Goal: Task Accomplishment & Management: Manage account settings

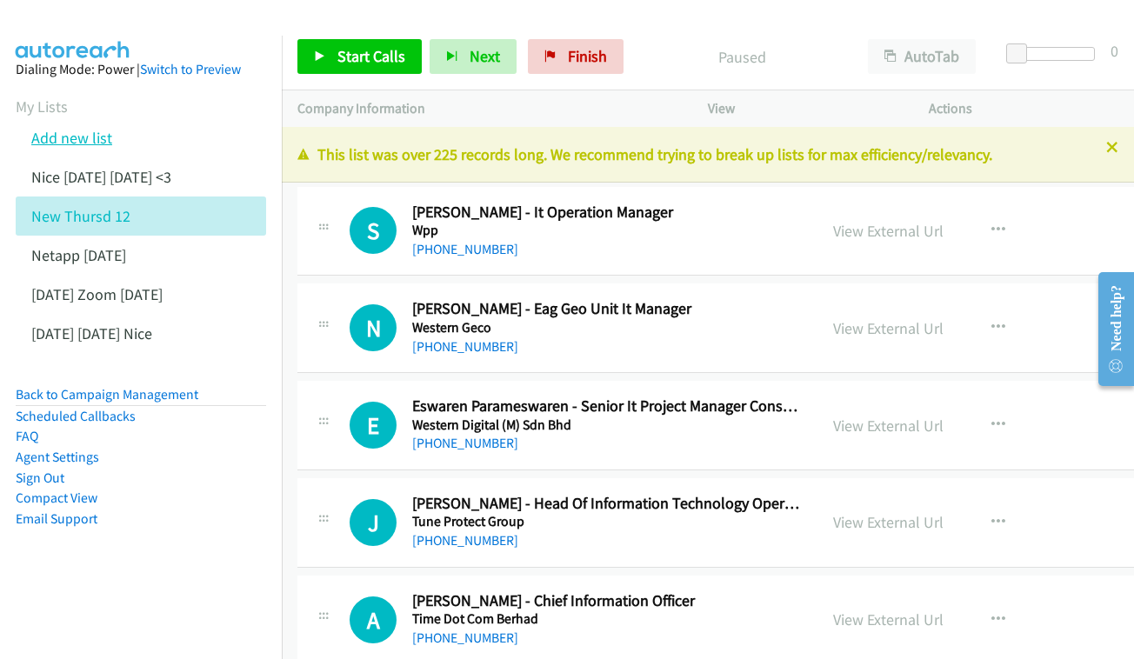
click at [56, 140] on link "Add new list" at bounding box center [71, 138] width 81 height 20
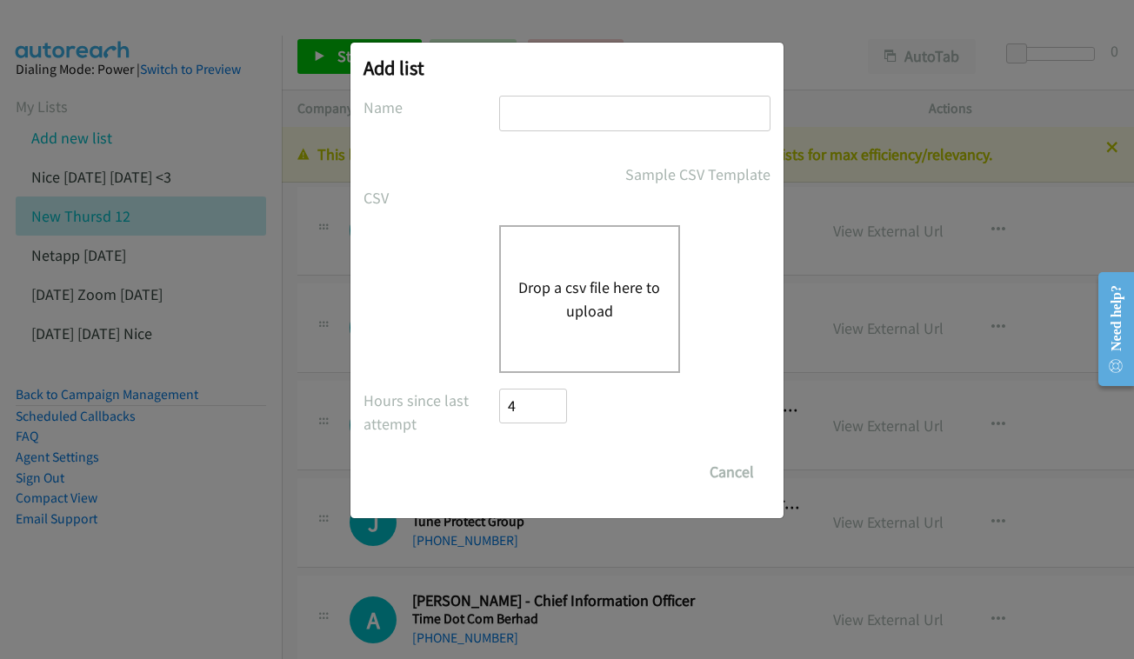
click at [570, 116] on input "text" at bounding box center [634, 114] width 271 height 36
type input "n"
type input "N"
type input "NET APP - [DATE] PM"
click at [596, 290] on button "Drop a csv file here to upload" at bounding box center [589, 299] width 143 height 47
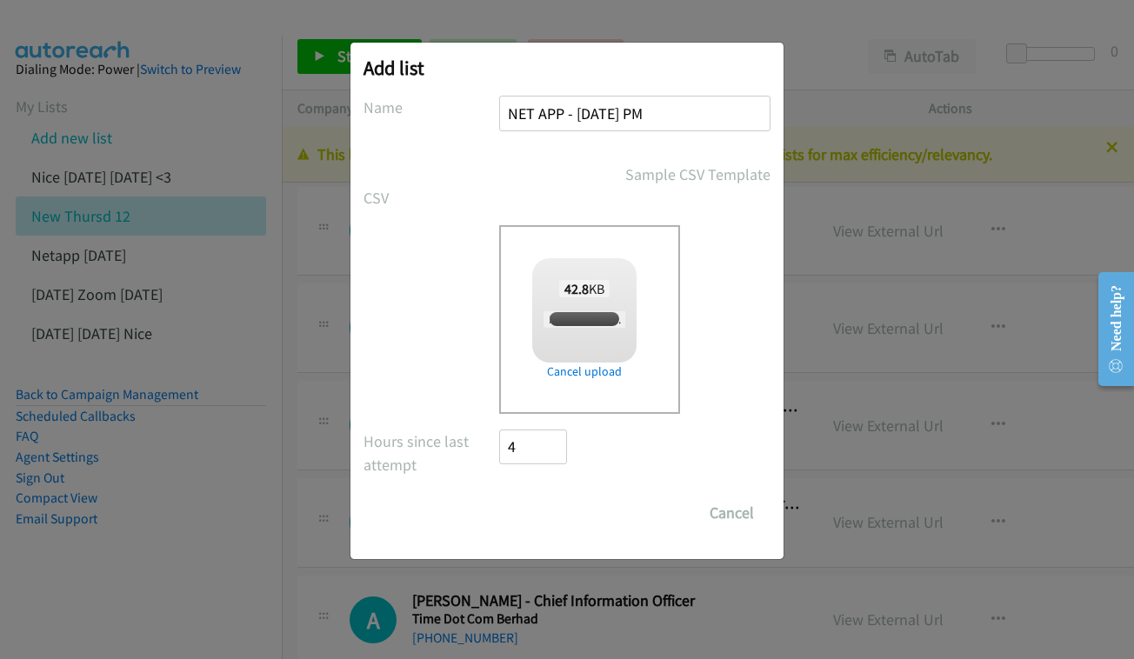
checkbox input "true"
click at [584, 508] on input "Save List" at bounding box center [544, 513] width 91 height 35
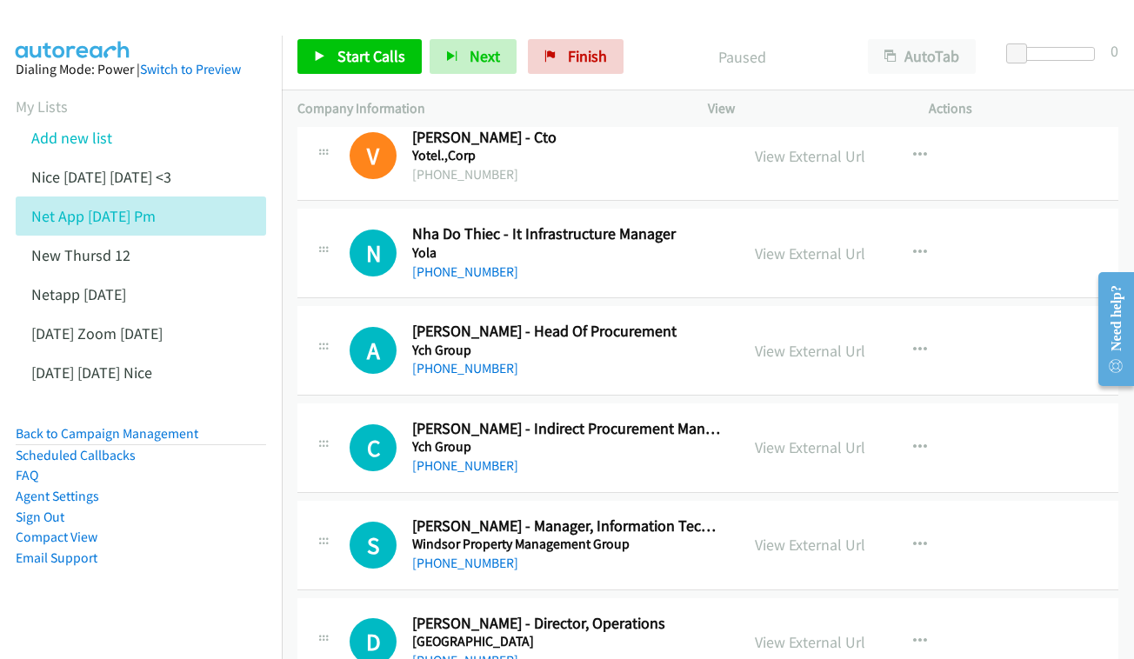
scroll to position [88, 0]
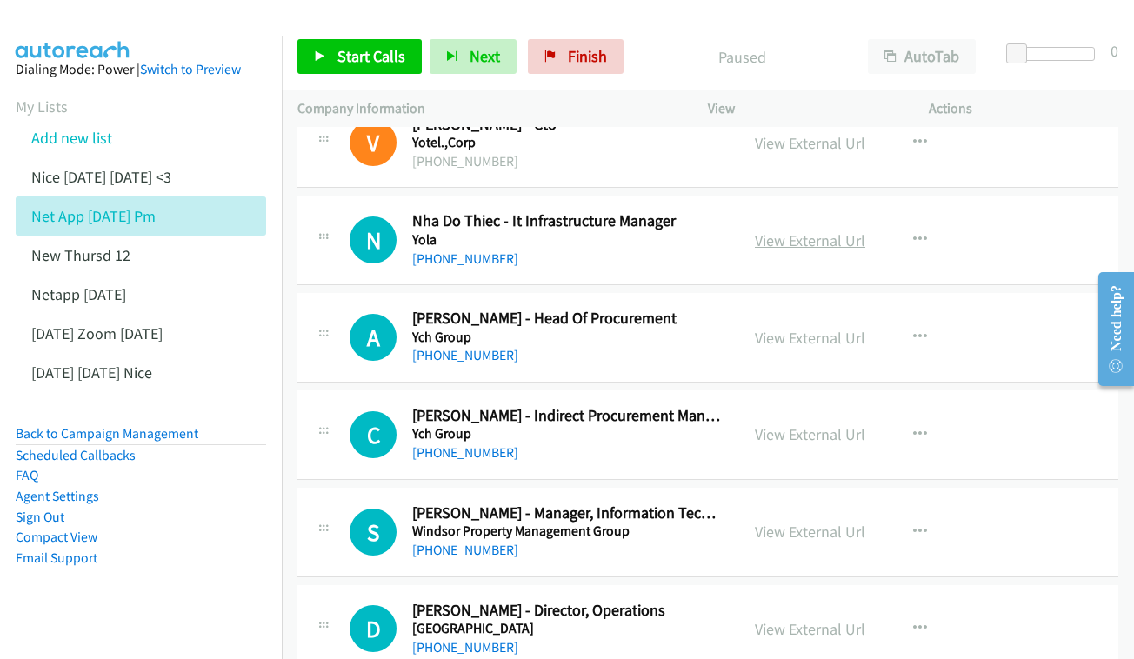
click at [847, 243] on link "View External Url" at bounding box center [810, 240] width 110 height 20
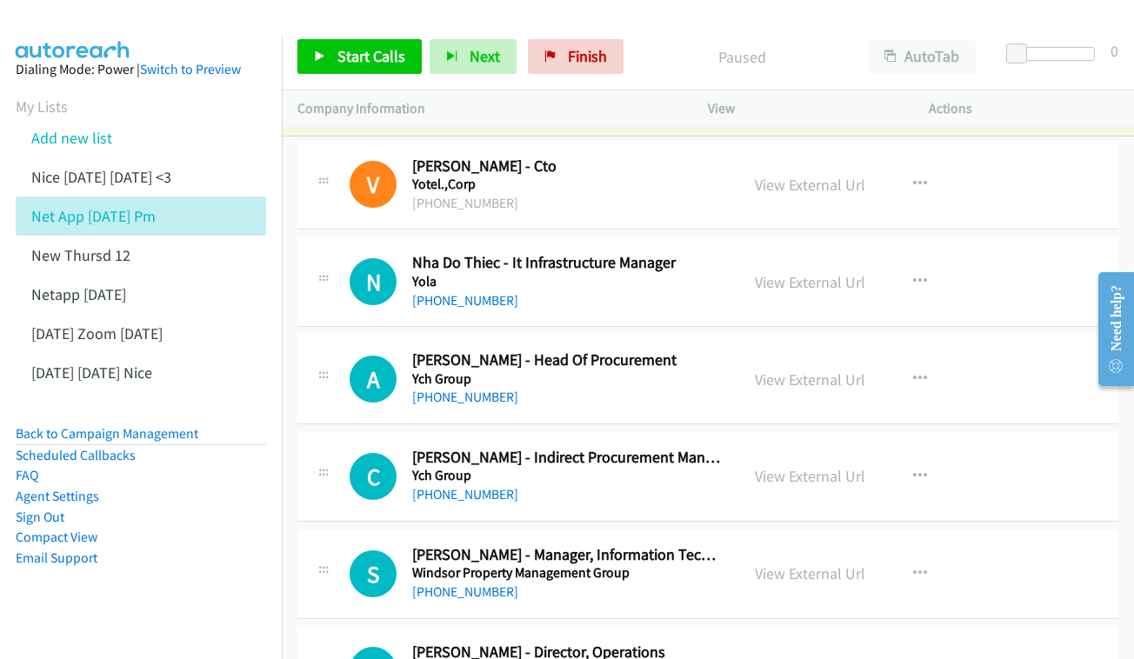
scroll to position [16, 0]
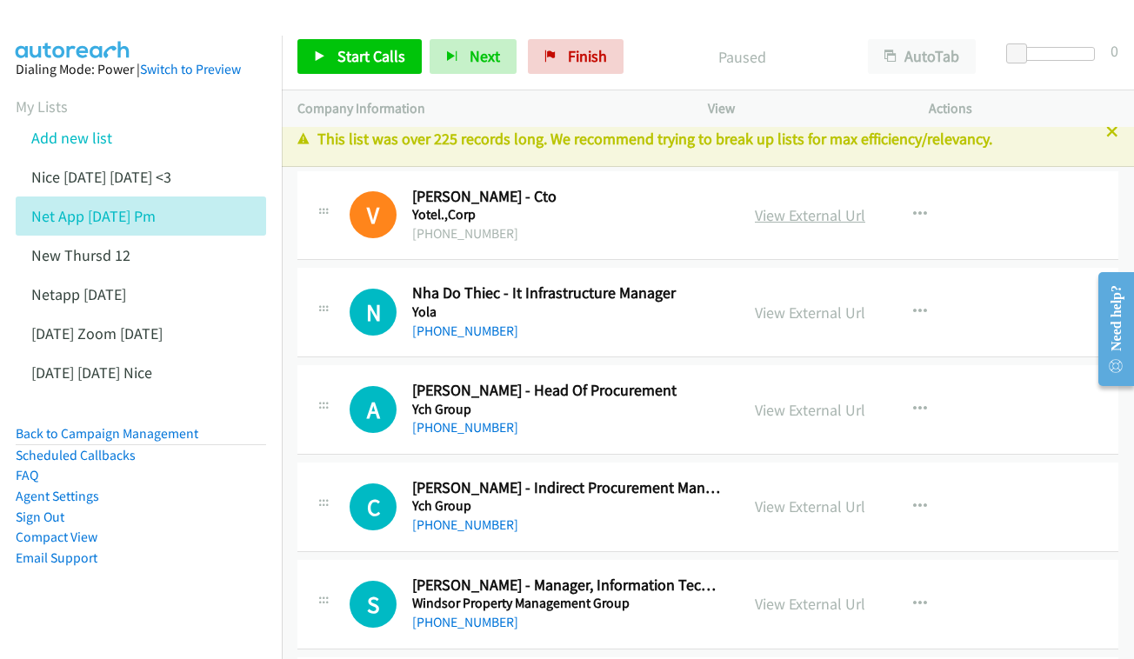
click at [829, 210] on link "View External Url" at bounding box center [810, 215] width 110 height 20
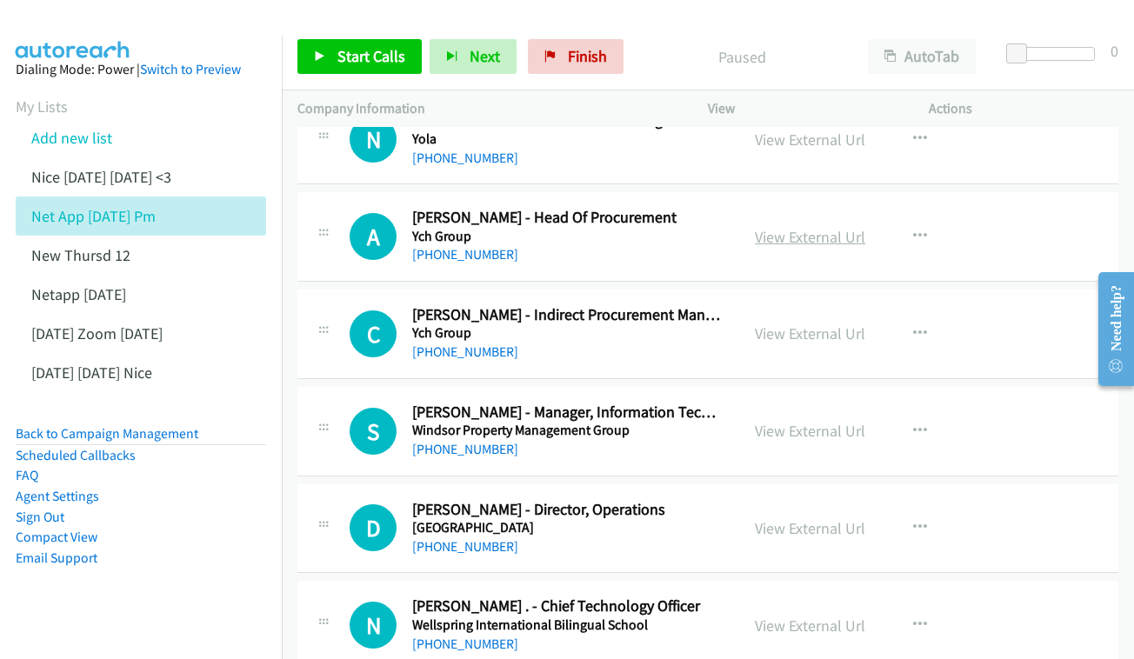
scroll to position [205, 0]
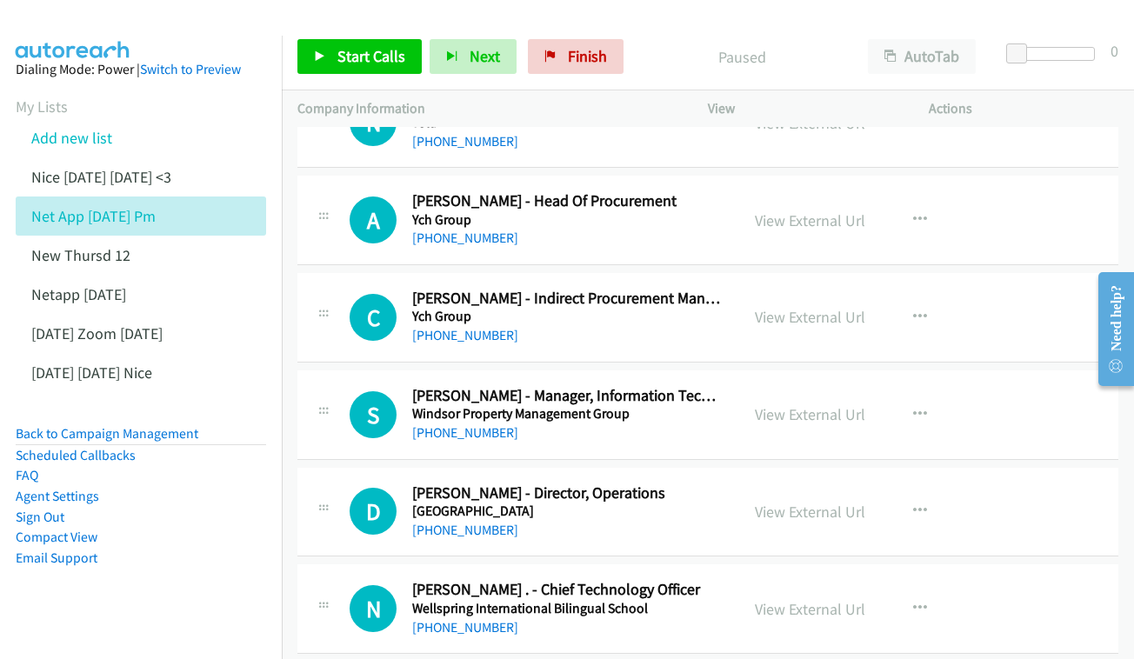
click at [866, 203] on div "View External Url View External Url Schedule/Manage Callback Start Calls Here R…" at bounding box center [857, 219] width 237 height 57
click at [856, 184] on div "A Callback Scheduled Anh Luu - Head Of Procurement Ych Group Asia/Ho_Chi_Minh +…" at bounding box center [707, 221] width 821 height 90
click at [857, 210] on link "View External Url" at bounding box center [810, 220] width 110 height 20
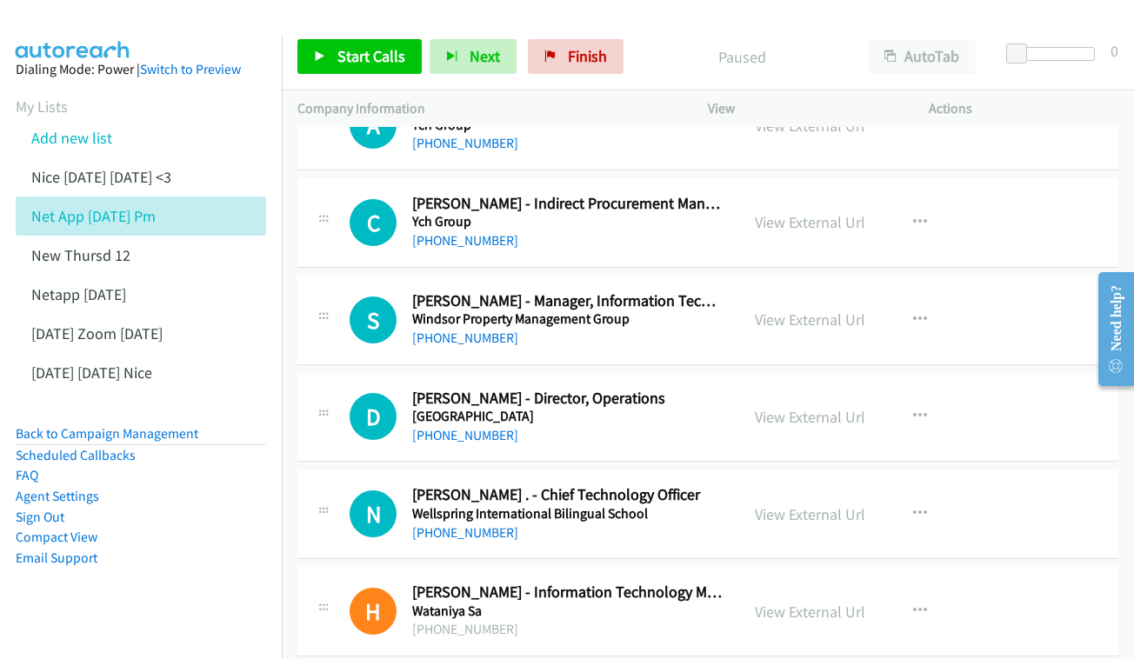
scroll to position [303, 0]
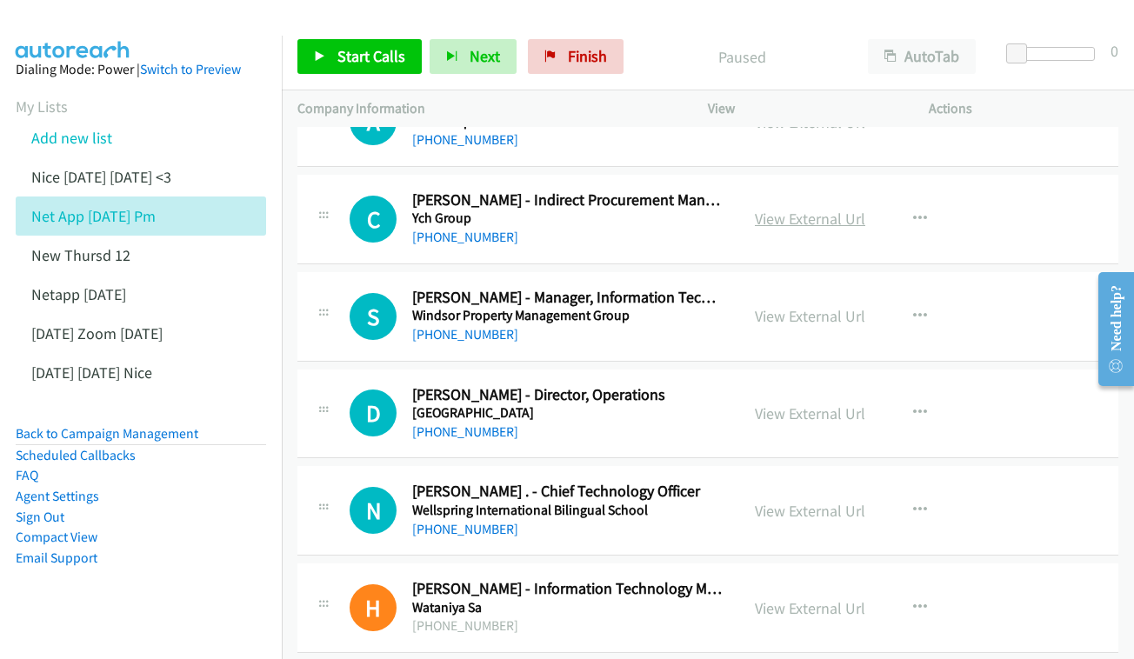
click at [828, 222] on link "View External Url" at bounding box center [810, 219] width 110 height 20
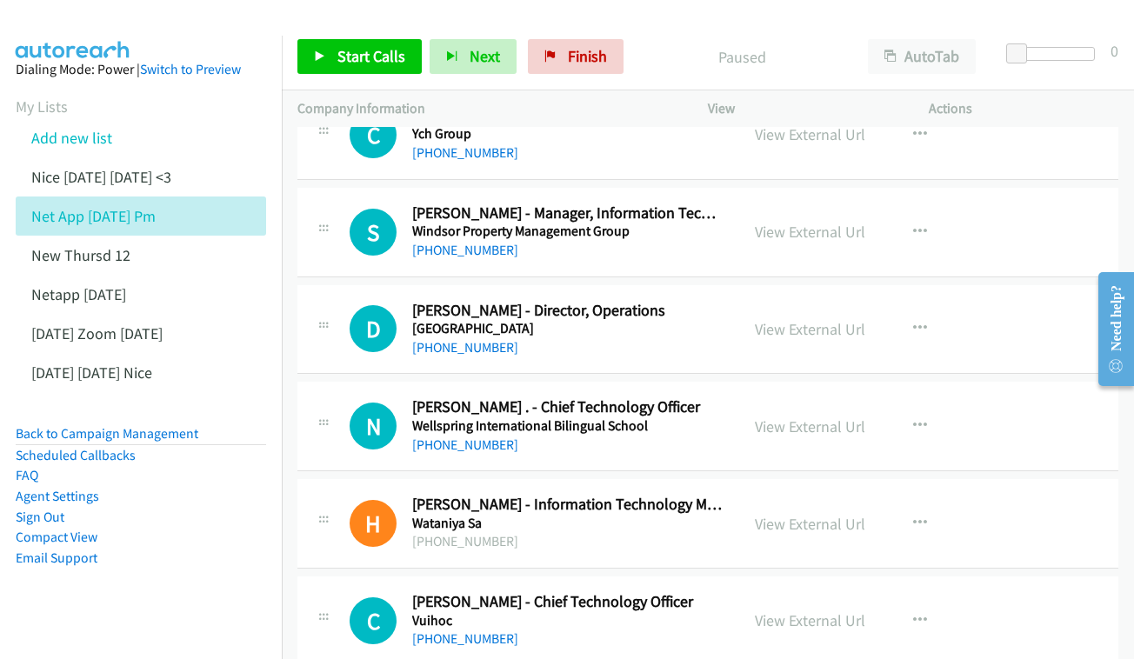
scroll to position [406, 0]
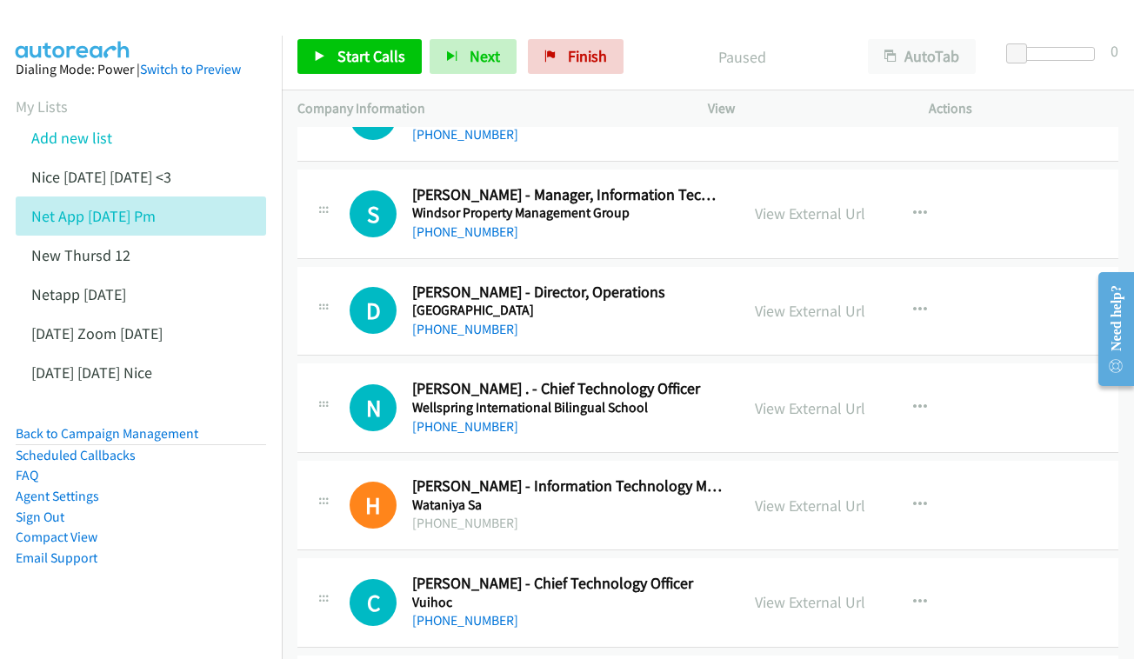
click at [818, 221] on div "View External Url View External Url Schedule/Manage Callback Start Calls Here R…" at bounding box center [857, 213] width 237 height 57
click at [820, 207] on link "View External Url" at bounding box center [810, 213] width 110 height 20
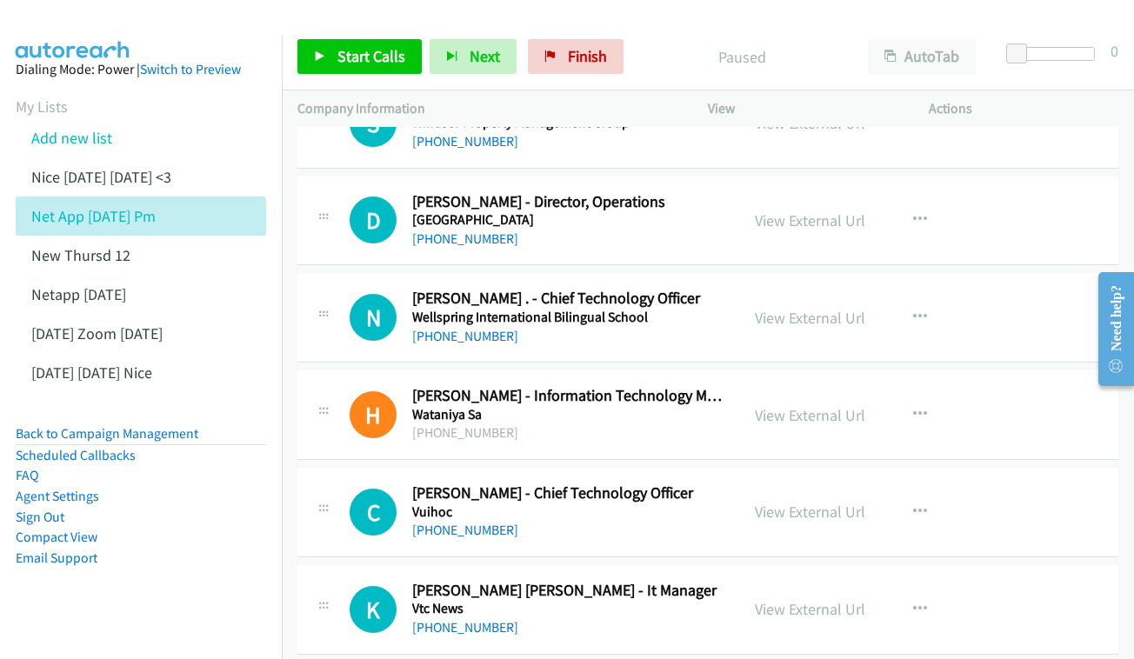
scroll to position [508, 0]
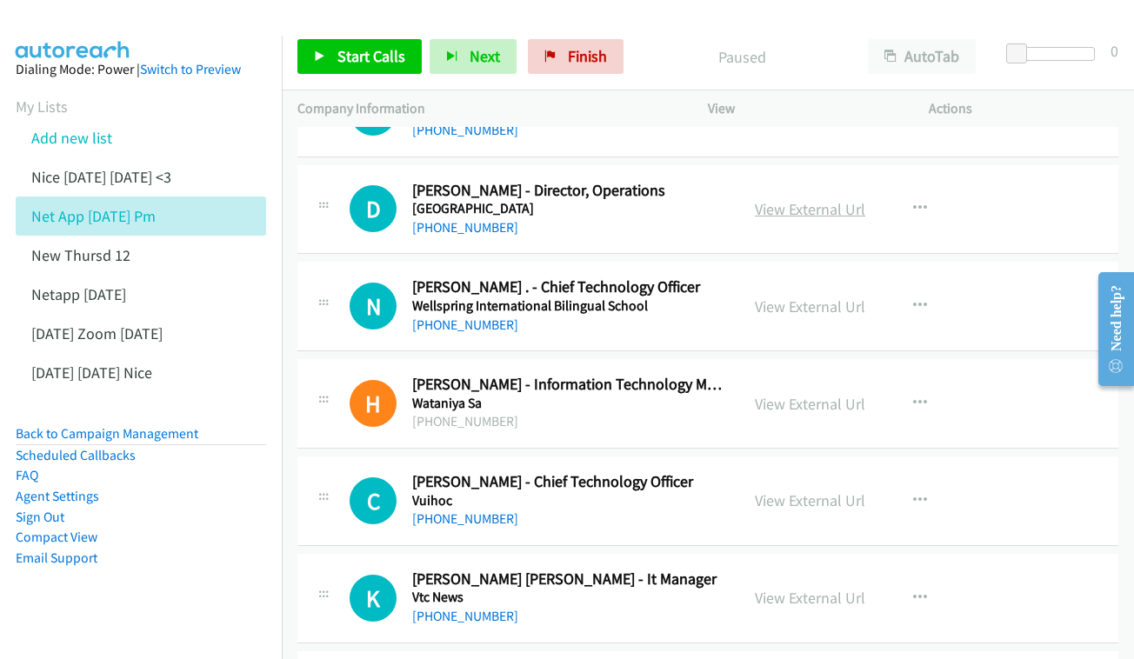
click at [827, 208] on link "View External Url" at bounding box center [810, 209] width 110 height 20
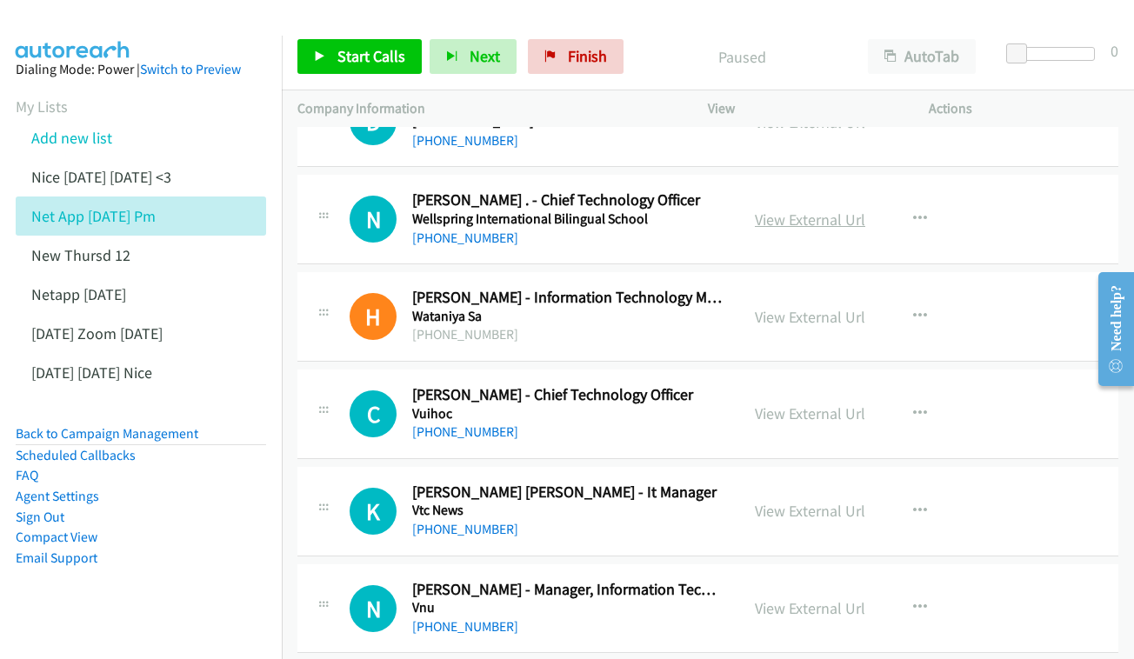
scroll to position [614, 0]
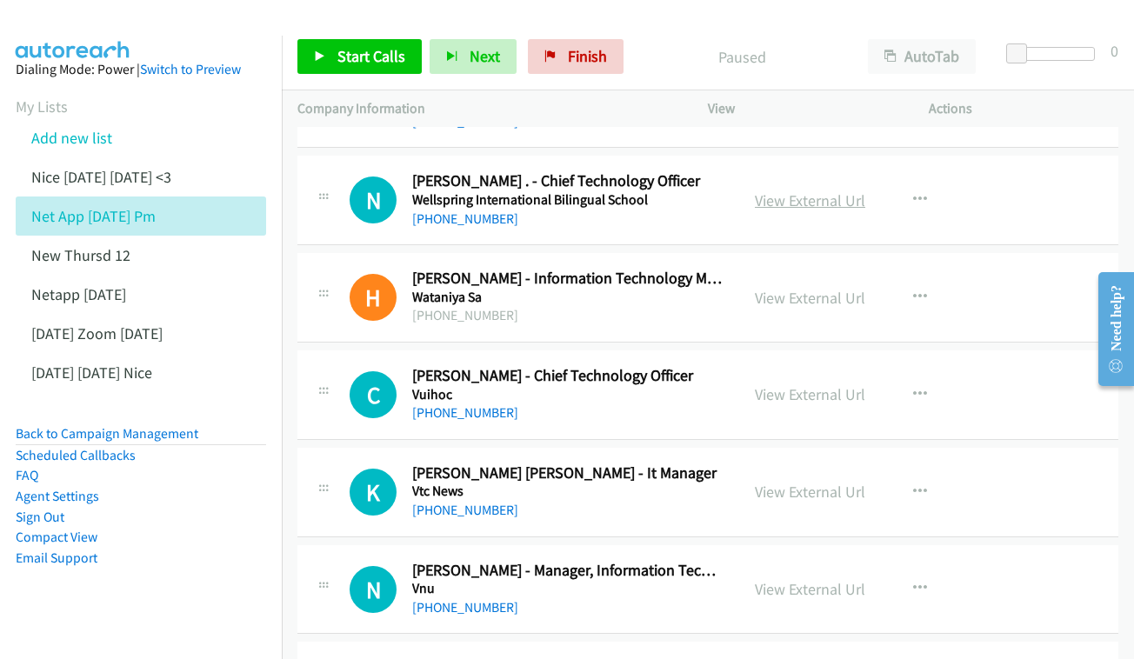
click at [865, 190] on link "View External Url" at bounding box center [810, 200] width 110 height 20
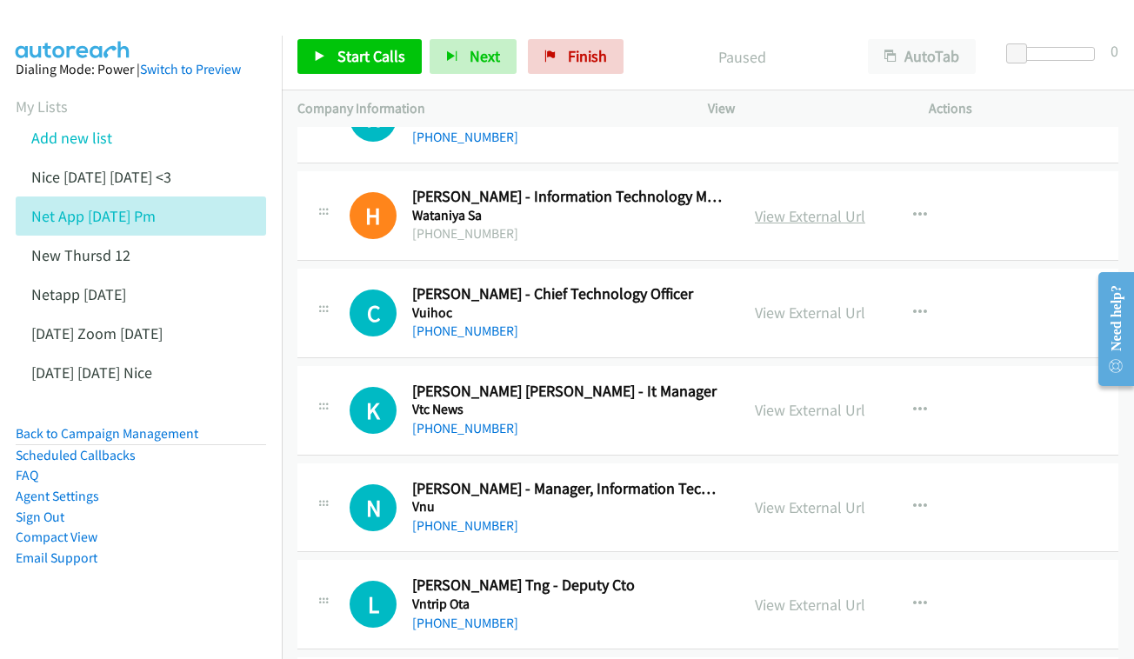
scroll to position [697, 3]
click at [844, 205] on link "View External Url" at bounding box center [810, 215] width 110 height 20
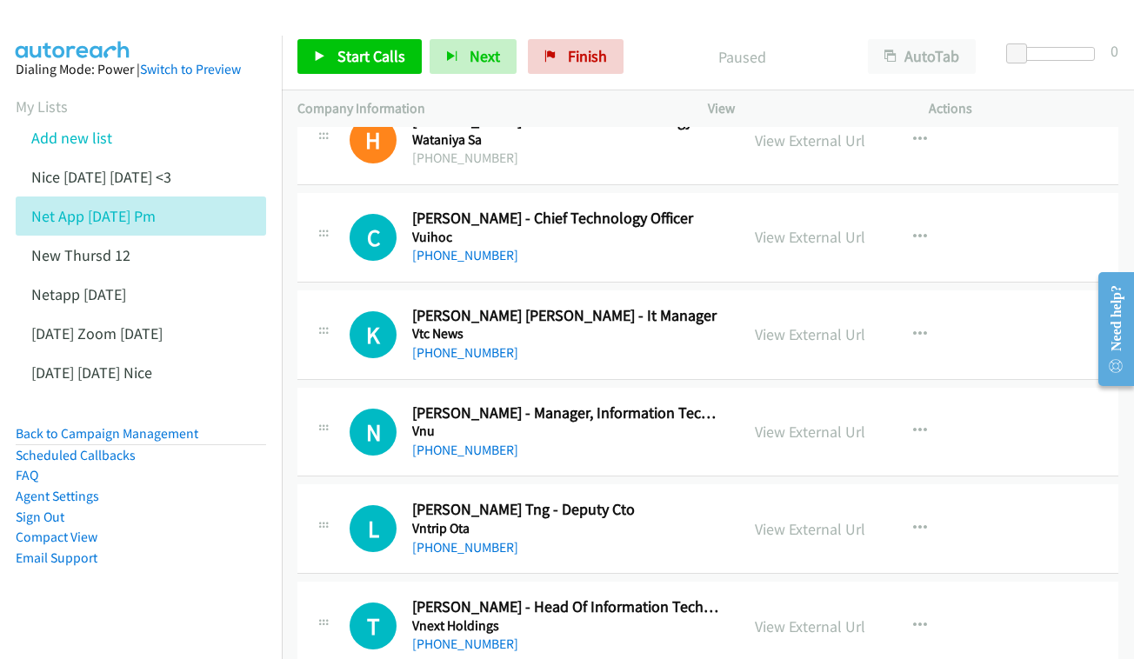
scroll to position [797, 3]
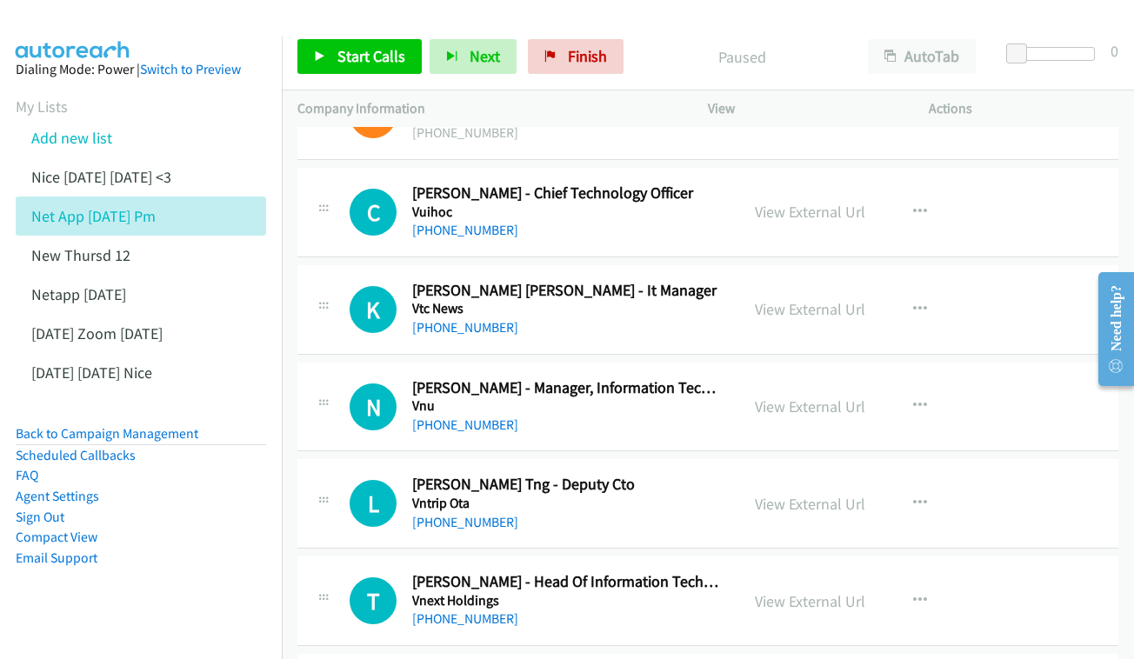
click at [851, 212] on div "View External Url View External Url Schedule/Manage Callback Start Calls Here R…" at bounding box center [857, 211] width 237 height 57
click at [836, 202] on link "View External Url" at bounding box center [810, 212] width 110 height 20
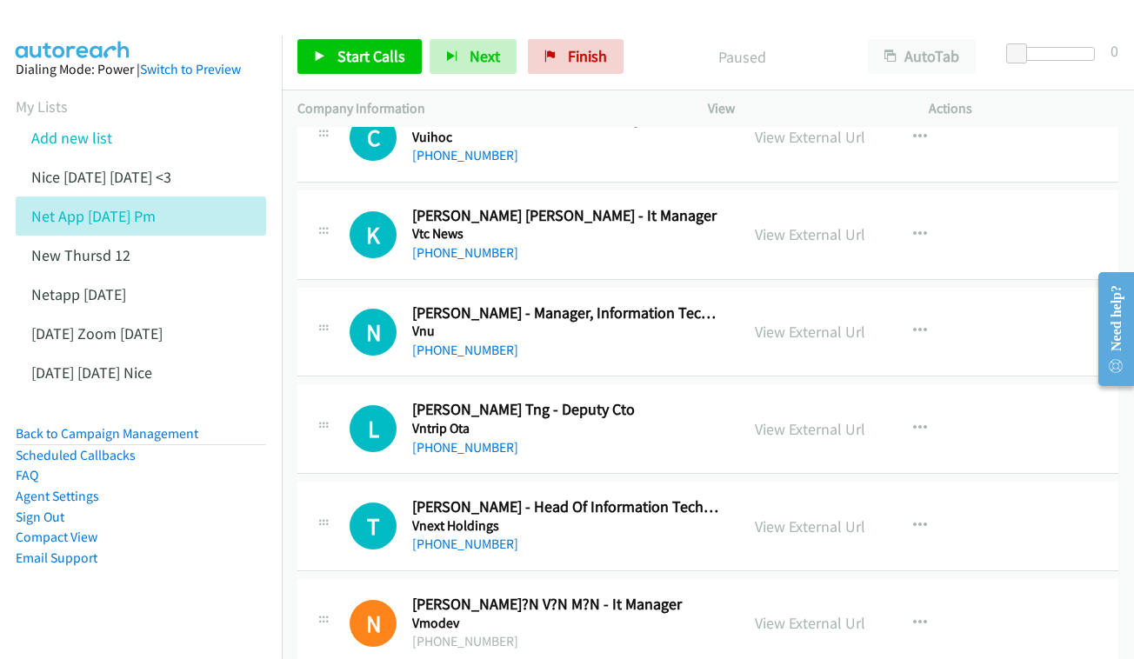
scroll to position [886, 3]
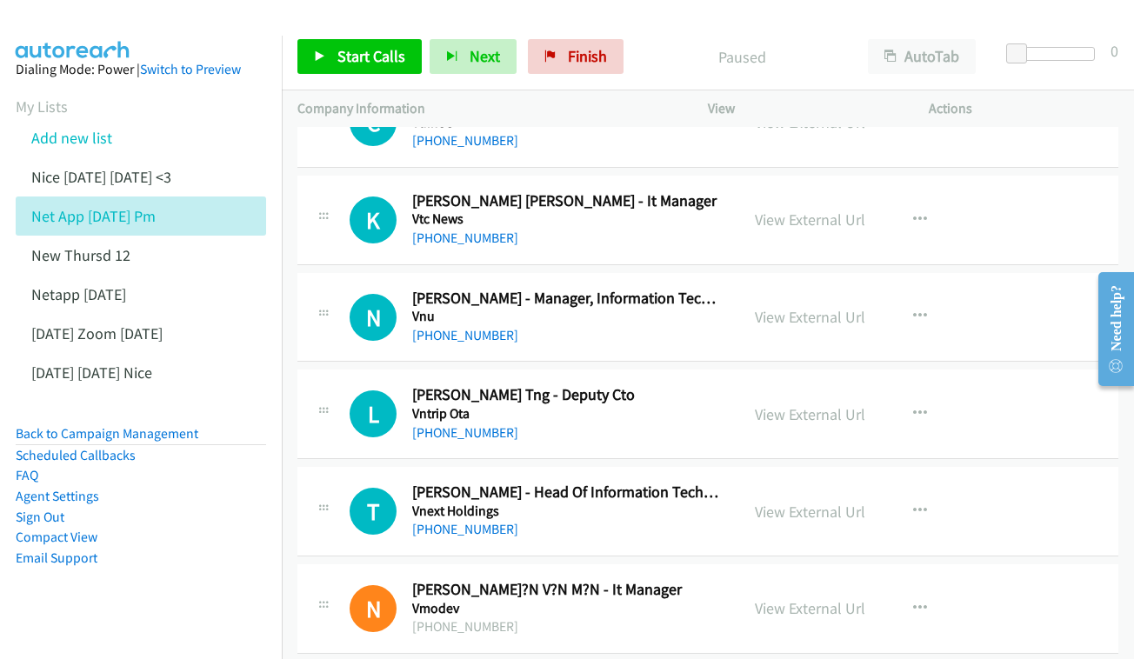
click at [864, 191] on div "View External Url View External Url Schedule/Manage Callback Start Calls Here R…" at bounding box center [857, 219] width 237 height 57
click at [850, 210] on link "View External Url" at bounding box center [810, 220] width 110 height 20
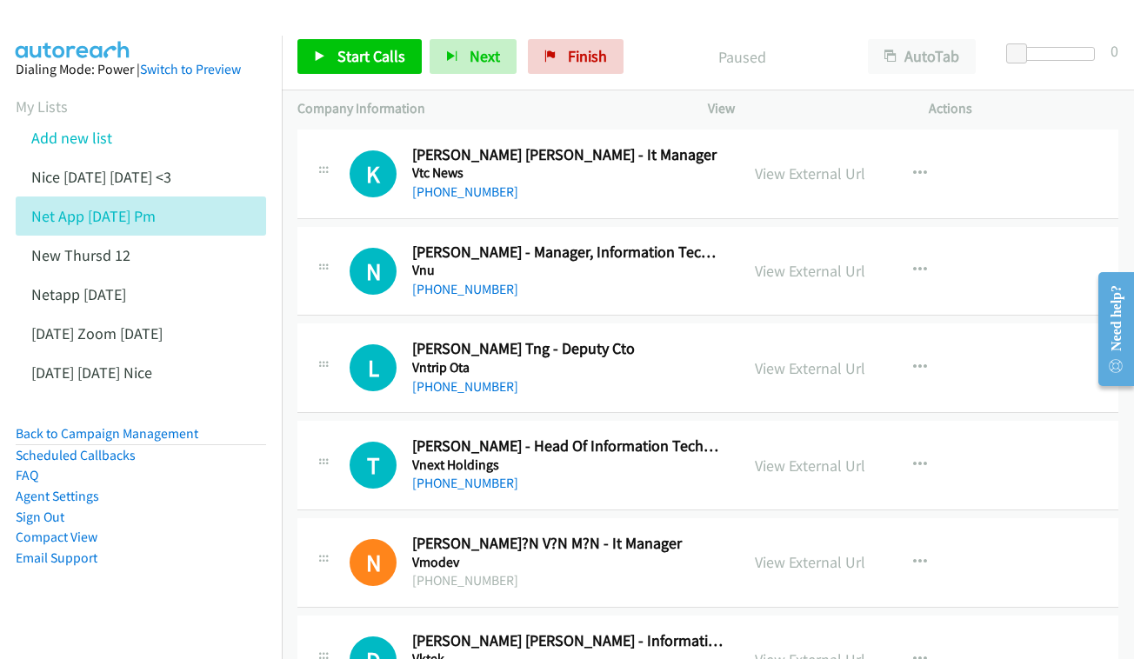
scroll to position [968, 3]
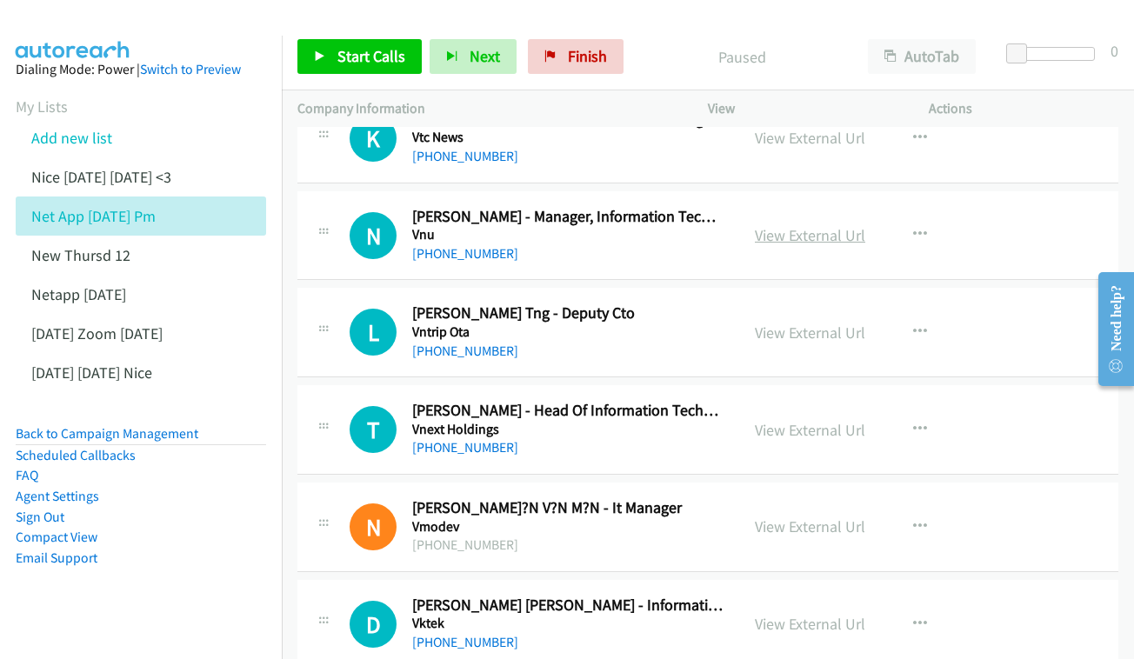
click at [842, 225] on link "View External Url" at bounding box center [810, 235] width 110 height 20
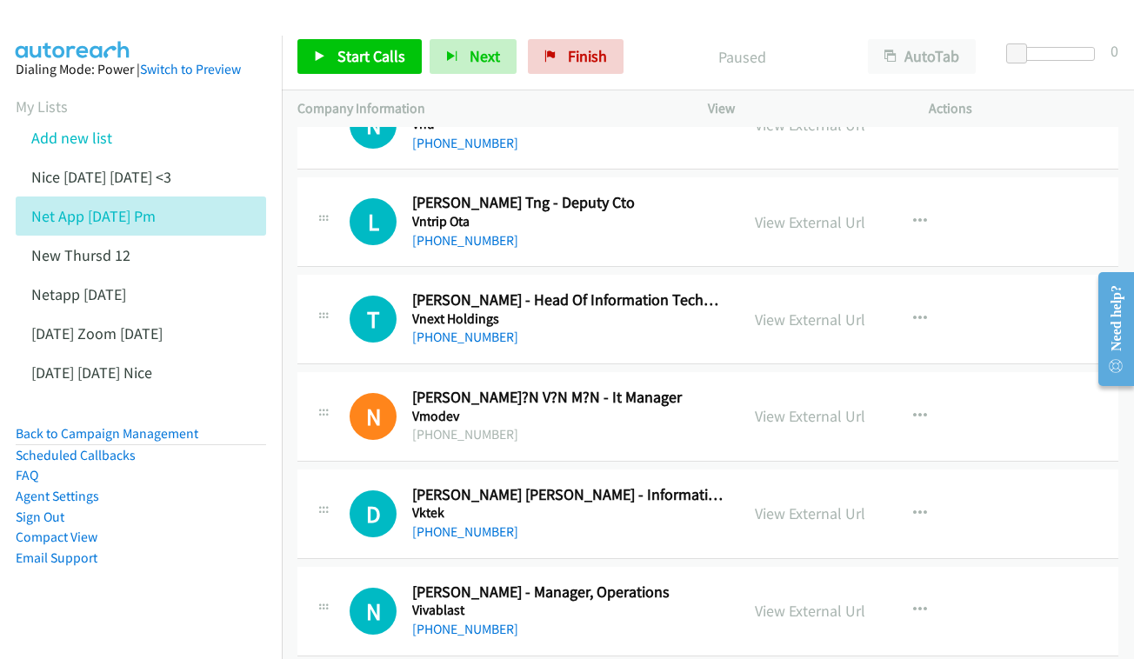
scroll to position [1079, 3]
click at [866, 230] on div "View External Url View External Url Schedule/Manage Callback Start Calls Here R…" at bounding box center [857, 220] width 237 height 57
click at [859, 211] on link "View External Url" at bounding box center [810, 221] width 110 height 20
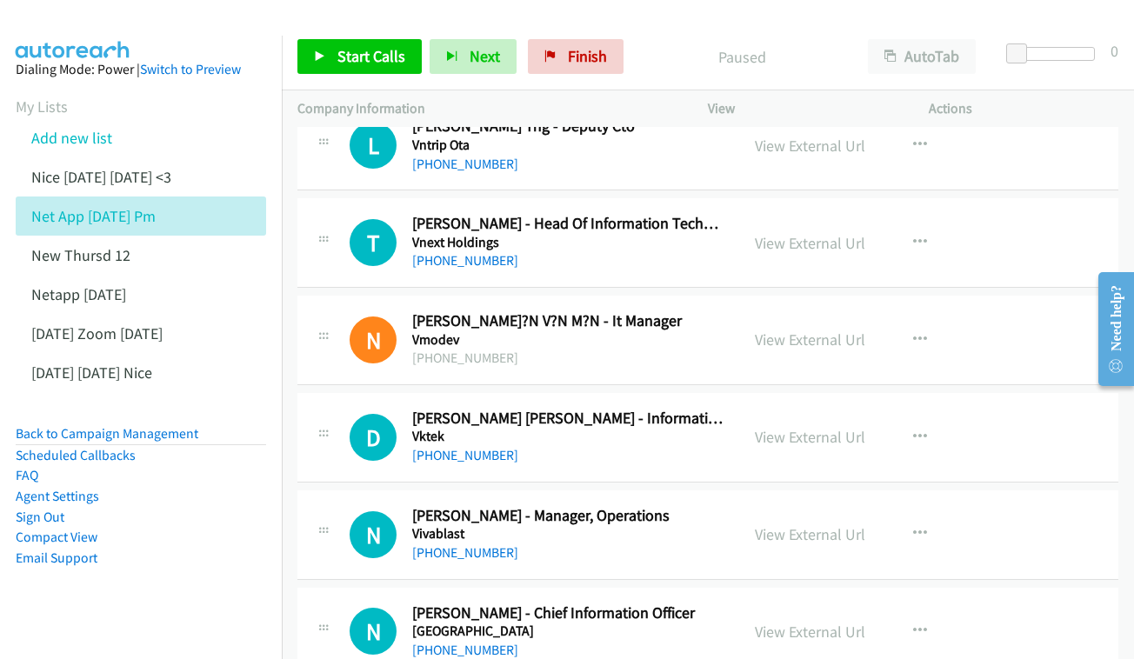
scroll to position [1190, 3]
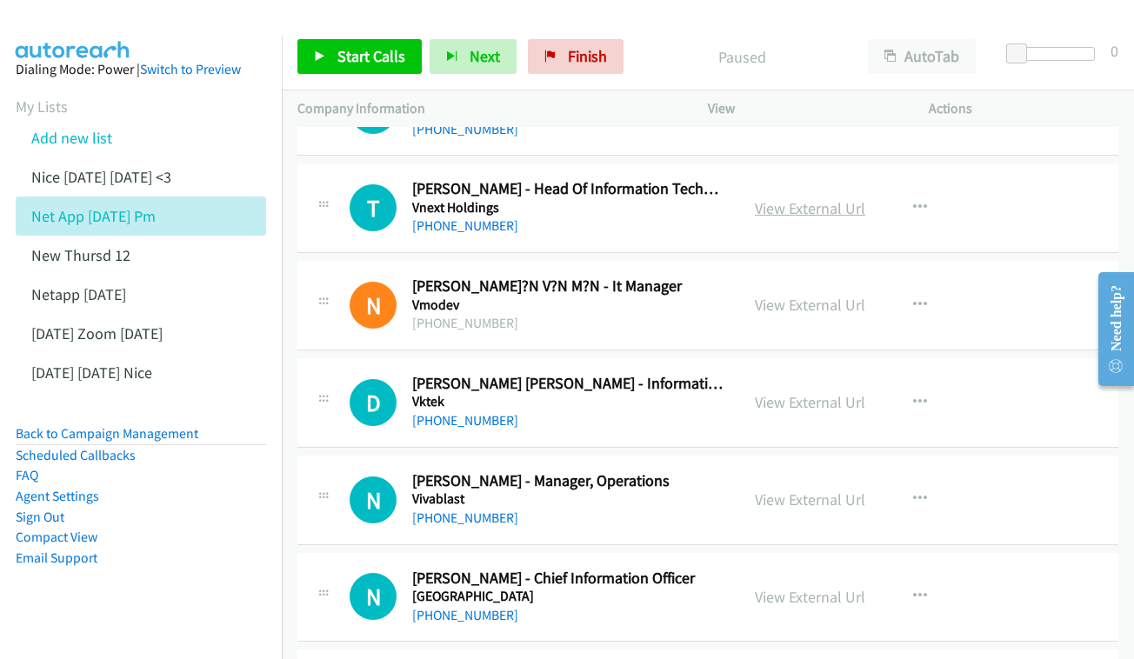
click at [865, 198] on link "View External Url" at bounding box center [810, 208] width 110 height 20
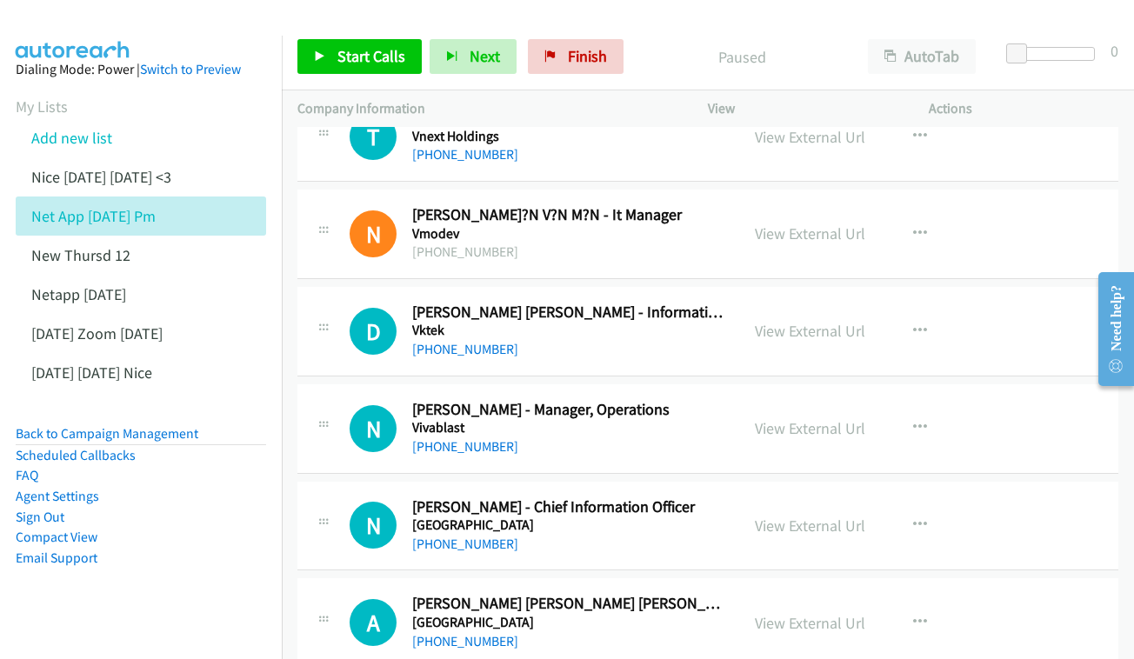
scroll to position [1322, 3]
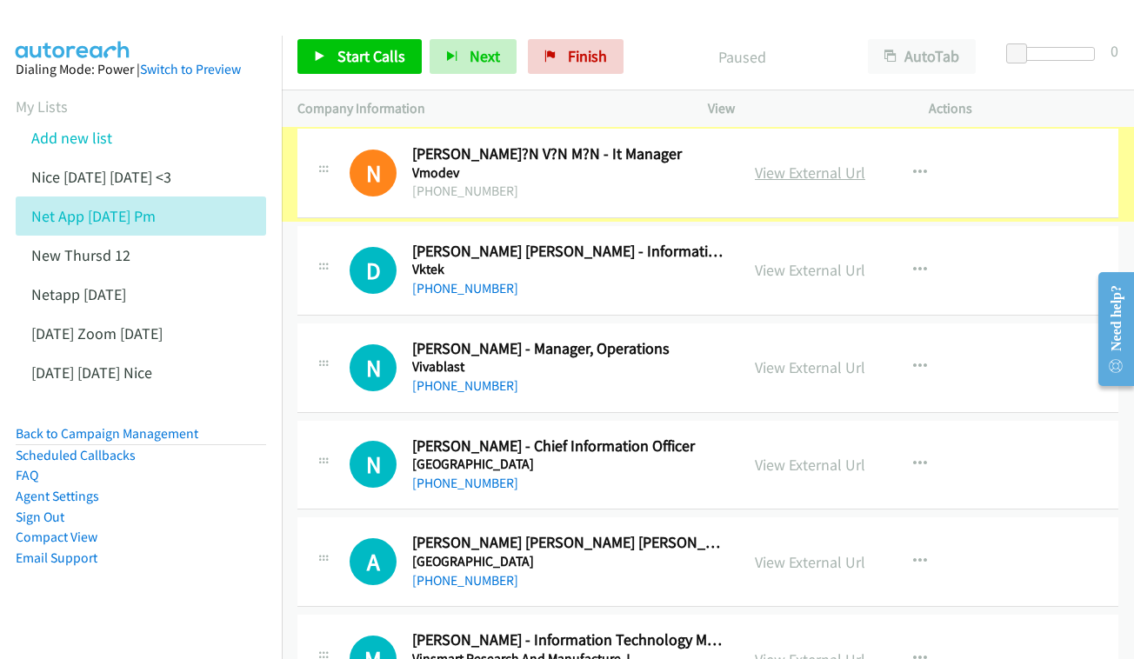
click at [817, 163] on link "View External Url" at bounding box center [810, 173] width 110 height 20
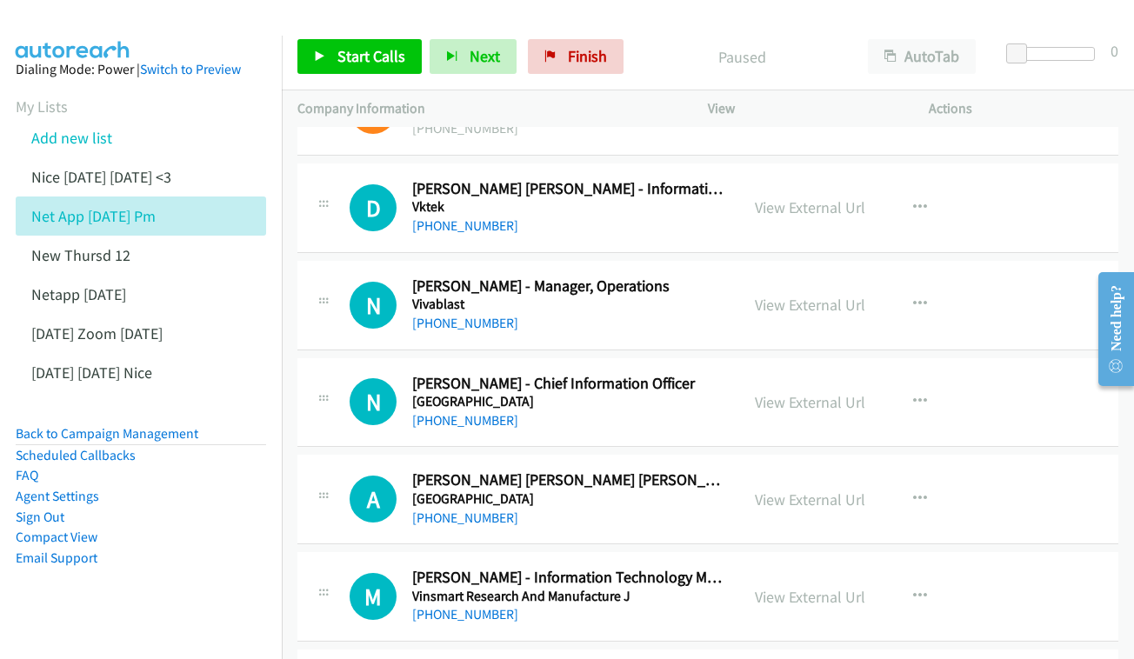
scroll to position [1409, 3]
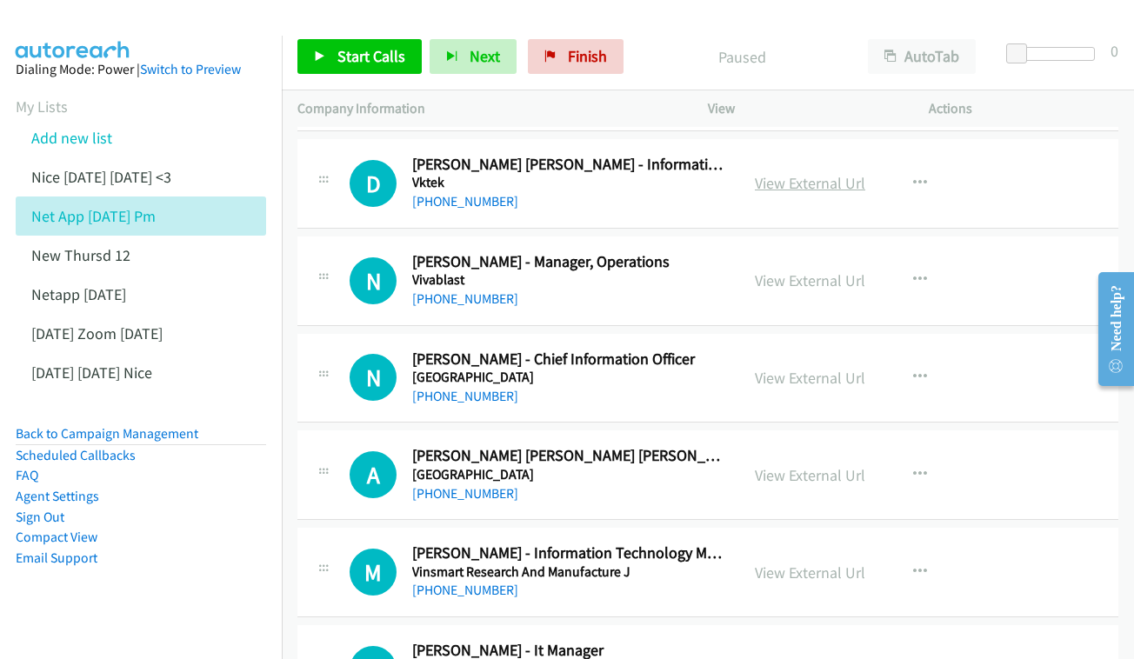
click at [843, 173] on link "View External Url" at bounding box center [810, 183] width 110 height 20
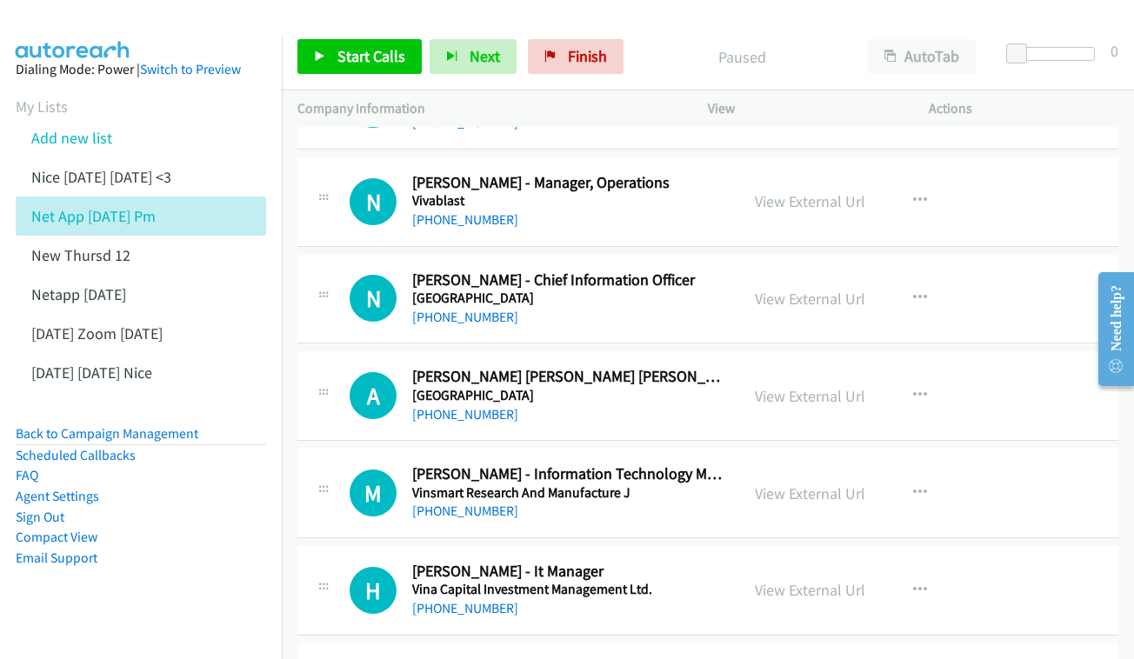
scroll to position [1494, 3]
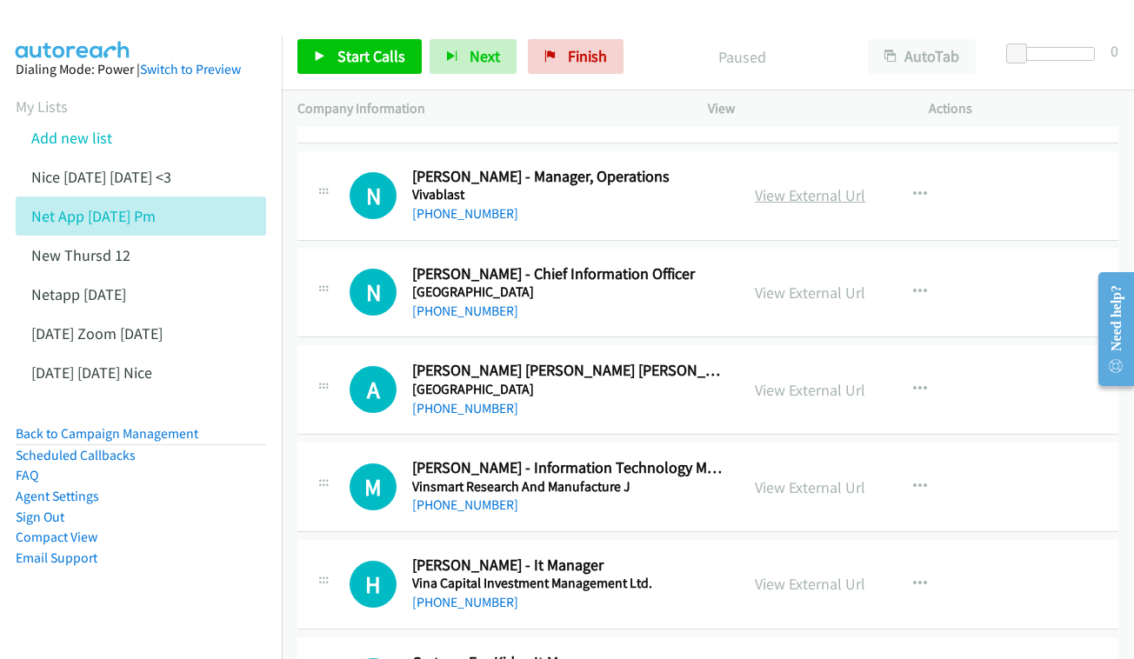
click at [805, 185] on link "View External Url" at bounding box center [810, 195] width 110 height 20
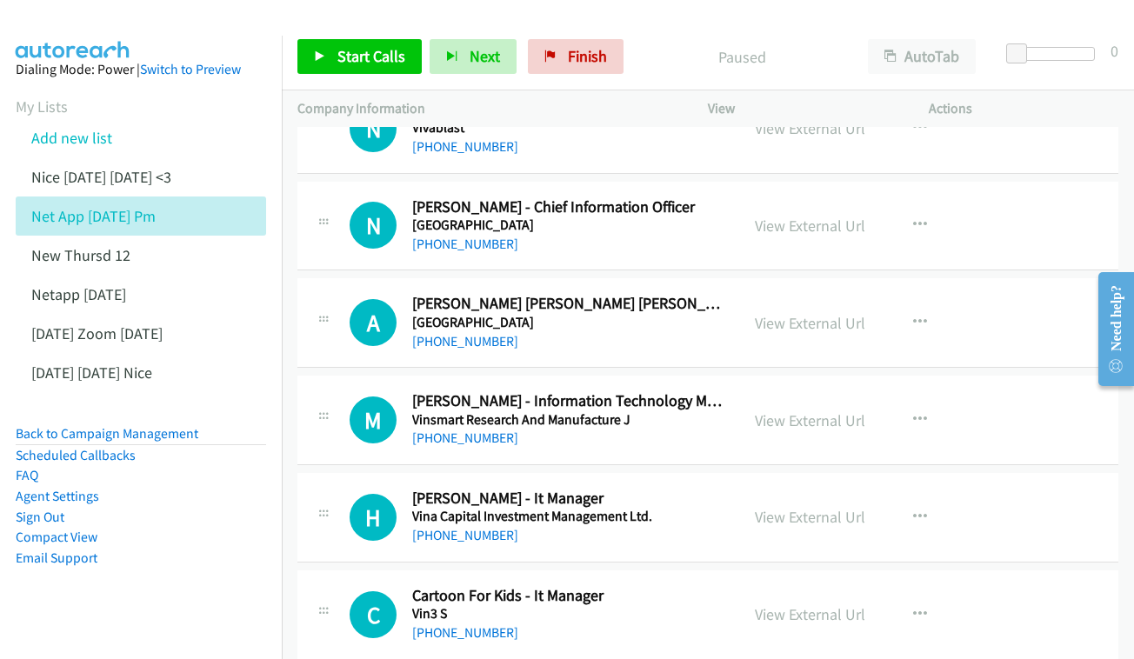
scroll to position [1575, 3]
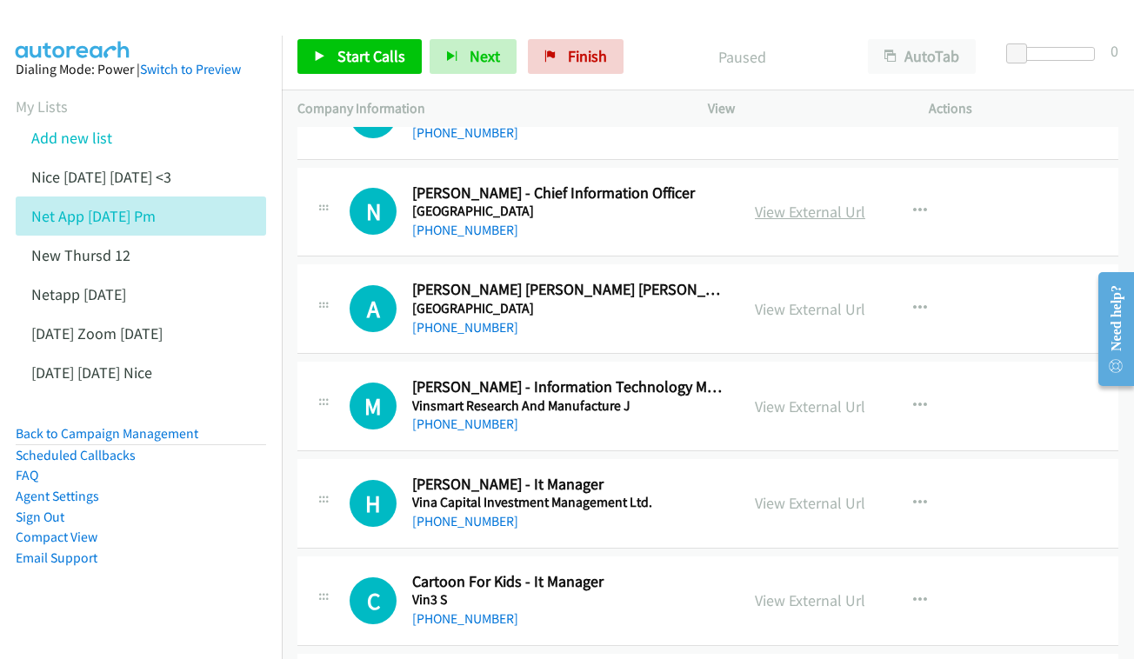
click at [836, 202] on link "View External Url" at bounding box center [810, 212] width 110 height 20
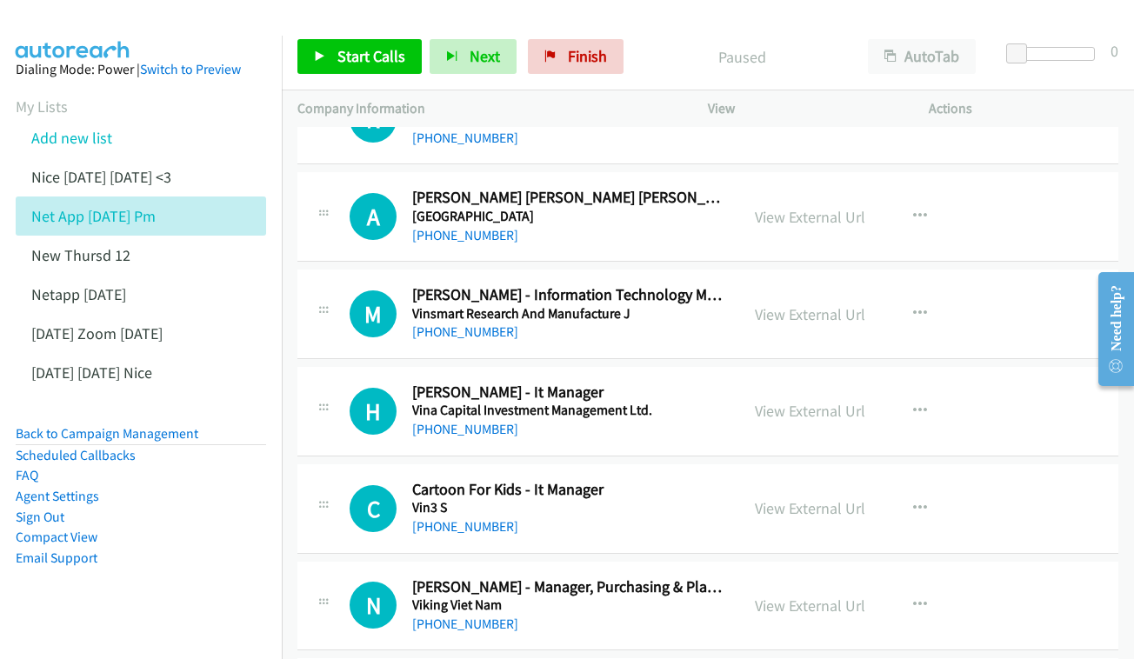
scroll to position [1679, 3]
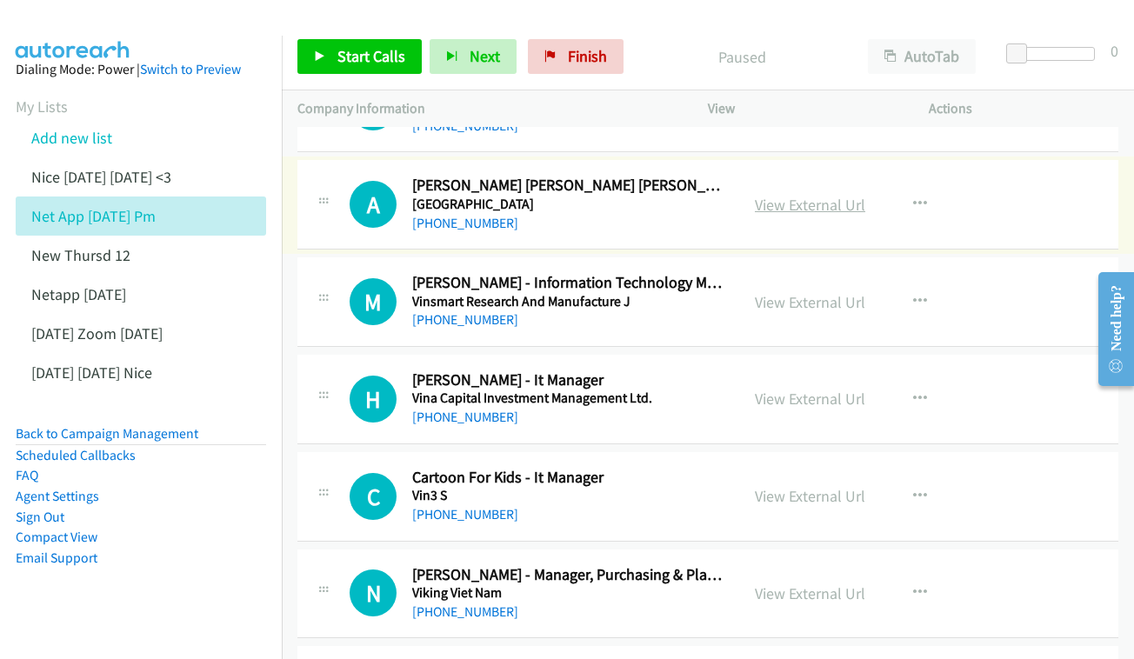
click at [796, 195] on link "View External Url" at bounding box center [810, 205] width 110 height 20
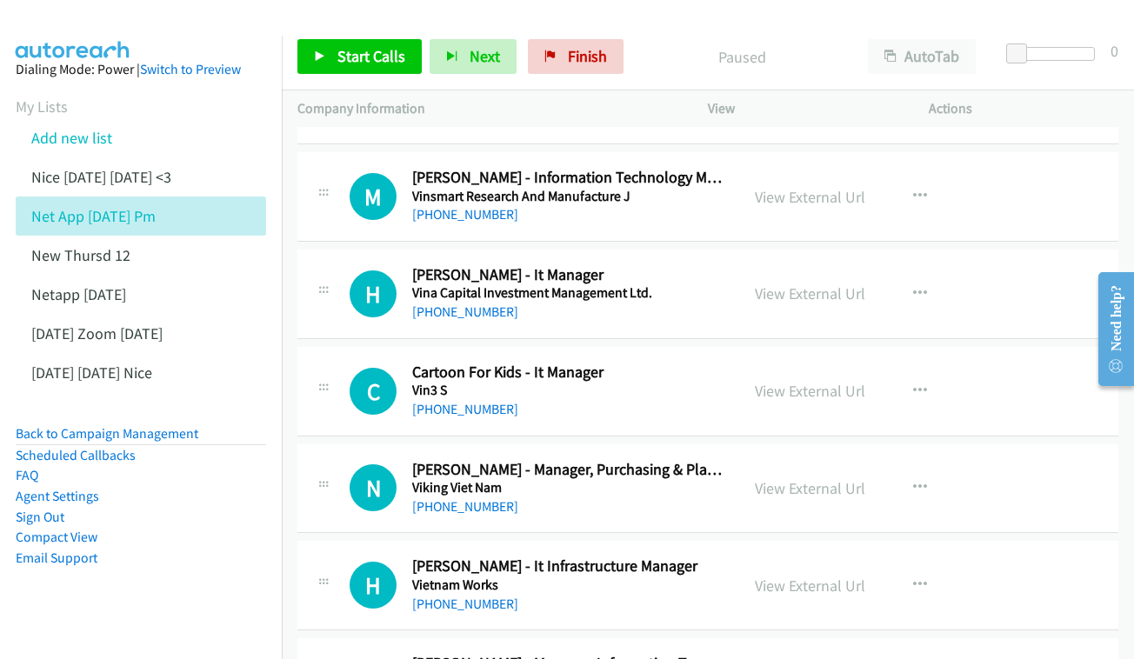
scroll to position [1768, 3]
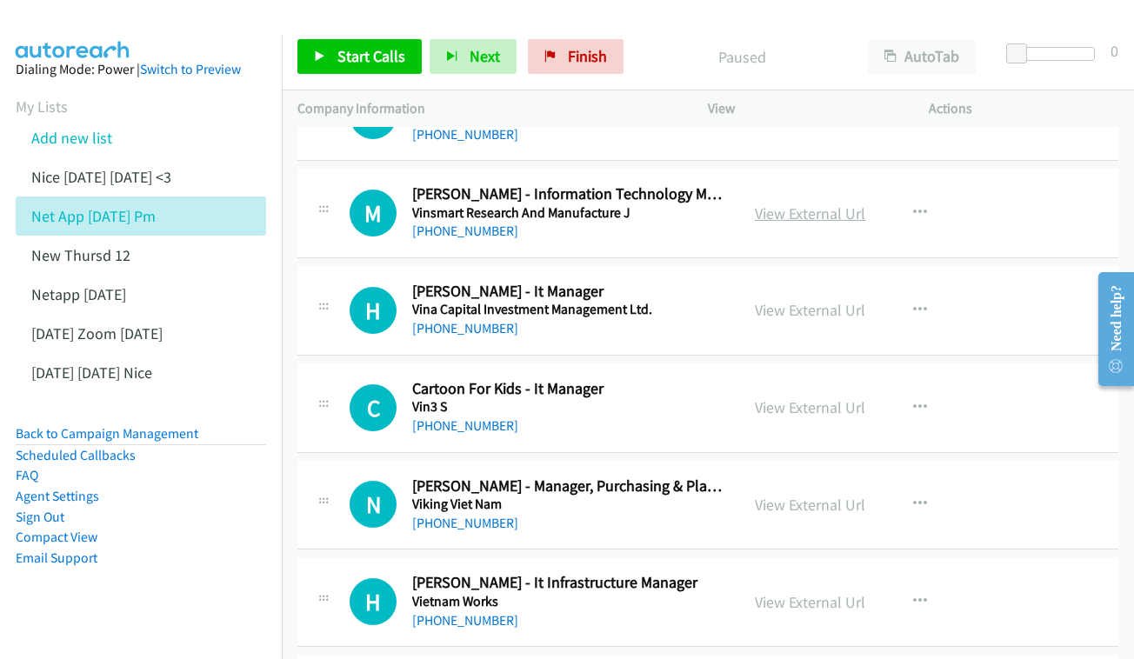
click at [865, 203] on link "View External Url" at bounding box center [810, 213] width 110 height 20
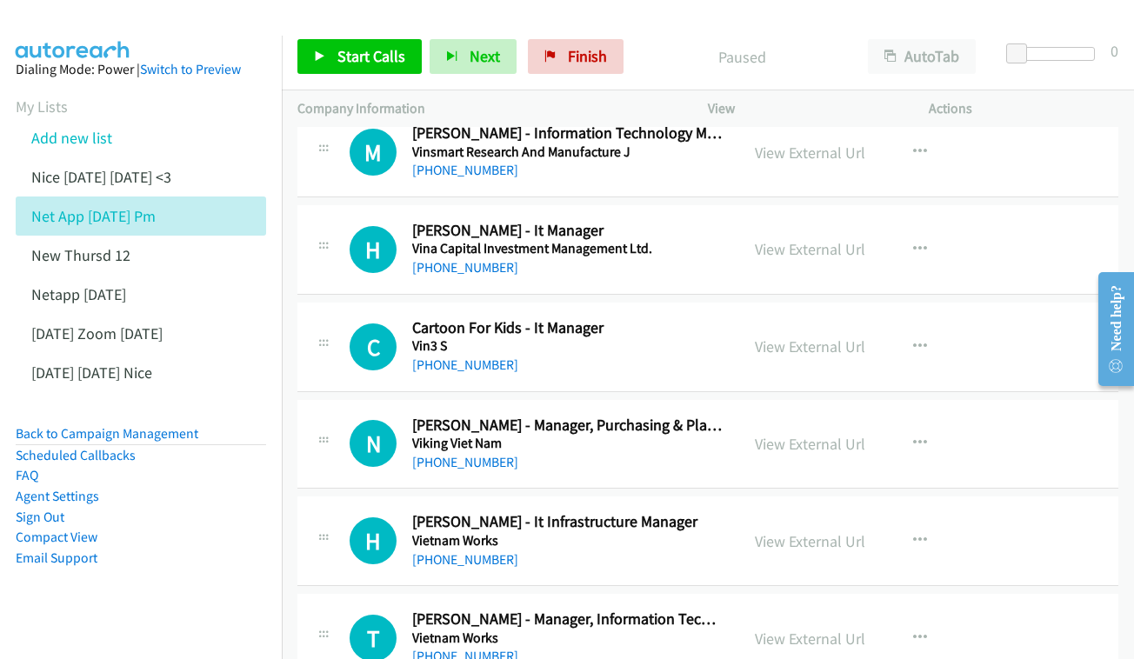
scroll to position [1863, 3]
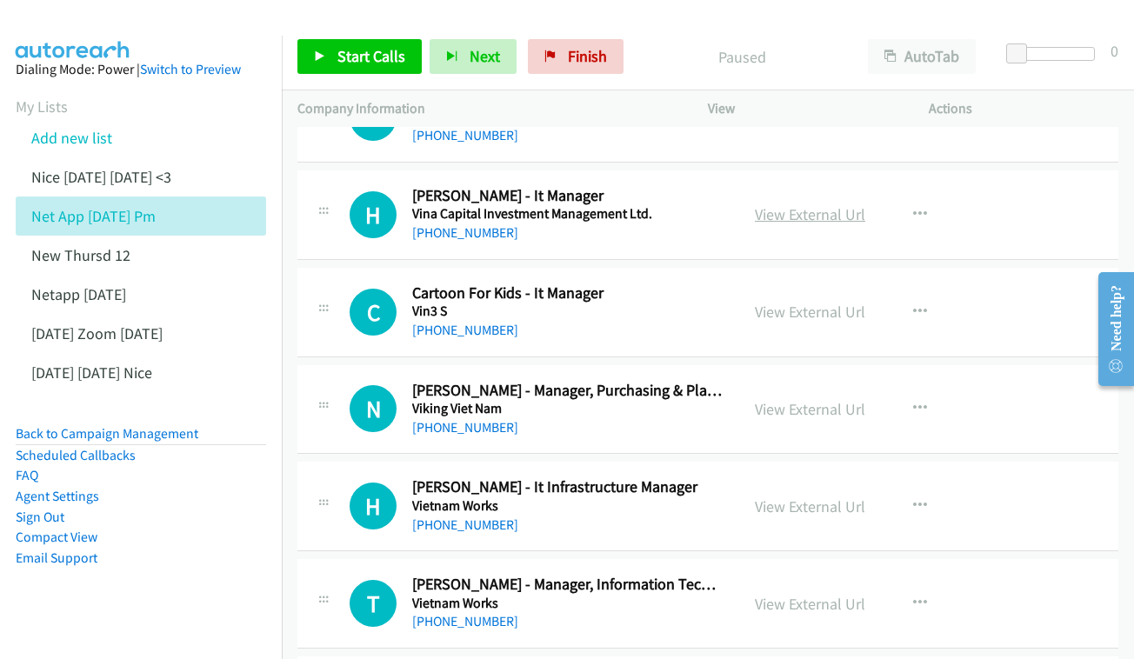
click at [823, 204] on link "View External Url" at bounding box center [810, 214] width 110 height 20
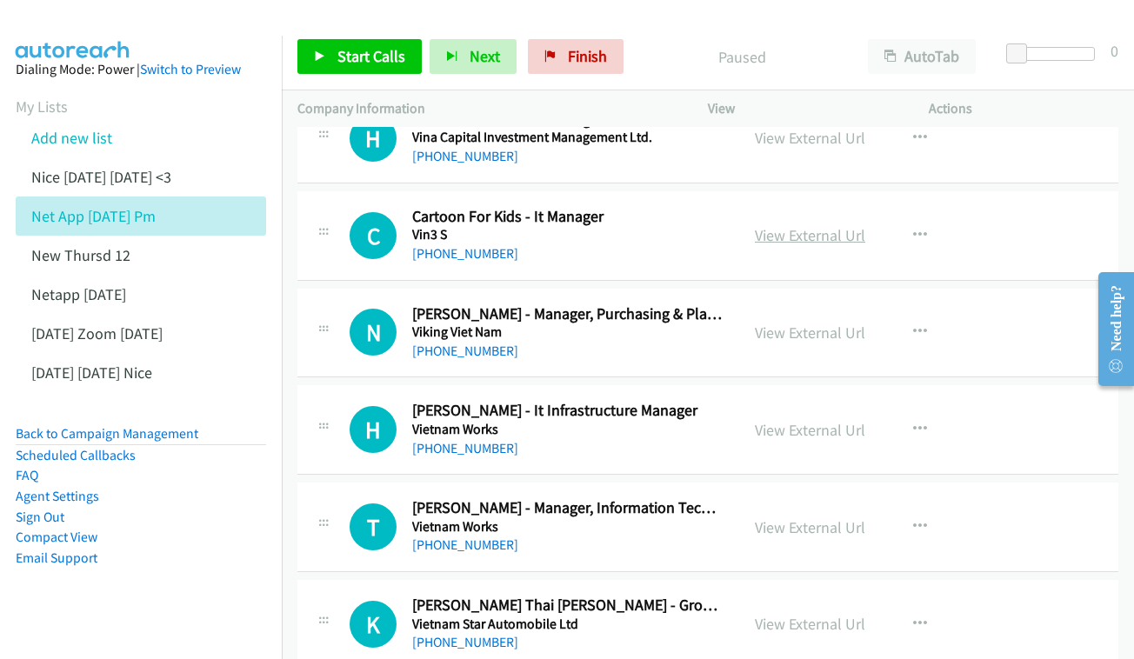
scroll to position [1941, 3]
click at [865, 224] on link "View External Url" at bounding box center [810, 234] width 110 height 20
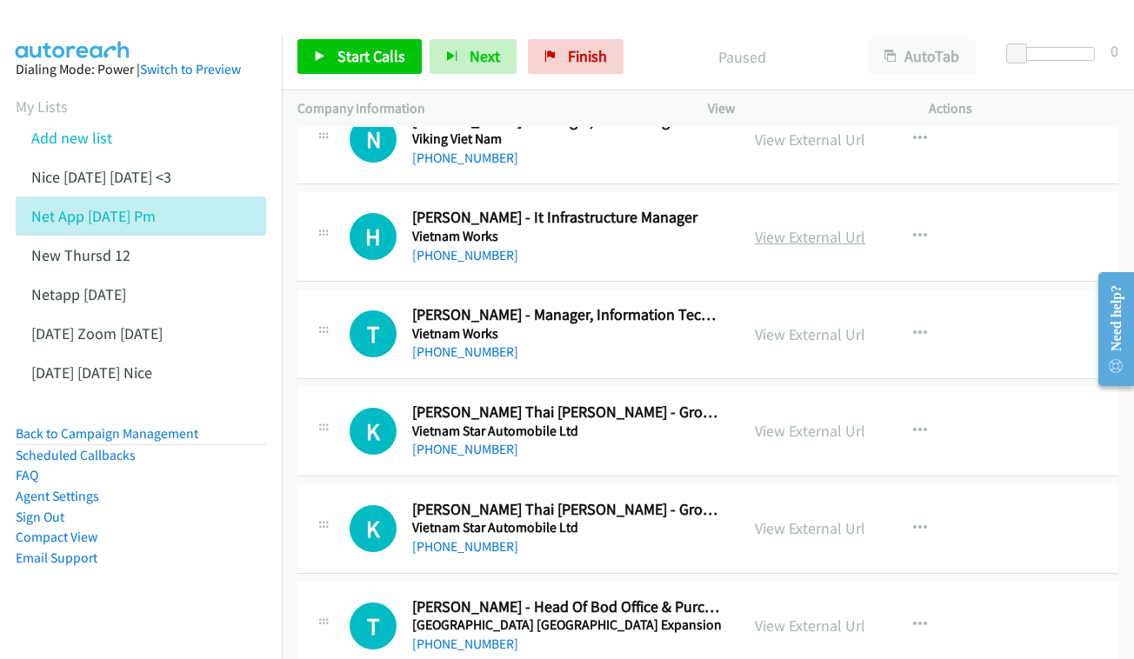
scroll to position [2134, 3]
click at [846, 226] on link "View External Url" at bounding box center [810, 236] width 110 height 20
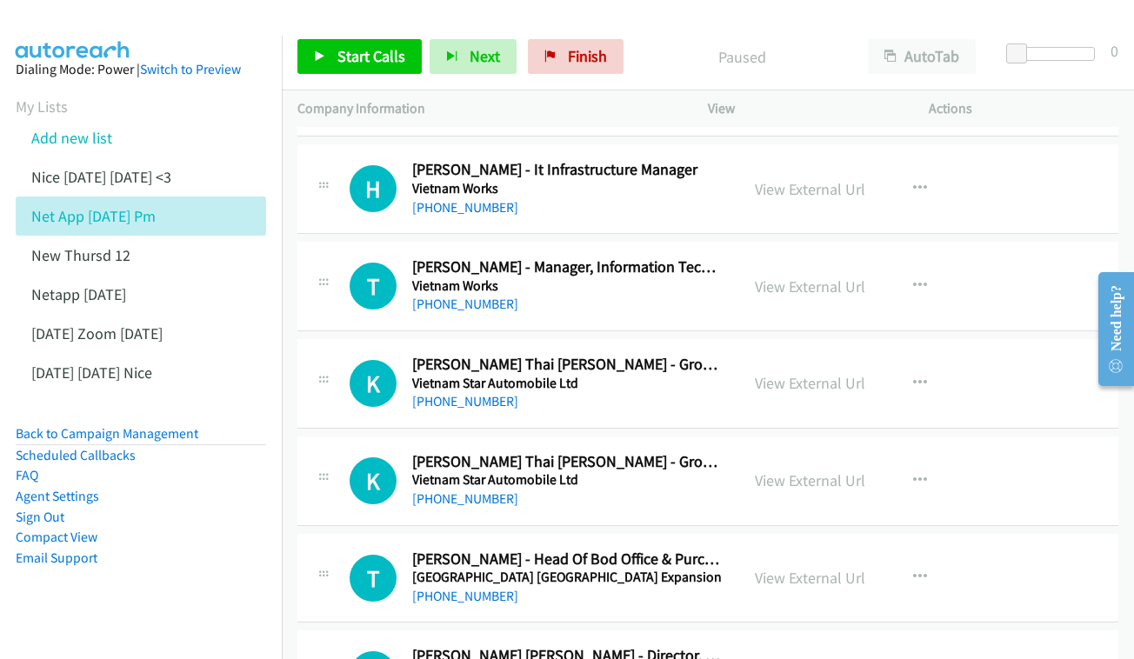
scroll to position [2182, 4]
click at [840, 276] on link "View External Url" at bounding box center [810, 286] width 110 height 20
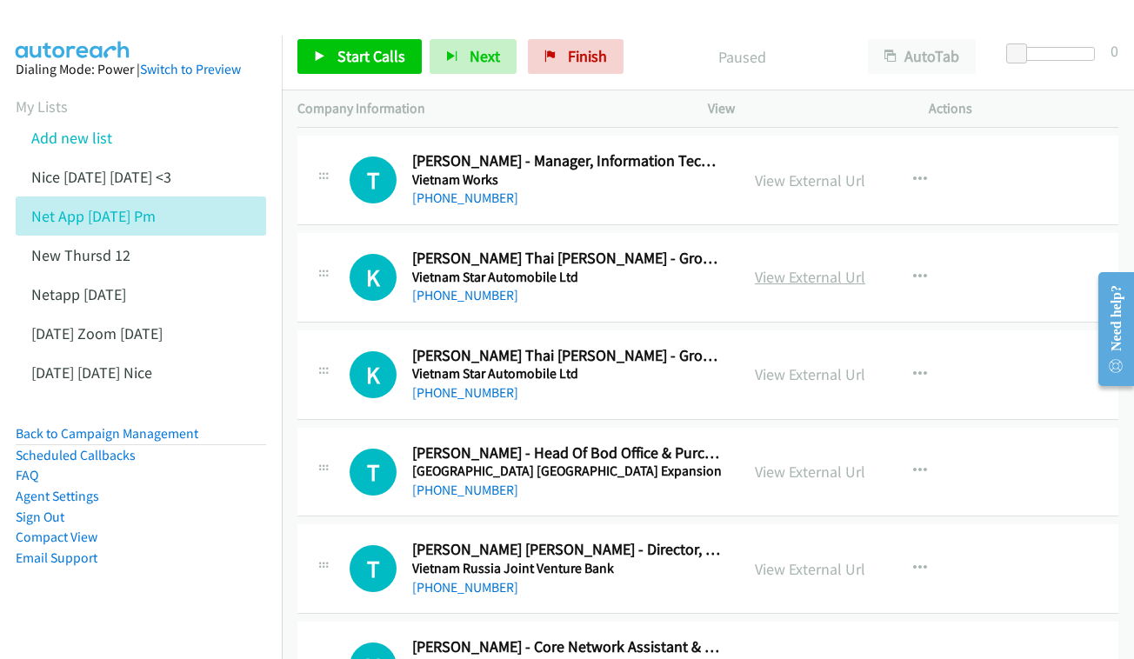
scroll to position [2289, 4]
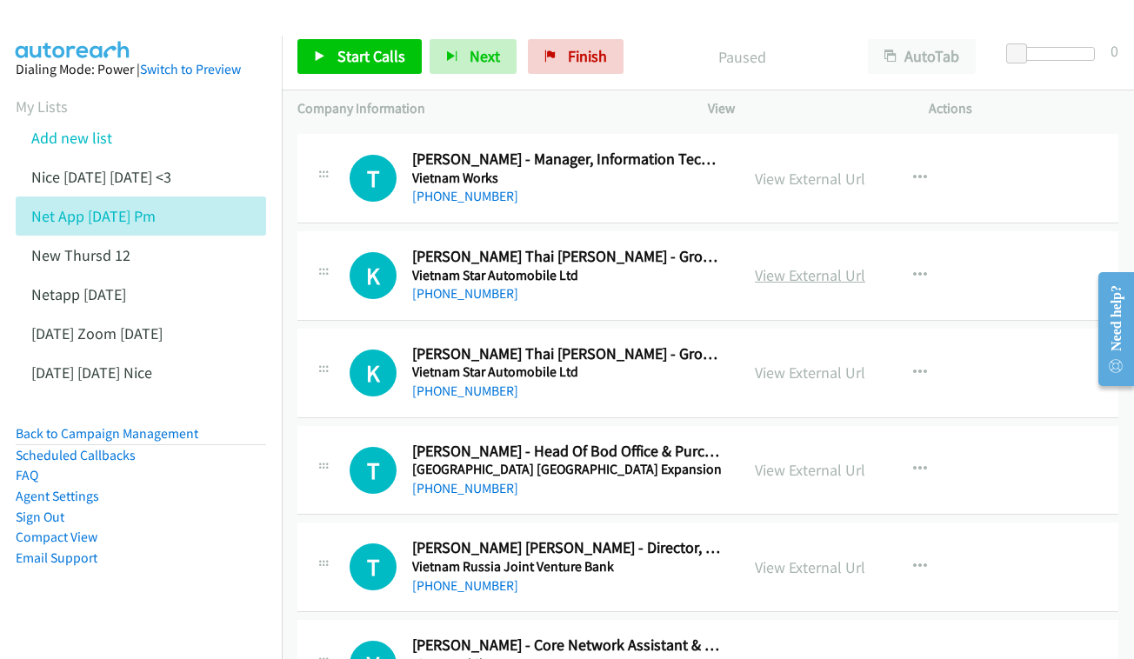
click at [837, 265] on link "View External Url" at bounding box center [810, 275] width 110 height 20
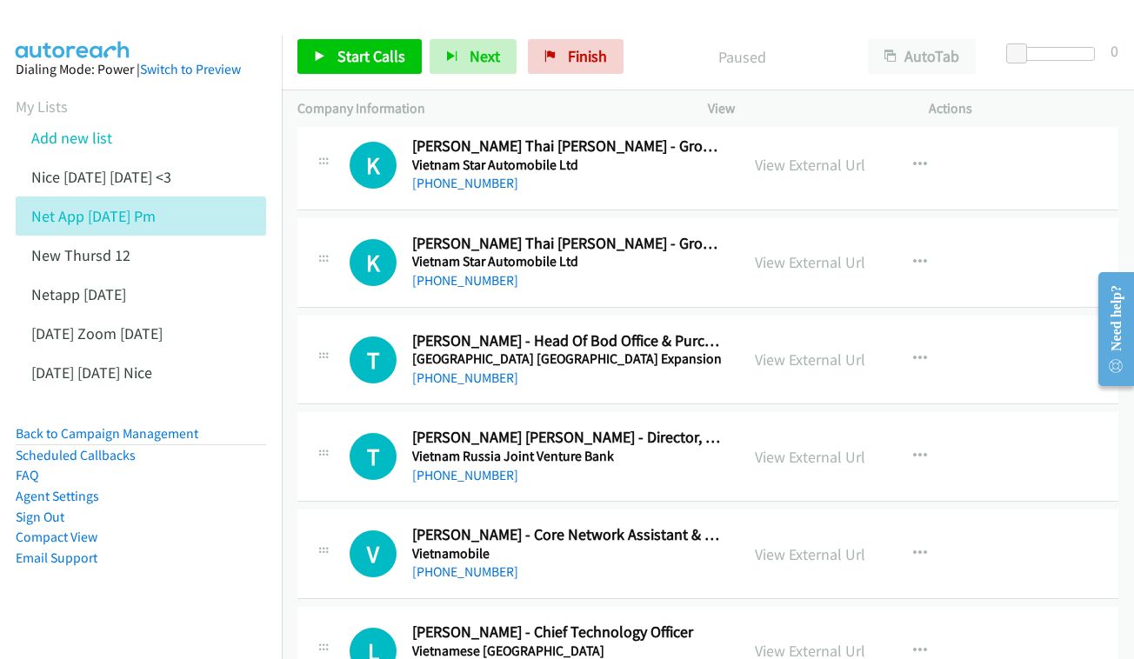
scroll to position [2407, 4]
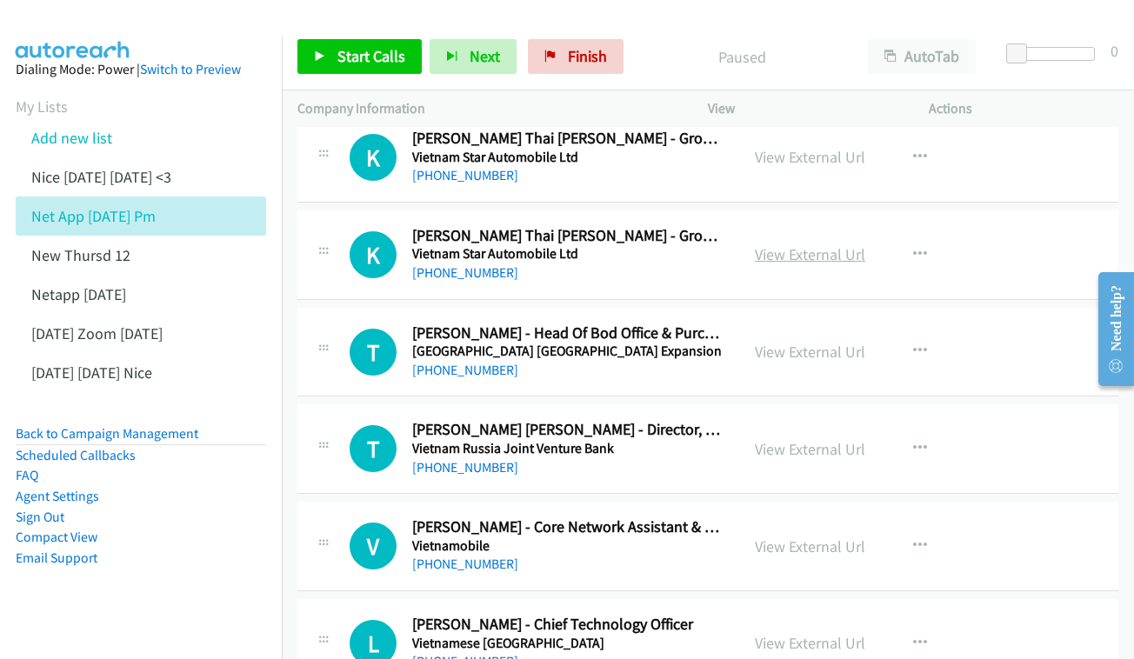
click at [799, 244] on link "View External Url" at bounding box center [810, 254] width 110 height 20
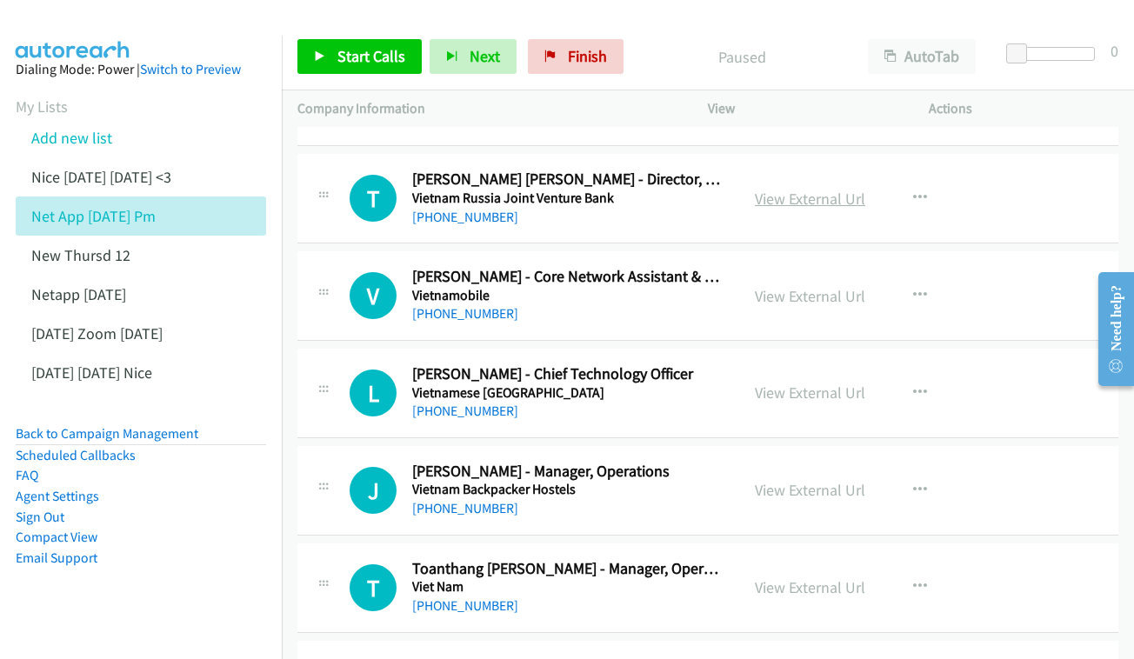
scroll to position [2657, 3]
click at [864, 189] on link "View External Url" at bounding box center [810, 199] width 110 height 20
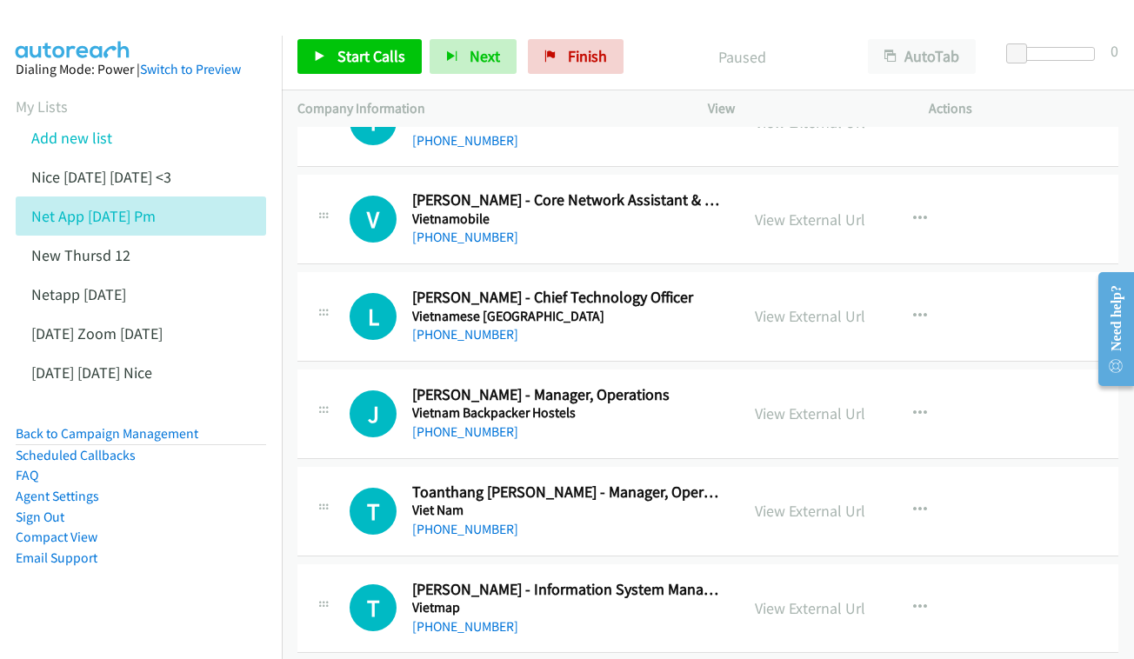
scroll to position [2796, 3]
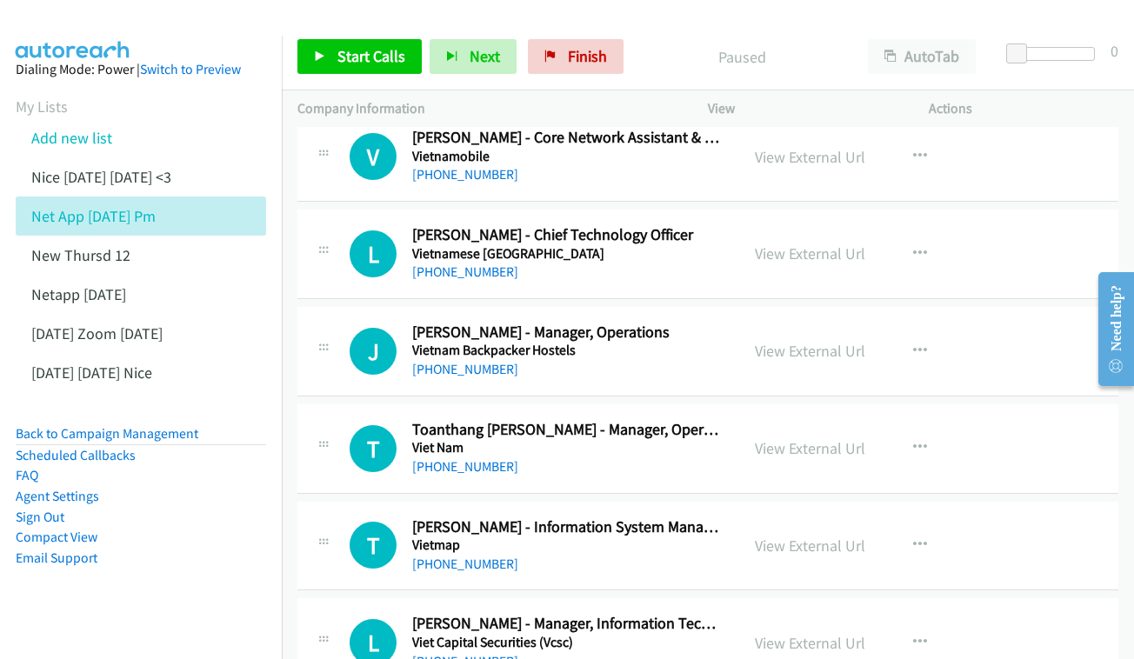
click at [847, 225] on div "View External Url View External Url Schedule/Manage Callback Start Calls Here R…" at bounding box center [857, 253] width 237 height 57
click at [833, 243] on link "View External Url" at bounding box center [810, 253] width 110 height 20
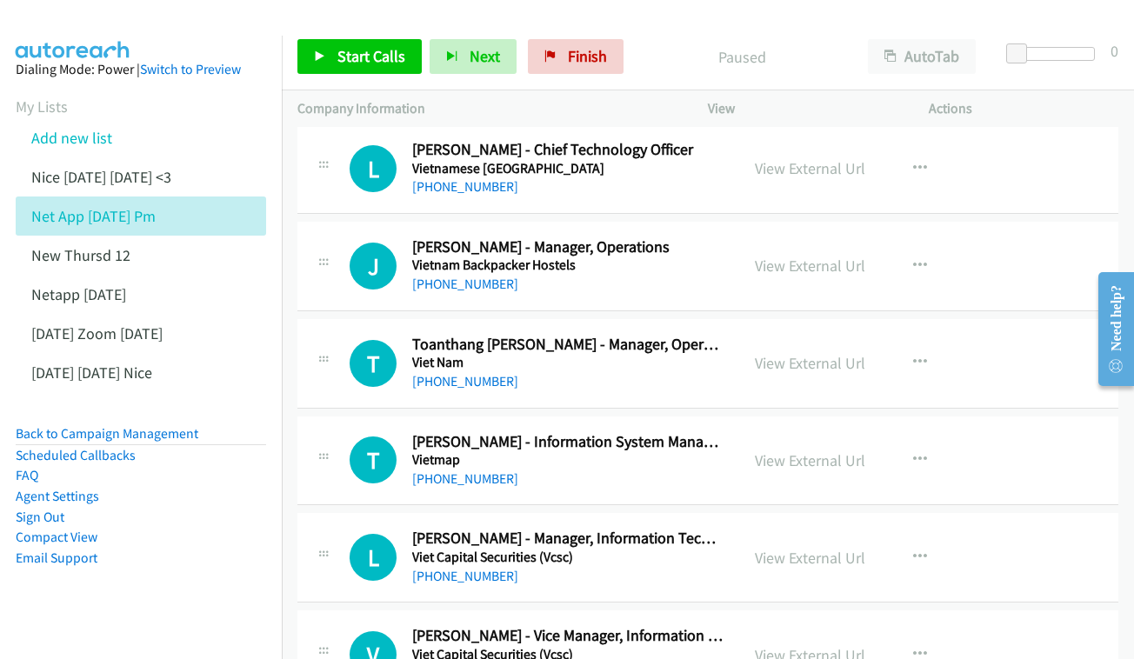
scroll to position [2882, 3]
click at [804, 256] on link "View External Url" at bounding box center [810, 266] width 110 height 20
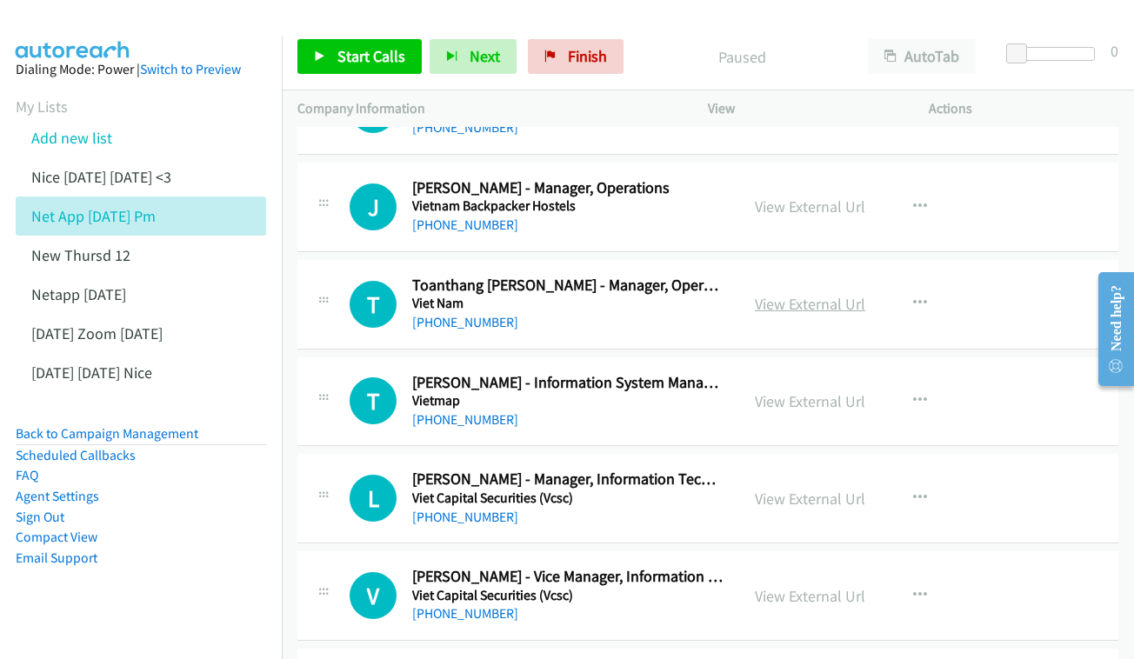
scroll to position [2971, 3]
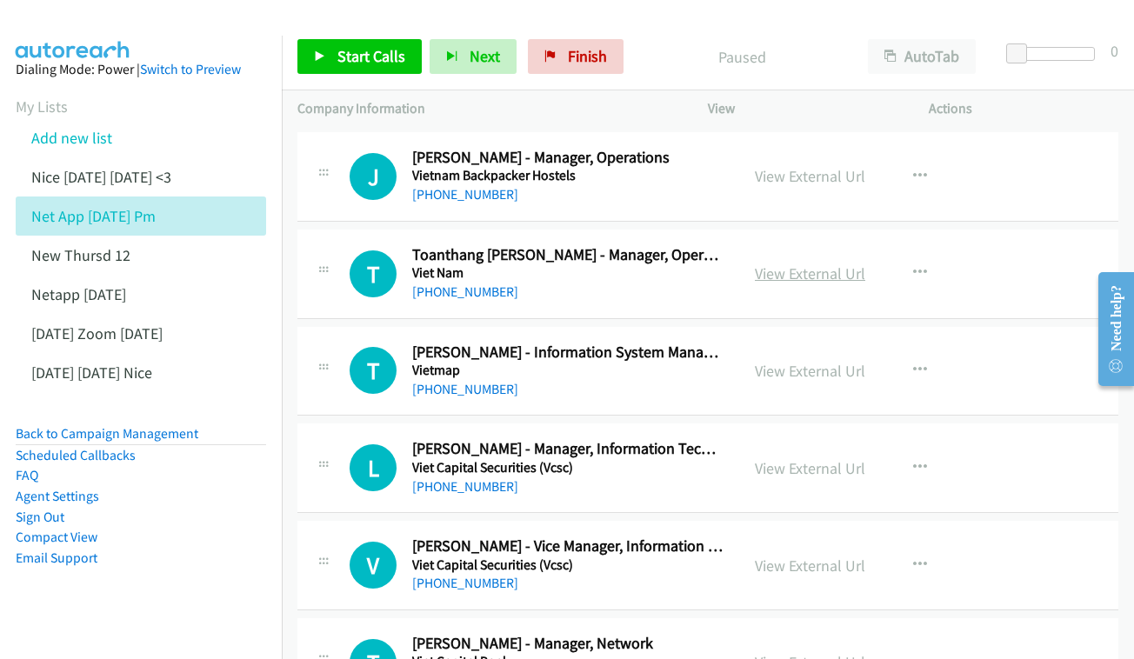
click at [837, 263] on link "View External Url" at bounding box center [810, 273] width 110 height 20
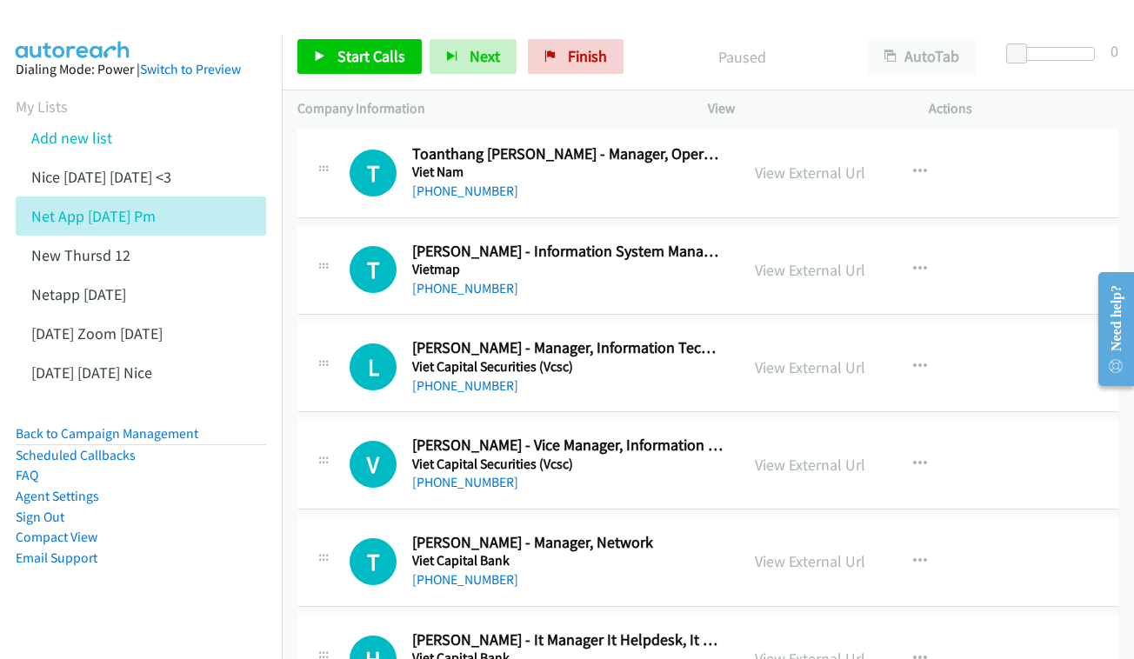
scroll to position [3086, 3]
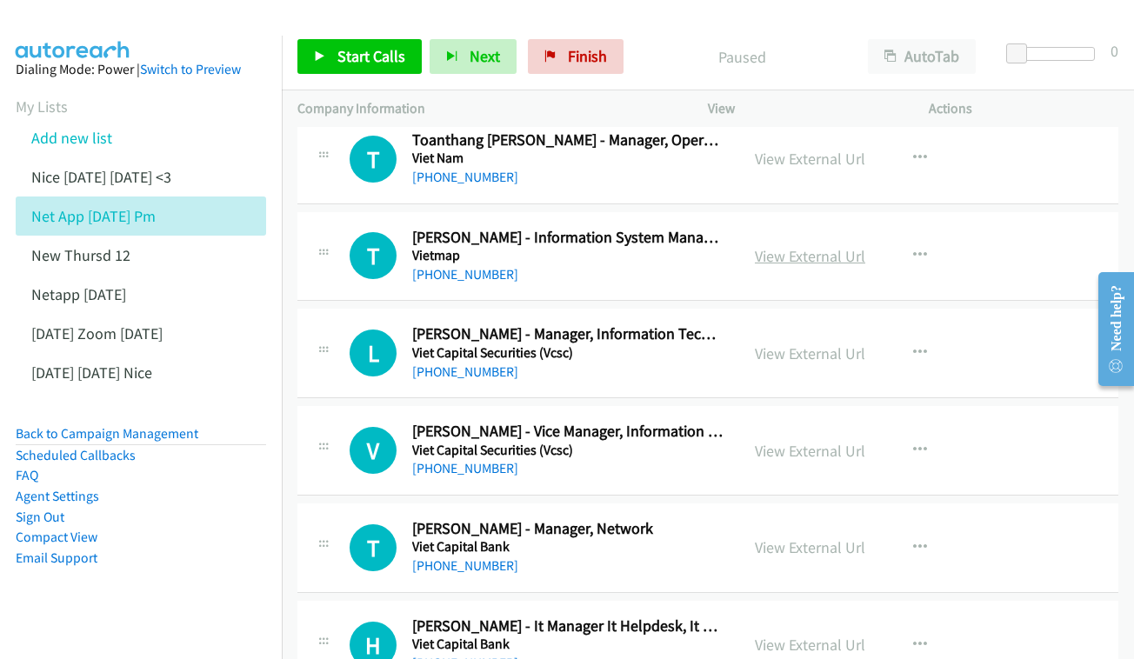
click at [828, 246] on link "View External Url" at bounding box center [810, 256] width 110 height 20
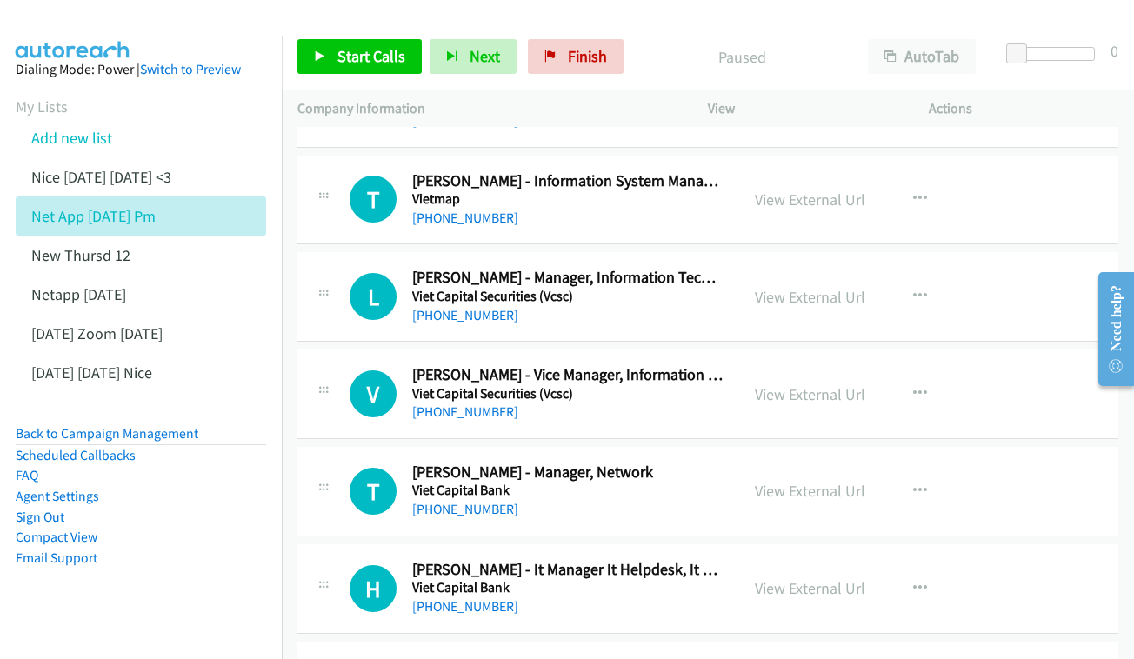
scroll to position [3185, 3]
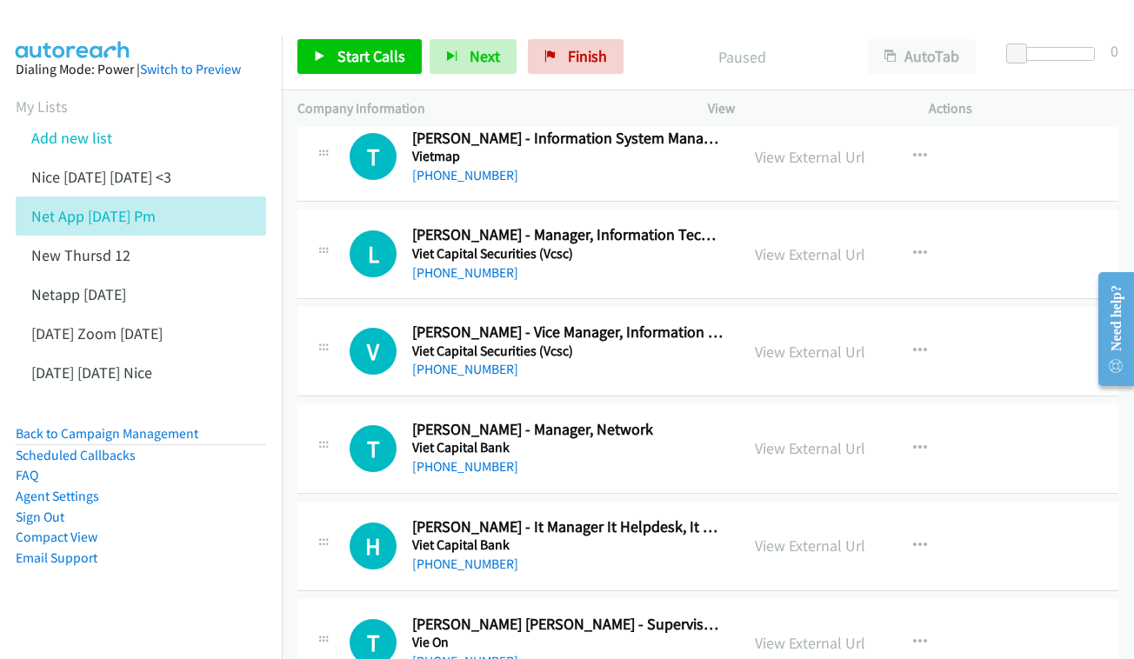
click at [819, 225] on div "View External Url View External Url Schedule/Manage Callback Start Calls Here R…" at bounding box center [857, 253] width 237 height 57
click at [817, 244] on link "View External Url" at bounding box center [810, 254] width 110 height 20
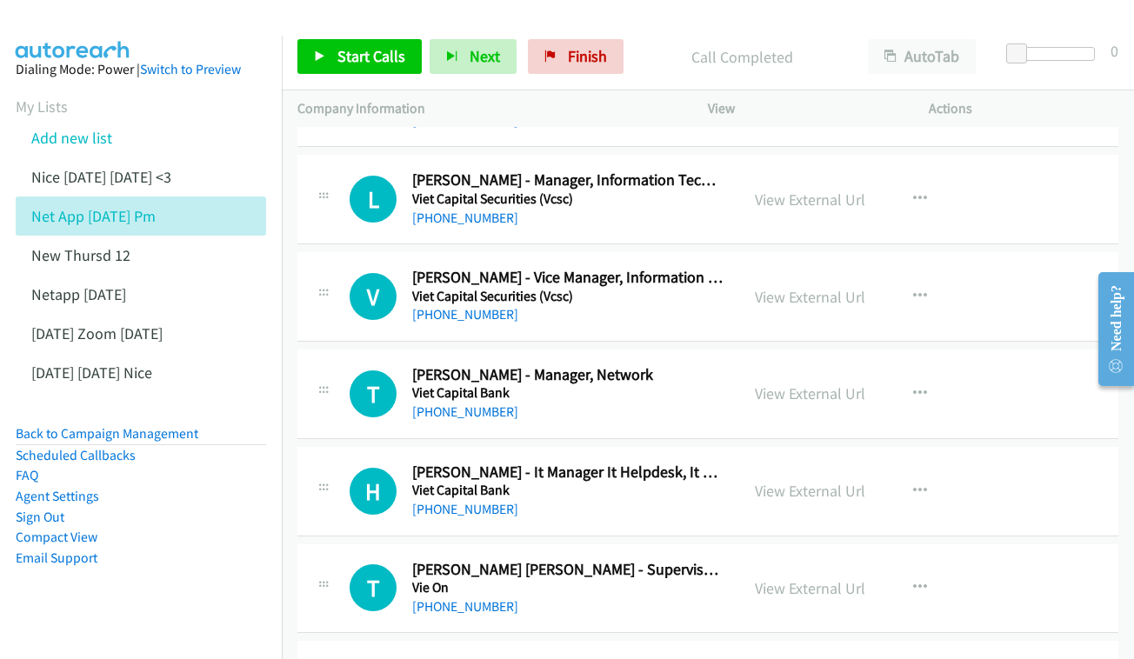
scroll to position [3269, 3]
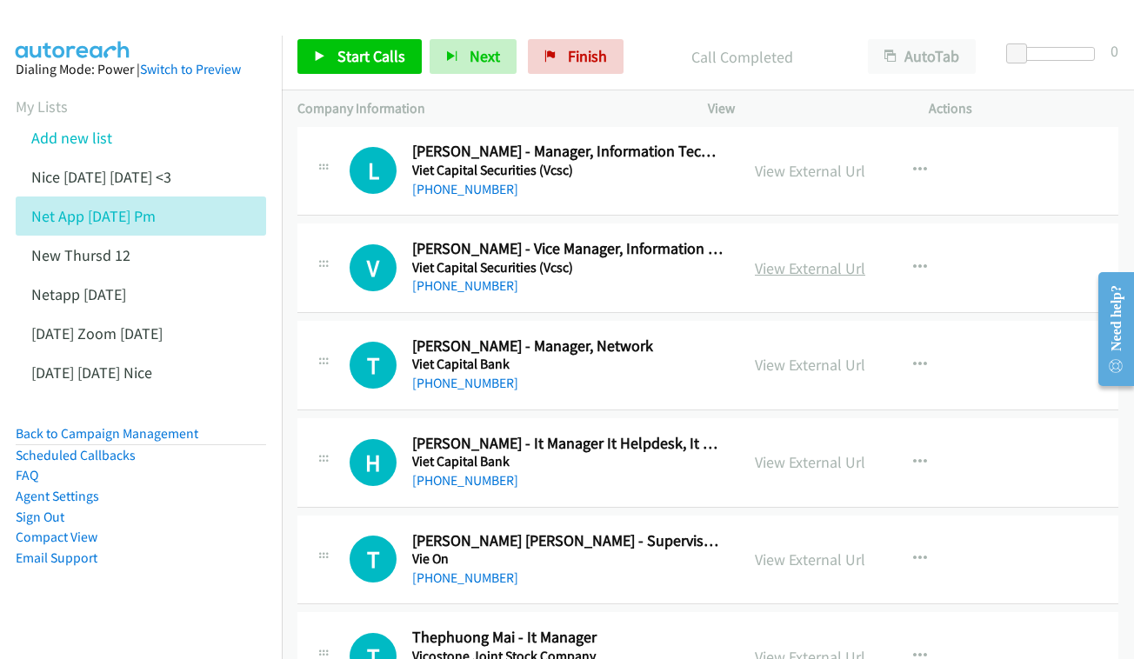
click at [794, 258] on link "View External Url" at bounding box center [810, 268] width 110 height 20
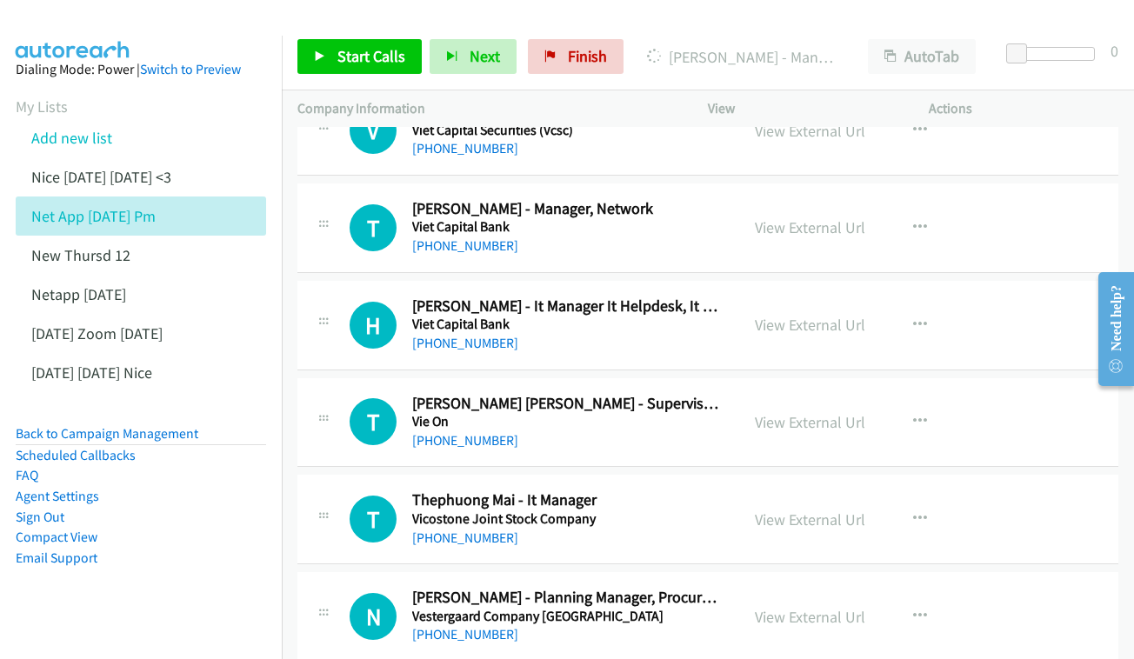
scroll to position [3409, 3]
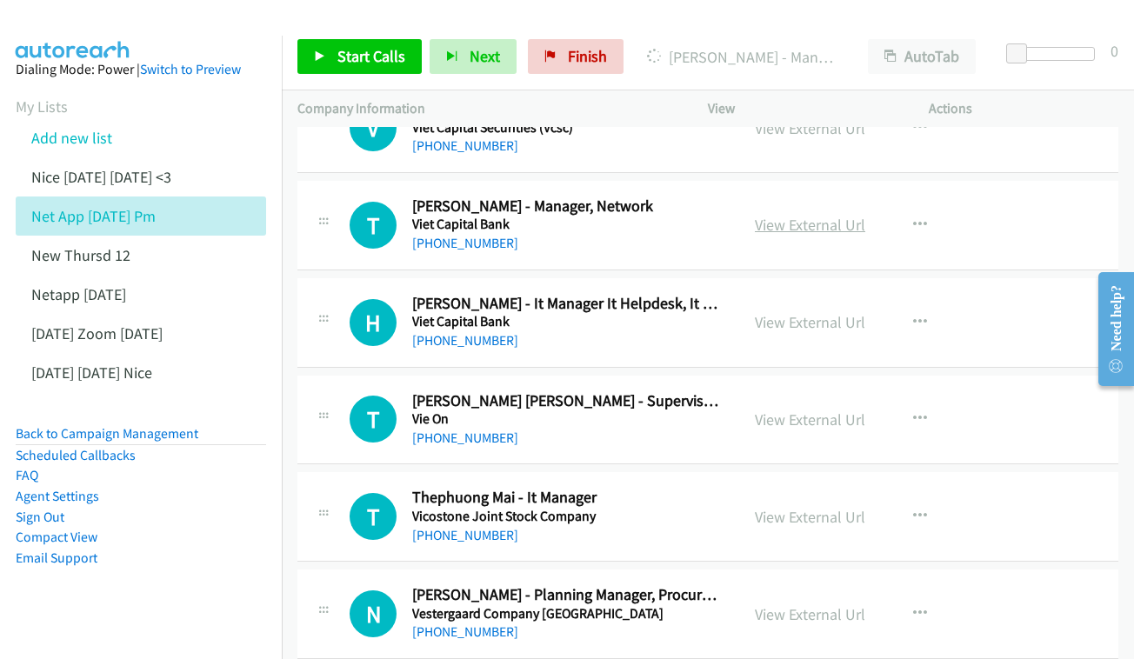
click at [856, 215] on link "View External Url" at bounding box center [810, 225] width 110 height 20
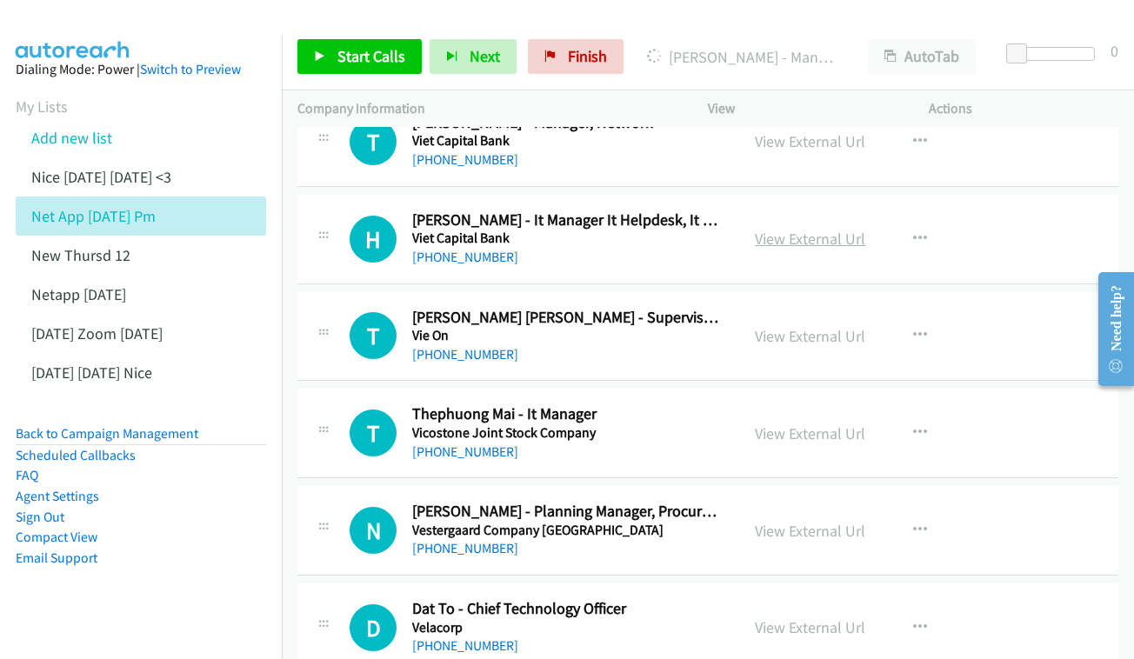
scroll to position [3492, 3]
click at [837, 229] on link "View External Url" at bounding box center [810, 239] width 110 height 20
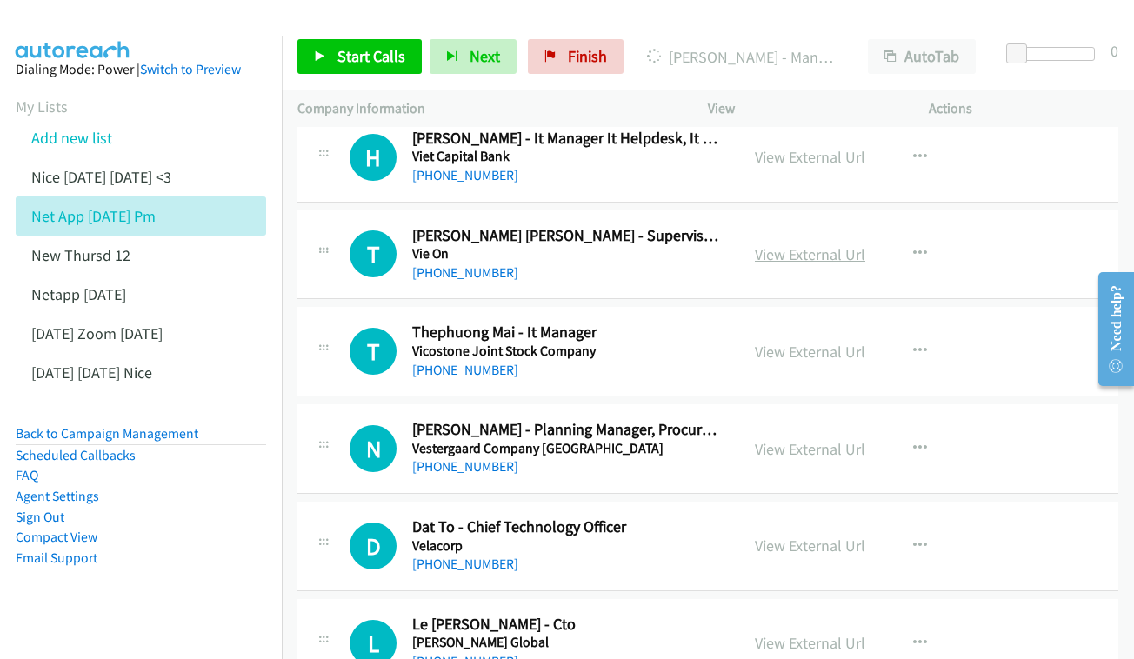
scroll to position [3661, 3]
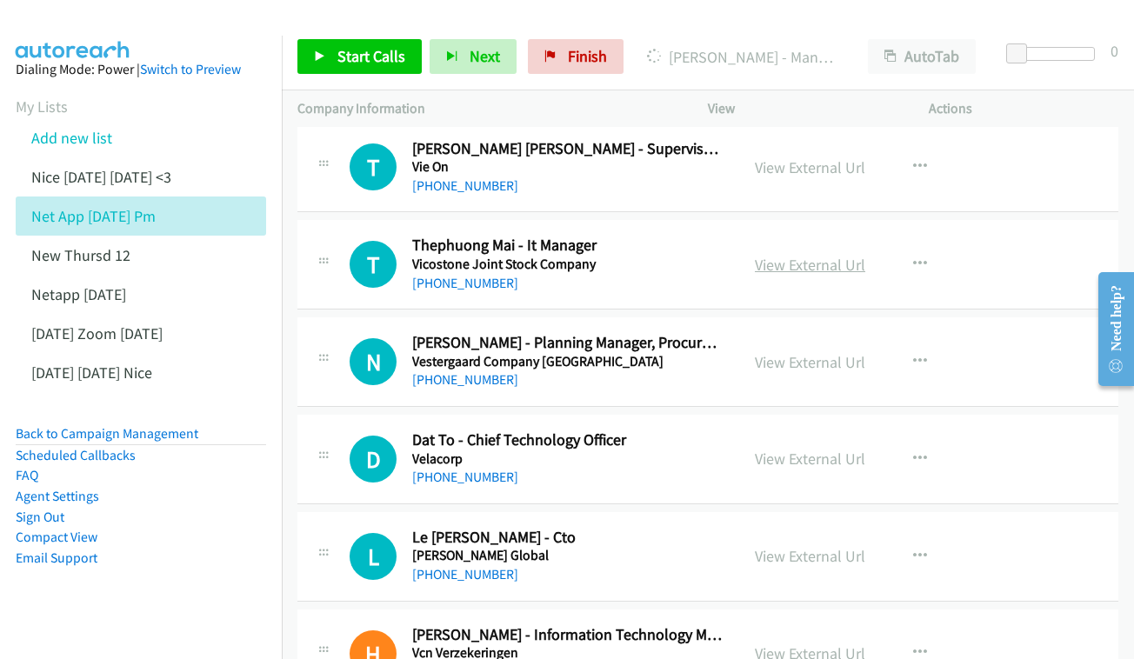
click at [827, 255] on link "View External Url" at bounding box center [810, 265] width 110 height 20
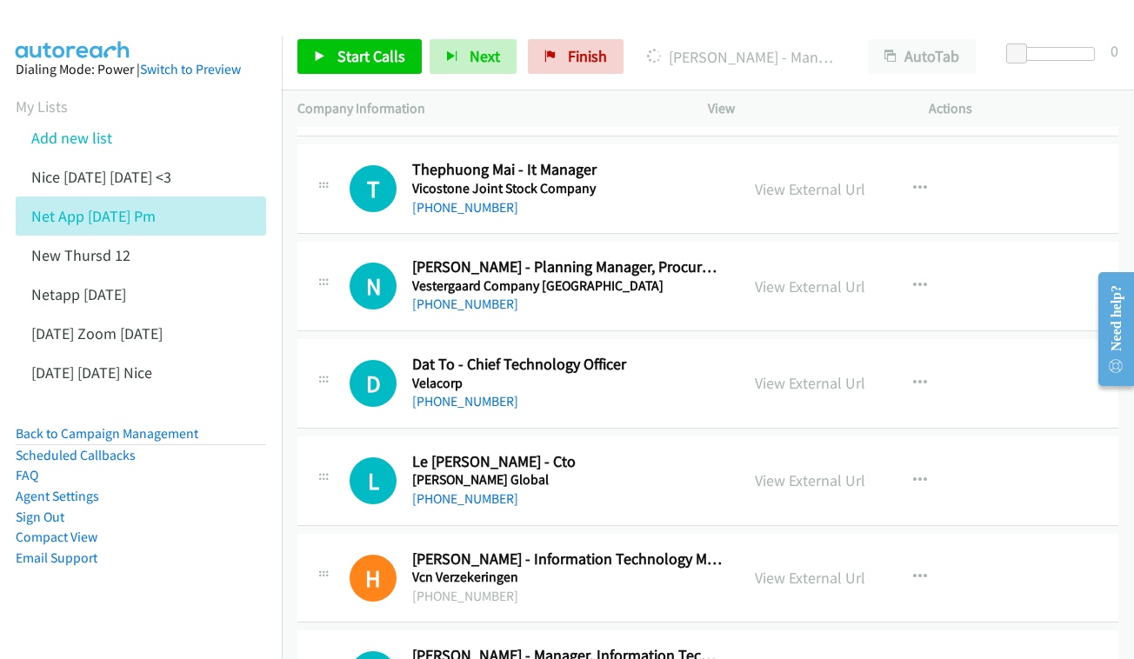
scroll to position [3748, 3]
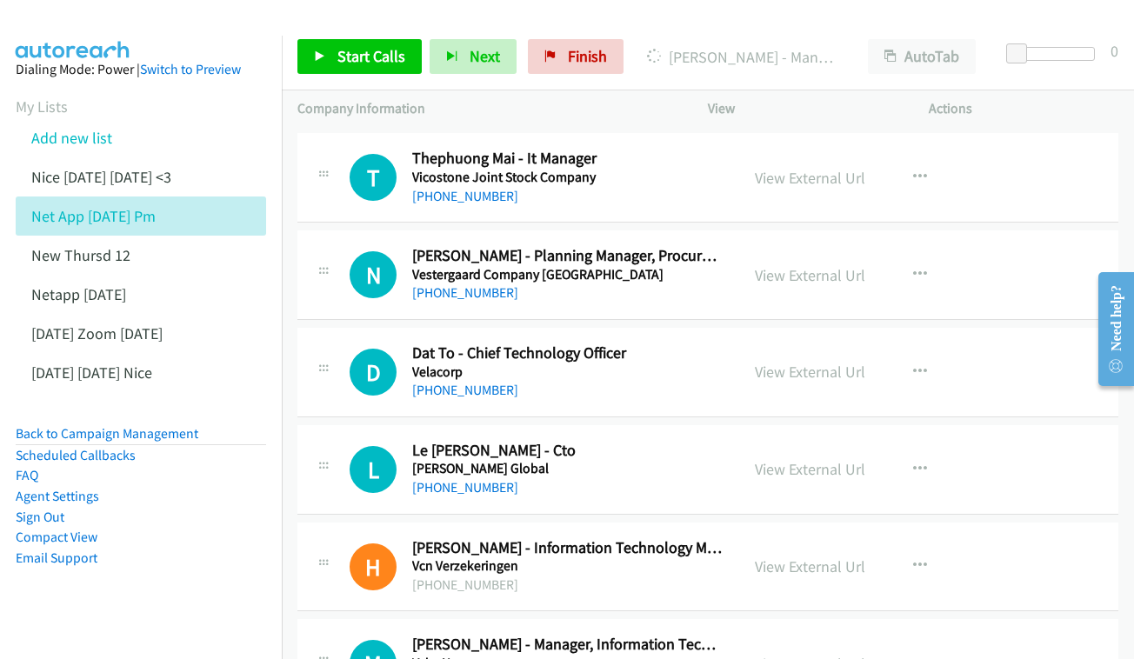
click at [824, 246] on div "View External Url View External Url Schedule/Manage Callback Start Calls Here R…" at bounding box center [857, 274] width 237 height 57
click at [832, 265] on link "View External Url" at bounding box center [810, 275] width 110 height 20
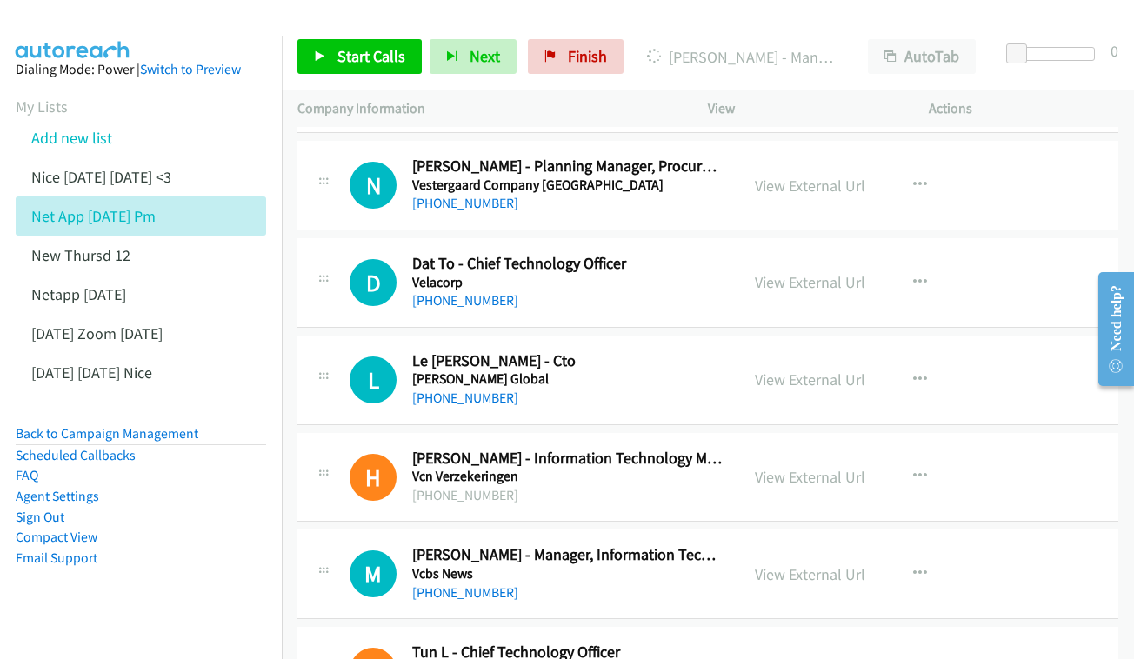
scroll to position [3856, 3]
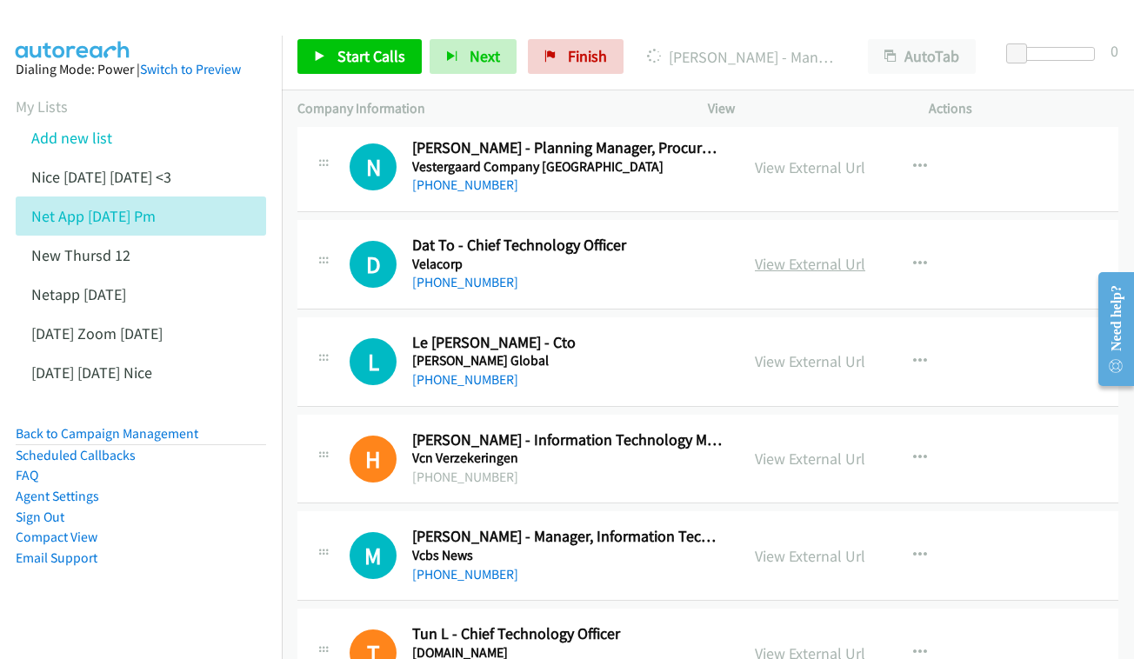
click at [823, 254] on link "View External Url" at bounding box center [810, 264] width 110 height 20
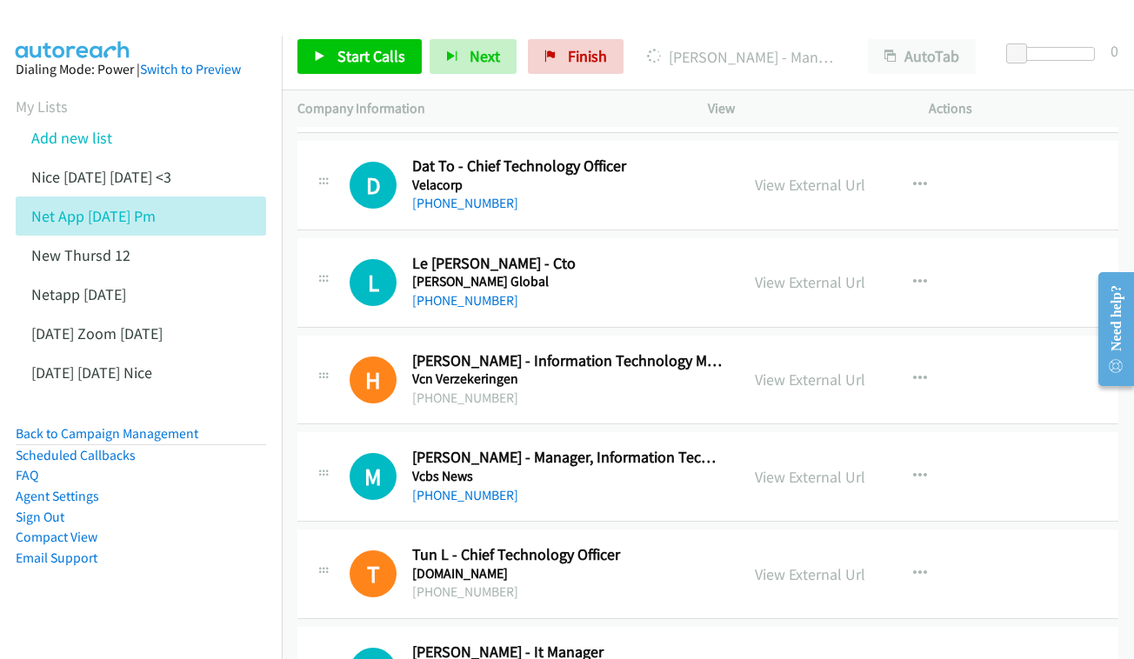
scroll to position [3942, 3]
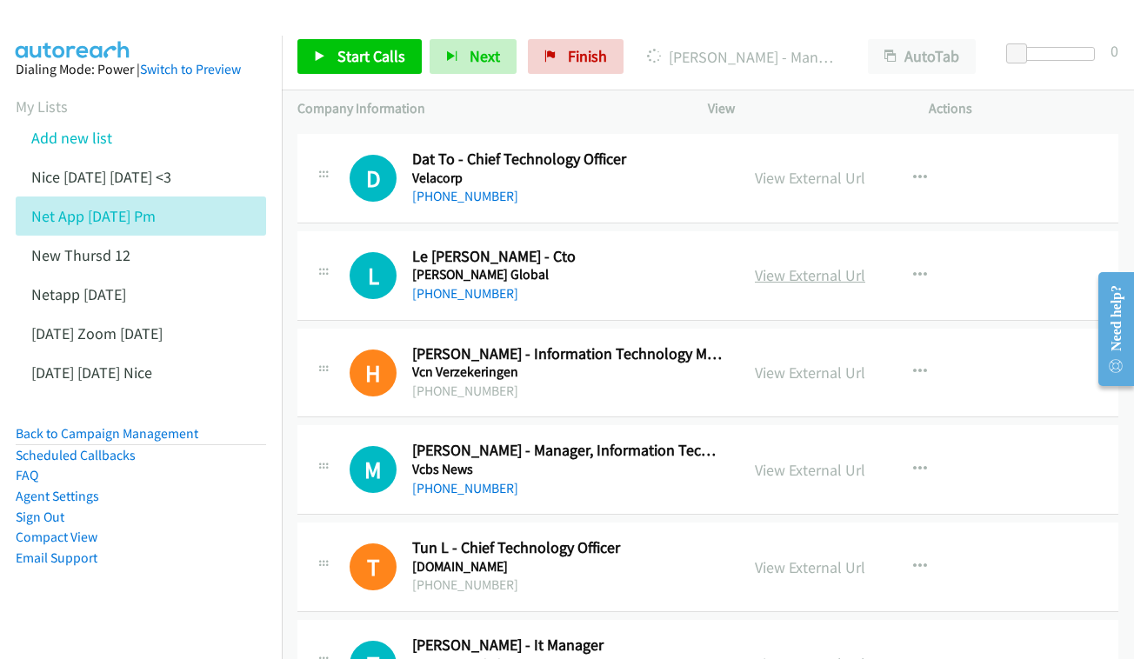
click at [865, 265] on link "View External Url" at bounding box center [810, 275] width 110 height 20
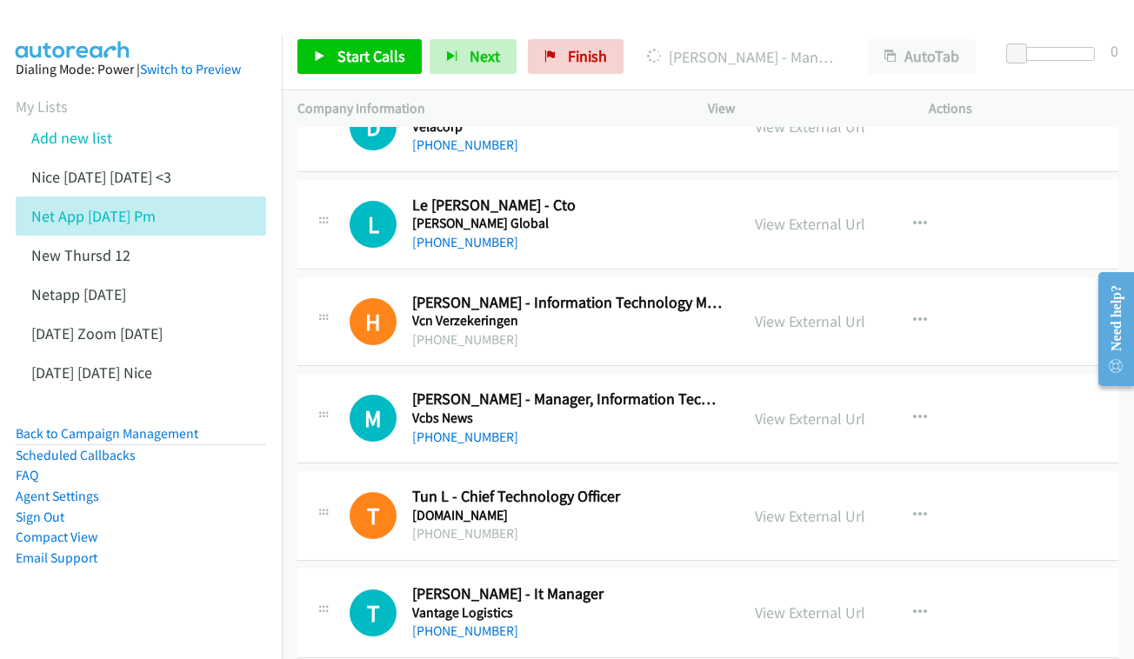
scroll to position [4034, 3]
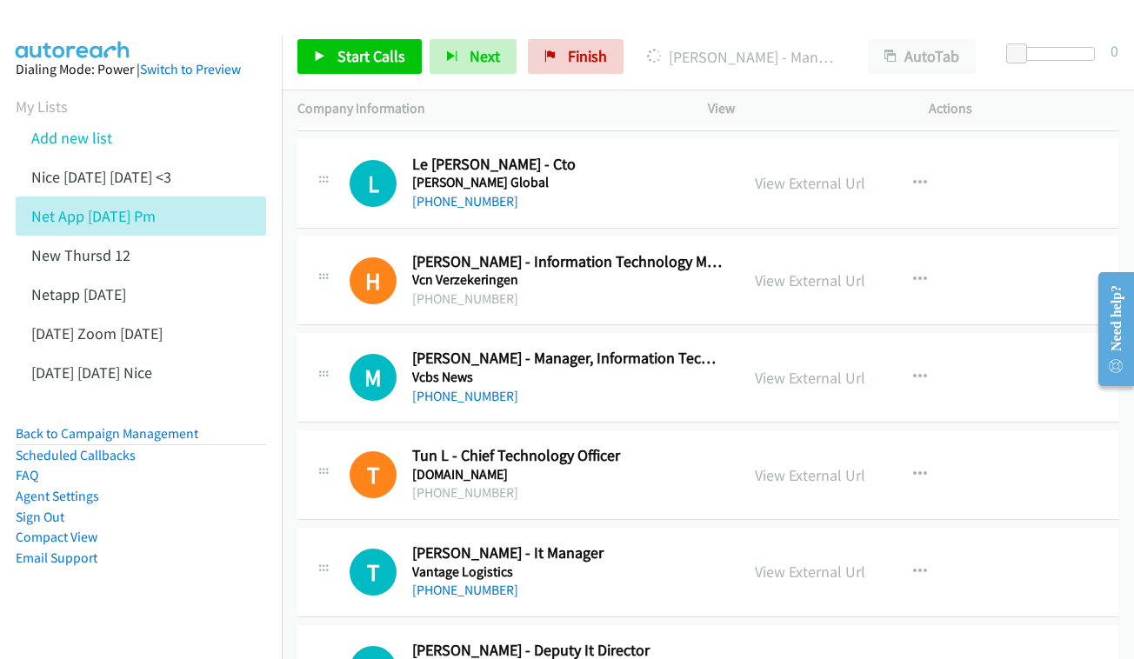
click at [872, 252] on div "View External Url View External Url Schedule/Manage Callback Start Calls Here R…" at bounding box center [857, 280] width 237 height 57
click at [848, 270] on link "View External Url" at bounding box center [810, 280] width 110 height 20
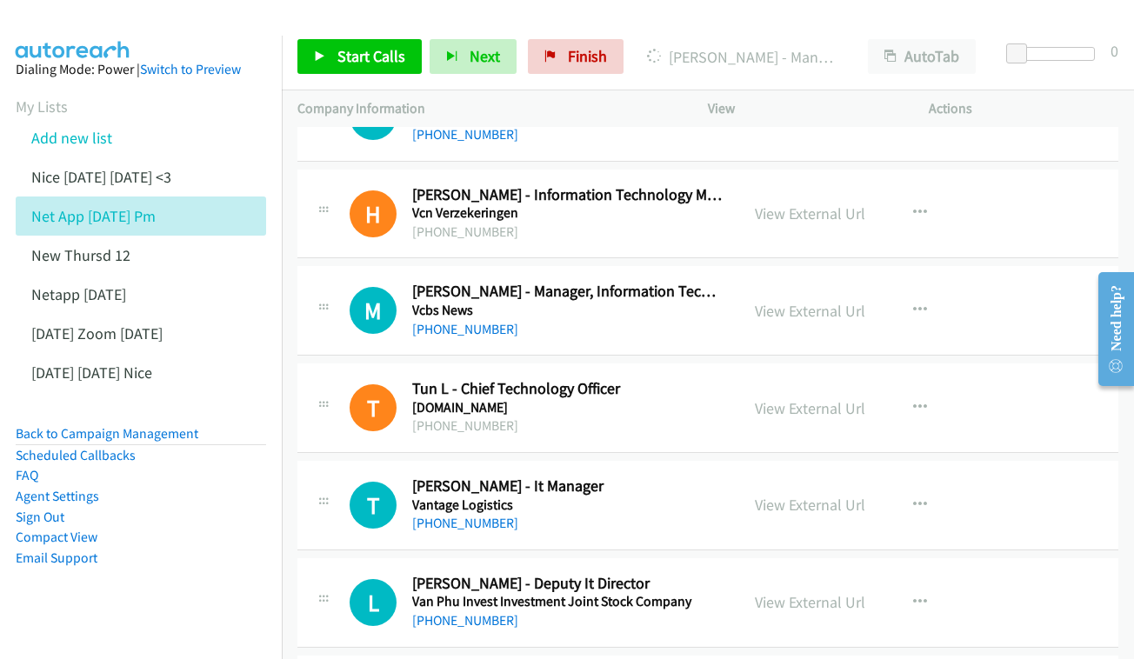
scroll to position [4103, 3]
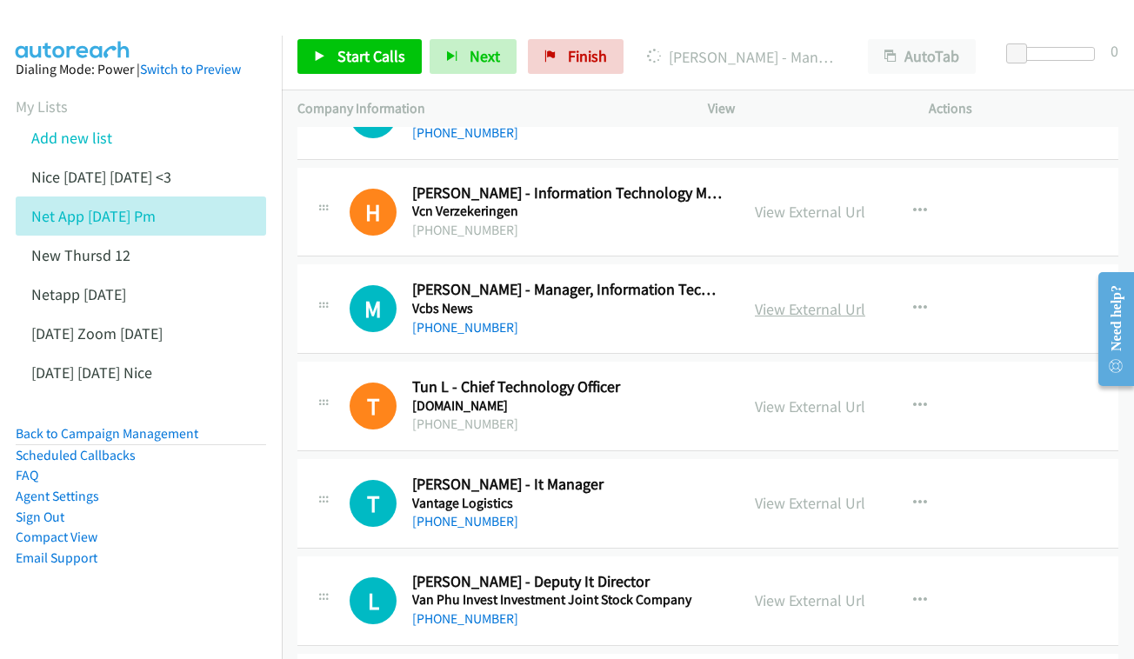
click at [840, 299] on link "View External Url" at bounding box center [810, 309] width 110 height 20
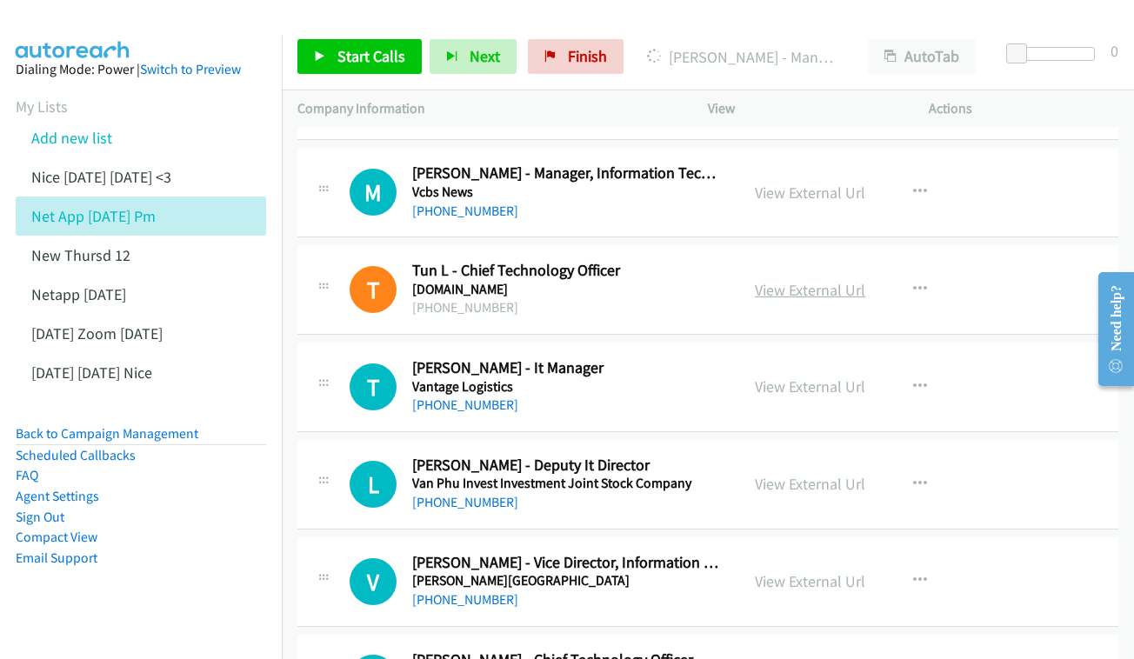
scroll to position [4223, 3]
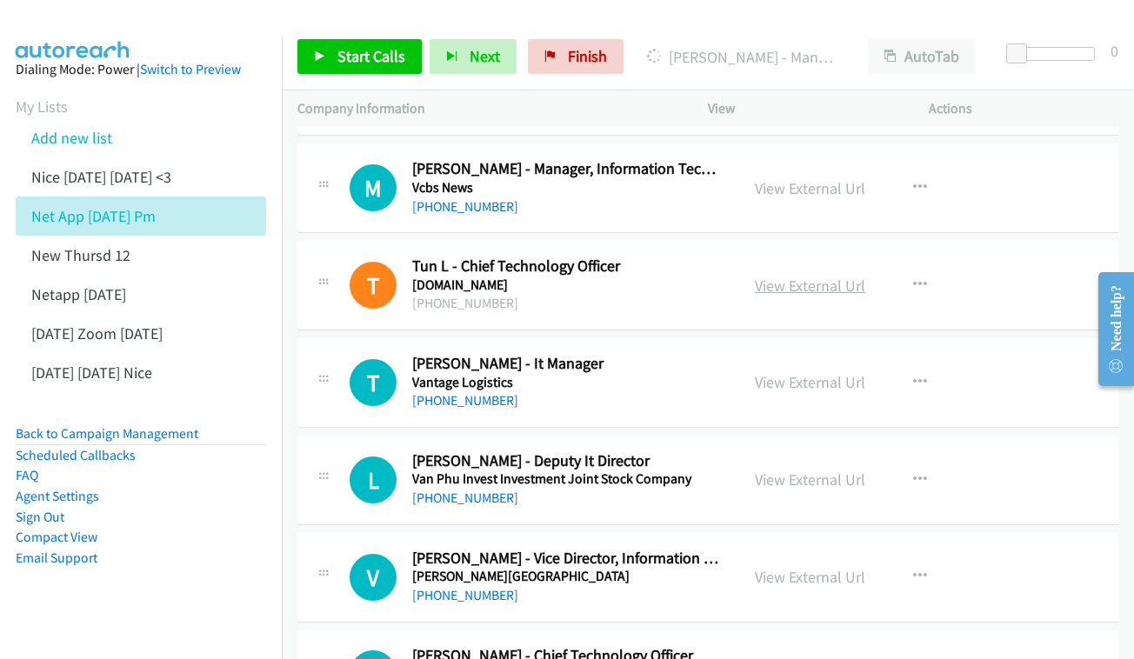
click at [837, 276] on link "View External Url" at bounding box center [810, 286] width 110 height 20
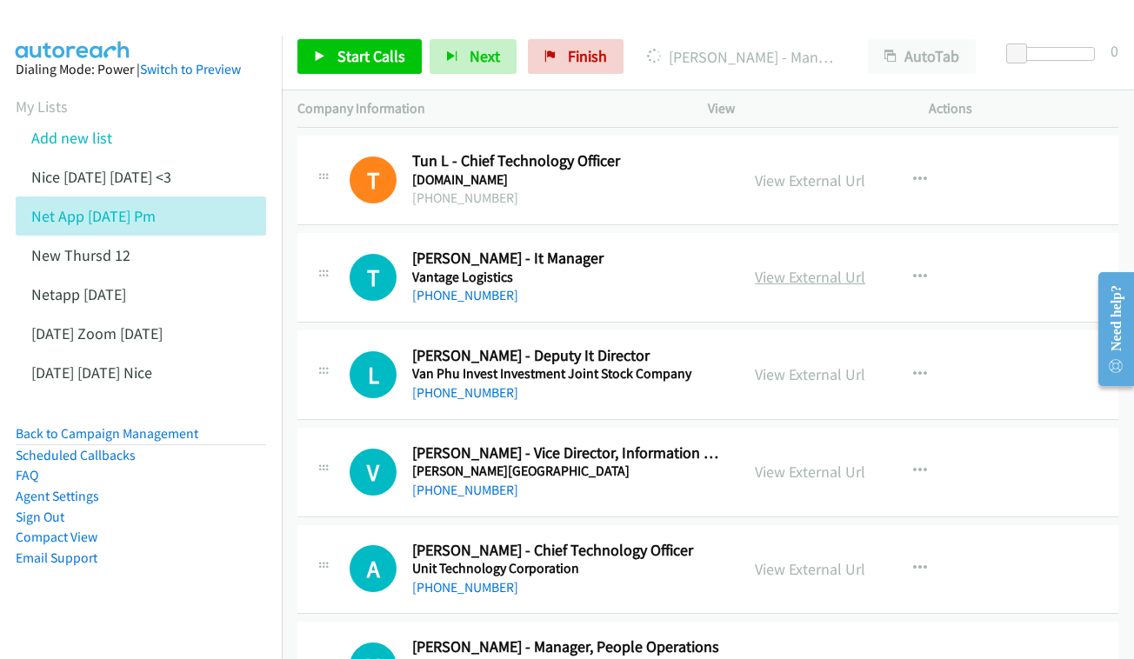
scroll to position [4330, 3]
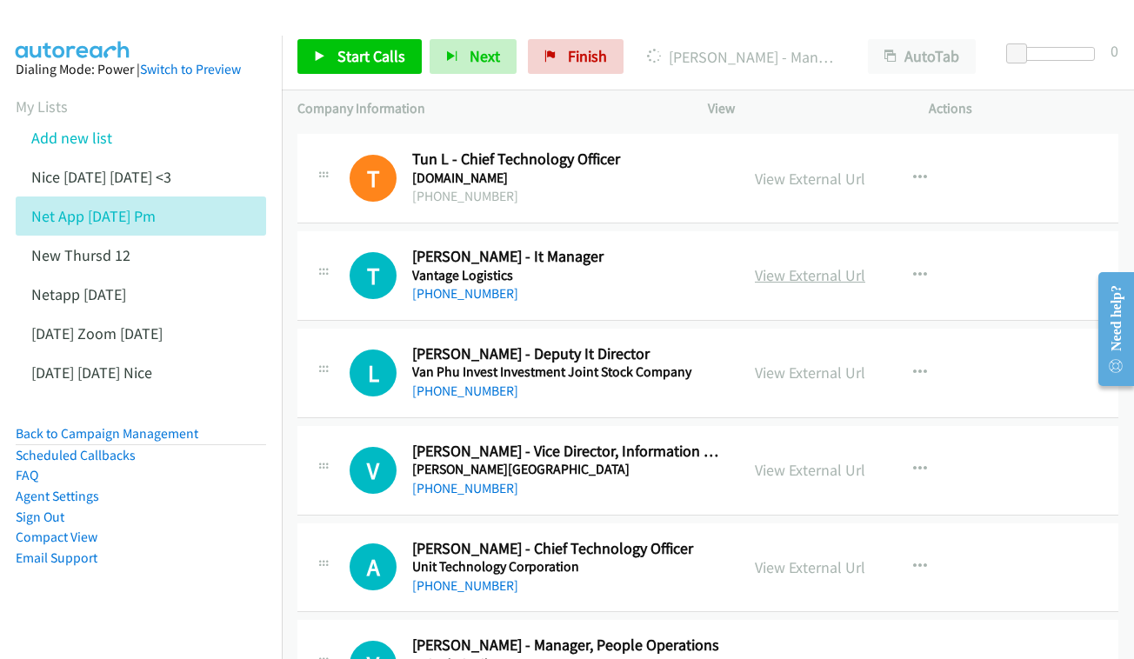
click at [829, 265] on link "View External Url" at bounding box center [810, 275] width 110 height 20
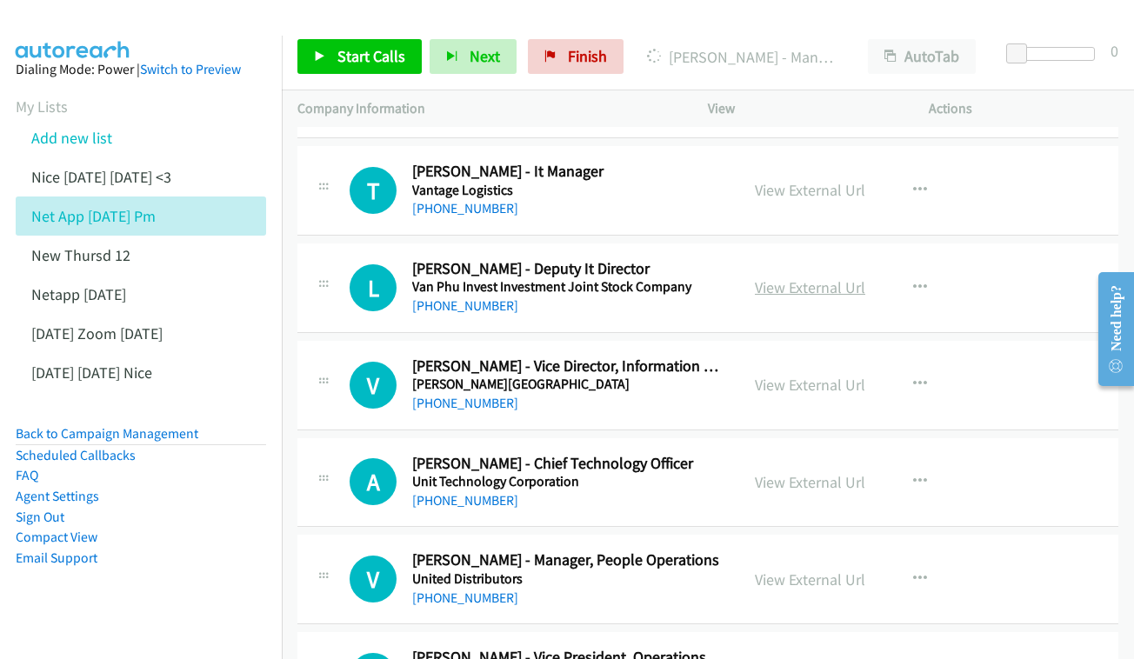
scroll to position [4417, 3]
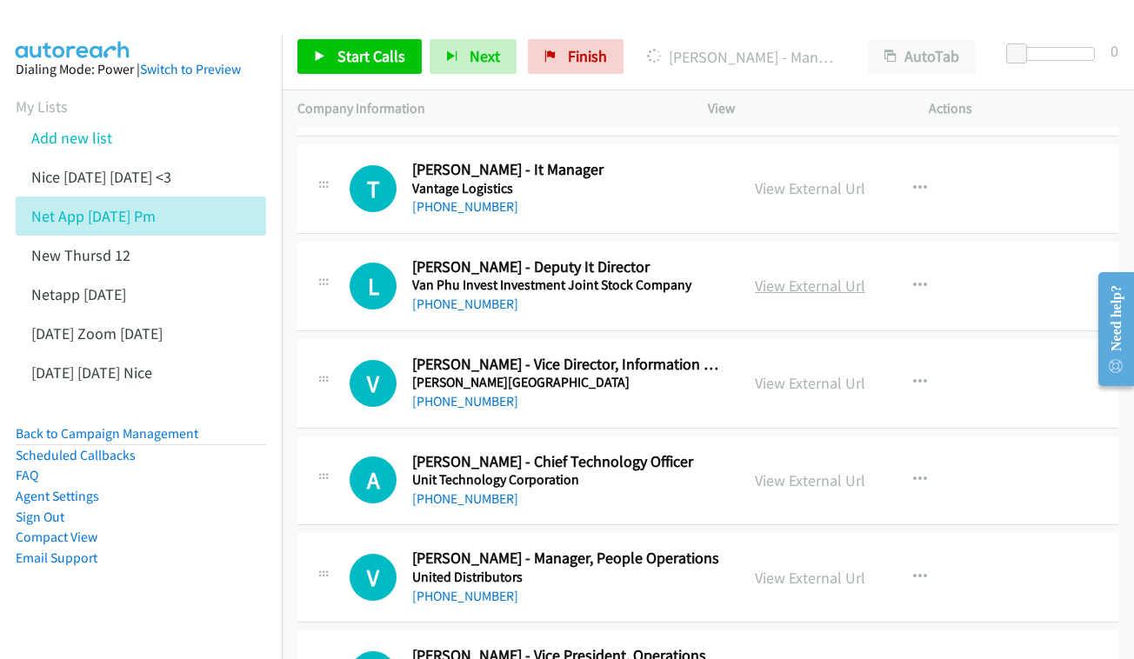
click at [810, 276] on link "View External Url" at bounding box center [810, 286] width 110 height 20
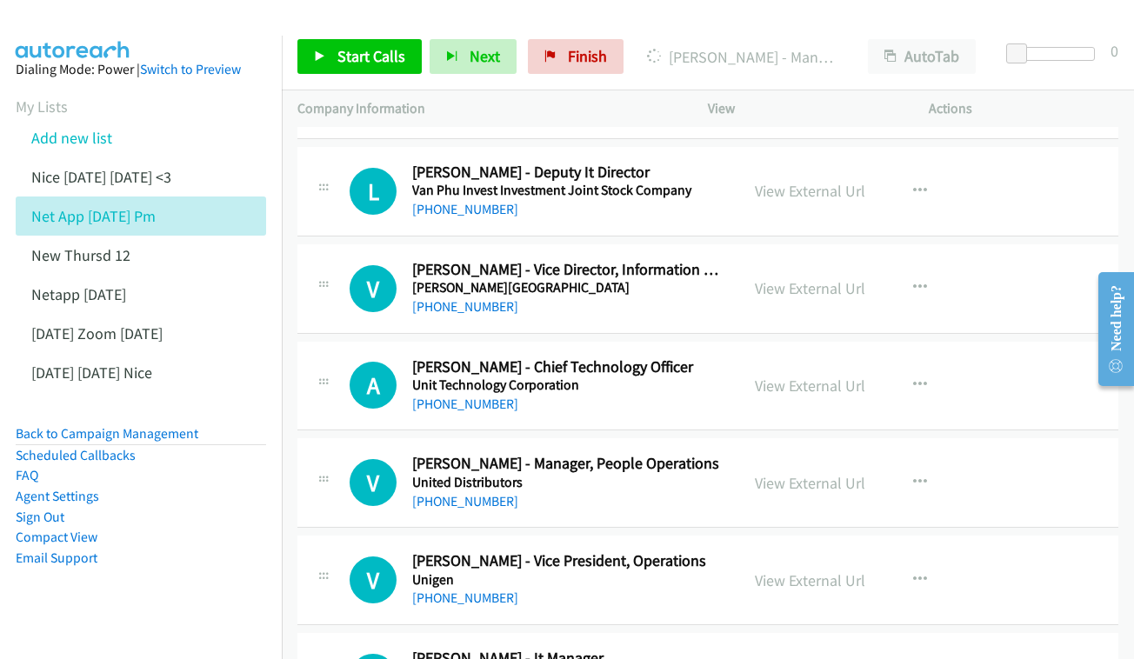
scroll to position [4516, 3]
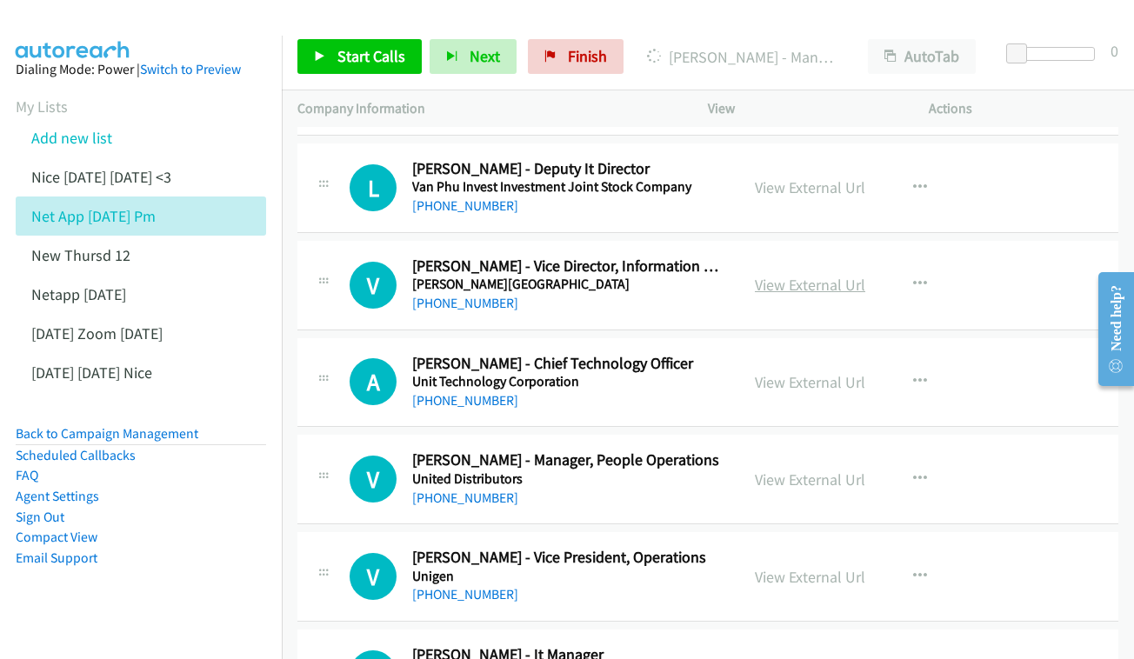
click at [802, 275] on link "View External Url" at bounding box center [810, 285] width 110 height 20
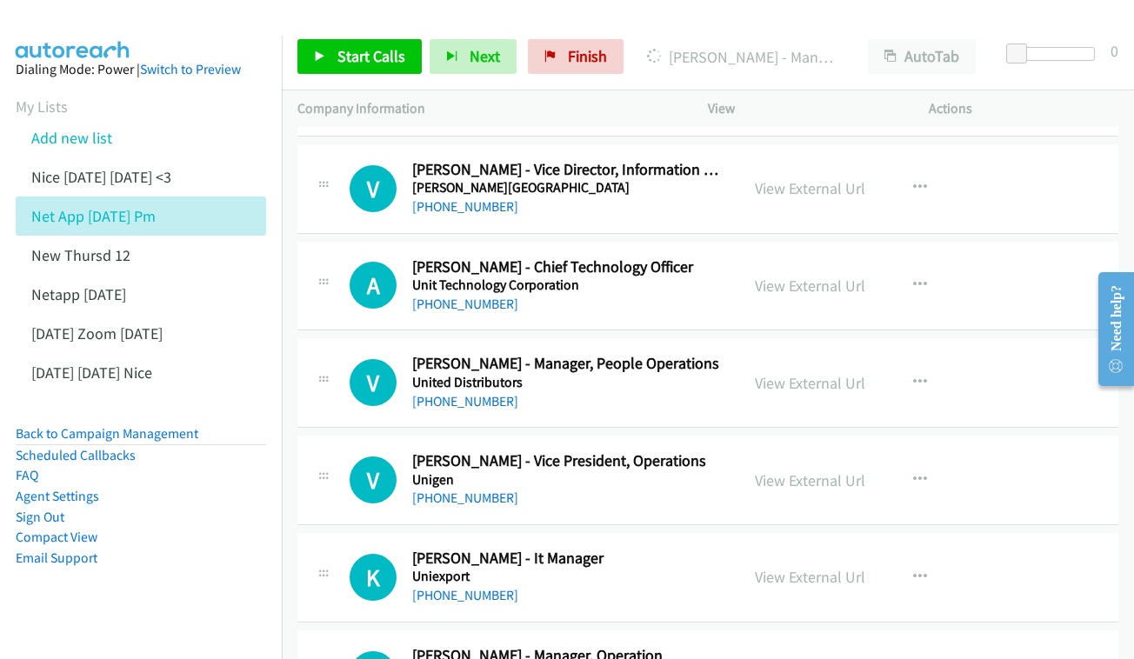
scroll to position [4628, 3]
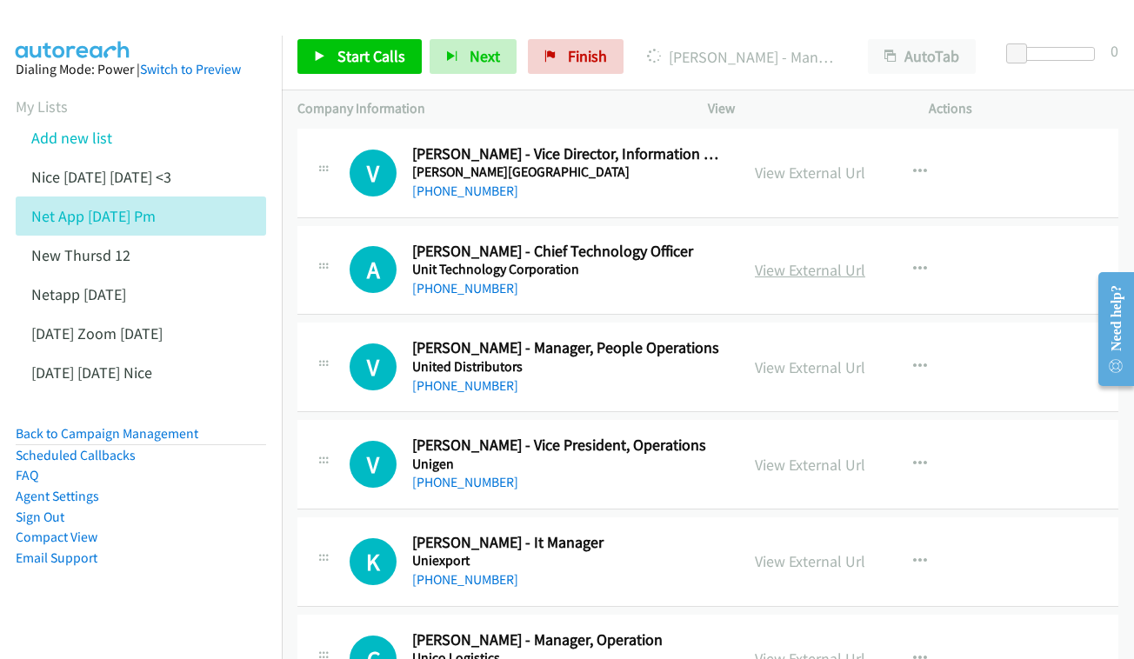
click at [865, 260] on link "View External Url" at bounding box center [810, 270] width 110 height 20
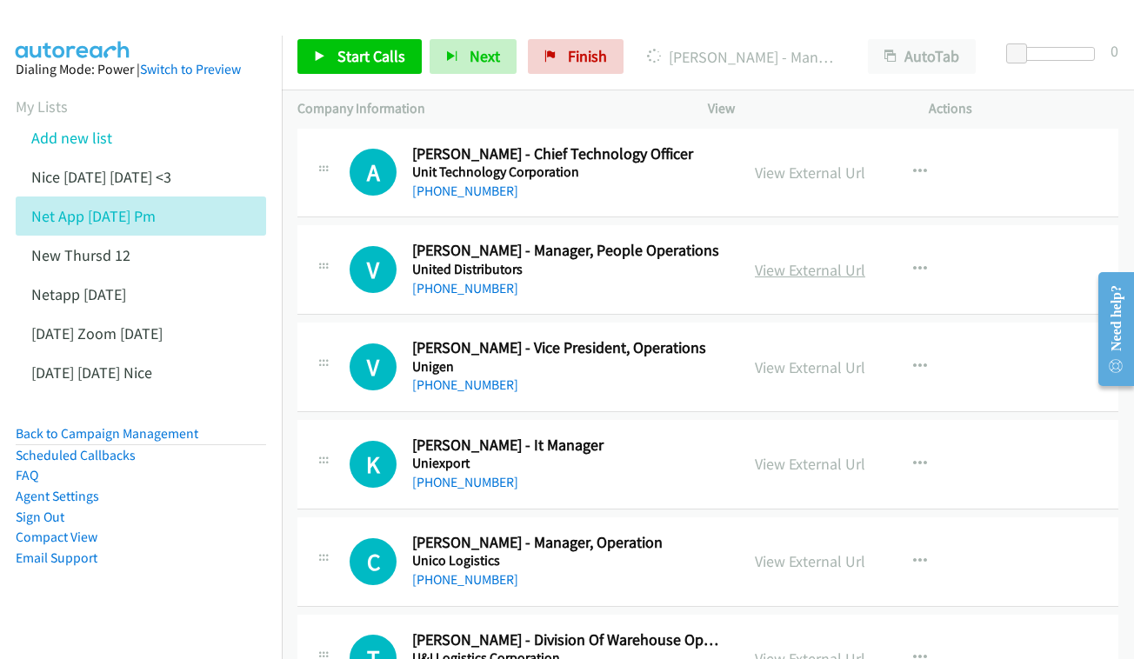
scroll to position [4725, 6]
click at [843, 260] on link "View External Url" at bounding box center [810, 270] width 110 height 20
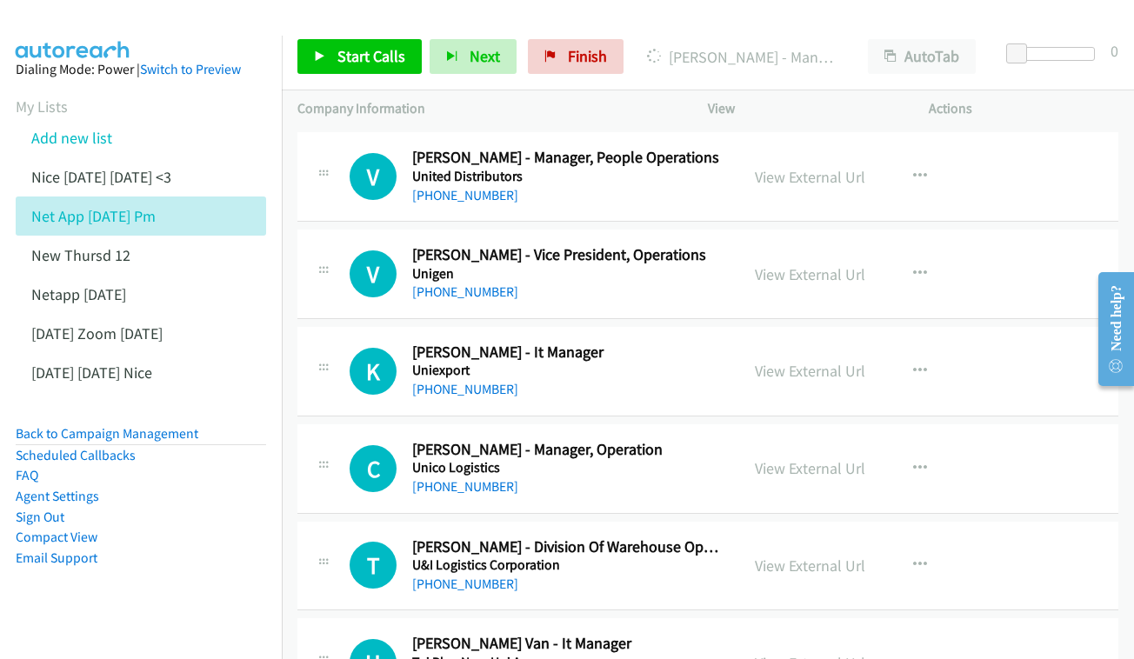
click at [821, 245] on div "View External Url View External Url Schedule/Manage Callback Start Calls Here R…" at bounding box center [857, 273] width 237 height 57
click at [824, 264] on link "View External Url" at bounding box center [810, 274] width 110 height 20
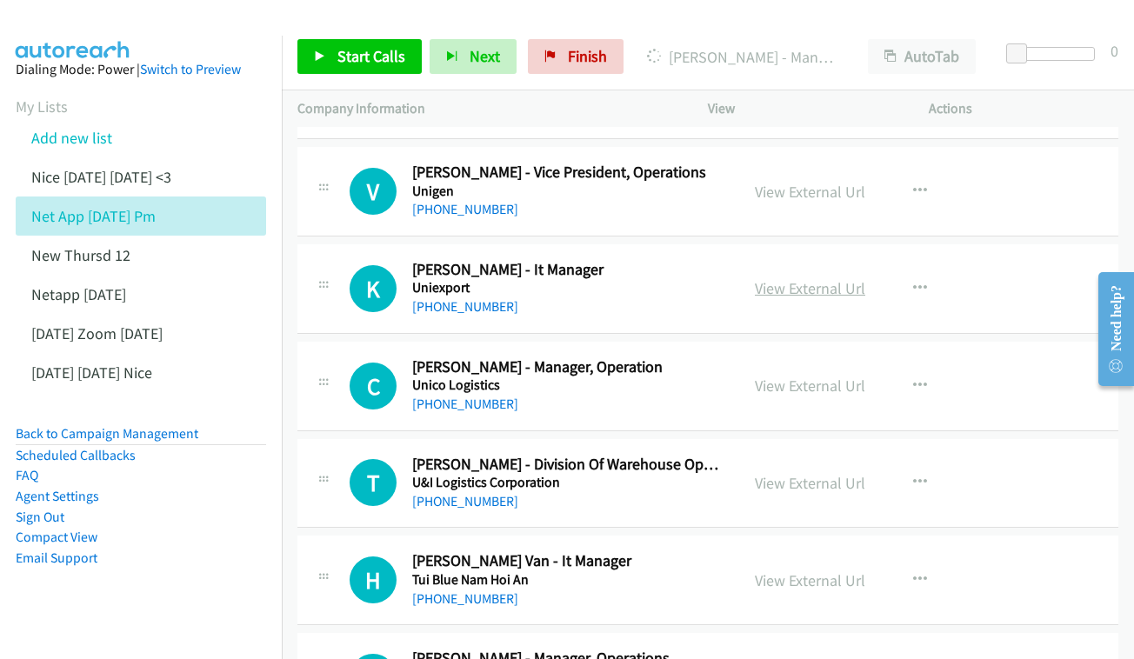
scroll to position [4906, 6]
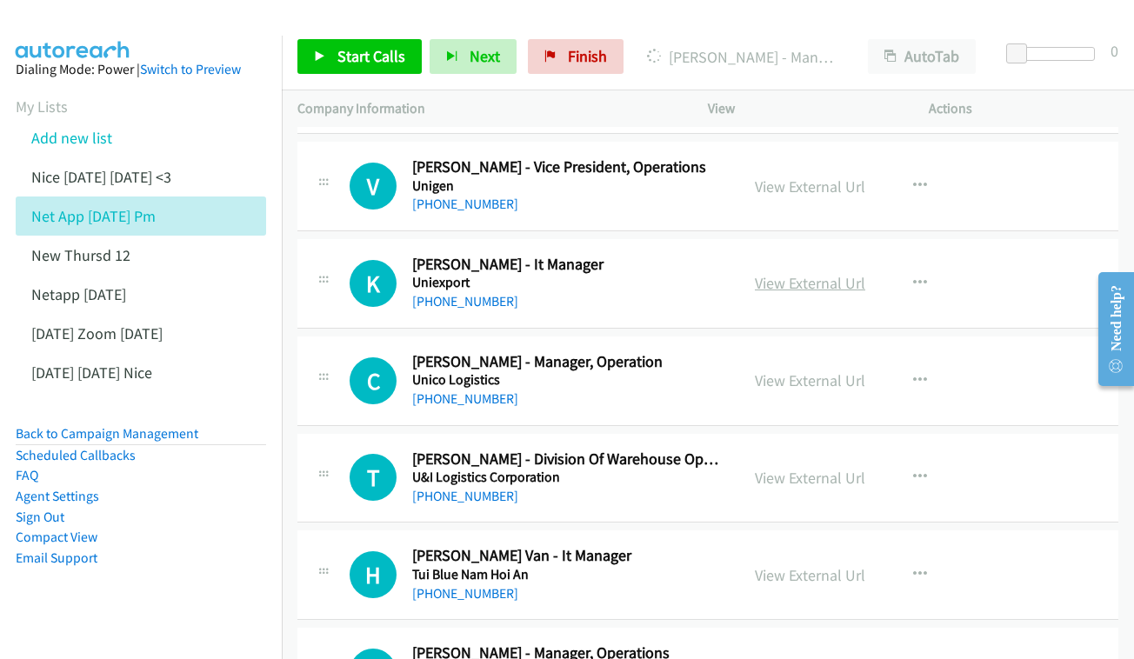
click at [823, 273] on link "View External Url" at bounding box center [810, 283] width 110 height 20
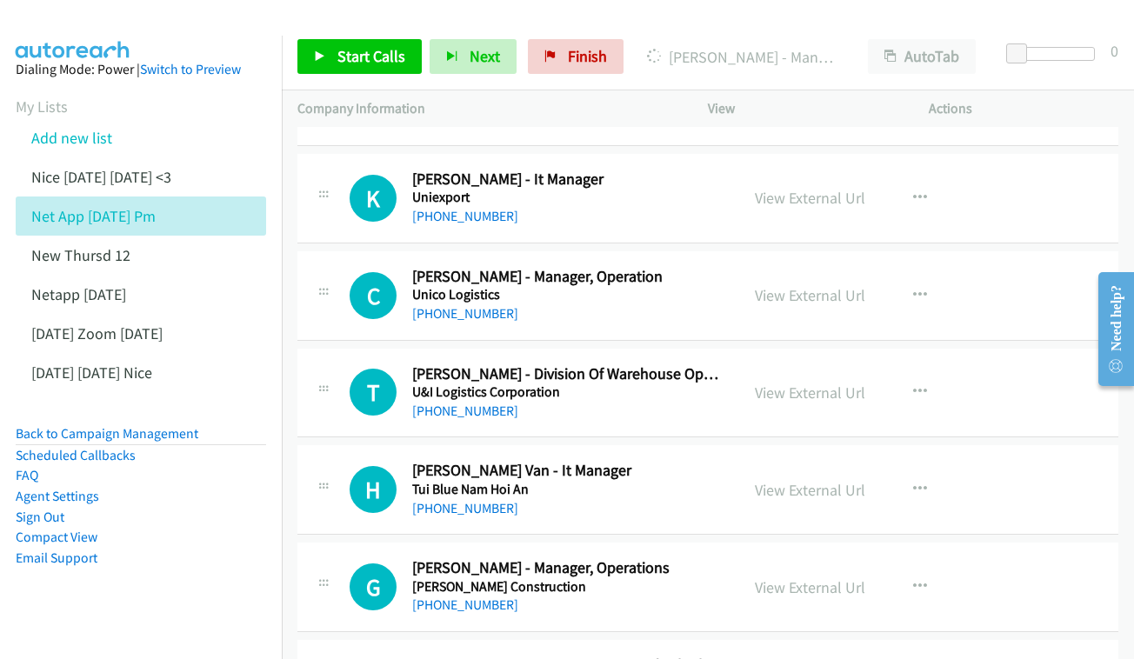
scroll to position [4998, 6]
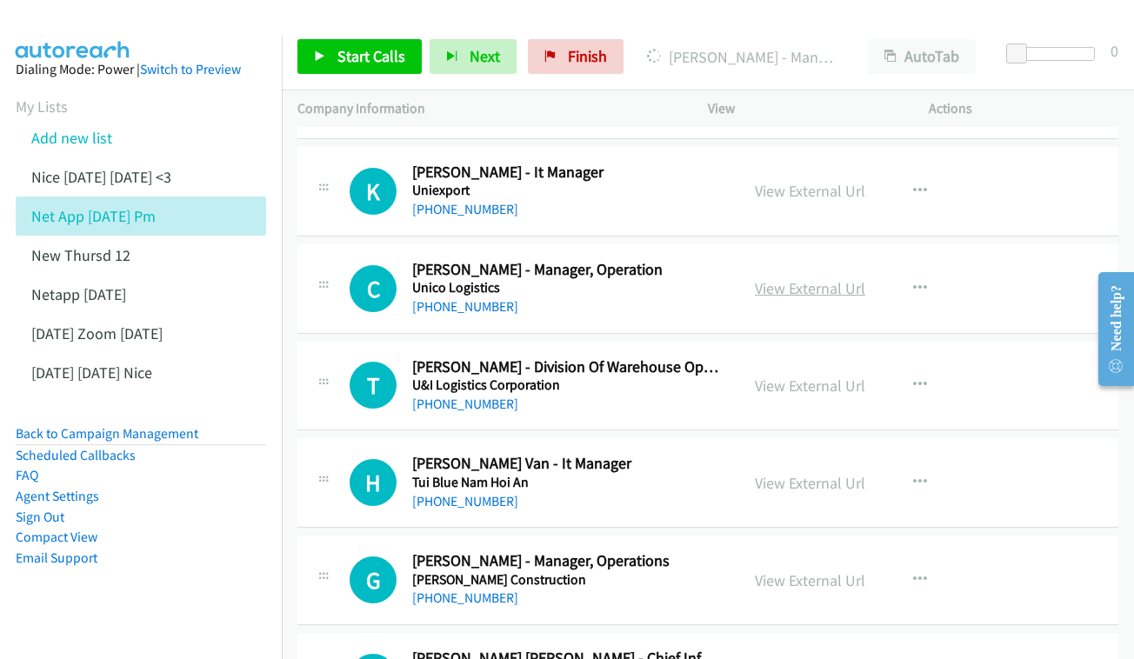
click at [841, 278] on link "View External Url" at bounding box center [810, 288] width 110 height 20
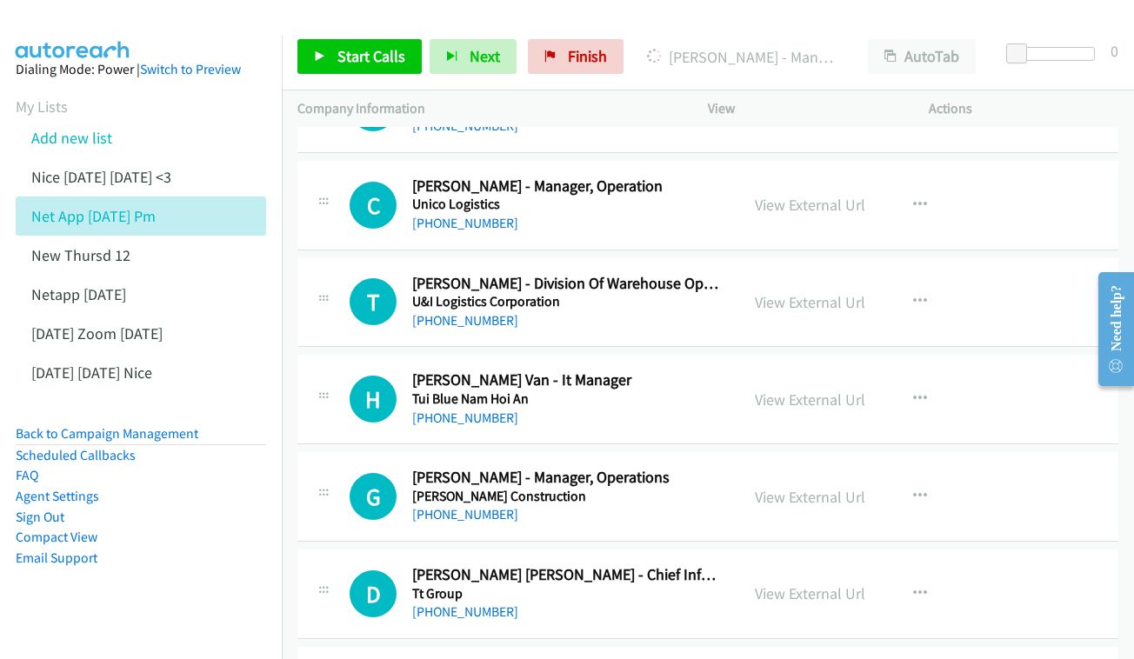
scroll to position [5085, 6]
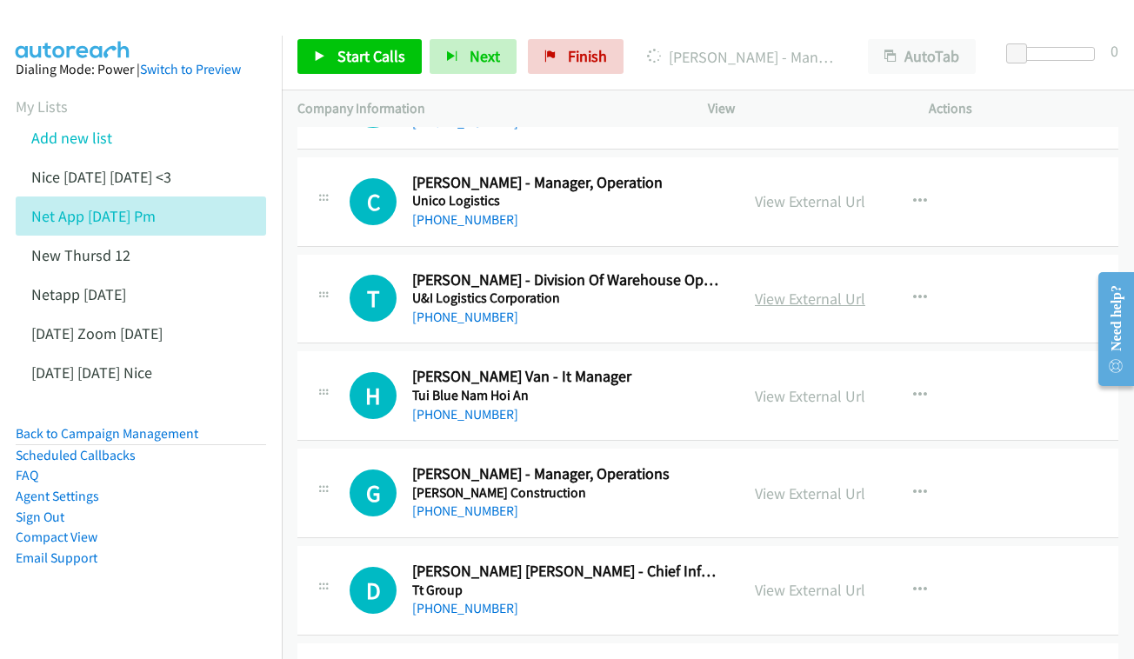
click at [820, 289] on link "View External Url" at bounding box center [810, 299] width 110 height 20
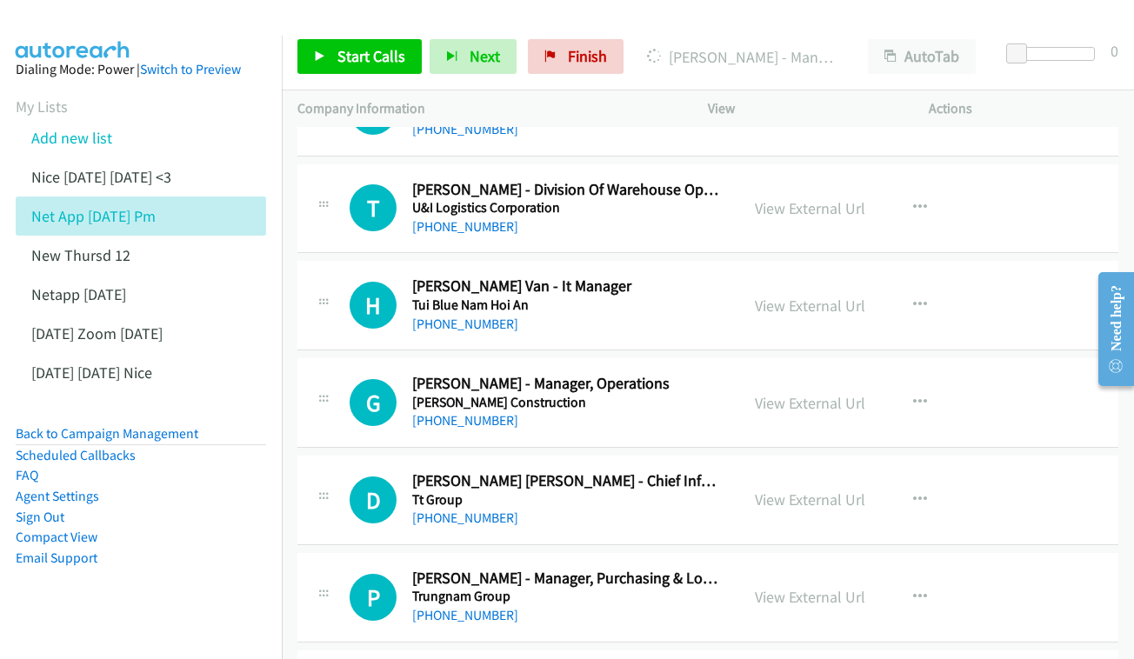
scroll to position [5207, 6]
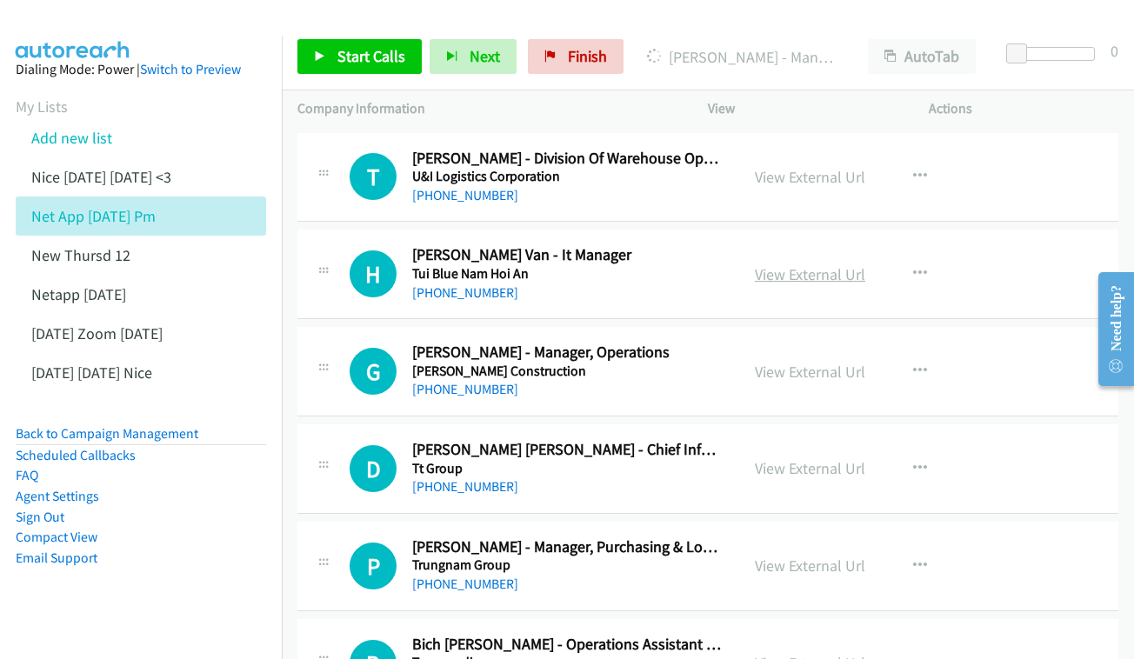
click at [834, 264] on link "View External Url" at bounding box center [810, 274] width 110 height 20
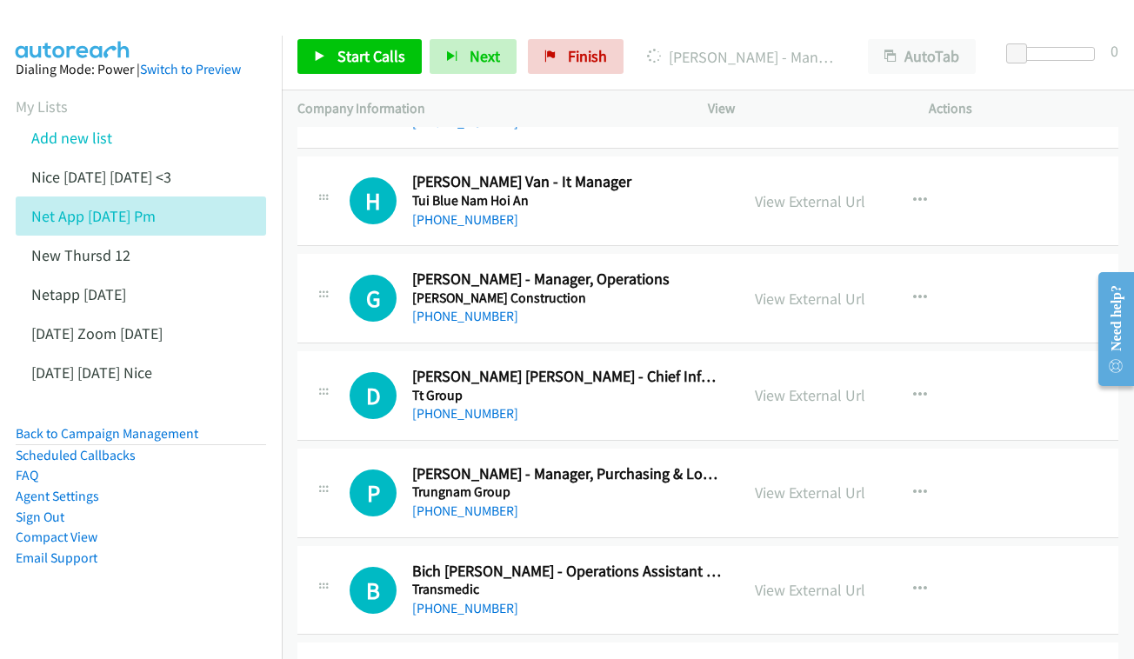
scroll to position [5311, 6]
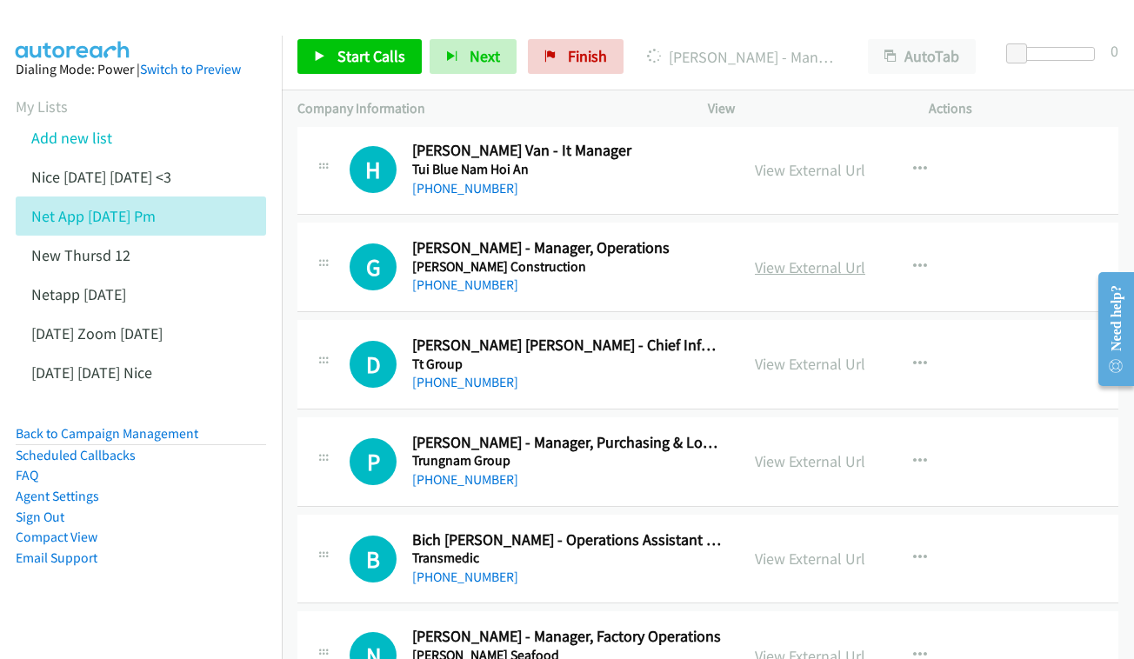
click at [840, 257] on link "View External Url" at bounding box center [810, 267] width 110 height 20
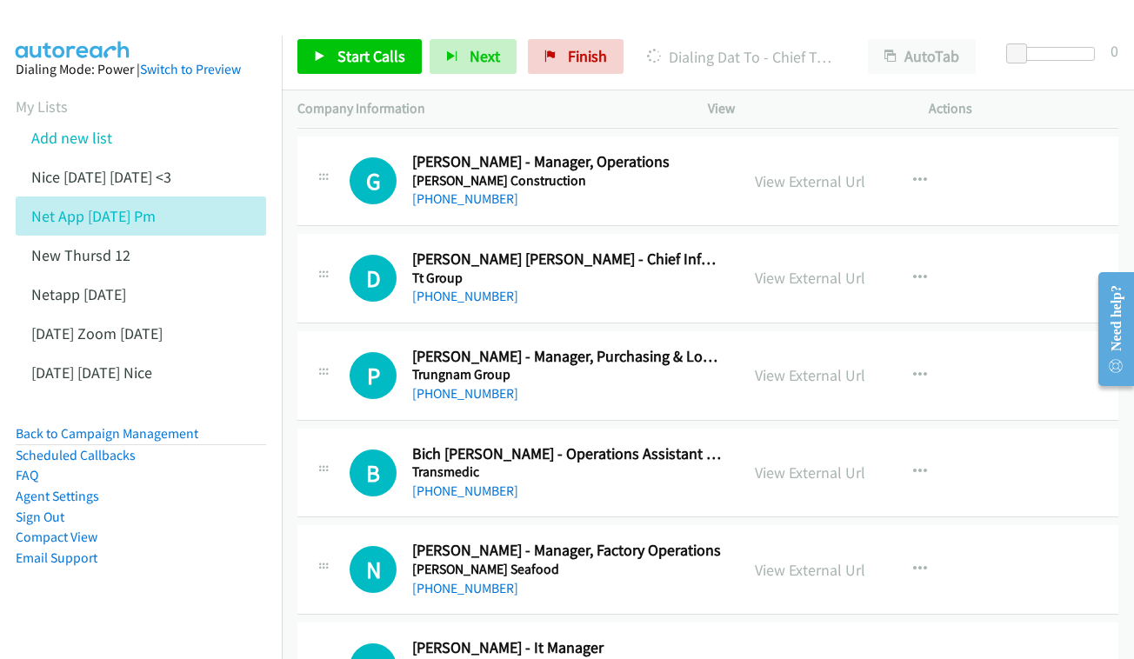
scroll to position [5397, 5]
click at [865, 266] on div "View External Url" at bounding box center [810, 277] width 110 height 23
click at [858, 268] on link "View External Url" at bounding box center [810, 278] width 110 height 20
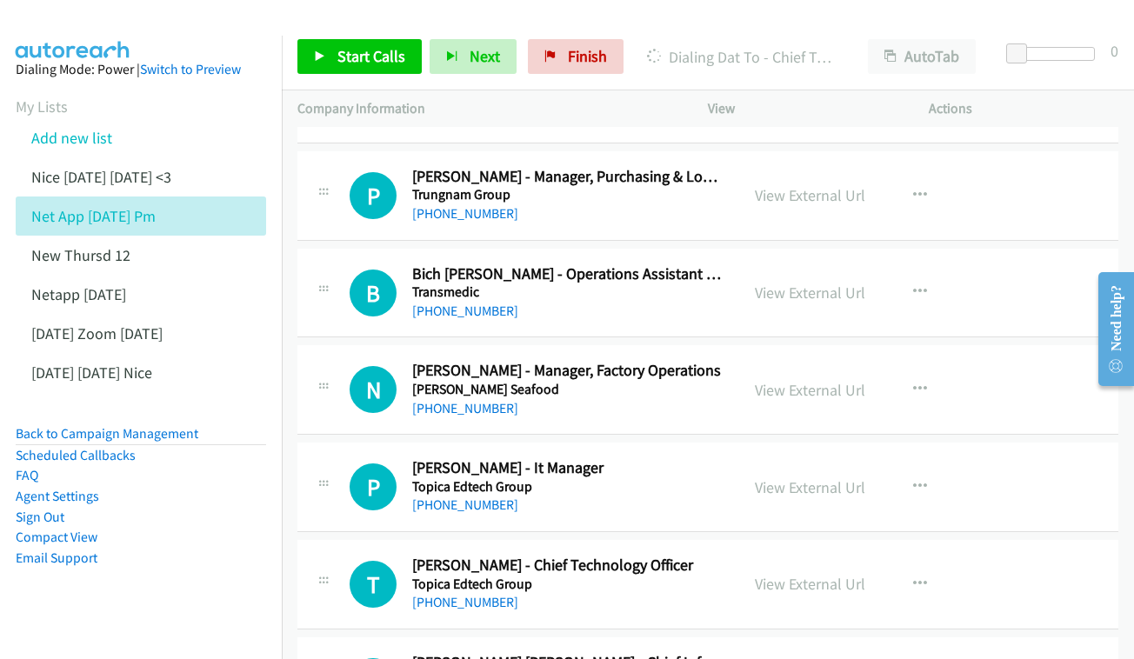
scroll to position [5591, 5]
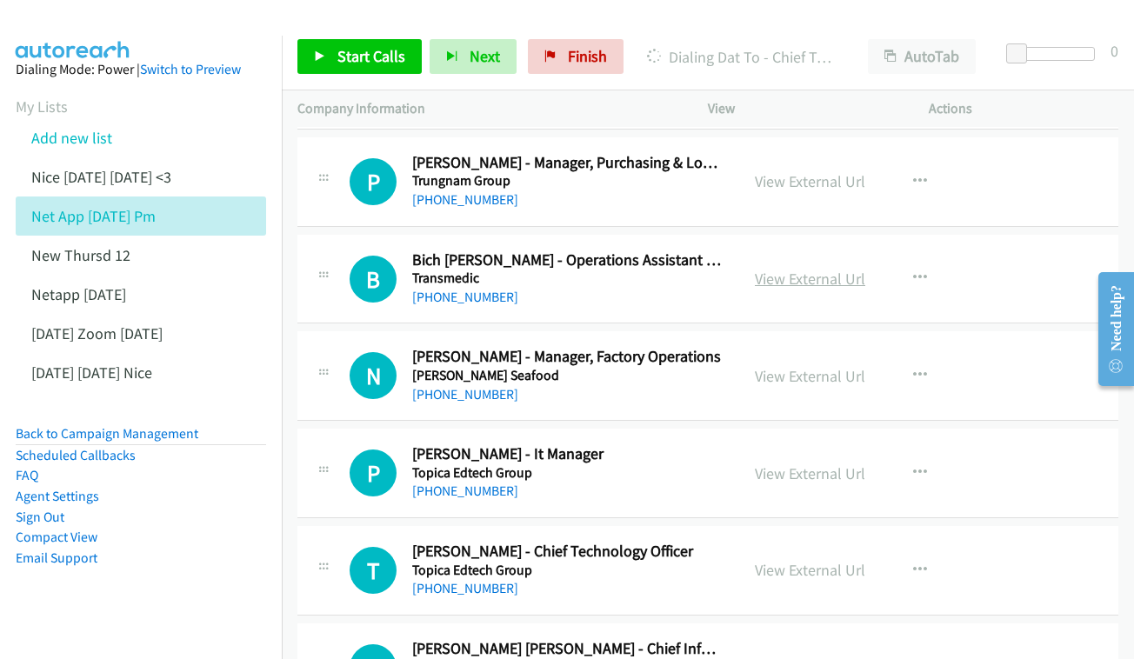
click at [851, 269] on link "View External Url" at bounding box center [810, 279] width 110 height 20
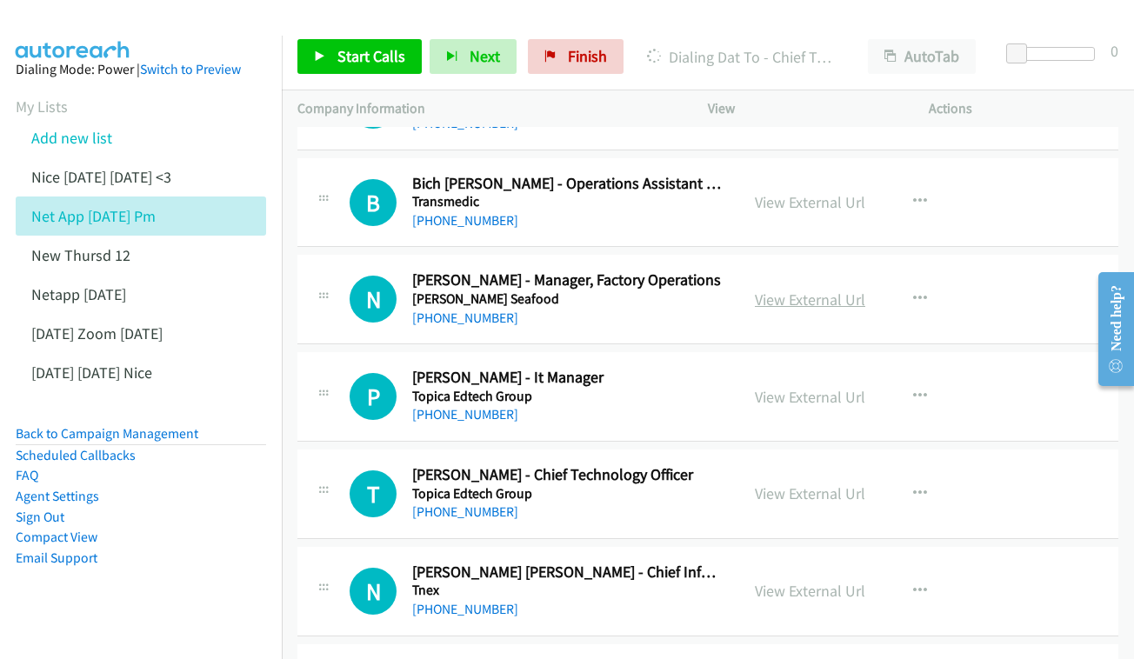
scroll to position [5669, 5]
click at [812, 289] on link "View External Url" at bounding box center [810, 299] width 110 height 20
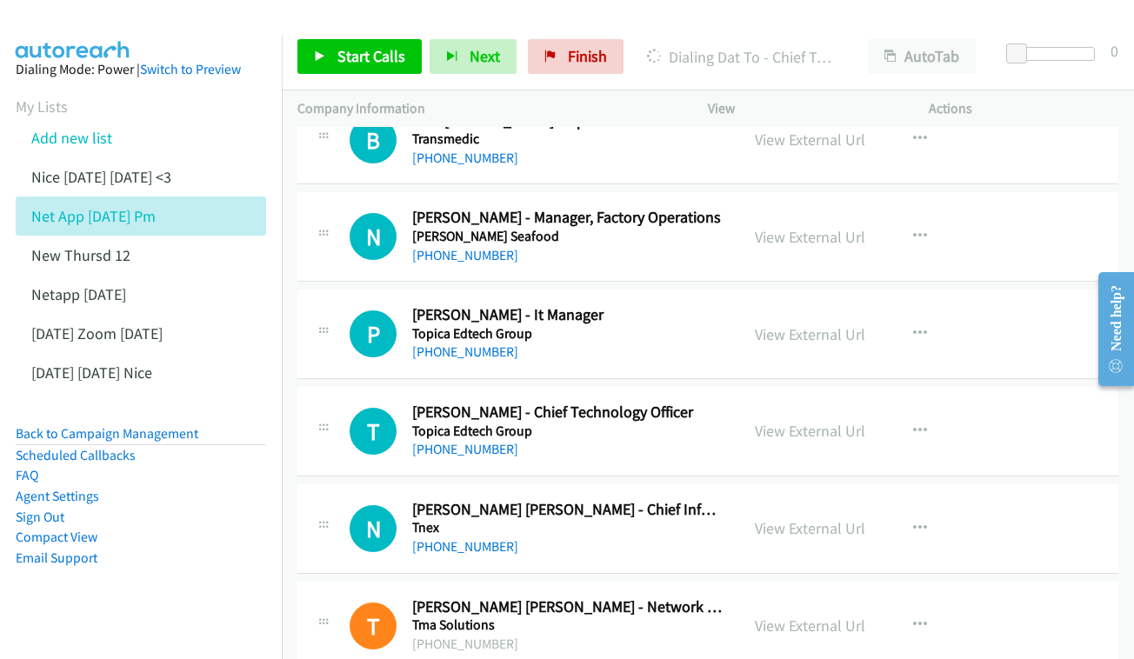
scroll to position [5732, 5]
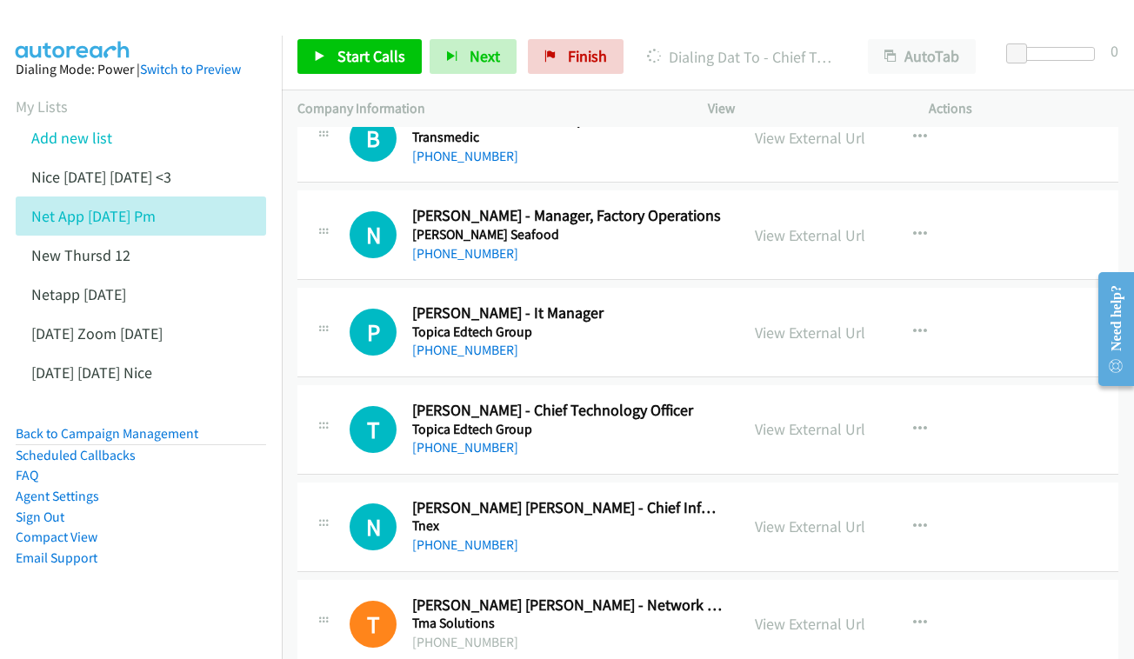
click at [843, 303] on div "View External Url View External Url Schedule/Manage Callback Start Calls Here R…" at bounding box center [857, 331] width 237 height 57
click at [836, 323] on link "View External Url" at bounding box center [810, 333] width 110 height 20
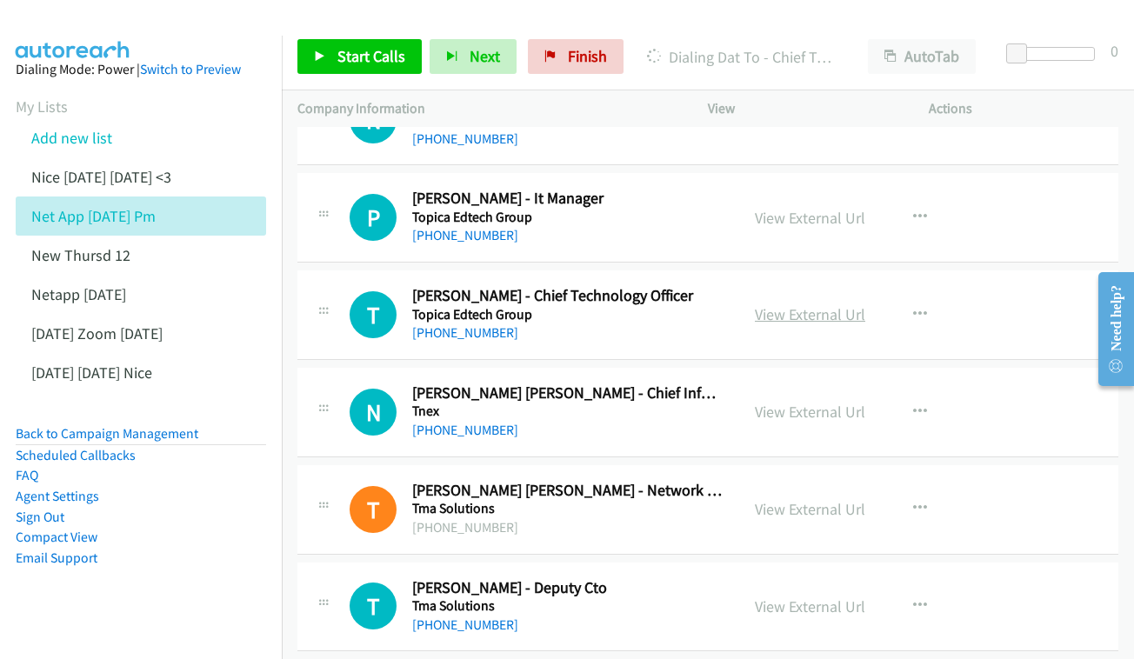
scroll to position [5848, 5]
click at [845, 303] on link "View External Url" at bounding box center [810, 313] width 110 height 20
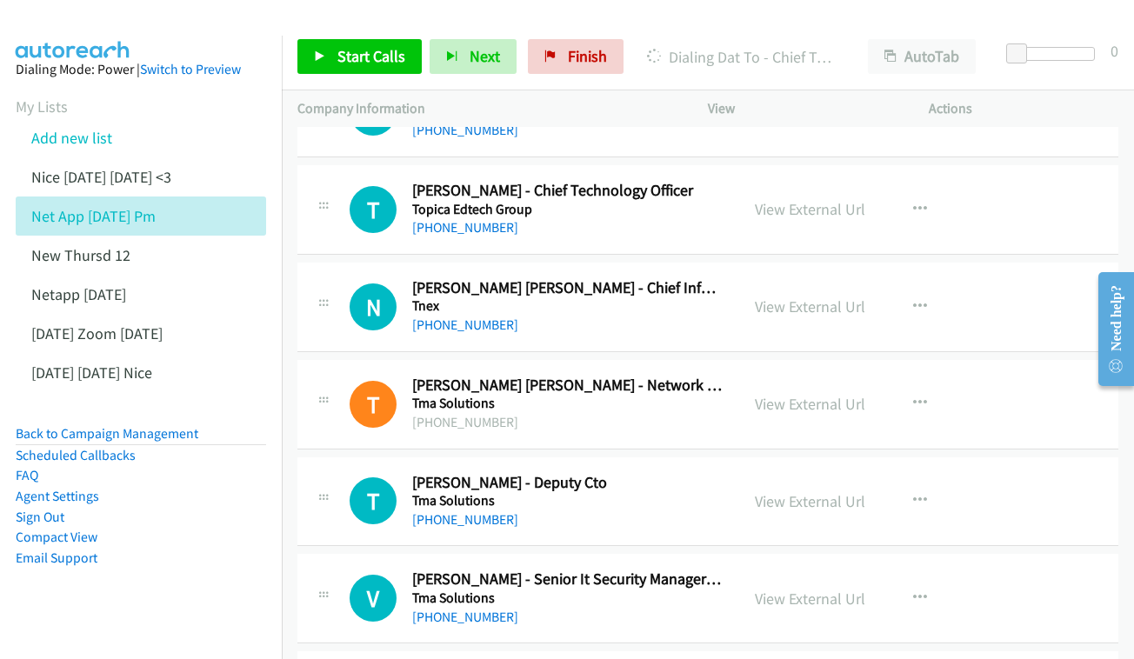
scroll to position [5953, 5]
click at [848, 277] on div "View External Url View External Url Schedule/Manage Callback Start Calls Here R…" at bounding box center [857, 305] width 237 height 57
click at [837, 294] on div "View External Url" at bounding box center [810, 305] width 110 height 23
click at [795, 296] on link "View External Url" at bounding box center [810, 306] width 110 height 20
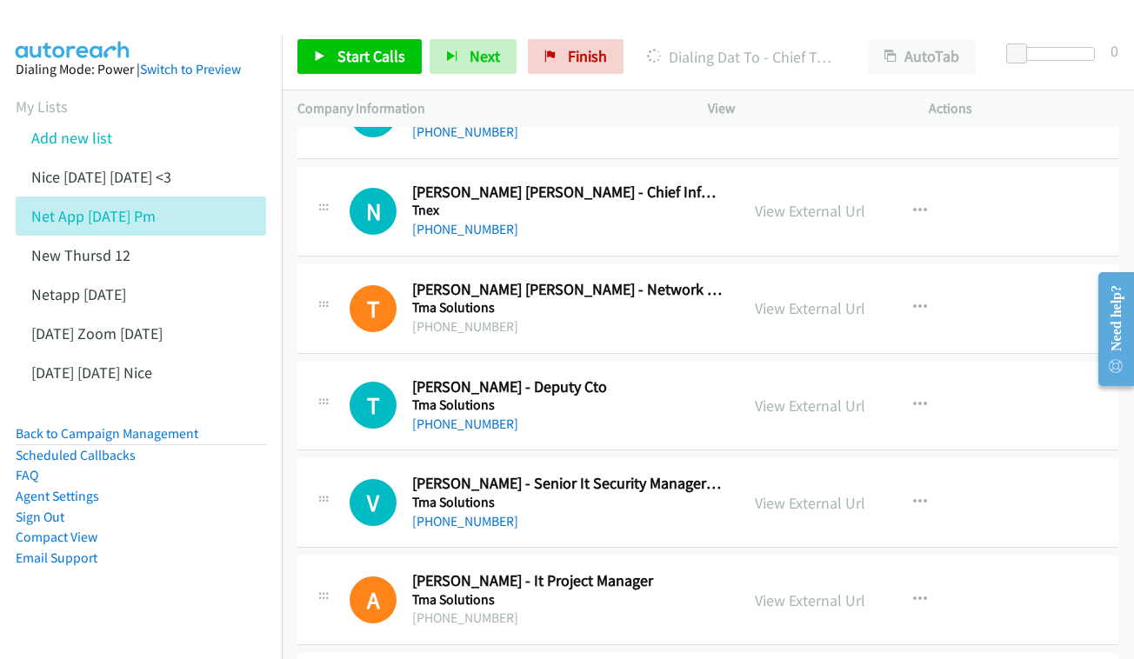
scroll to position [6049, 5]
click at [843, 263] on div "T Callback Scheduled Trung Huynh Minh - Network Manager Tma Solutions +84120832…" at bounding box center [707, 308] width 821 height 90
click at [846, 297] on link "View External Url" at bounding box center [810, 307] width 110 height 20
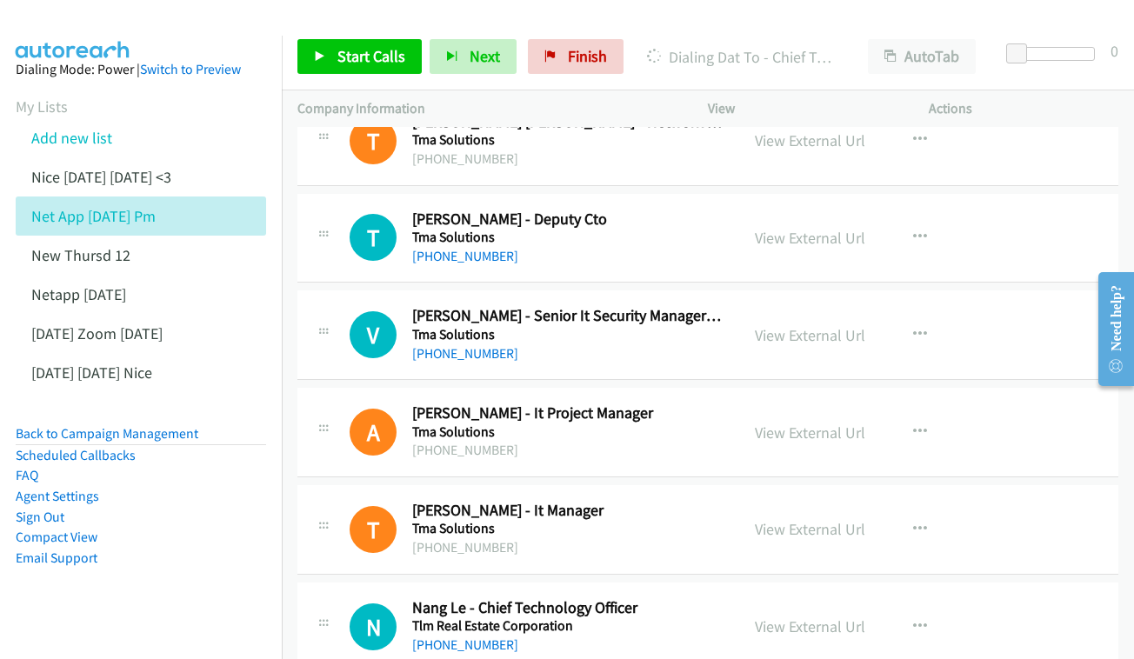
scroll to position [6242, 5]
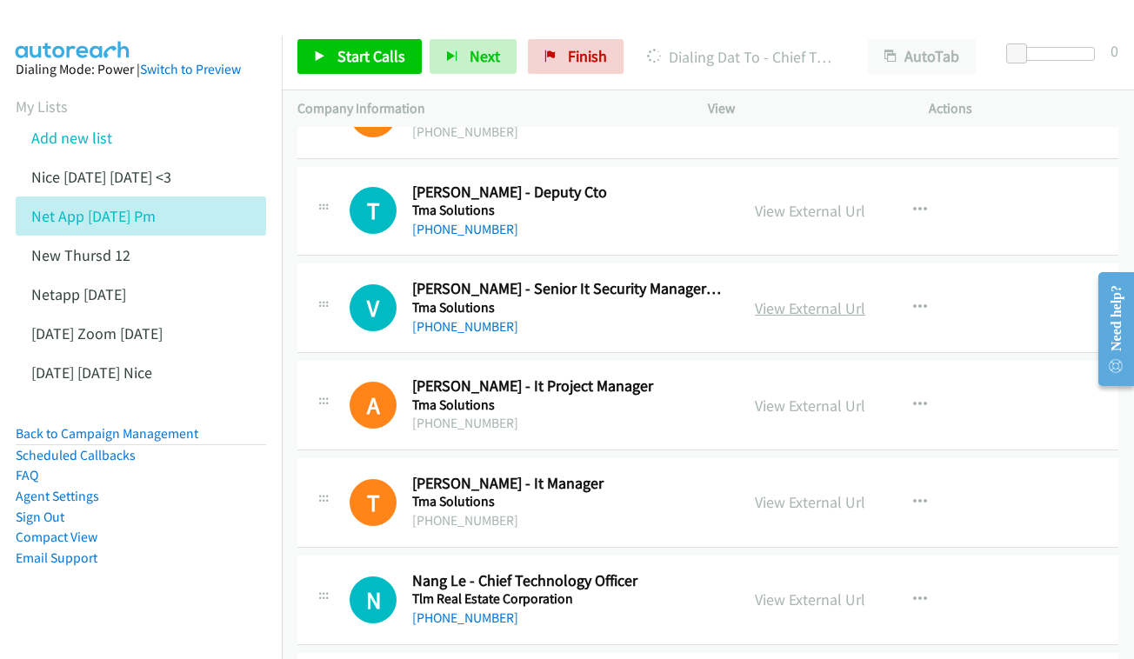
click at [838, 298] on link "View External Url" at bounding box center [810, 308] width 110 height 20
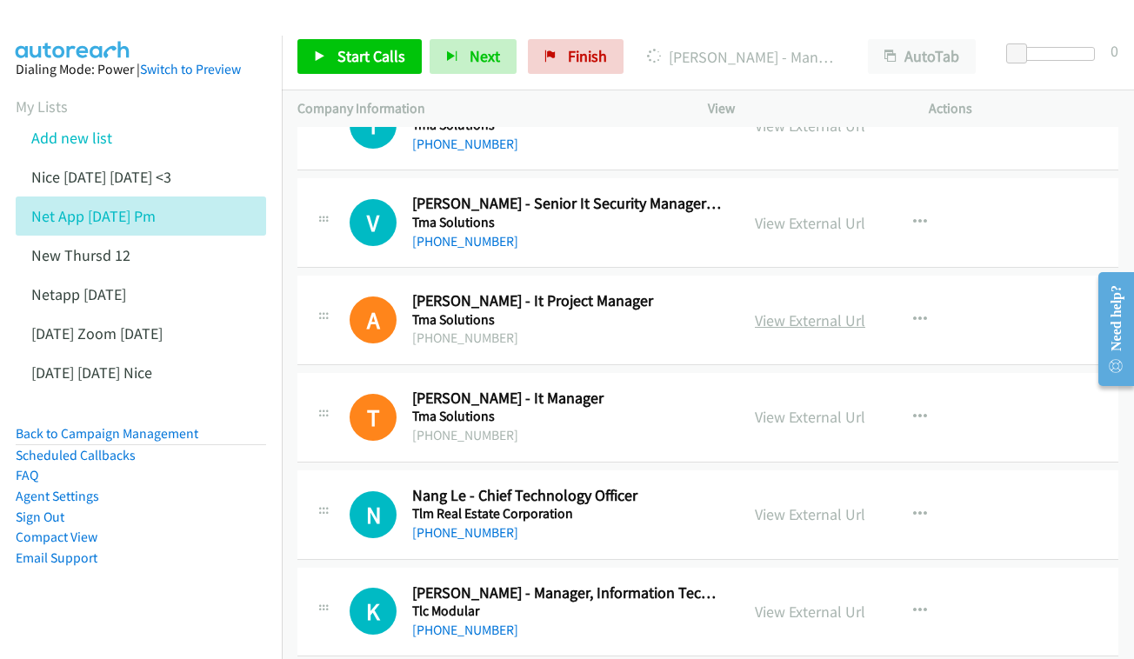
scroll to position [6329, 5]
click at [791, 310] on link "View External Url" at bounding box center [810, 320] width 110 height 20
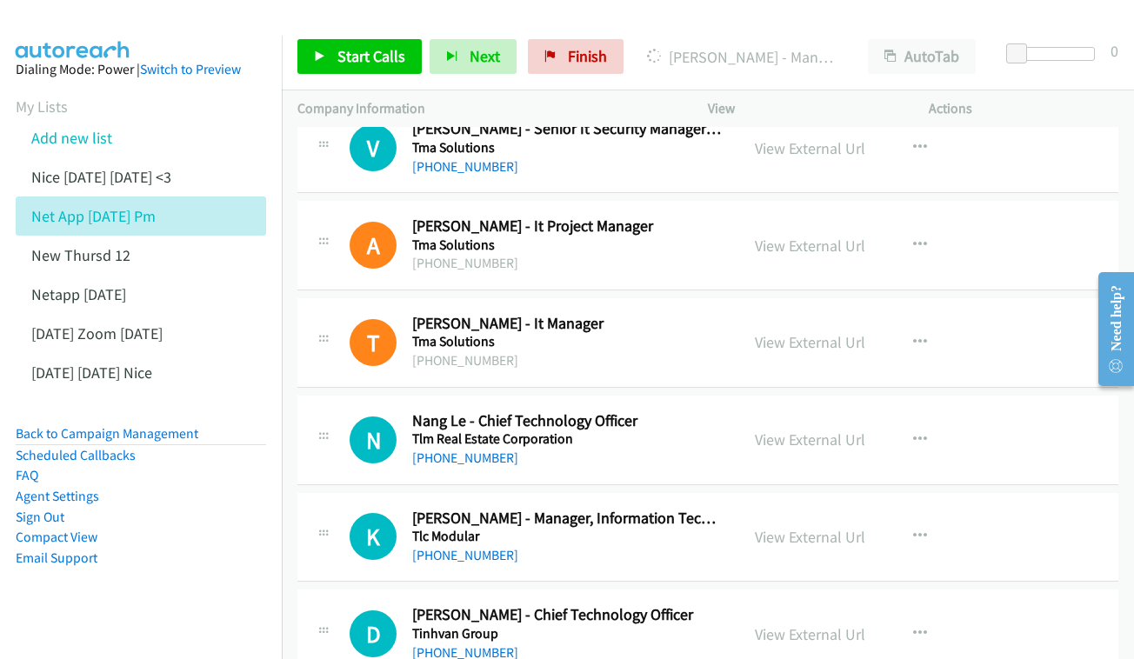
scroll to position [6423, 5]
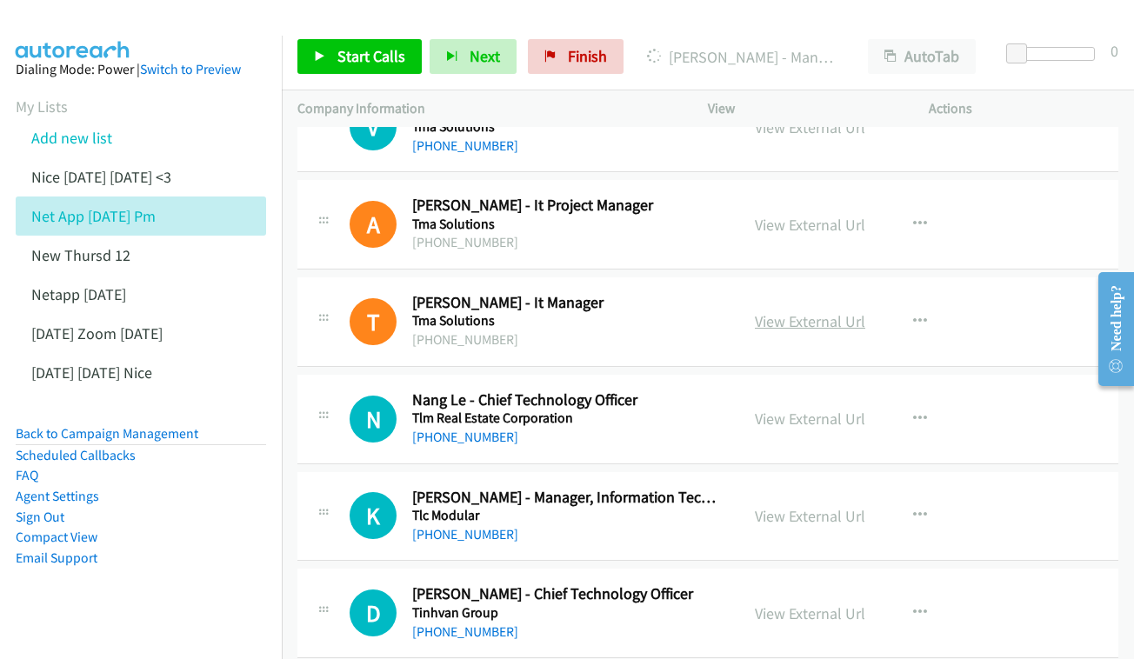
click at [850, 311] on link "View External Url" at bounding box center [810, 321] width 110 height 20
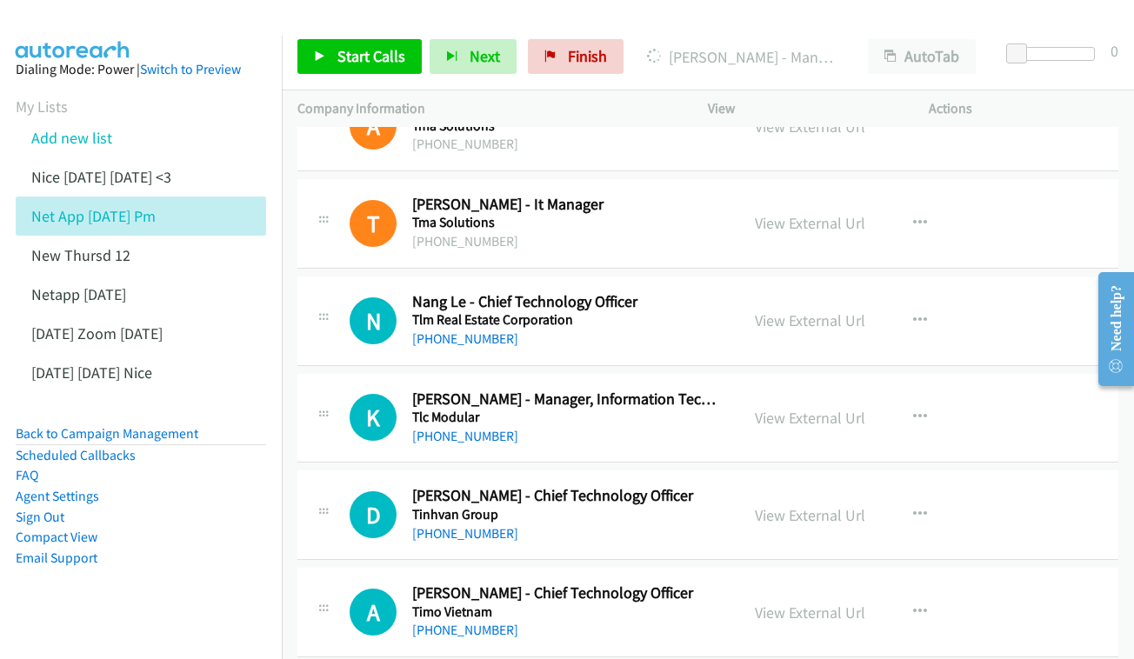
scroll to position [6522, 5]
click at [854, 310] on link "View External Url" at bounding box center [810, 320] width 110 height 20
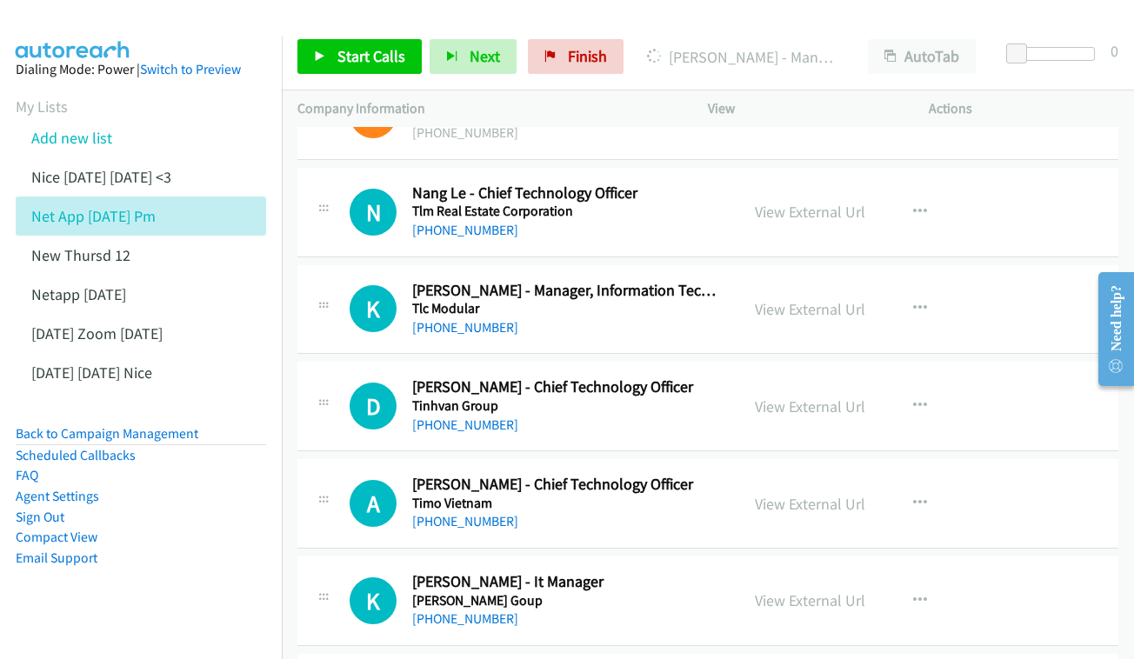
scroll to position [6633, 5]
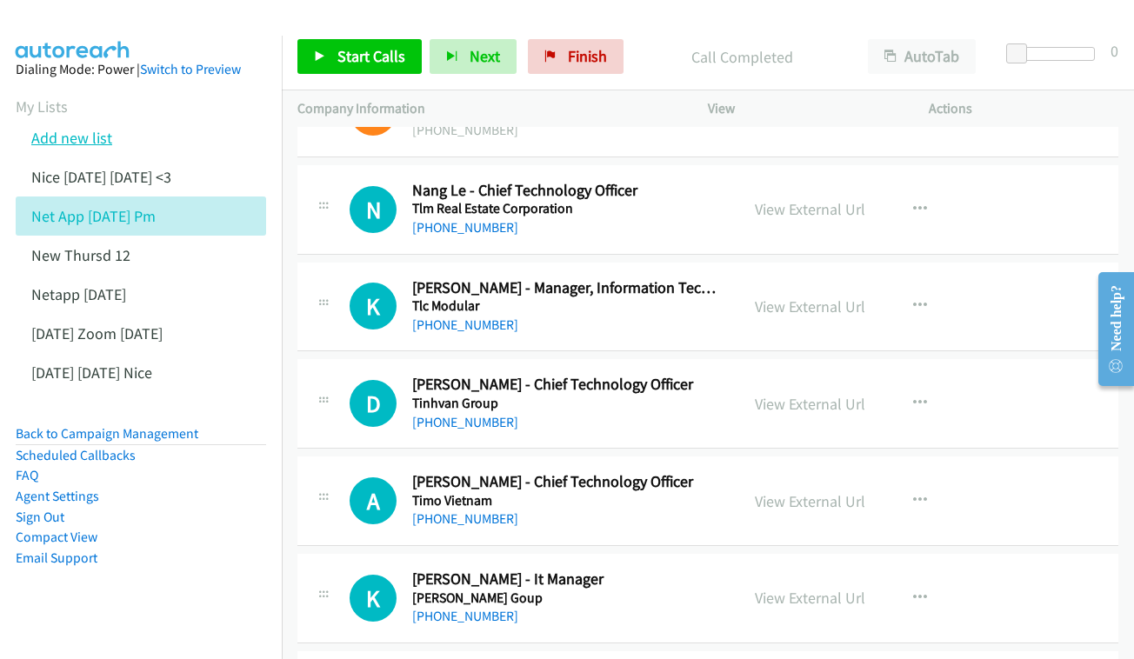
click at [61, 128] on link "Add new list" at bounding box center [71, 138] width 81 height 20
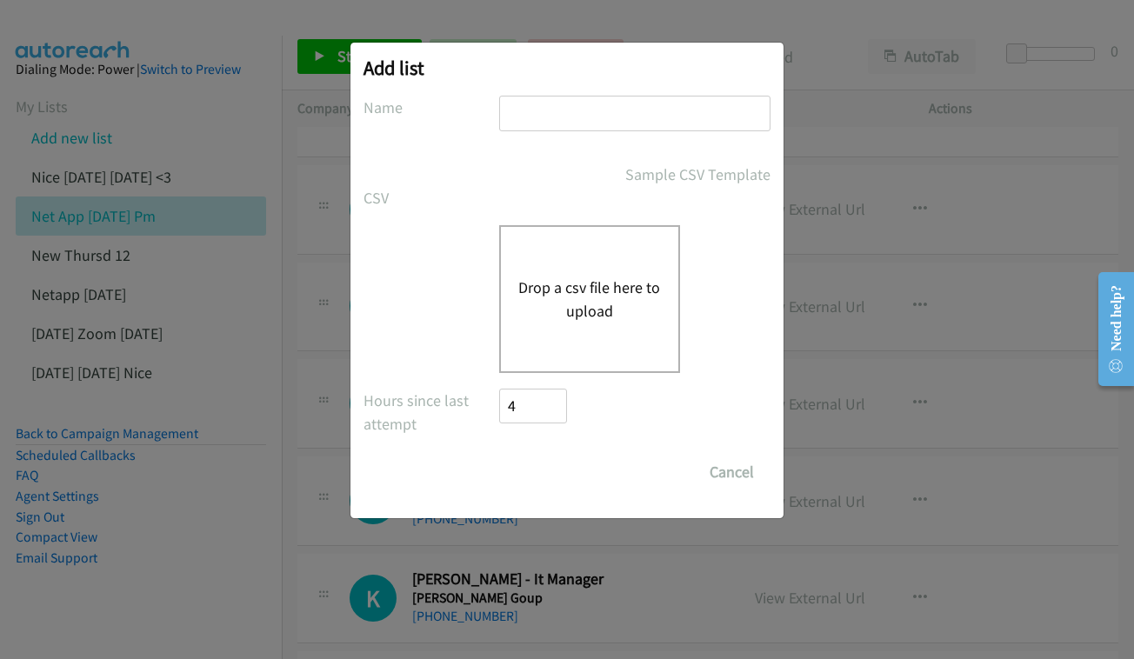
click at [565, 110] on input "text" at bounding box center [634, 114] width 271 height 36
type input "nvidia - sg"
click at [609, 323] on div "Drop a csv file here to upload" at bounding box center [589, 299] width 181 height 148
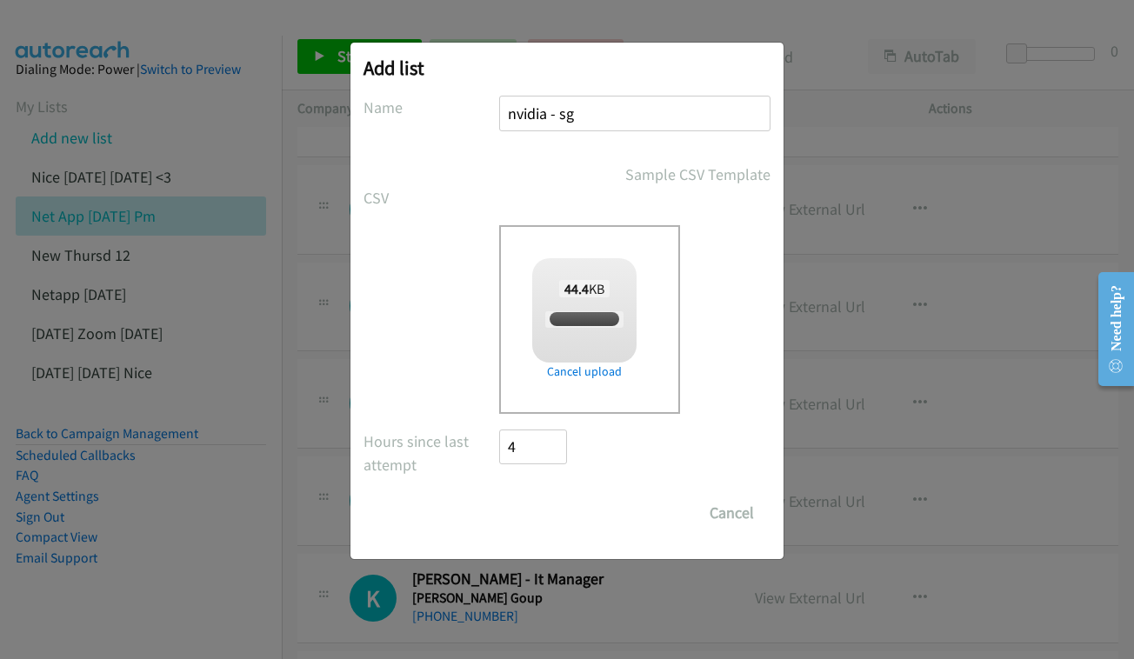
checkbox input "true"
click at [537, 519] on input "Save List" at bounding box center [544, 513] width 91 height 35
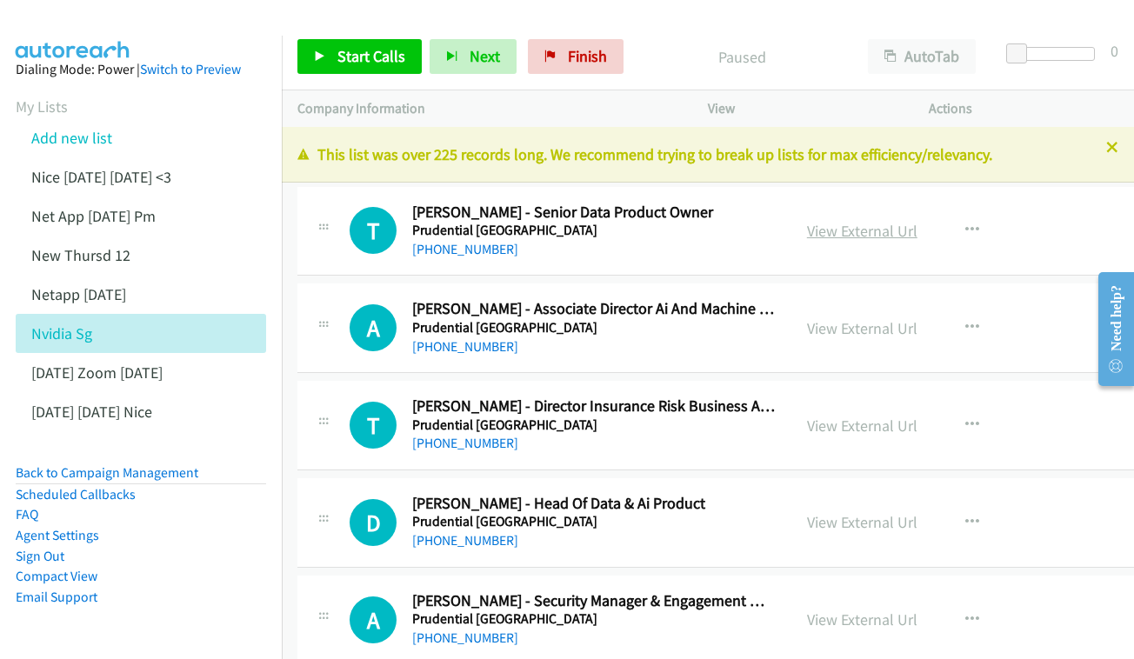
click at [886, 227] on link "View External Url" at bounding box center [862, 231] width 110 height 20
click at [917, 322] on link "View External Url" at bounding box center [862, 328] width 110 height 20
click at [847, 424] on link "View External Url" at bounding box center [862, 426] width 110 height 20
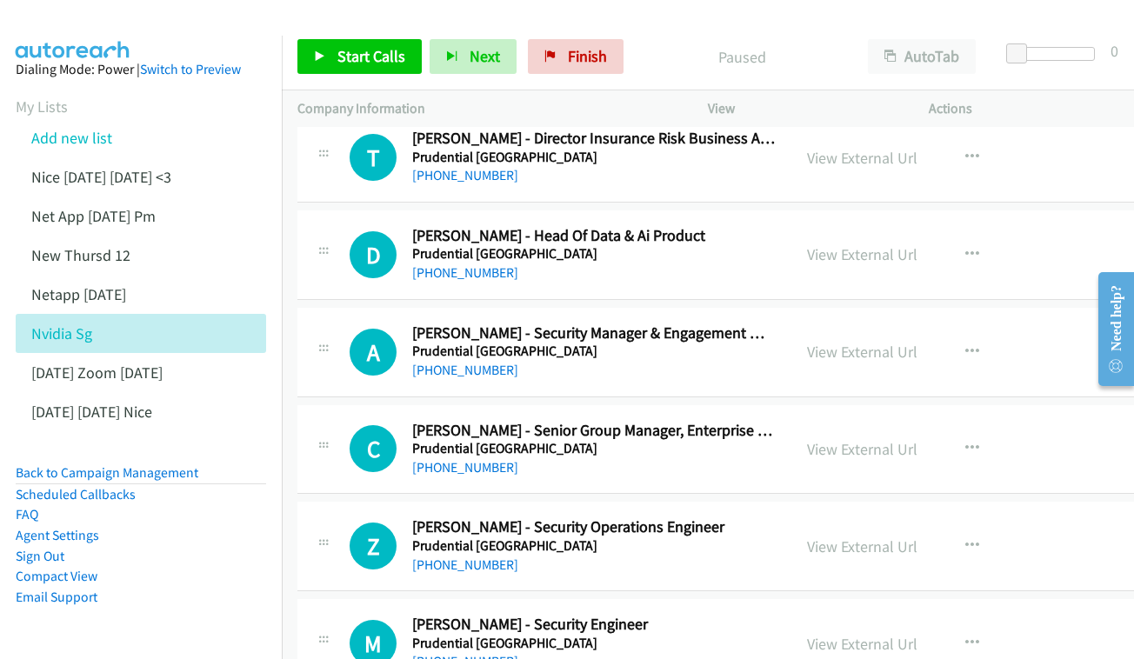
scroll to position [300, 0]
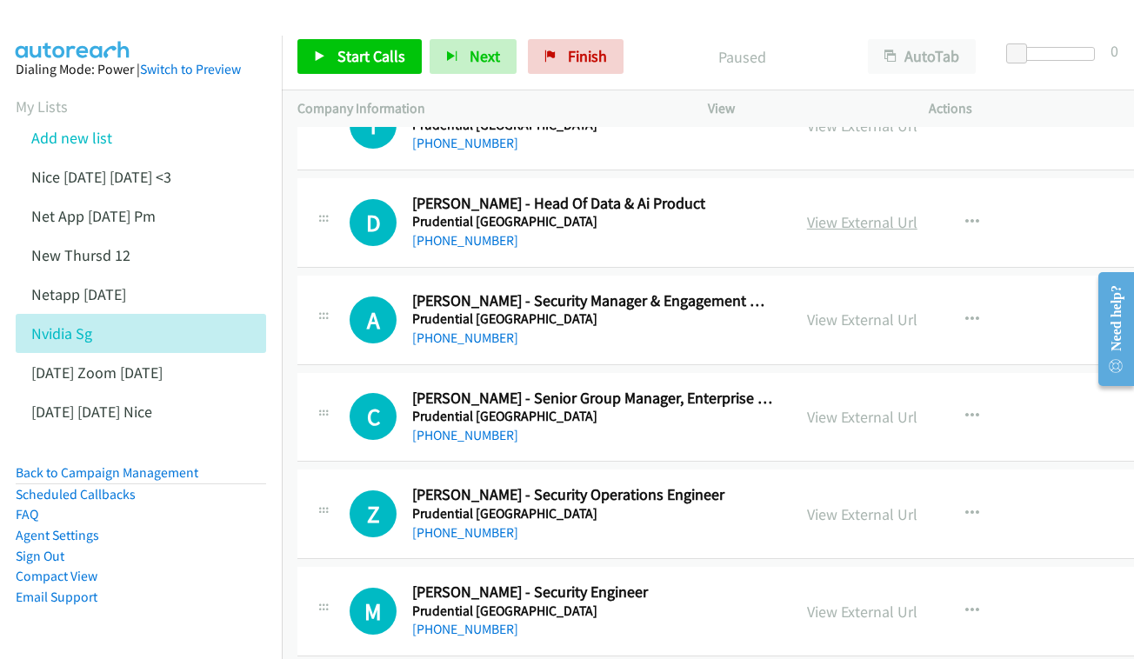
click at [868, 221] on link "View External Url" at bounding box center [862, 222] width 110 height 20
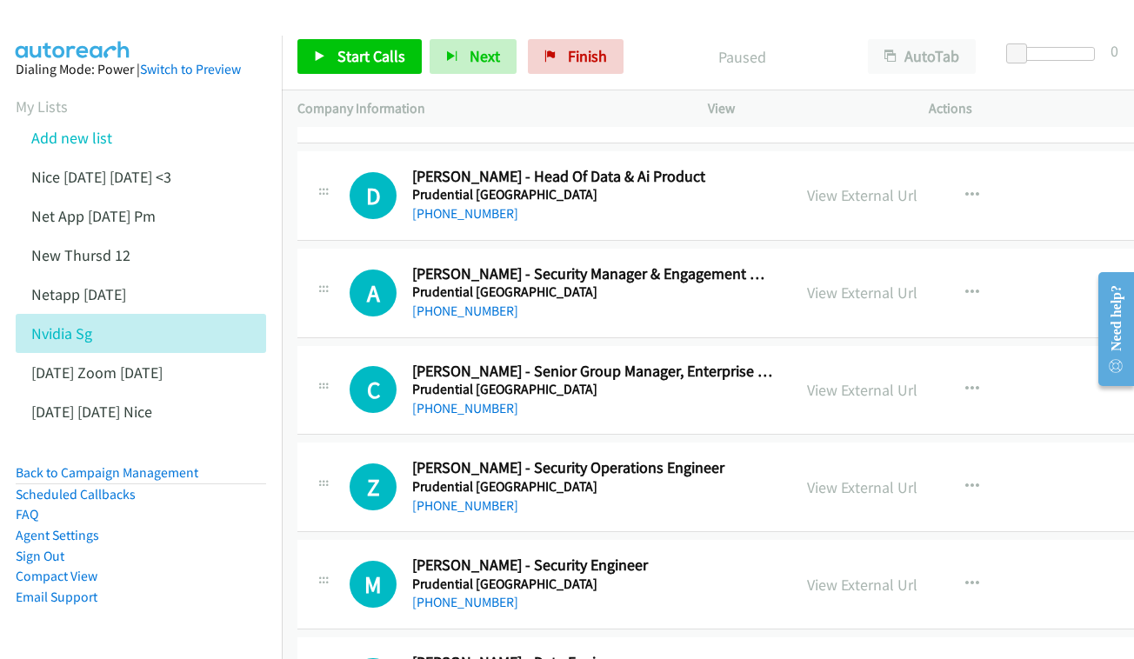
scroll to position [485, 0]
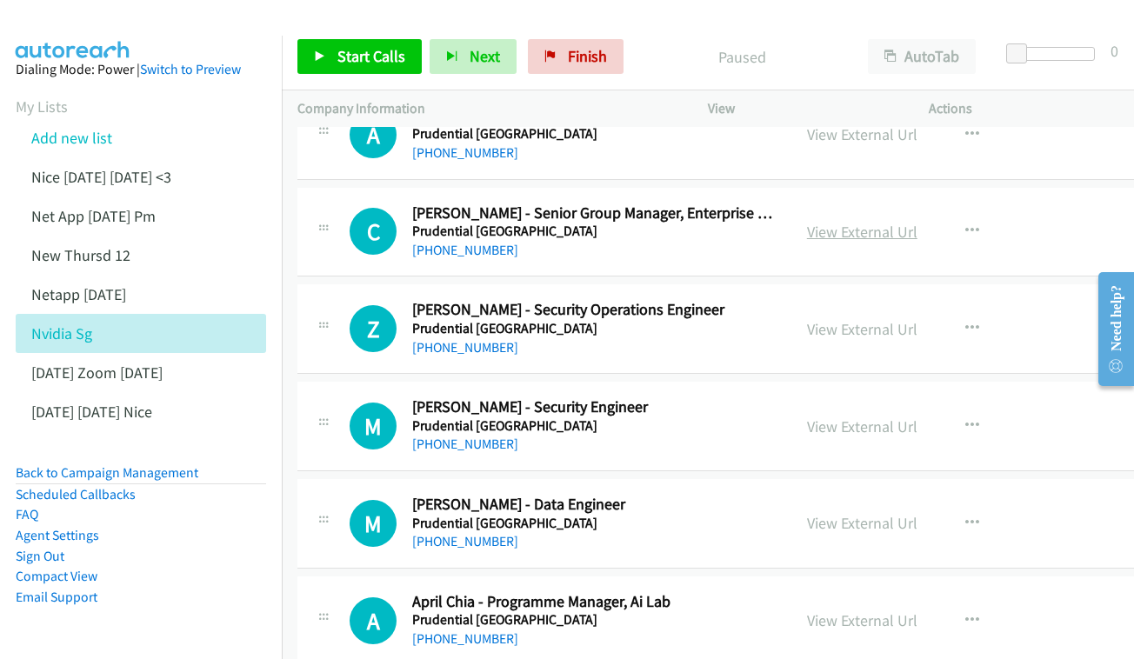
click at [885, 222] on link "View External Url" at bounding box center [862, 232] width 110 height 20
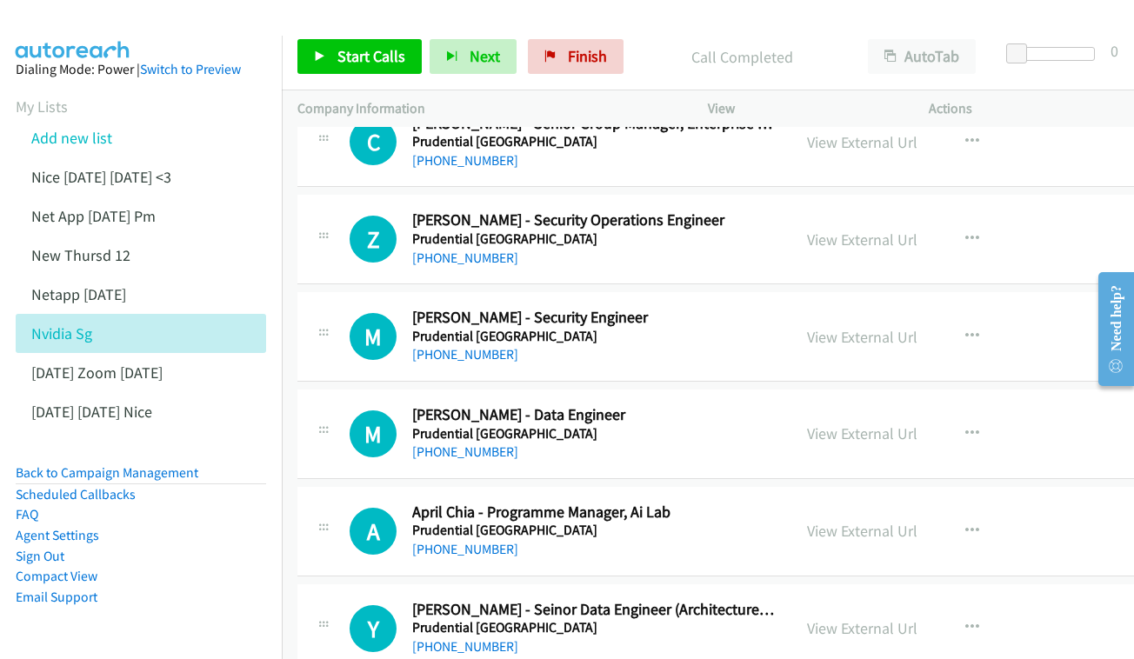
scroll to position [599, 0]
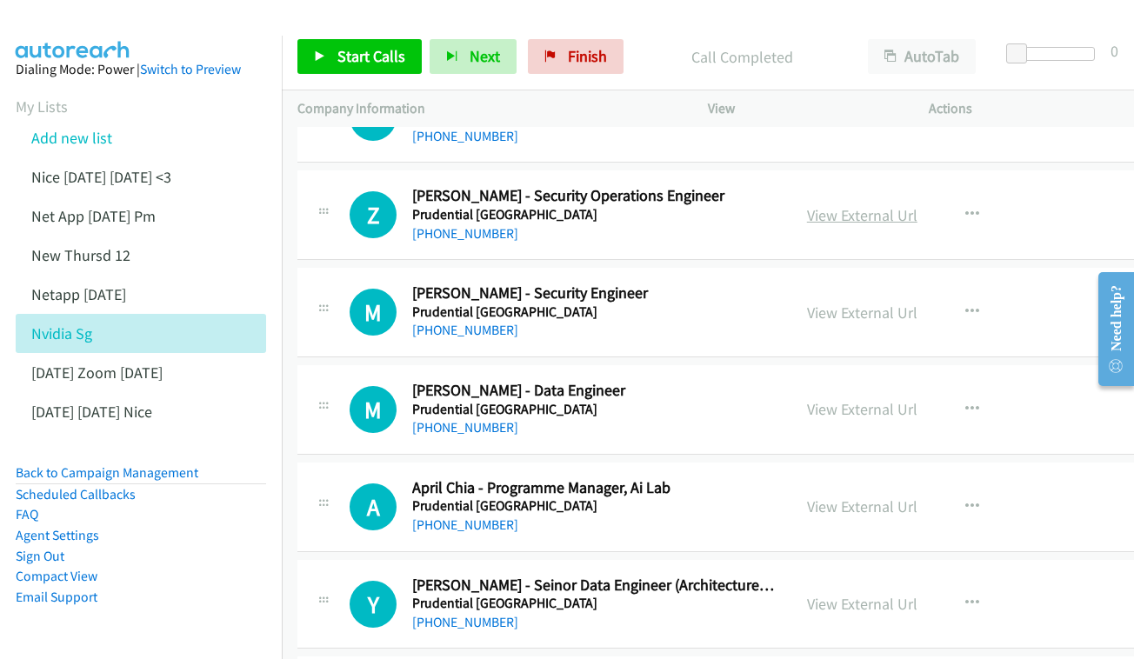
click at [890, 210] on link "View External Url" at bounding box center [862, 215] width 110 height 20
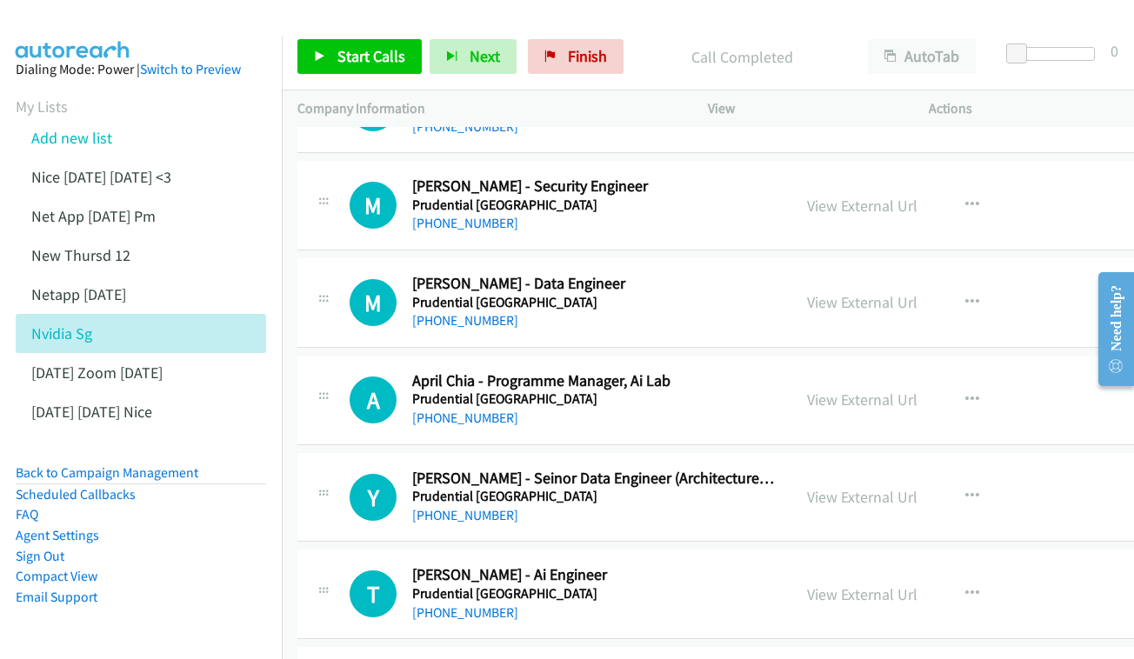
scroll to position [708, 0]
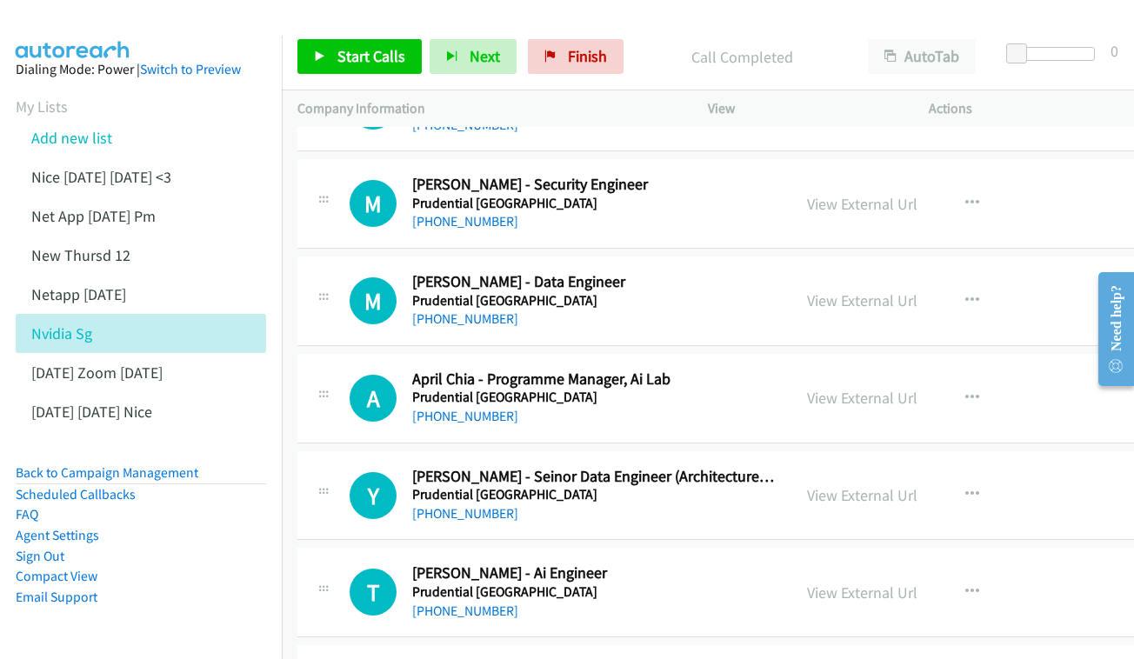
click at [882, 203] on div "View External Url" at bounding box center [862, 203] width 110 height 23
click at [879, 194] on link "View External Url" at bounding box center [862, 204] width 110 height 20
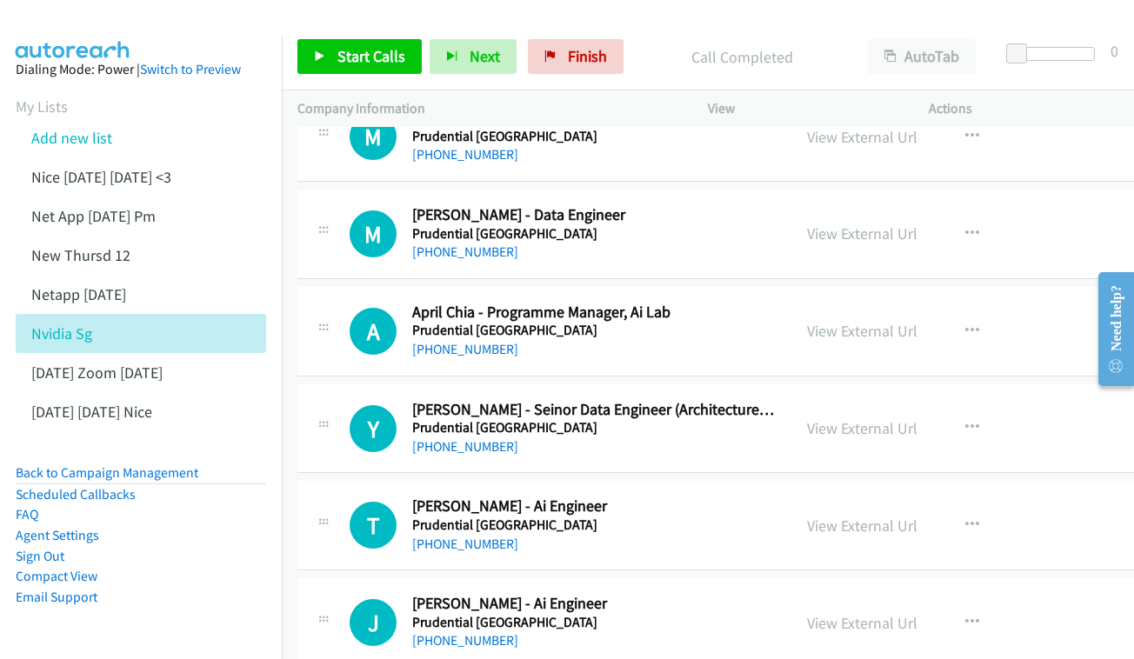
scroll to position [791, 0]
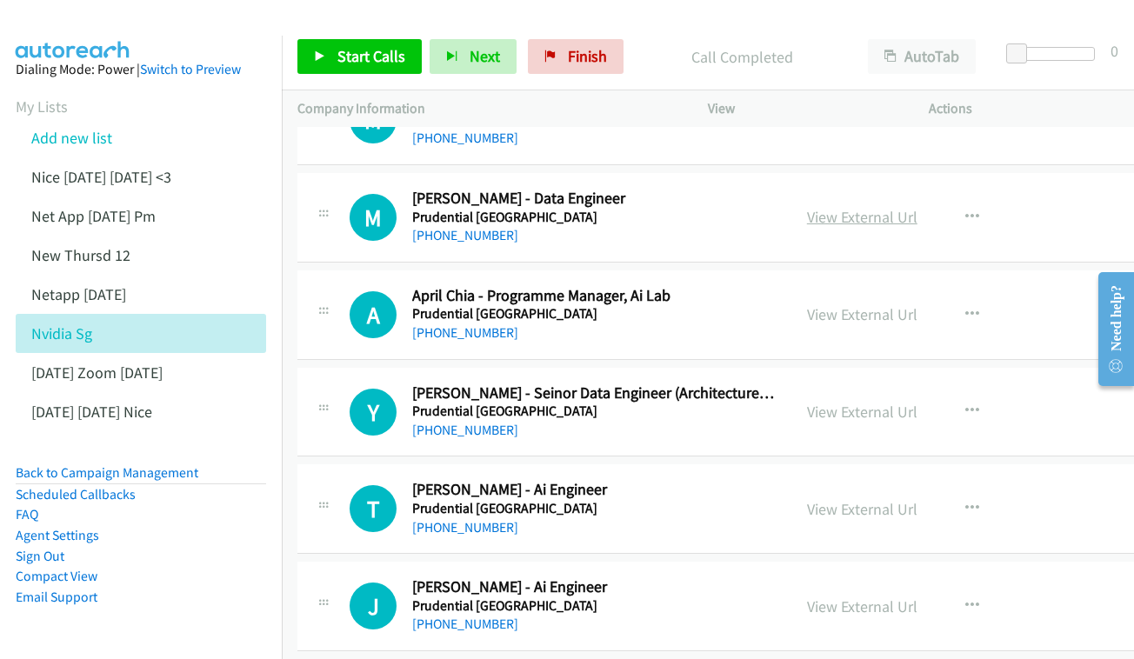
click at [841, 208] on link "View External Url" at bounding box center [862, 217] width 110 height 20
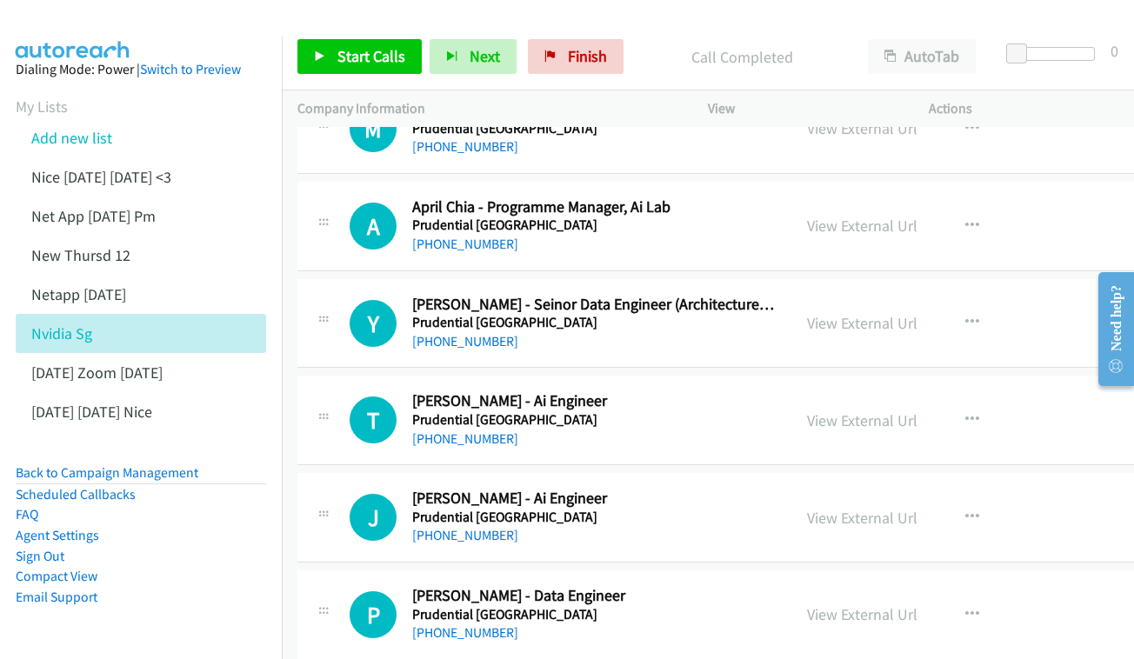
scroll to position [882, 0]
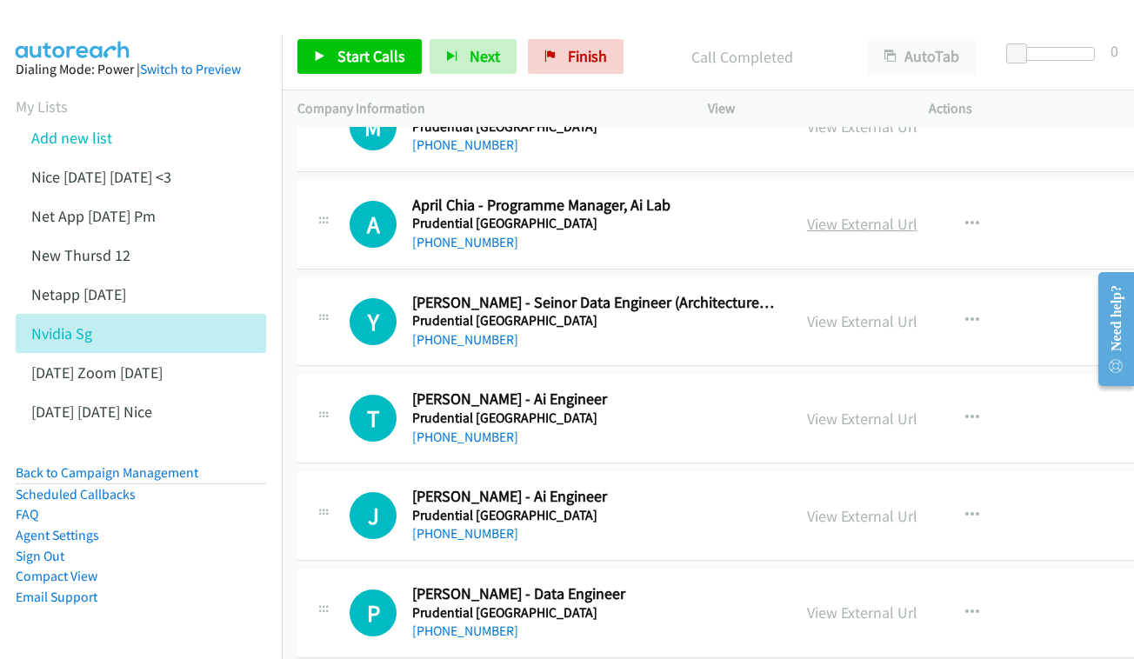
click at [842, 214] on link "View External Url" at bounding box center [862, 224] width 110 height 20
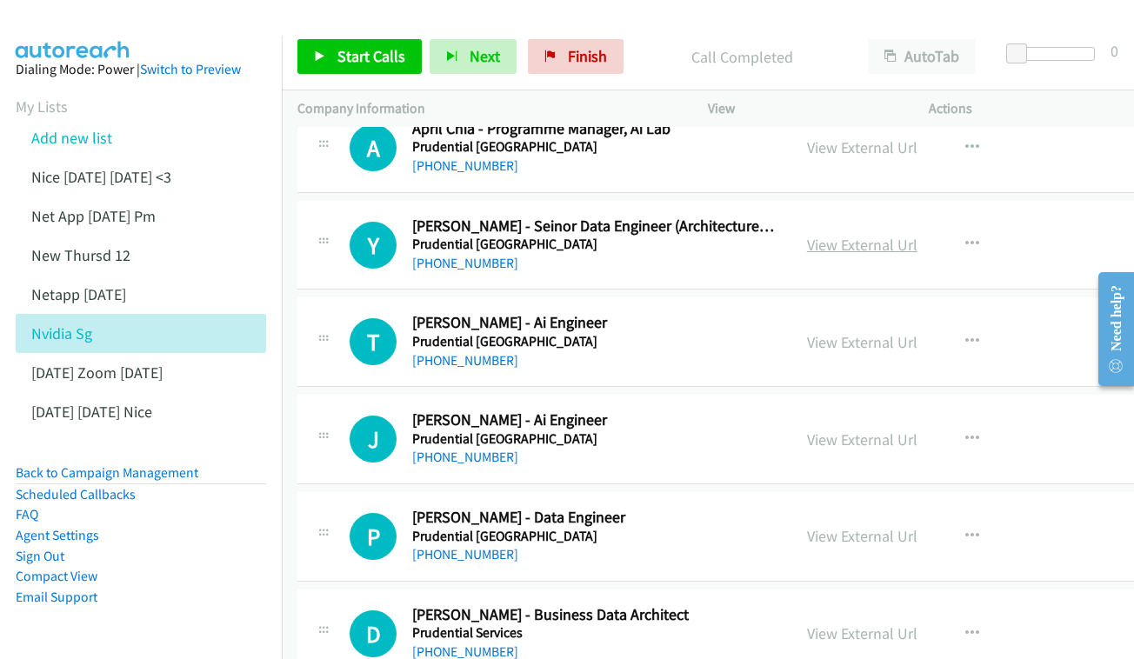
scroll to position [976, 0]
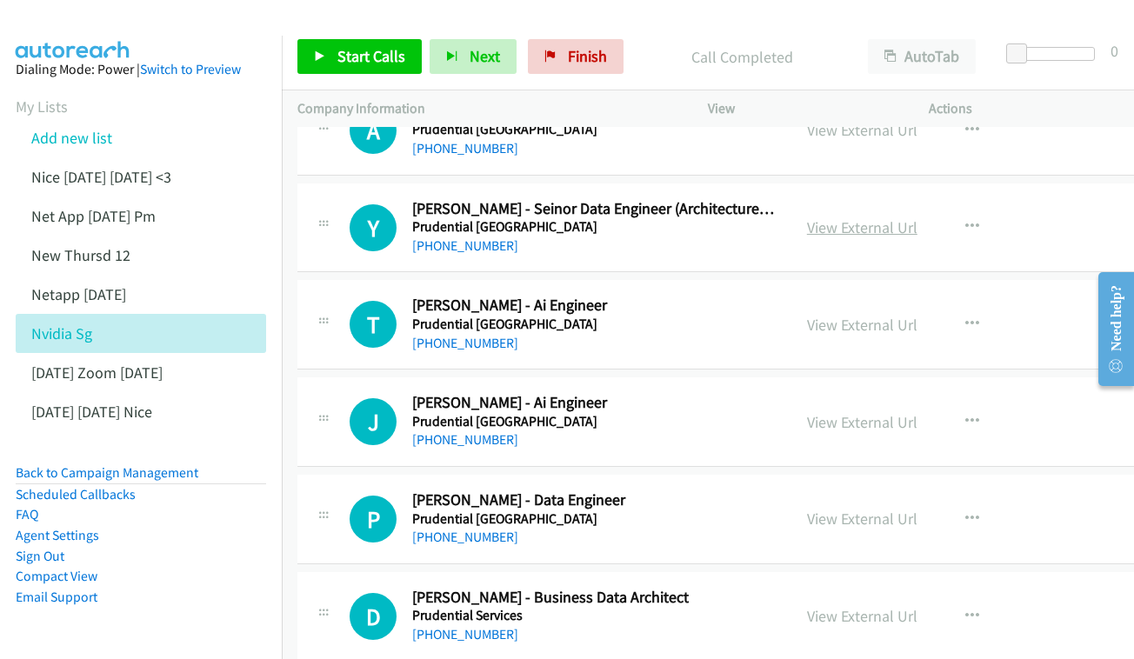
click at [877, 217] on link "View External Url" at bounding box center [862, 227] width 110 height 20
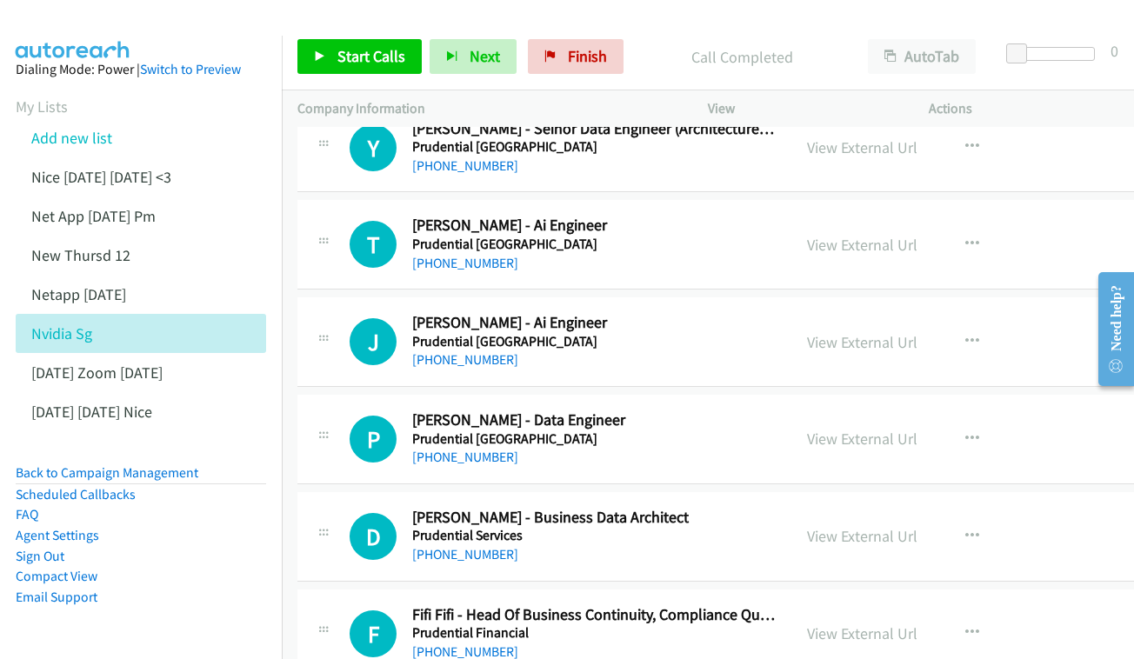
scroll to position [1056, 0]
click at [909, 232] on div "View External Url" at bounding box center [862, 243] width 110 height 23
click at [903, 234] on link "View External Url" at bounding box center [862, 244] width 110 height 20
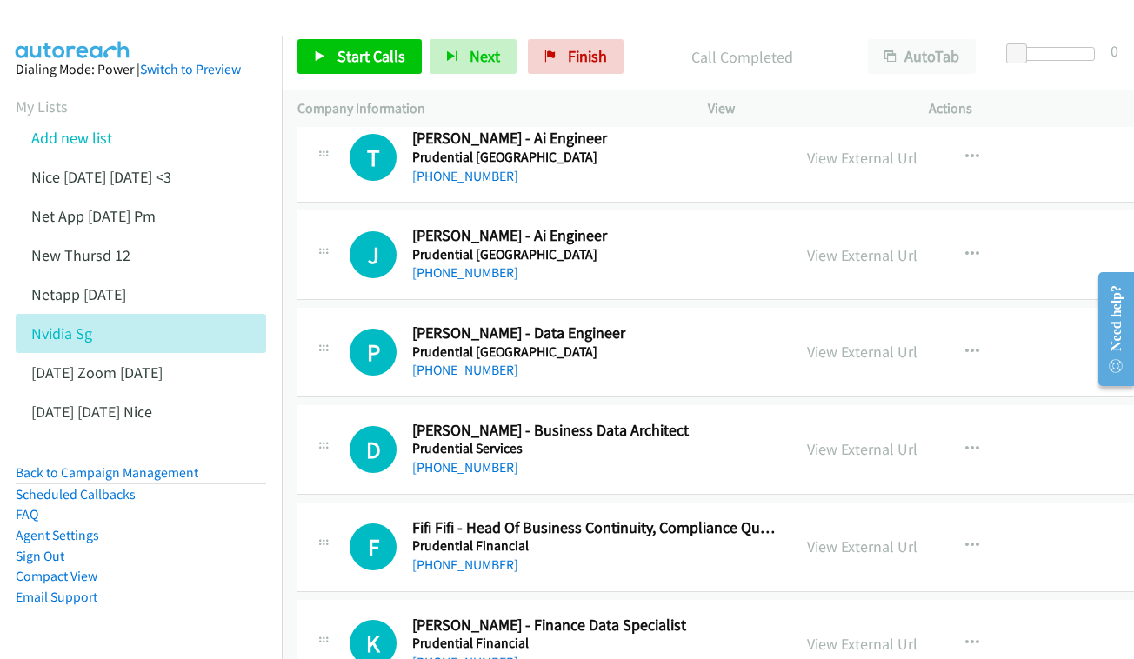
scroll to position [1162, 0]
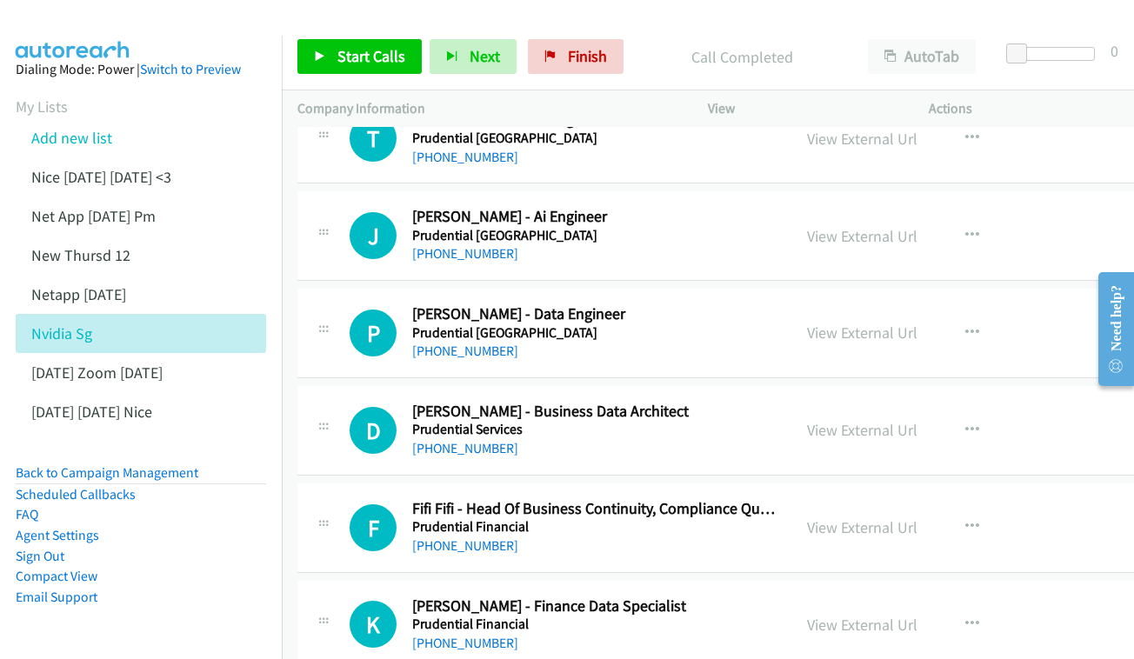
click at [951, 220] on div "View External Url View External Url Schedule/Manage Callback Start Calls Here R…" at bounding box center [922, 235] width 263 height 57
click at [890, 226] on link "View External Url" at bounding box center [862, 236] width 110 height 20
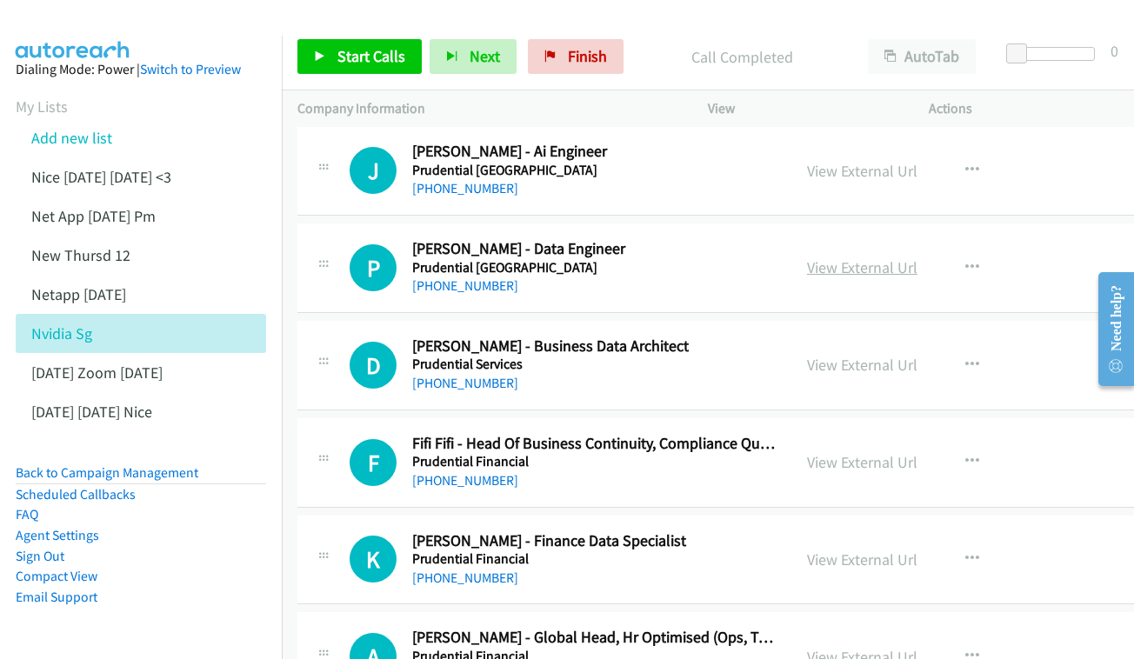
scroll to position [1242, 0]
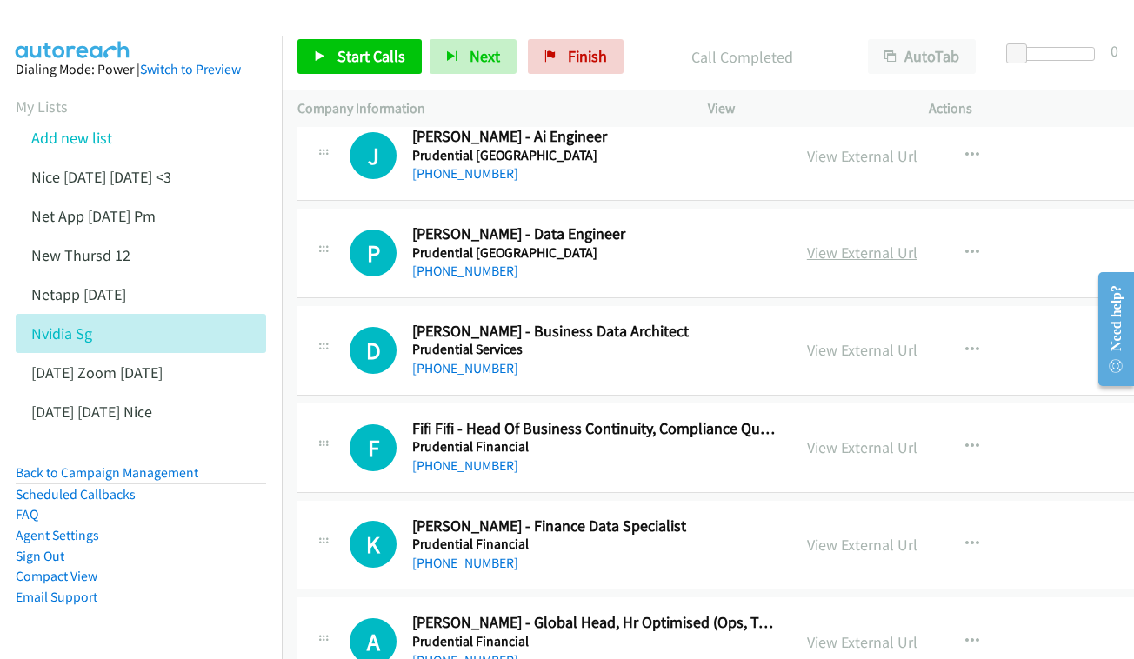
click at [913, 243] on link "View External Url" at bounding box center [862, 253] width 110 height 20
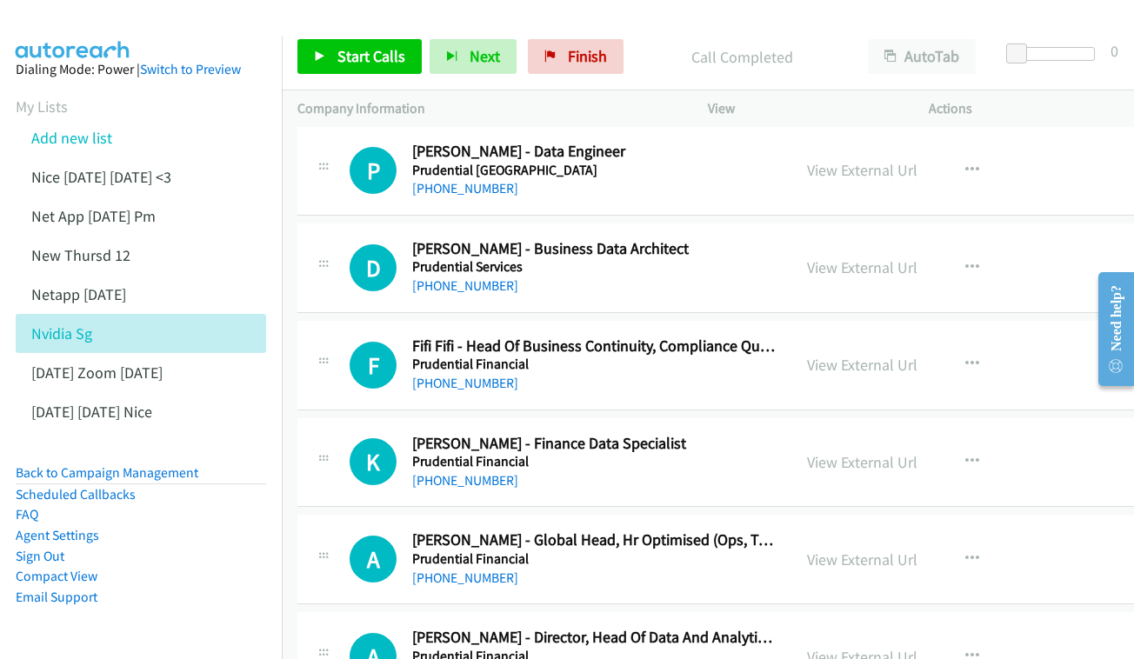
scroll to position [1328, 0]
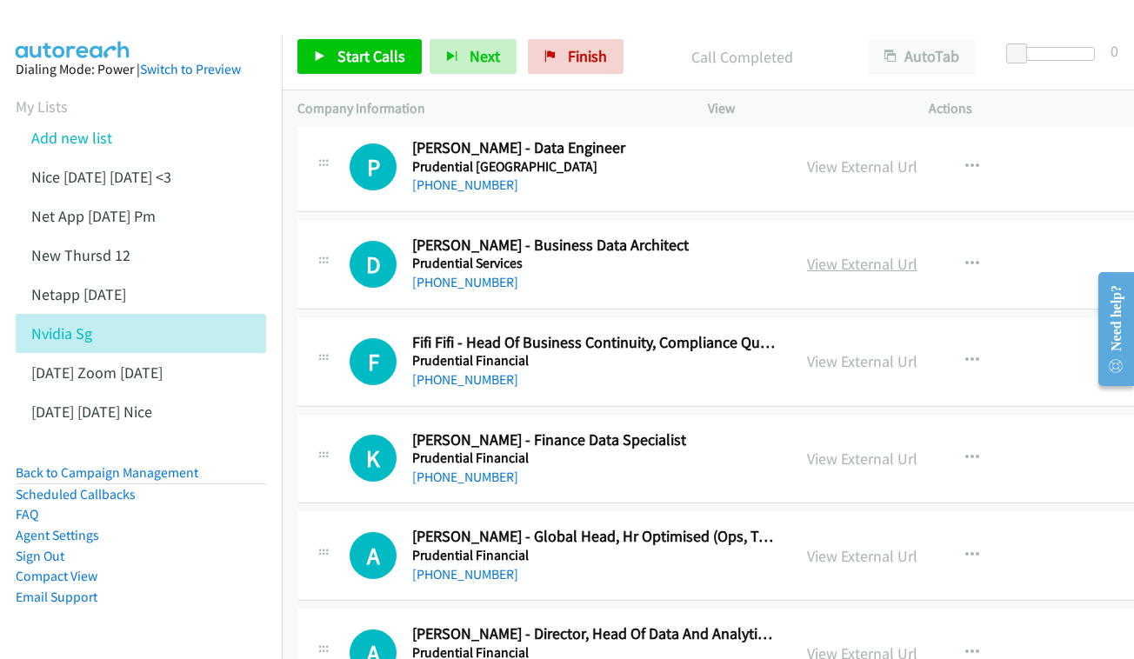
click at [912, 254] on link "View External Url" at bounding box center [862, 264] width 110 height 20
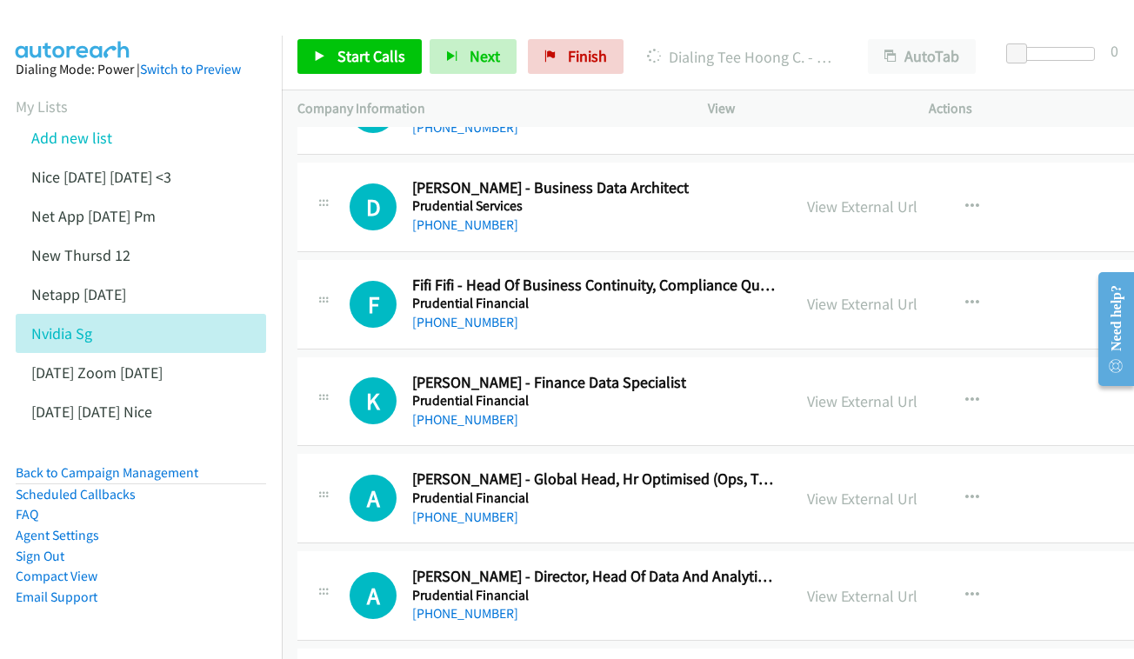
scroll to position [1476, 0]
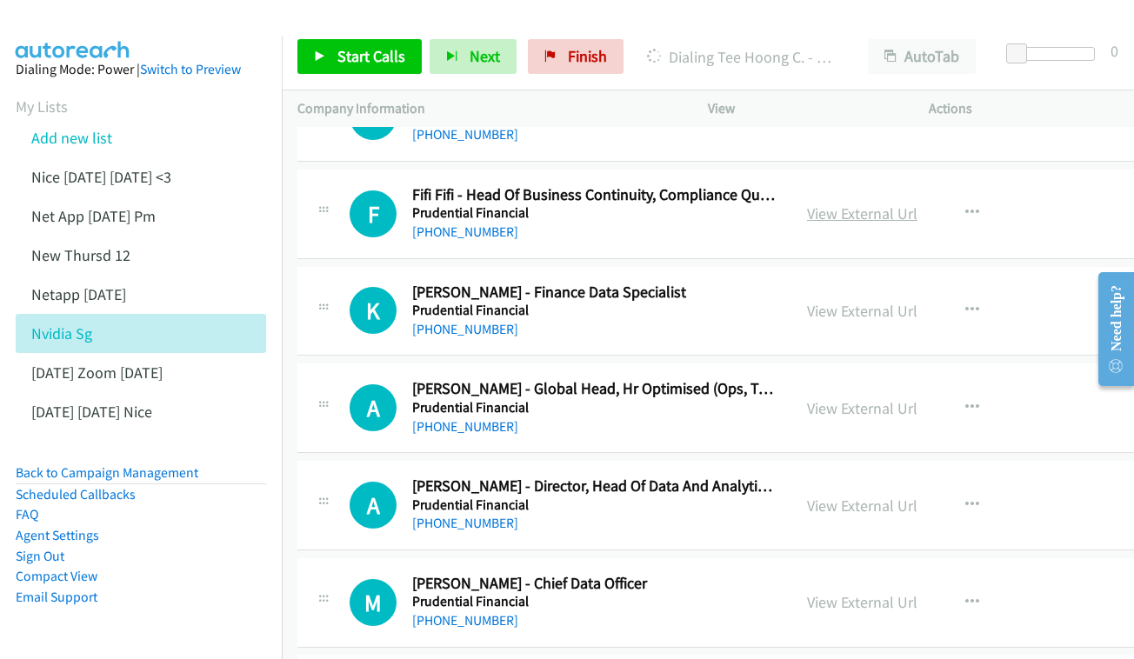
click at [906, 203] on link "View External Url" at bounding box center [862, 213] width 110 height 20
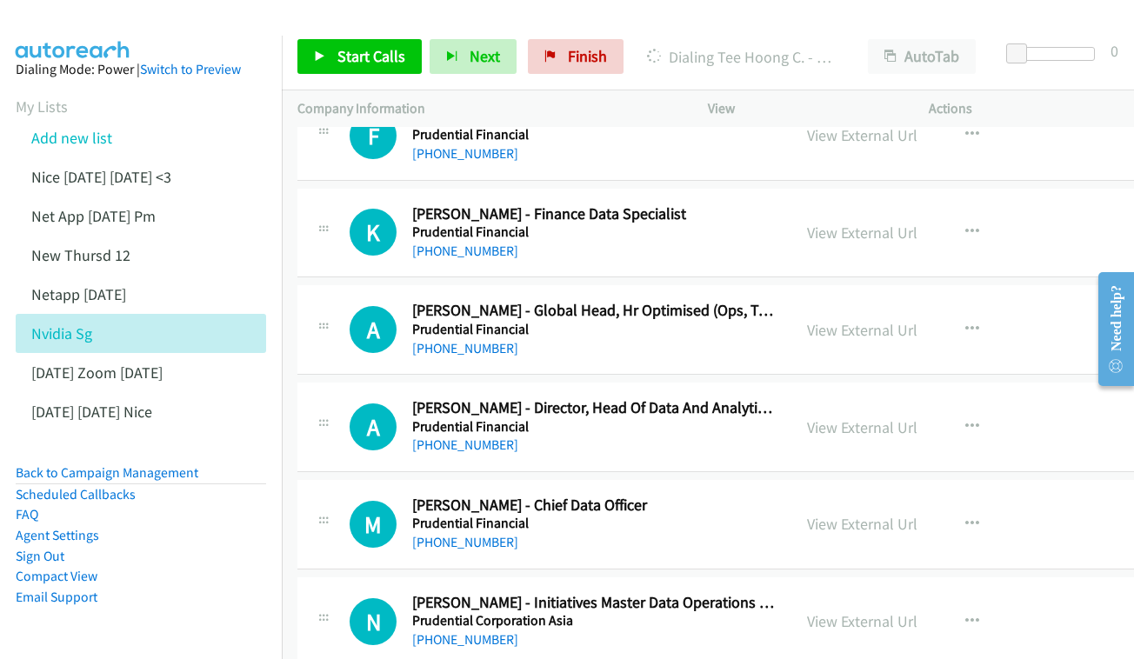
scroll to position [1590, 0]
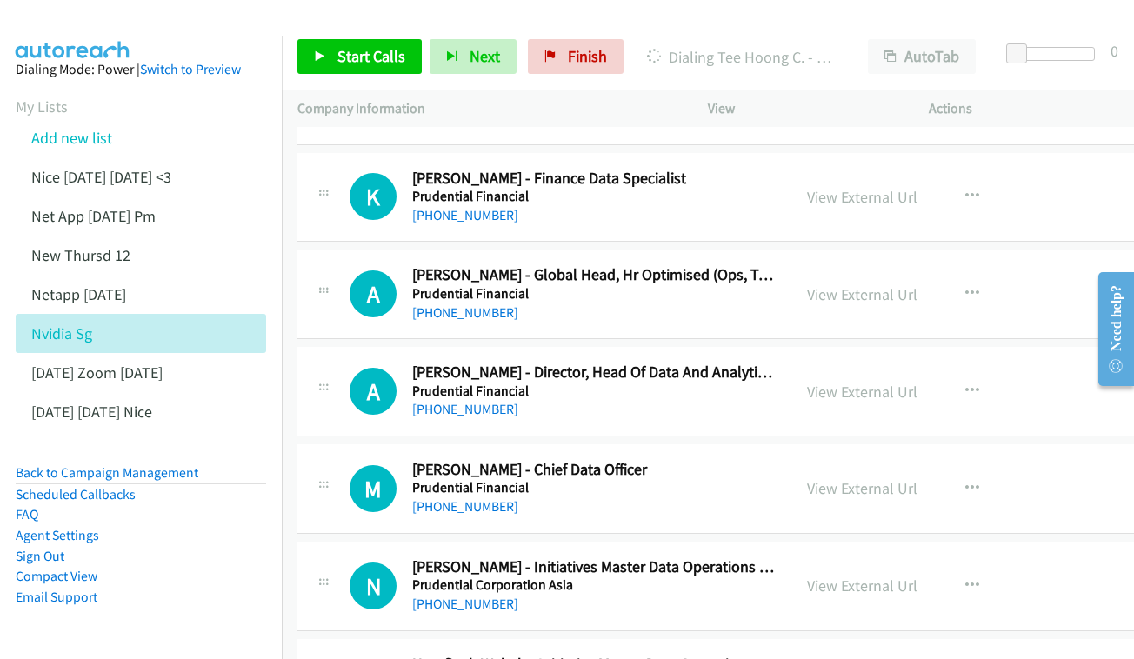
click at [881, 187] on div "View External Url View External Url Schedule/Manage Callback Start Calls Here R…" at bounding box center [922, 197] width 263 height 57
click at [884, 187] on link "View External Url" at bounding box center [862, 197] width 110 height 20
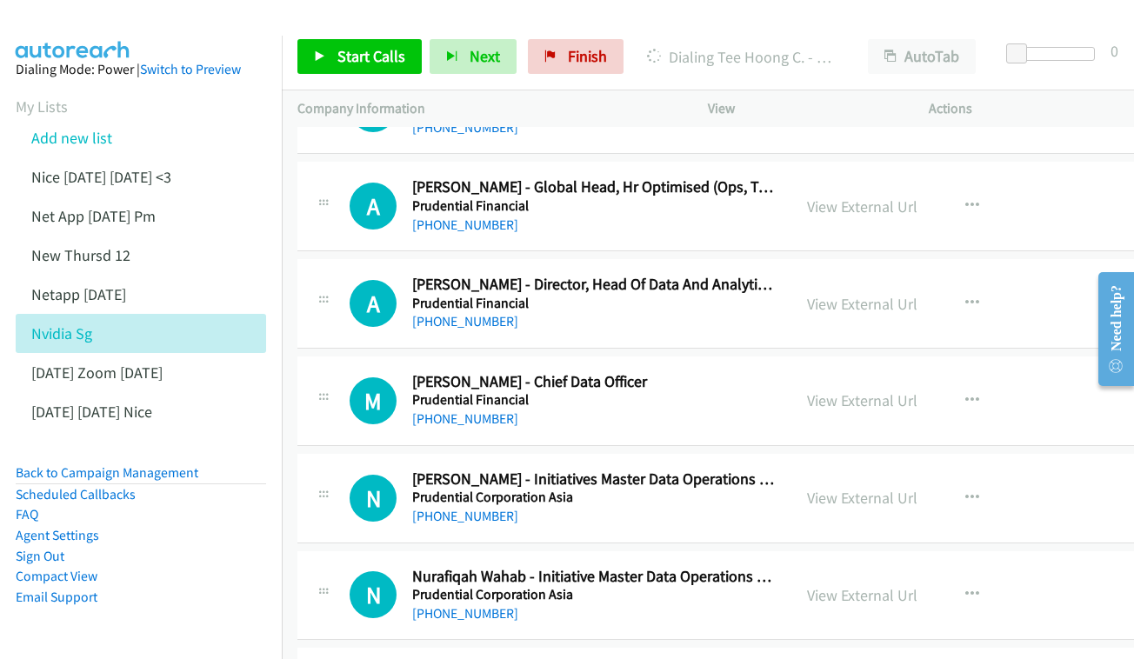
scroll to position [1681, 0]
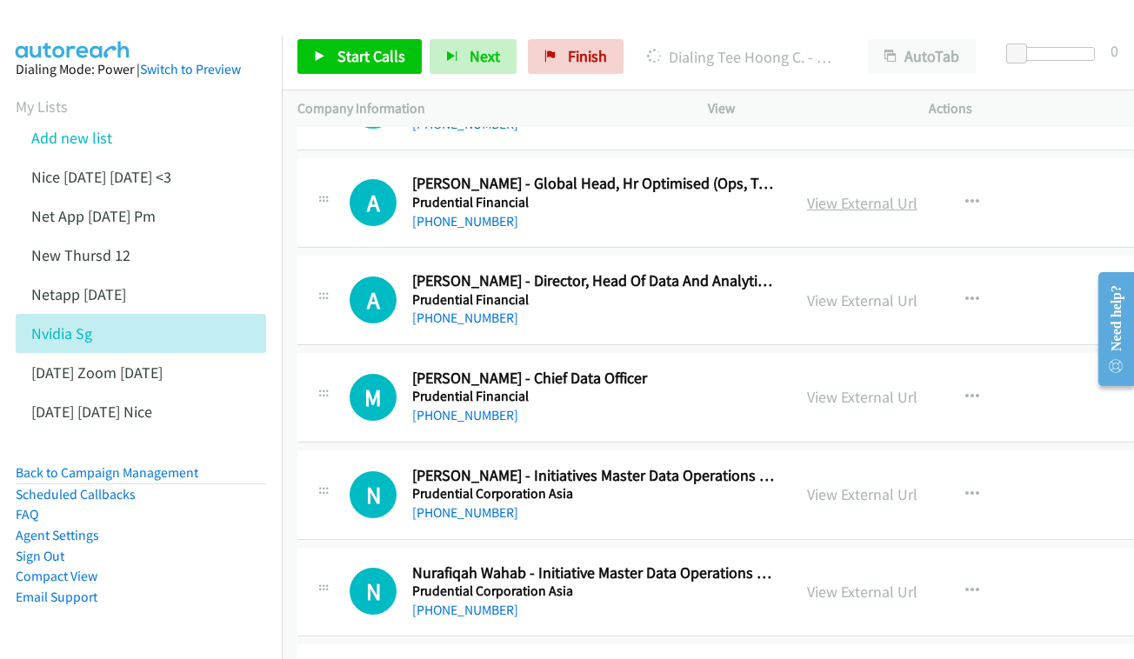
click at [890, 193] on link "View External Url" at bounding box center [862, 203] width 110 height 20
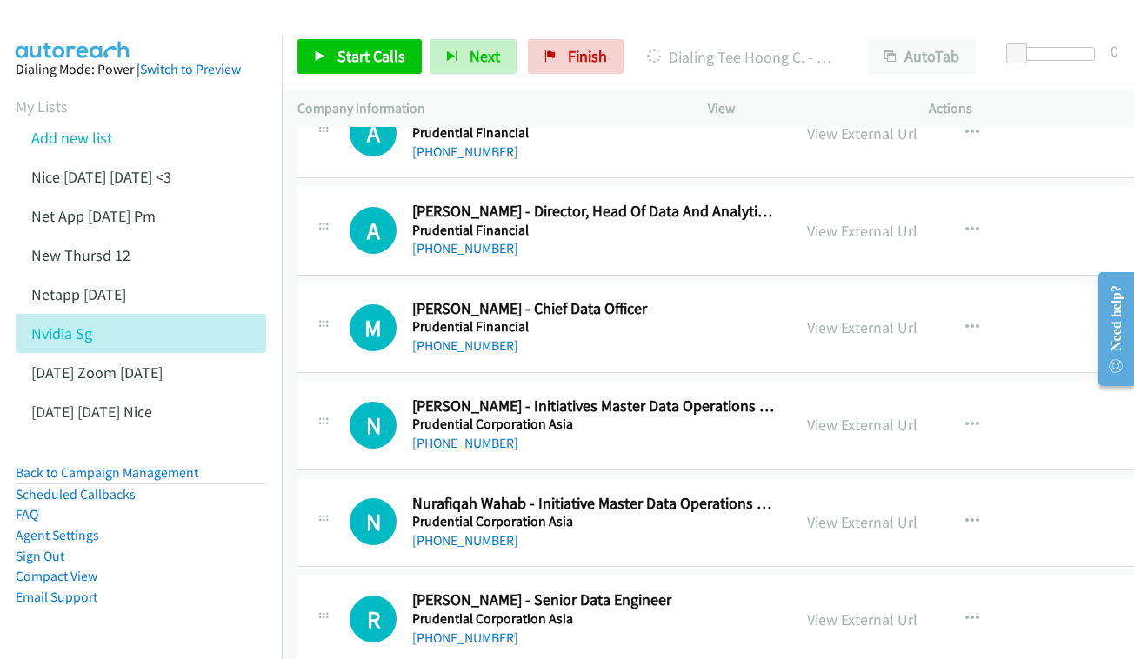
scroll to position [1775, 0]
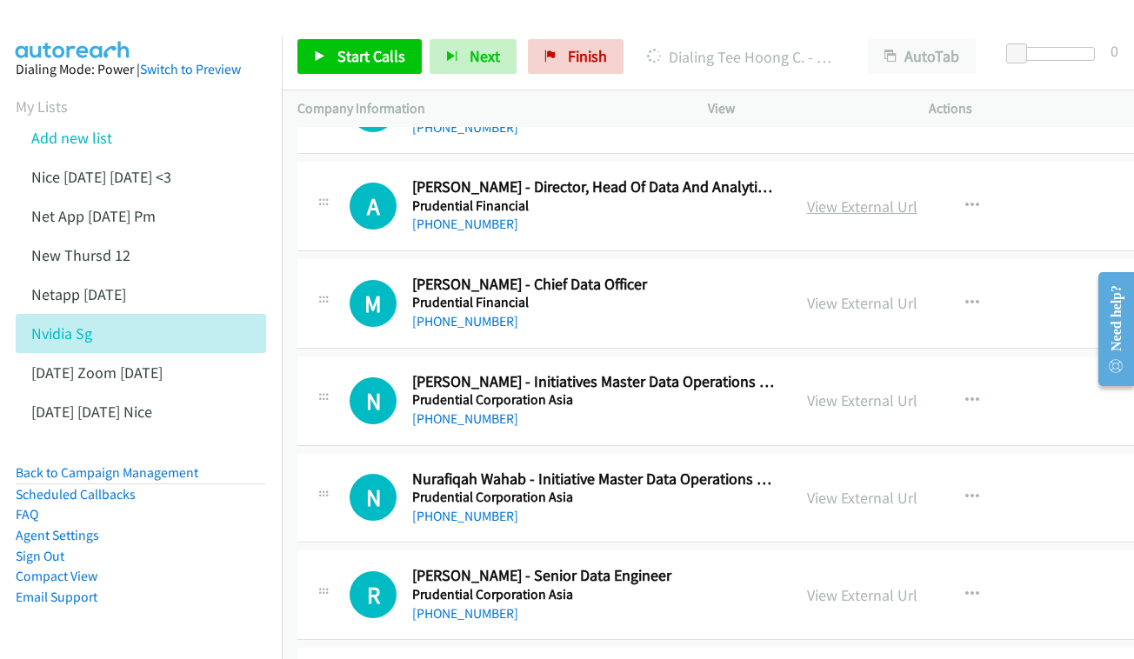
click at [917, 197] on link "View External Url" at bounding box center [862, 207] width 110 height 20
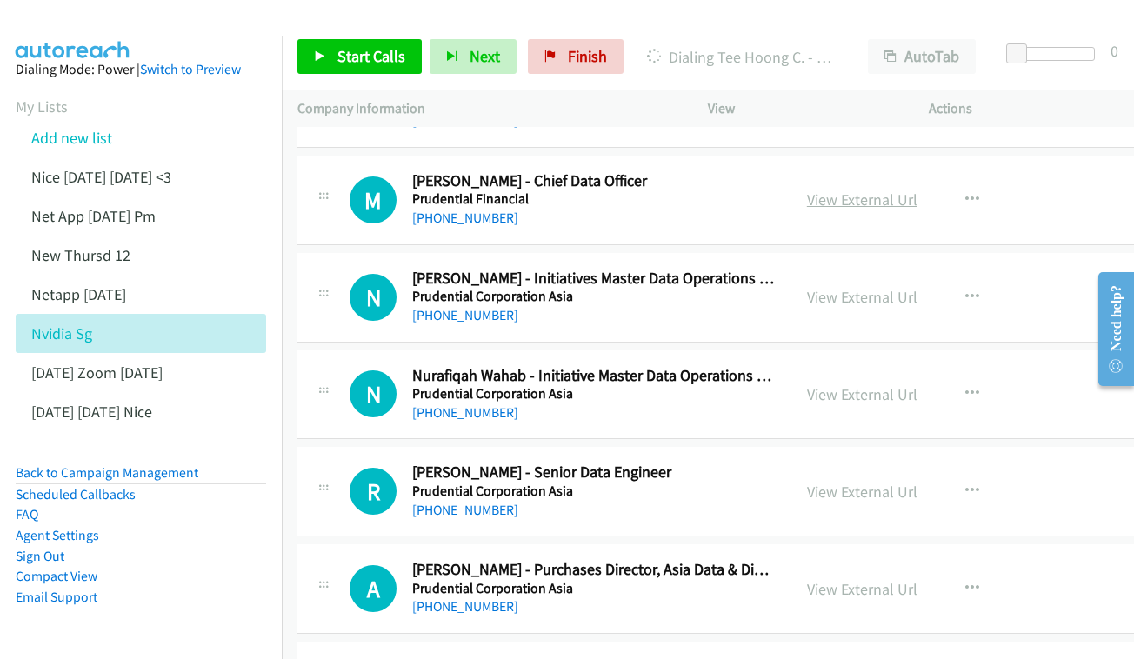
scroll to position [1879, 0]
click at [883, 189] on link "View External Url" at bounding box center [862, 199] width 110 height 20
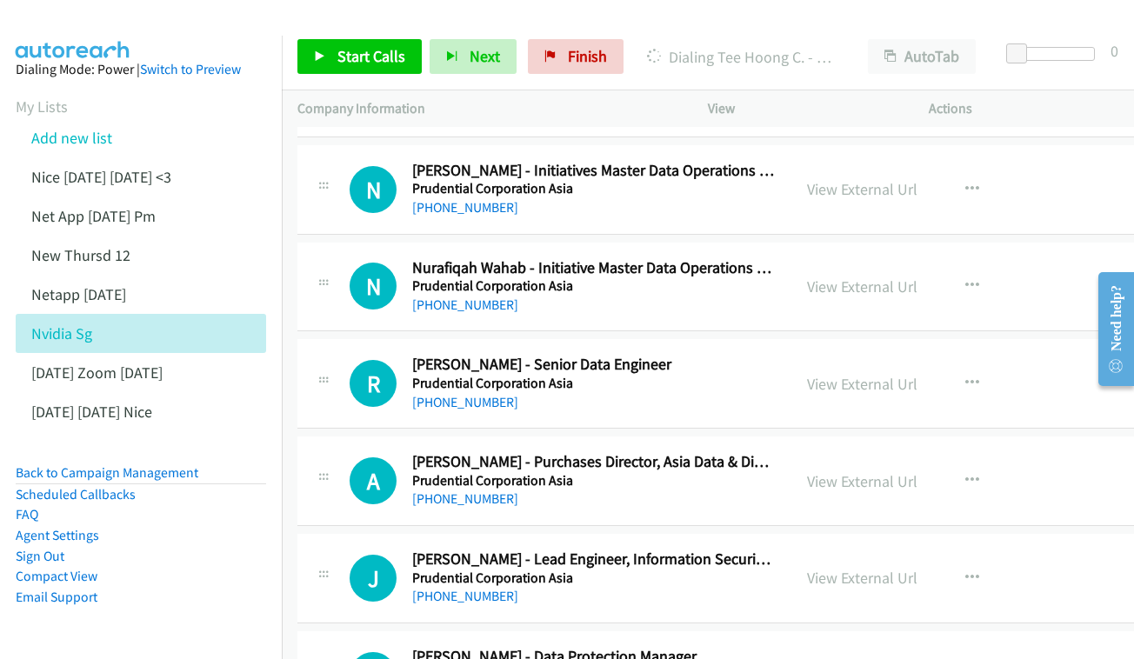
scroll to position [1987, 0]
click at [923, 177] on div "View External Url View External Url Schedule/Manage Callback Start Calls Here R…" at bounding box center [922, 188] width 263 height 57
click at [863, 178] on link "View External Url" at bounding box center [862, 188] width 110 height 20
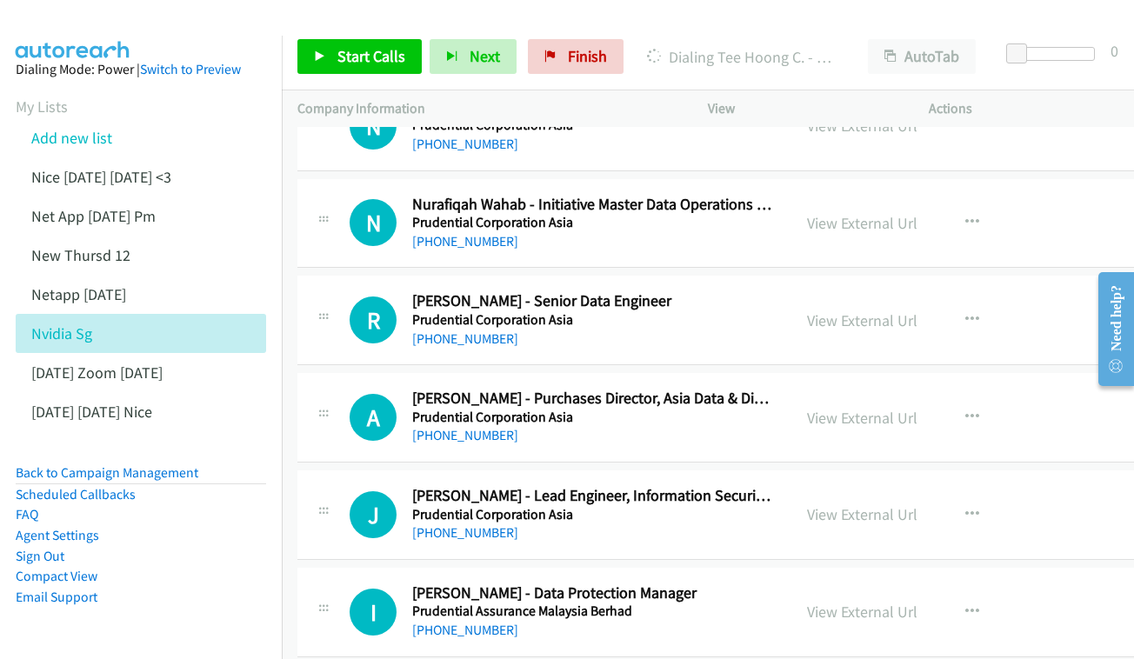
scroll to position [2070, 0]
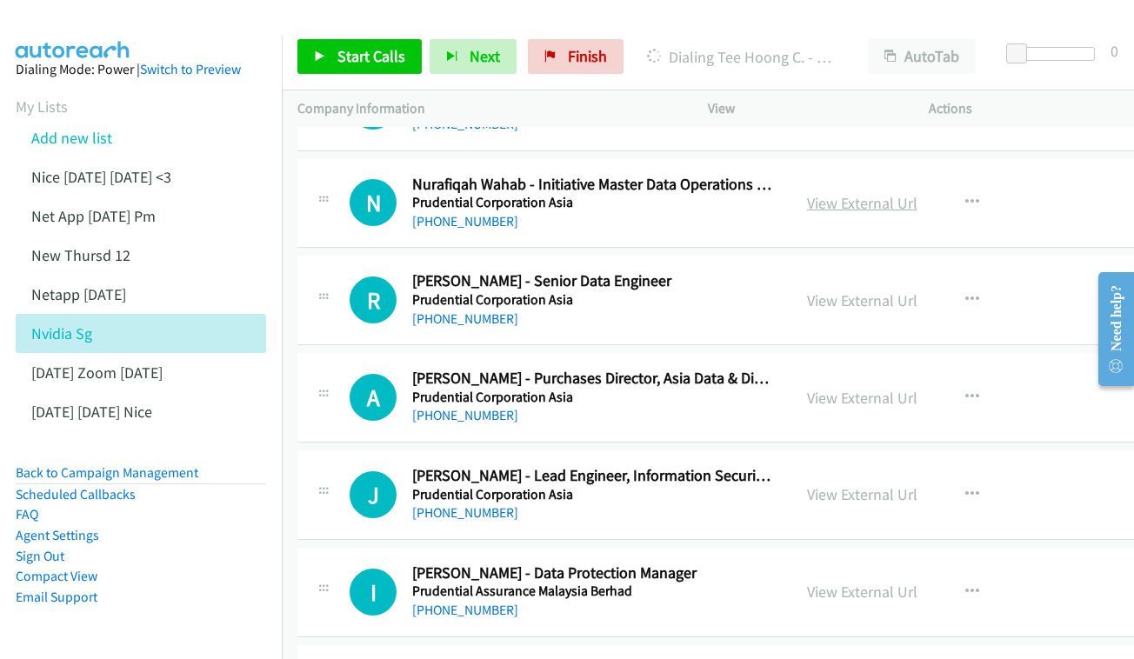
click at [917, 193] on link "View External Url" at bounding box center [862, 203] width 110 height 20
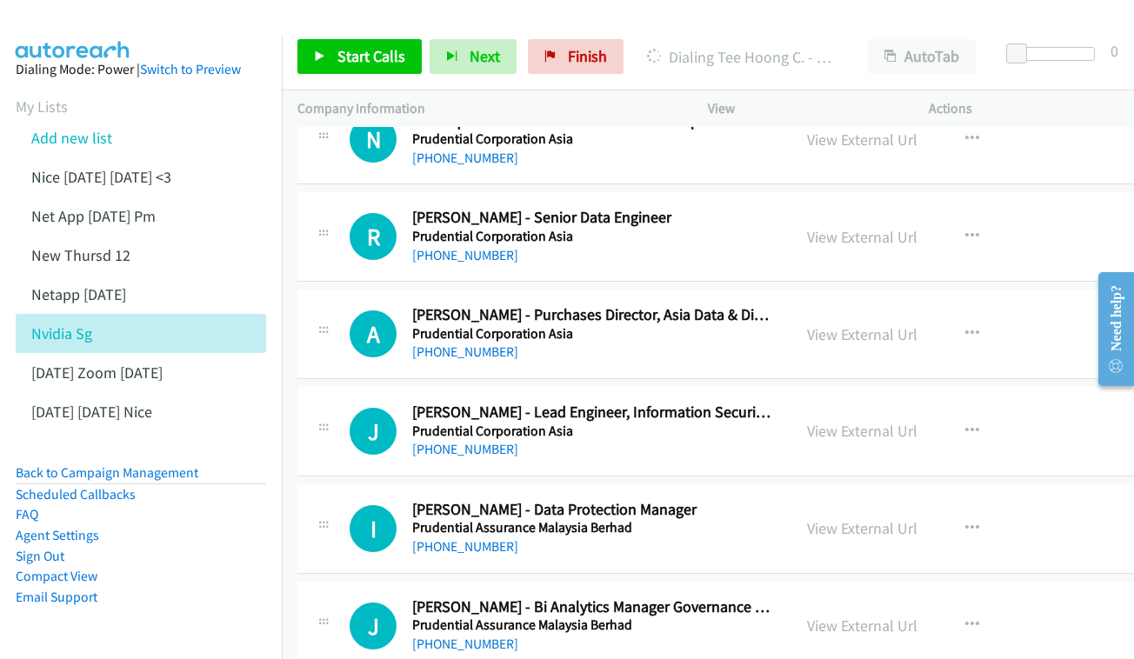
scroll to position [2141, 0]
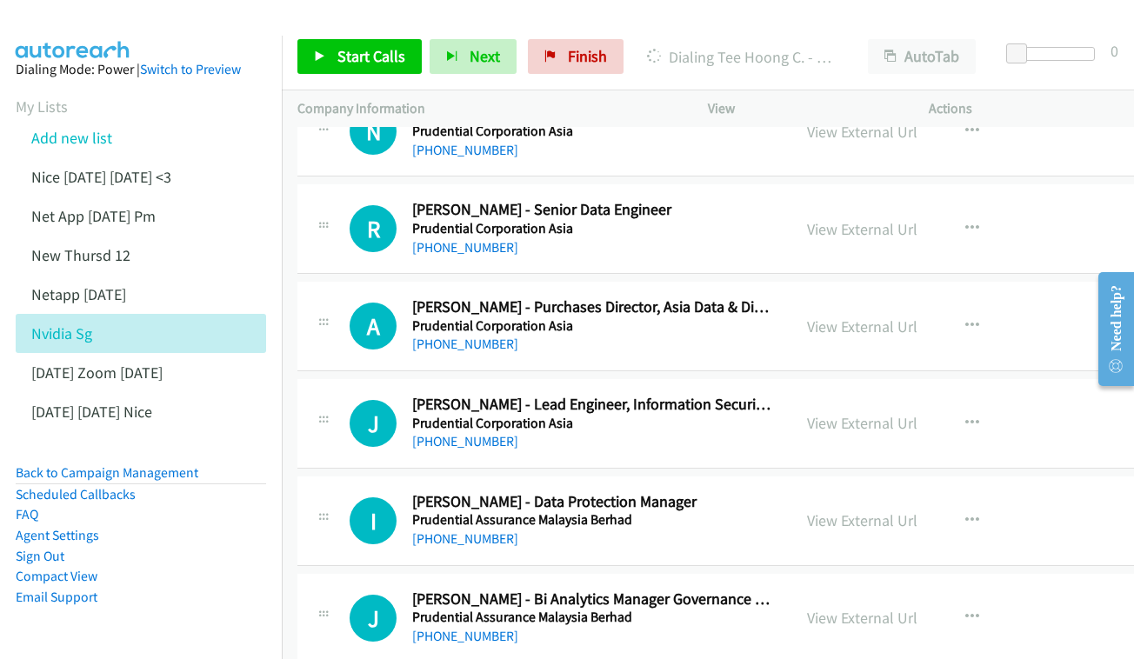
click at [977, 211] on button "button" at bounding box center [972, 228] width 47 height 35
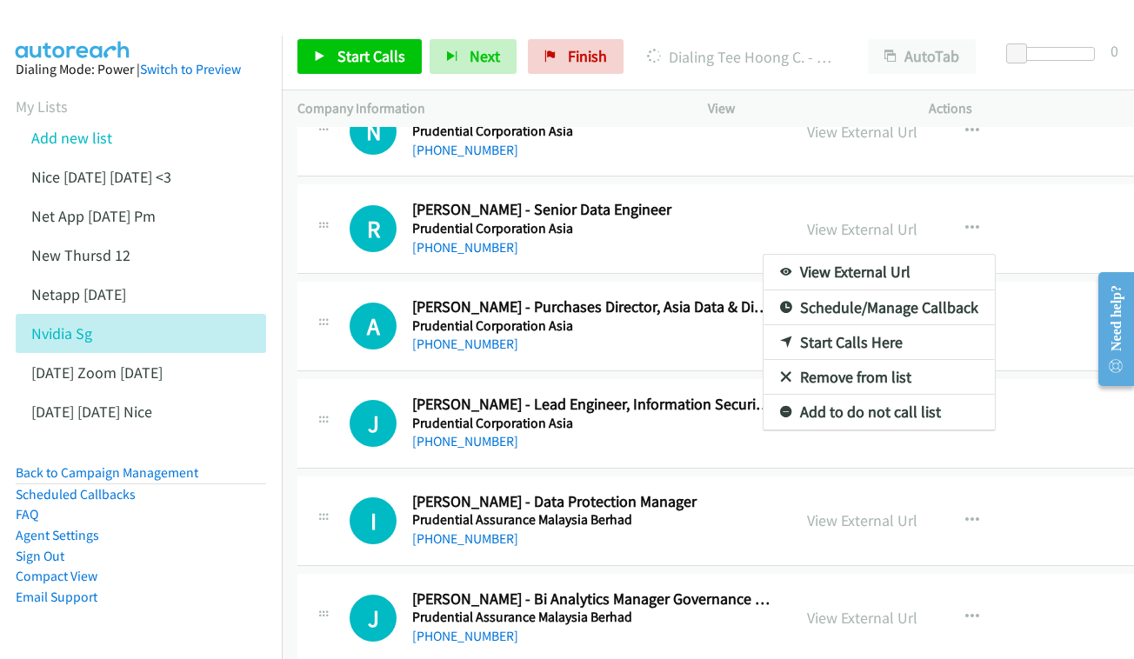
click at [930, 197] on div at bounding box center [567, 329] width 1134 height 659
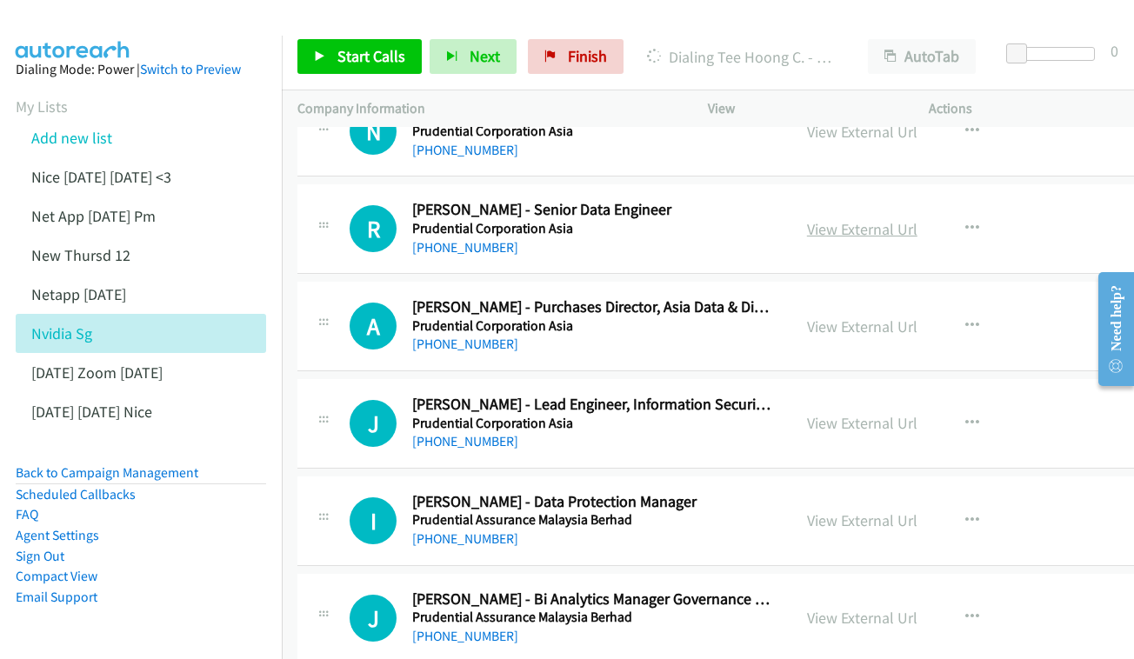
click at [908, 219] on link "View External Url" at bounding box center [862, 229] width 110 height 20
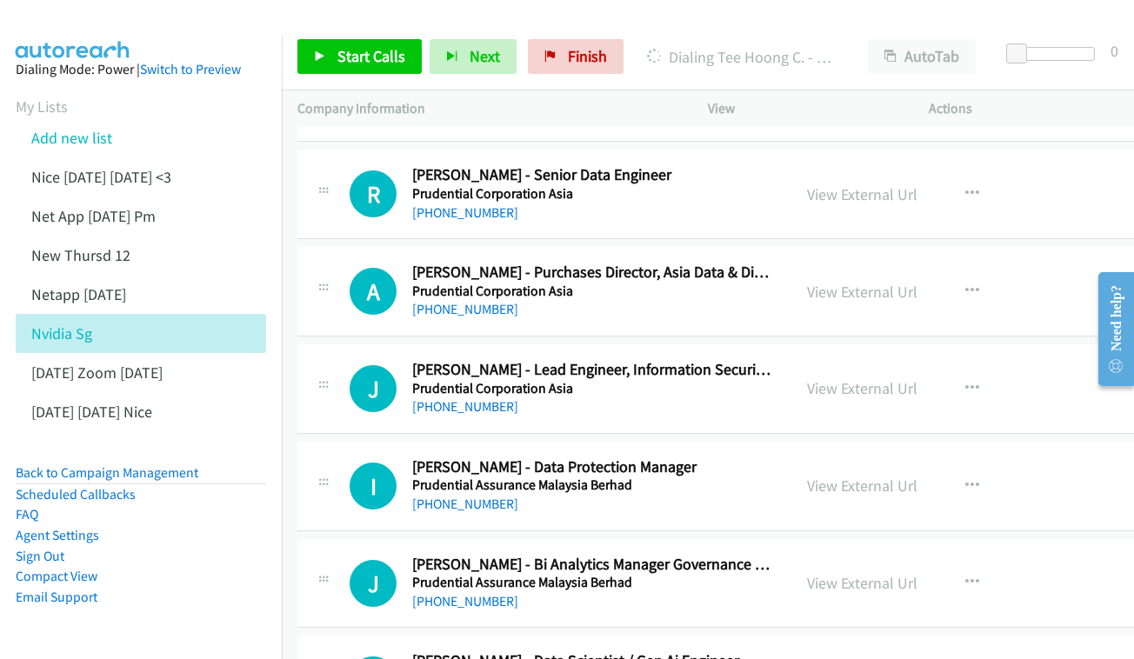
scroll to position [2177, 0]
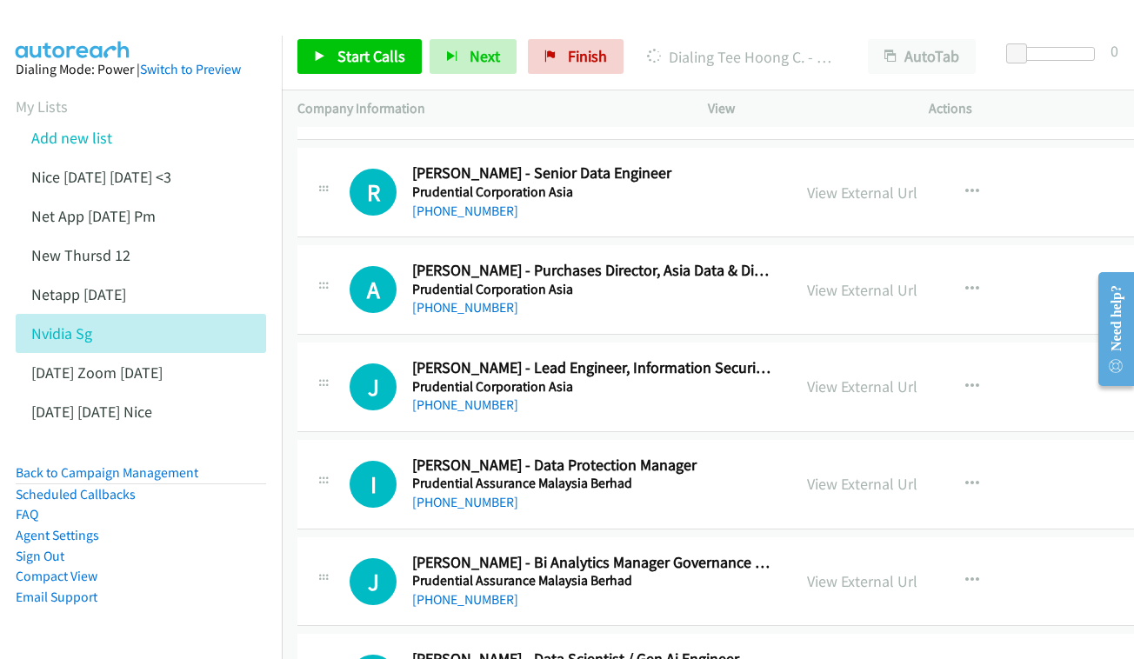
click at [913, 261] on div "View External Url View External Url Schedule/Manage Callback Start Calls Here R…" at bounding box center [922, 289] width 263 height 57
click at [909, 280] on link "View External Url" at bounding box center [862, 290] width 110 height 20
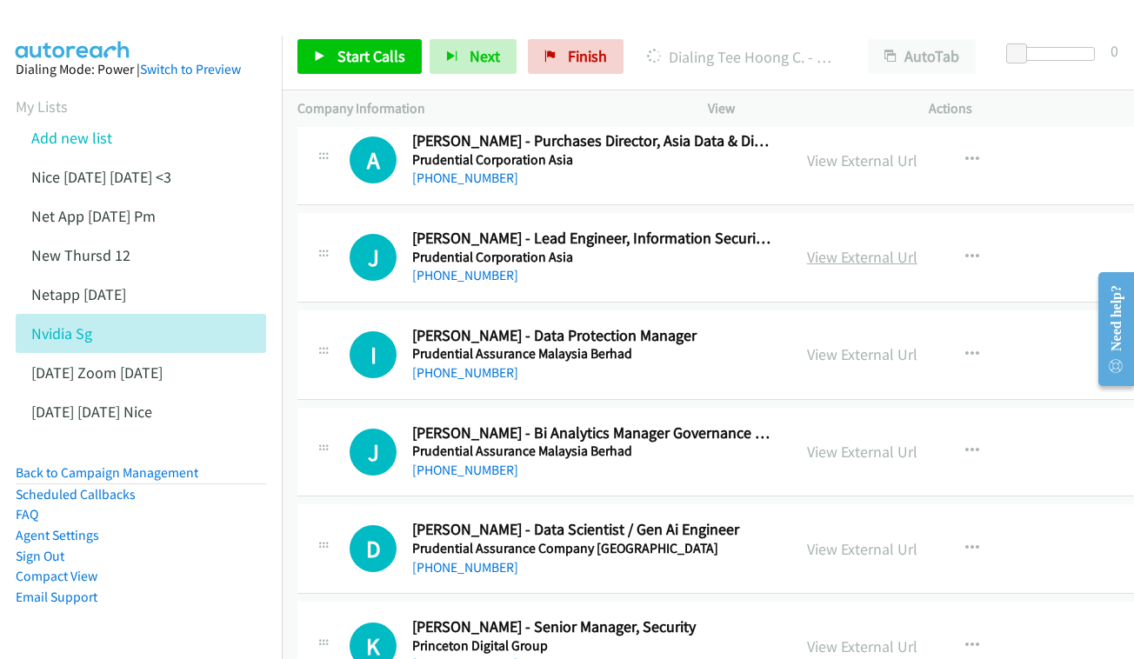
scroll to position [2309, 0]
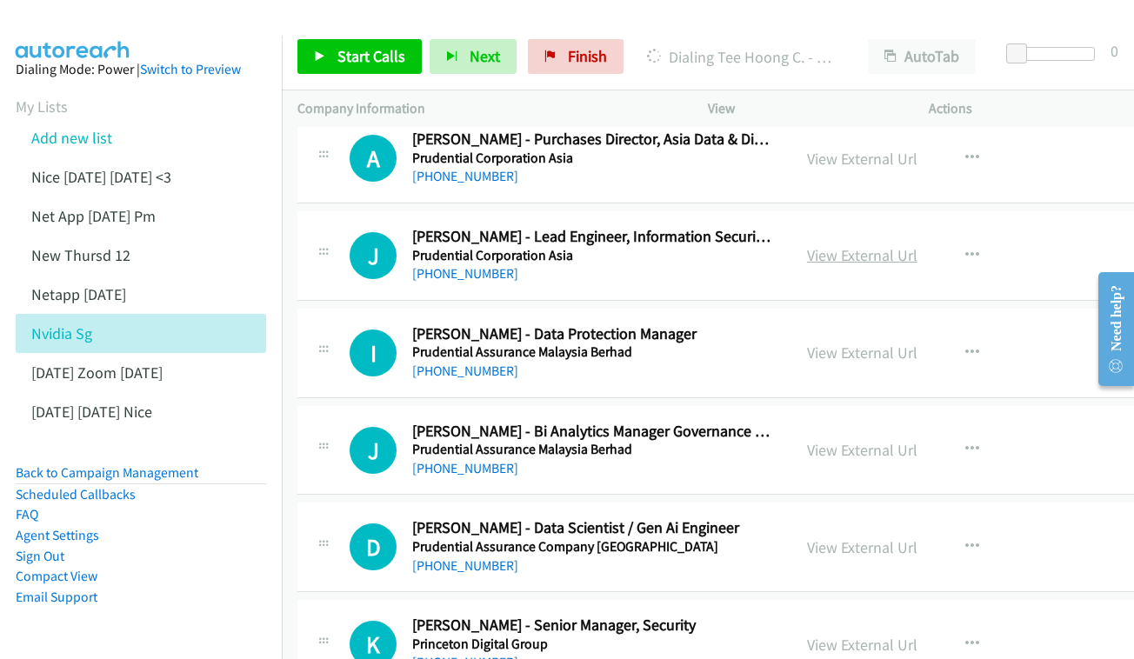
click at [857, 245] on link "View External Url" at bounding box center [862, 255] width 110 height 20
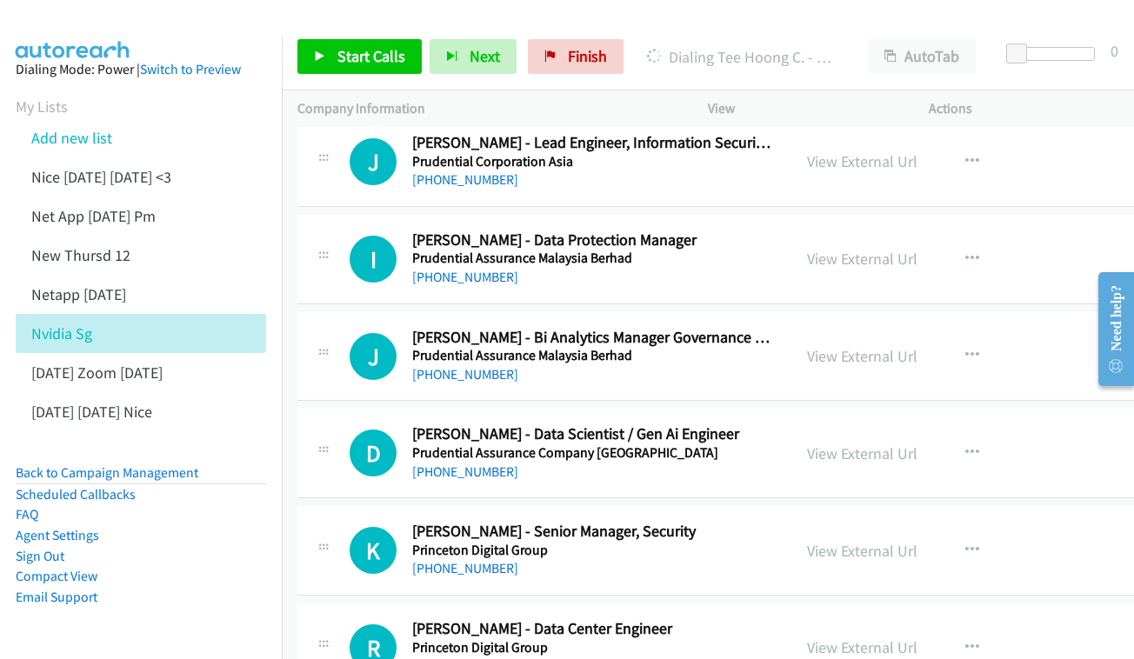
scroll to position [2404, 1]
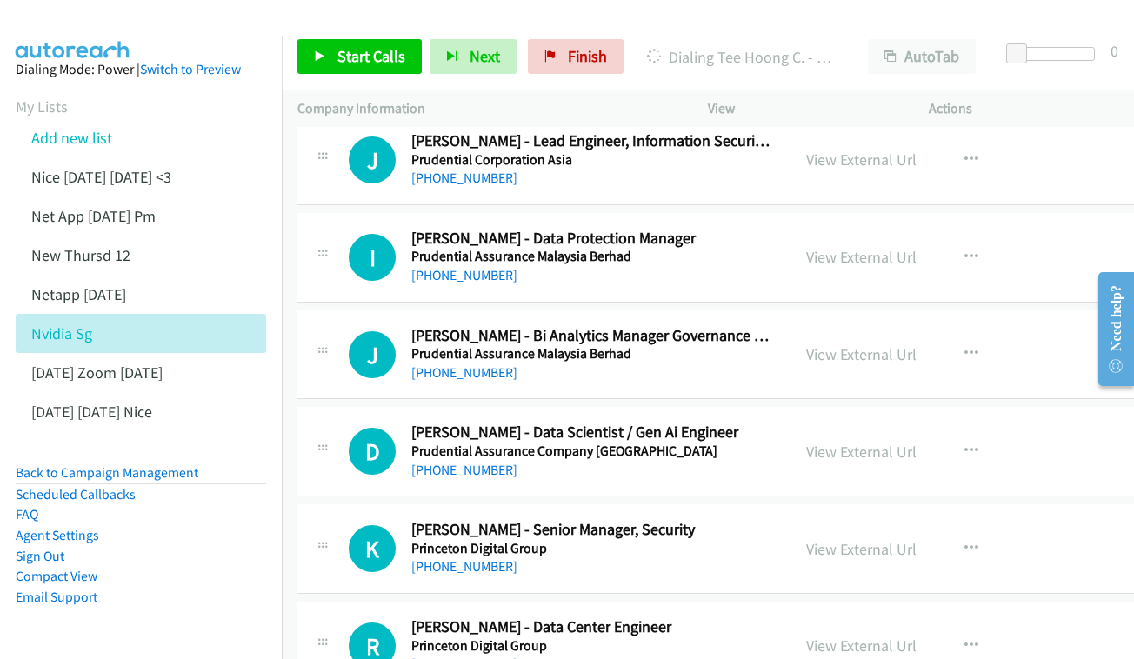
click at [865, 234] on div "View External Url View External Url Schedule/Manage Callback Start Calls Here R…" at bounding box center [921, 257] width 263 height 57
click at [897, 247] on link "View External Url" at bounding box center [861, 257] width 110 height 20
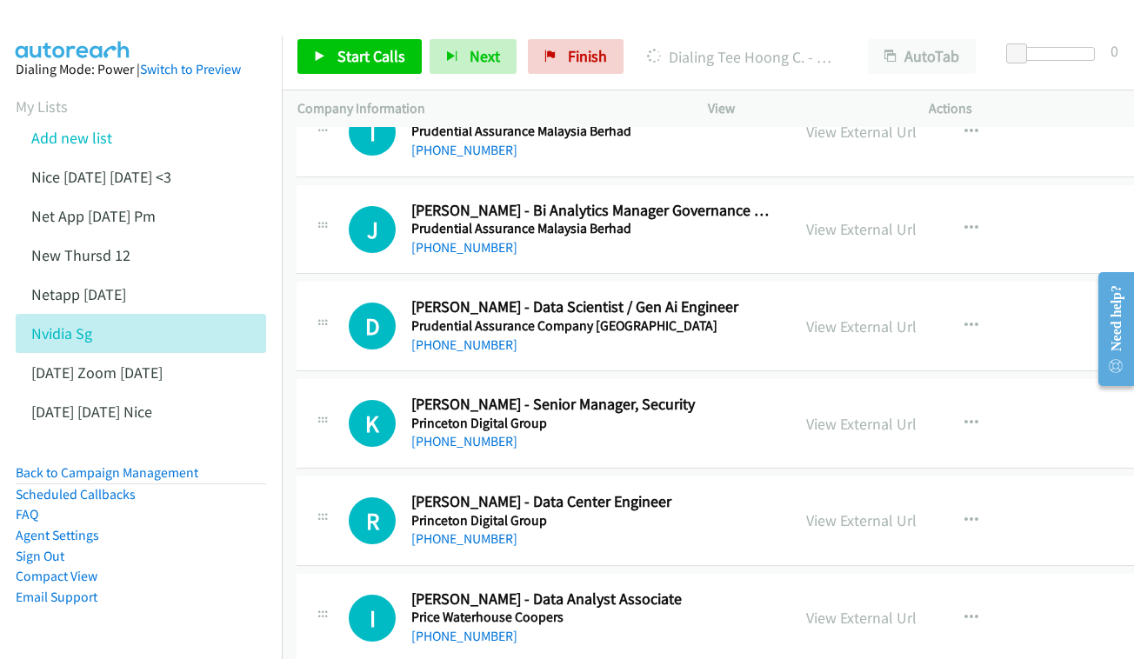
scroll to position [2530, 0]
click at [874, 219] on link "View External Url" at bounding box center [862, 229] width 110 height 20
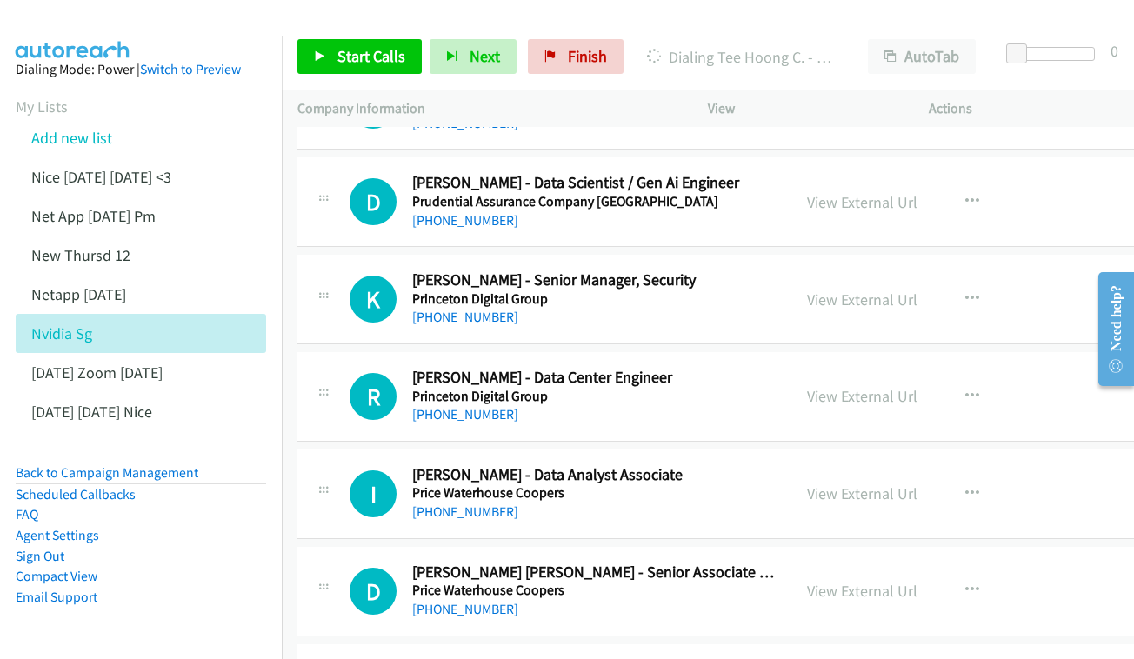
click at [868, 173] on div "View External Url View External Url Schedule/Manage Callback Start Calls Here R…" at bounding box center [922, 201] width 263 height 57
click at [881, 192] on link "View External Url" at bounding box center [862, 202] width 110 height 20
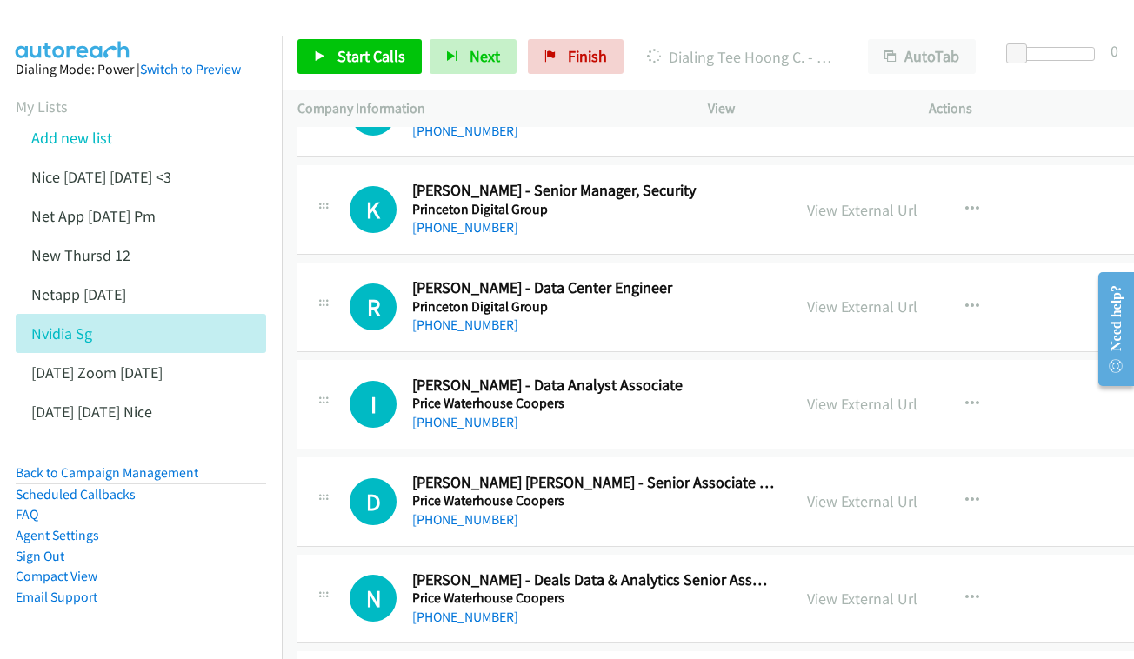
scroll to position [2749, 0]
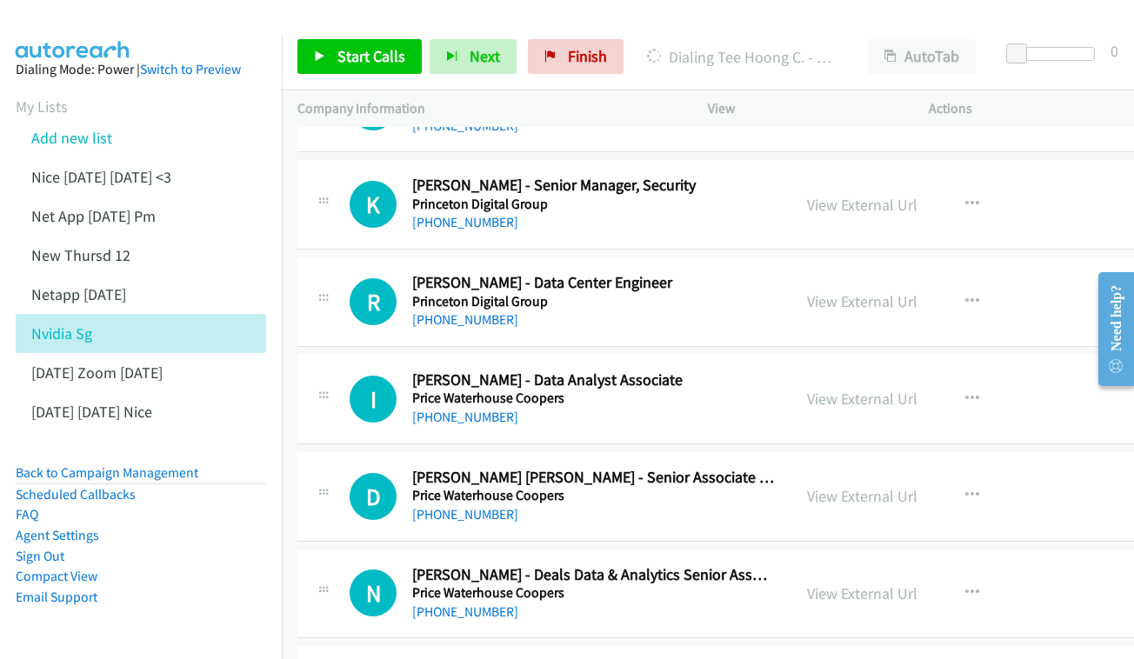
click at [948, 176] on div "View External Url View External Url Schedule/Manage Callback Start Calls Here R…" at bounding box center [922, 204] width 263 height 57
click at [870, 195] on link "View External Url" at bounding box center [862, 205] width 110 height 20
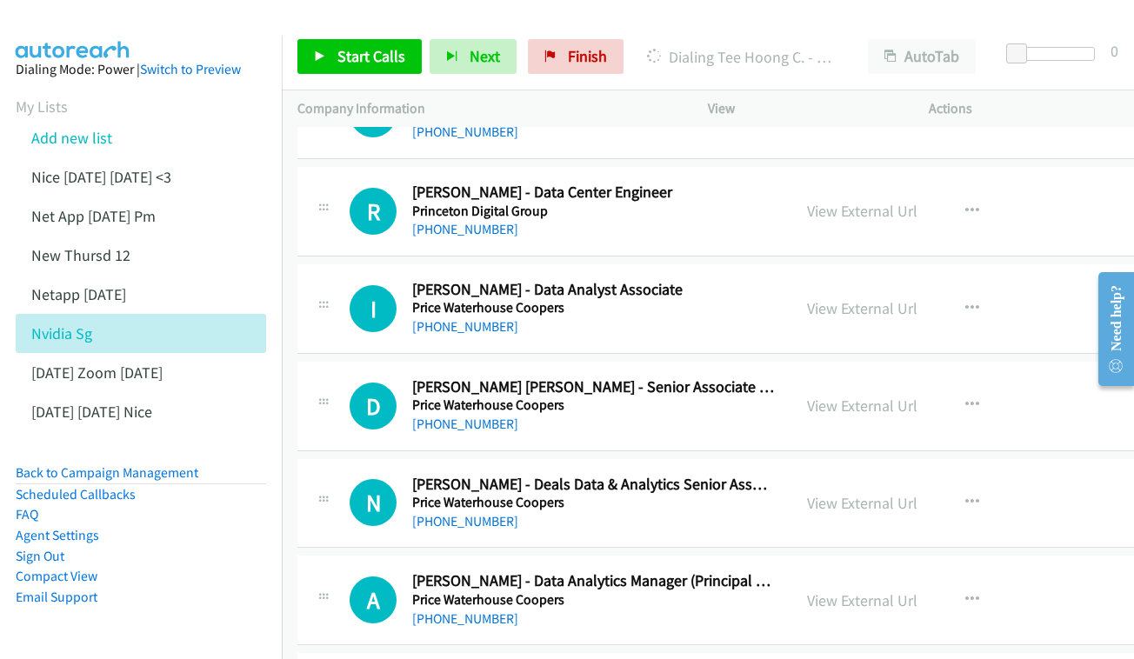
scroll to position [2837, 0]
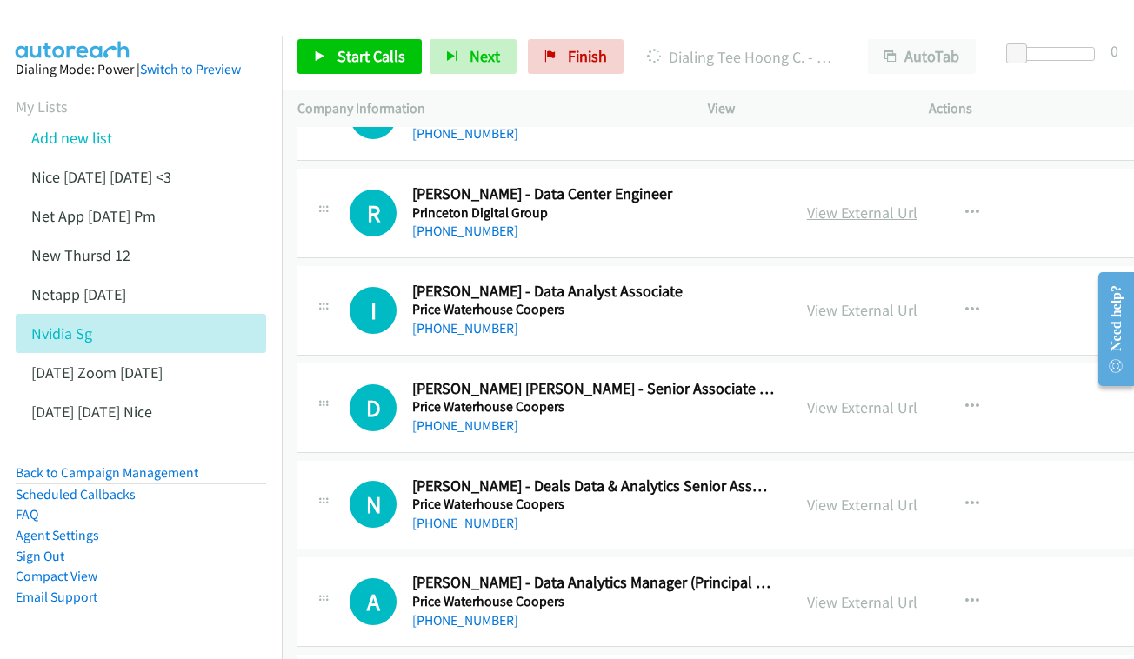
click at [883, 203] on link "View External Url" at bounding box center [862, 213] width 110 height 20
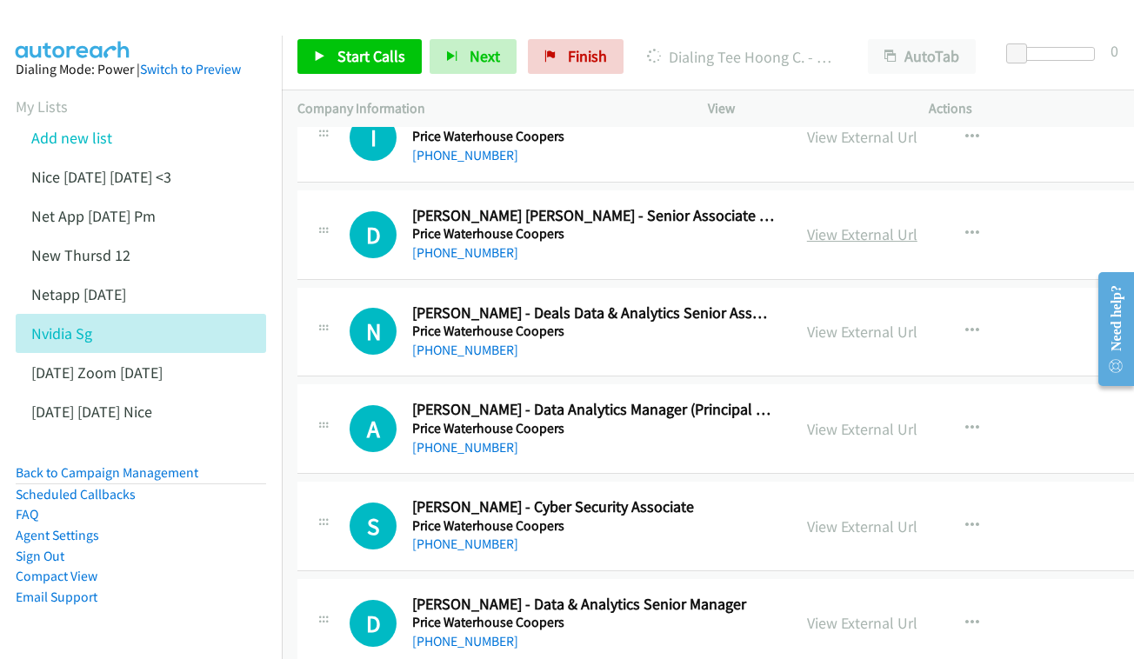
click at [894, 224] on link "View External Url" at bounding box center [862, 234] width 110 height 20
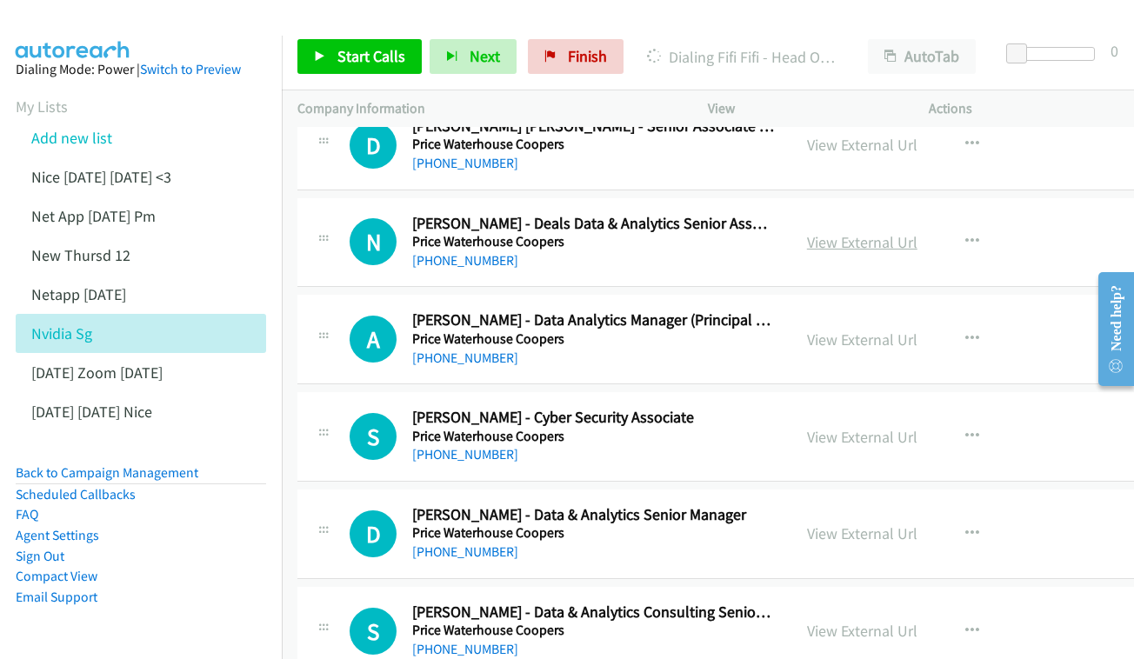
scroll to position [3104, 0]
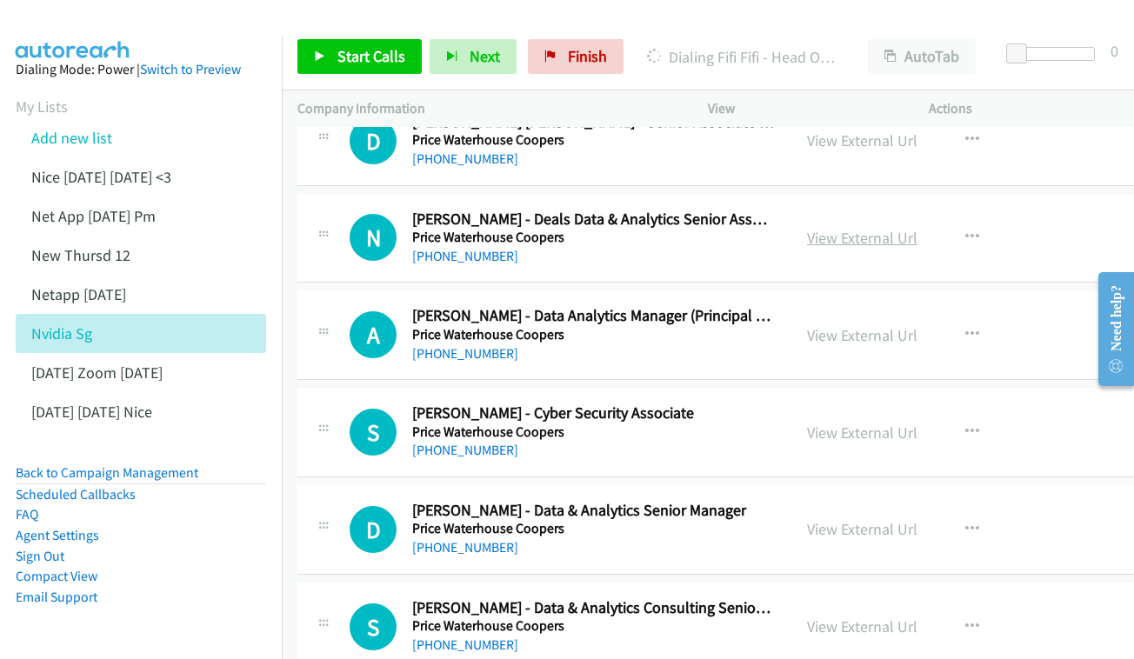
click at [897, 228] on link "View External Url" at bounding box center [862, 238] width 110 height 20
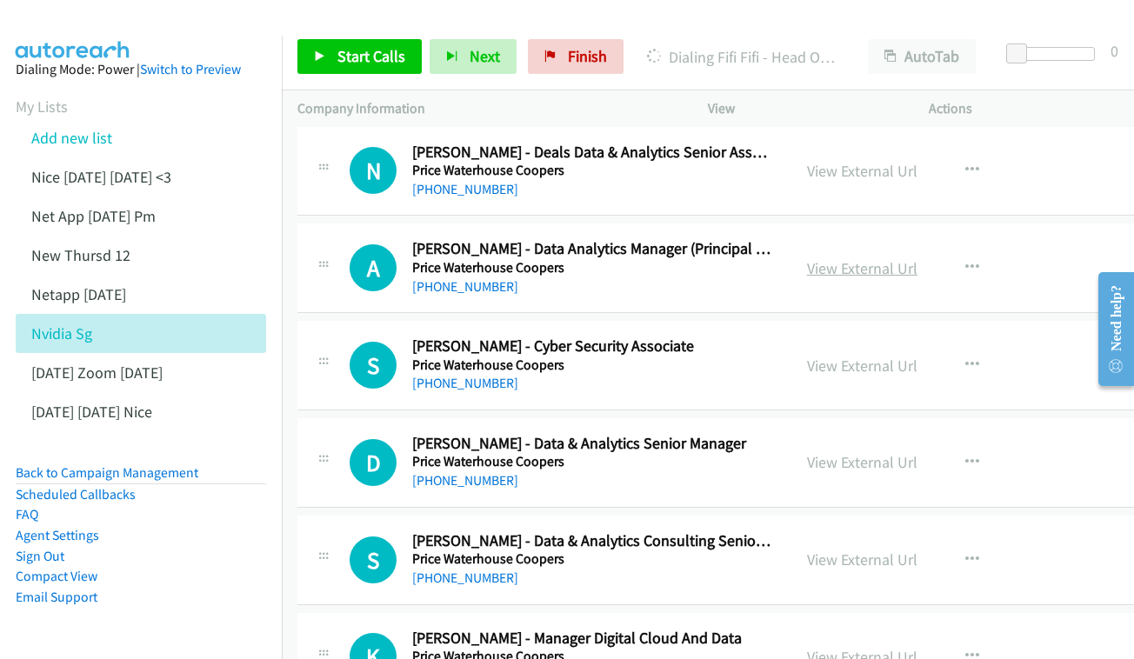
scroll to position [3172, 0]
click at [879, 257] on link "View External Url" at bounding box center [862, 267] width 110 height 20
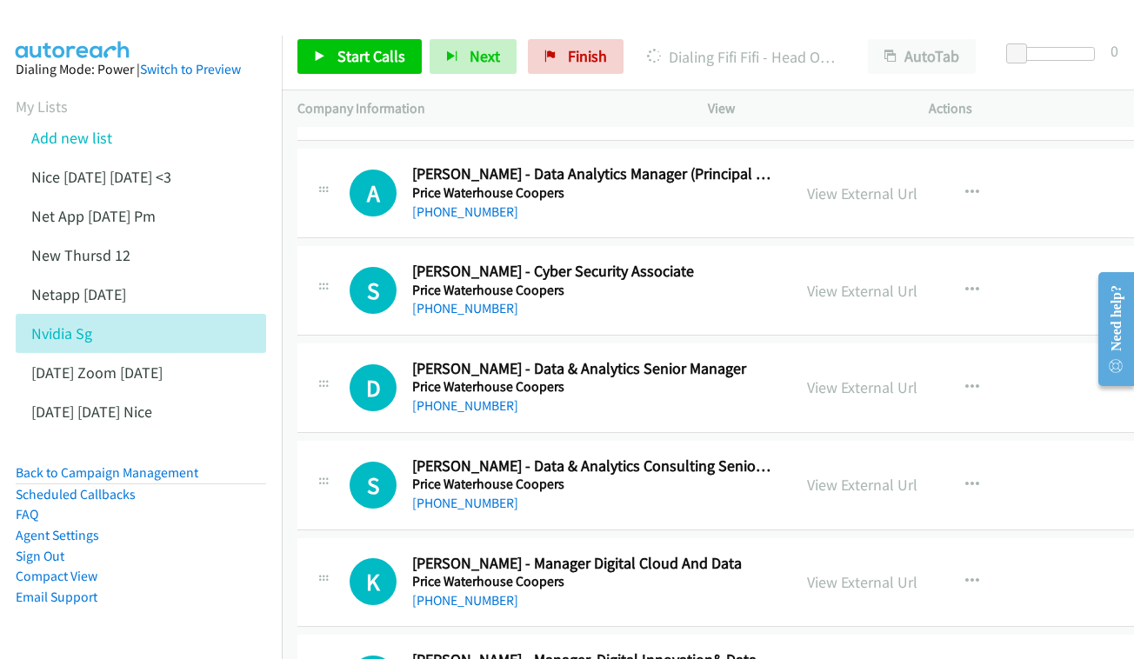
scroll to position [3253, 0]
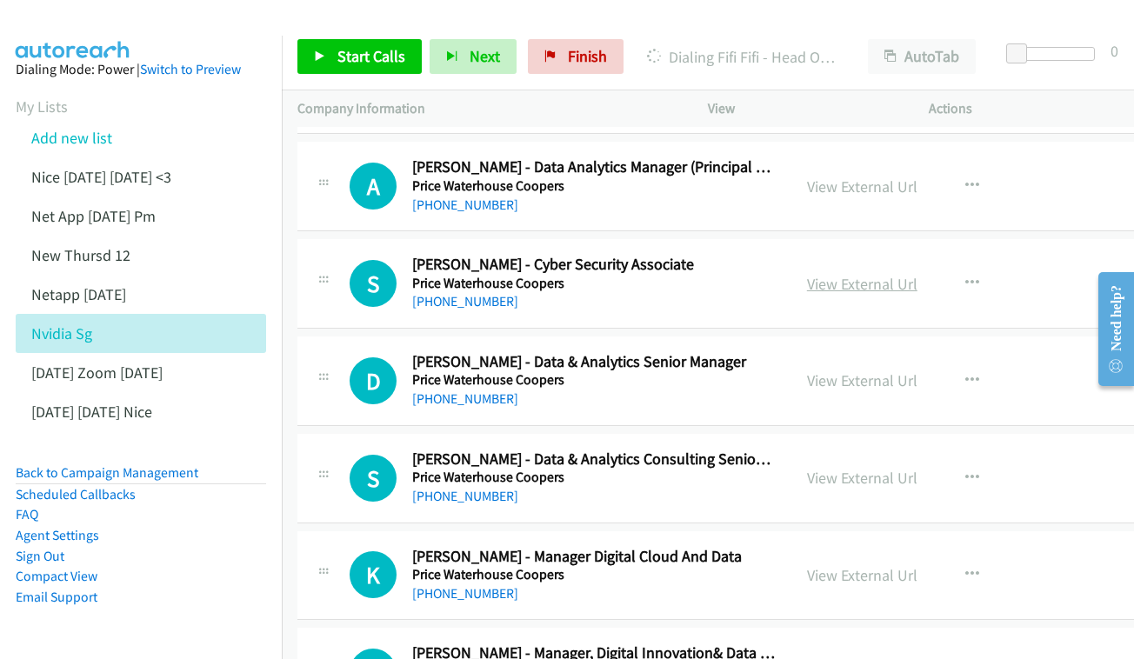
click at [909, 274] on link "View External Url" at bounding box center [862, 284] width 110 height 20
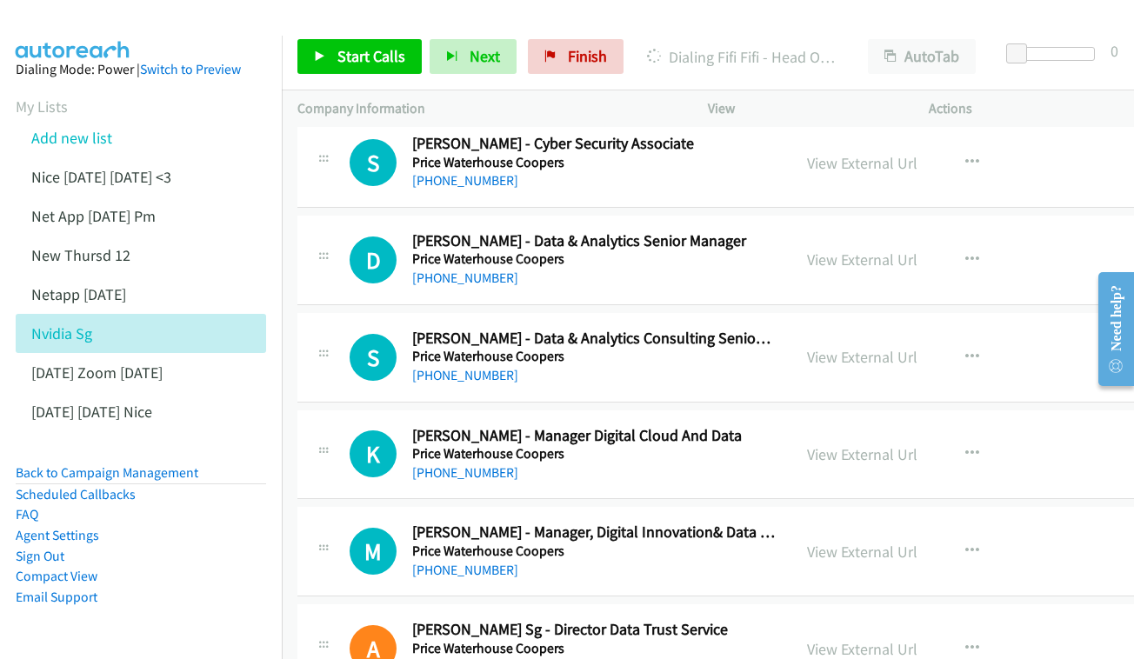
scroll to position [3375, 0]
click at [851, 249] on link "View External Url" at bounding box center [862, 259] width 110 height 20
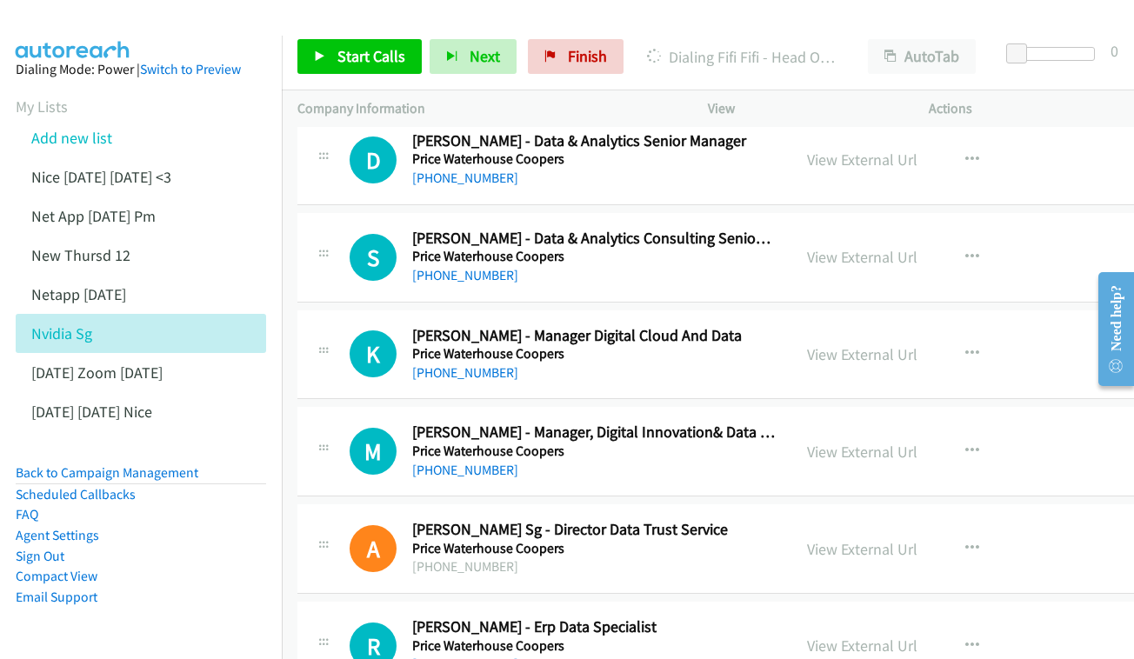
scroll to position [3474, 0]
click at [896, 229] on div "View External Url View External Url Schedule/Manage Callback Start Calls Here R…" at bounding box center [922, 257] width 263 height 57
click at [894, 247] on link "View External Url" at bounding box center [862, 257] width 110 height 20
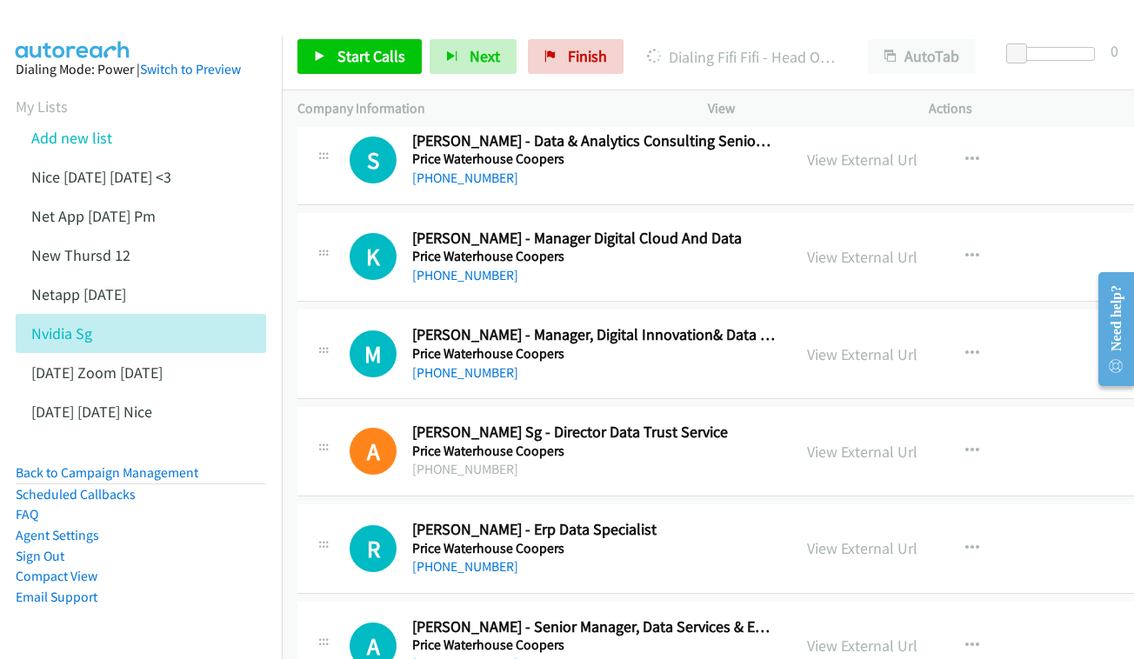
scroll to position [3579, 0]
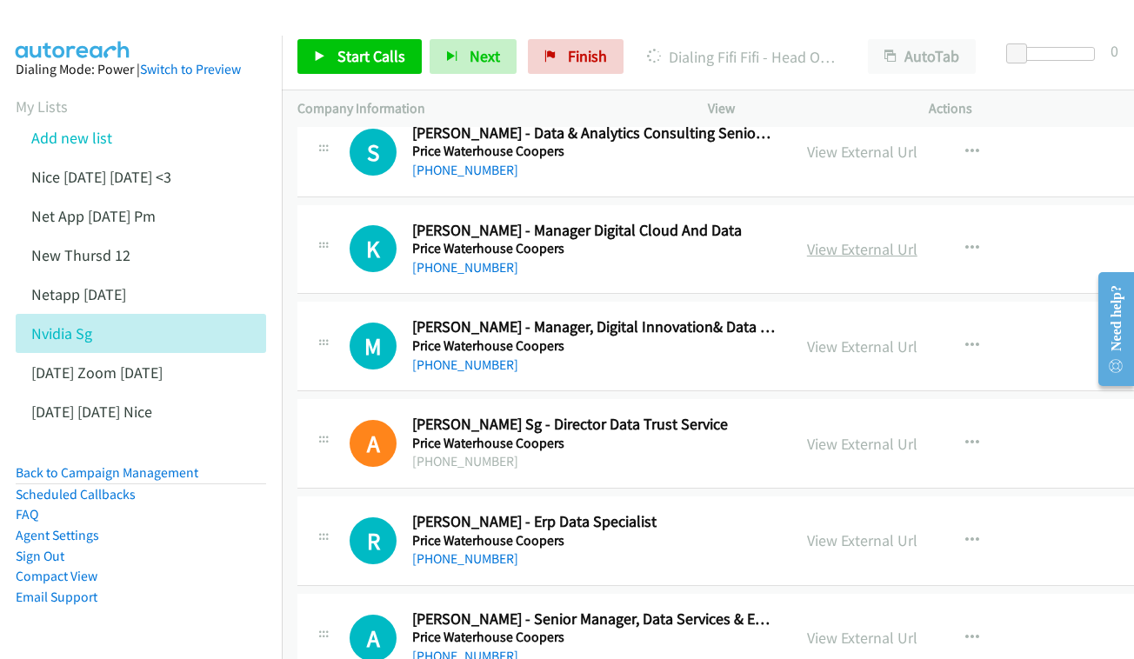
click at [877, 239] on link "View External Url" at bounding box center [862, 249] width 110 height 20
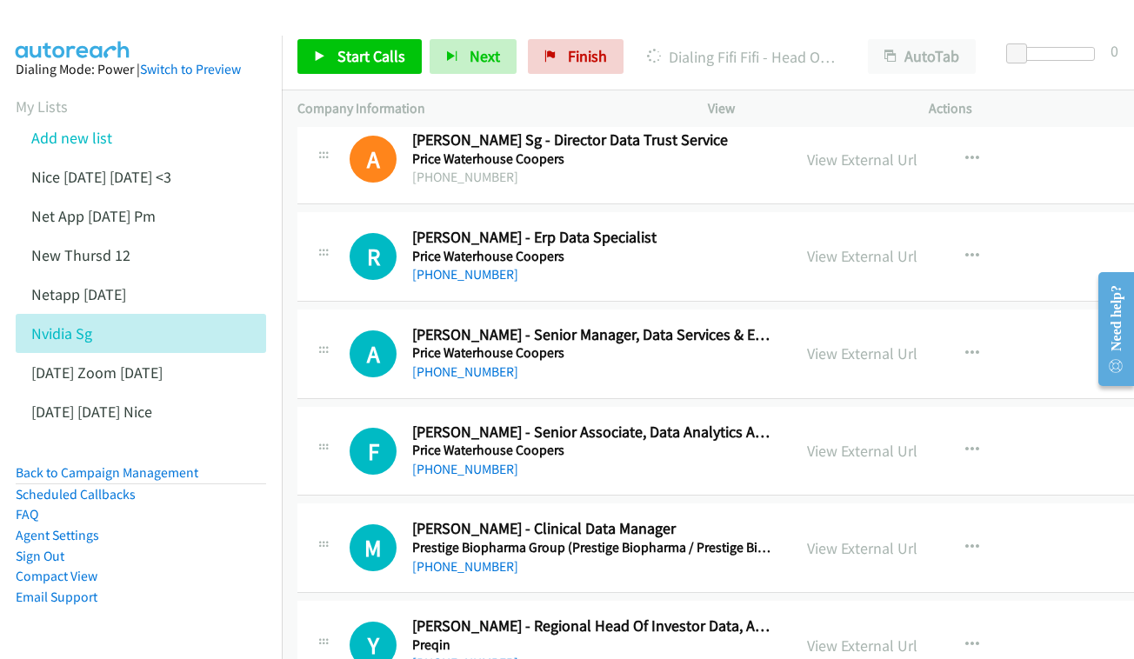
scroll to position [3865, 0]
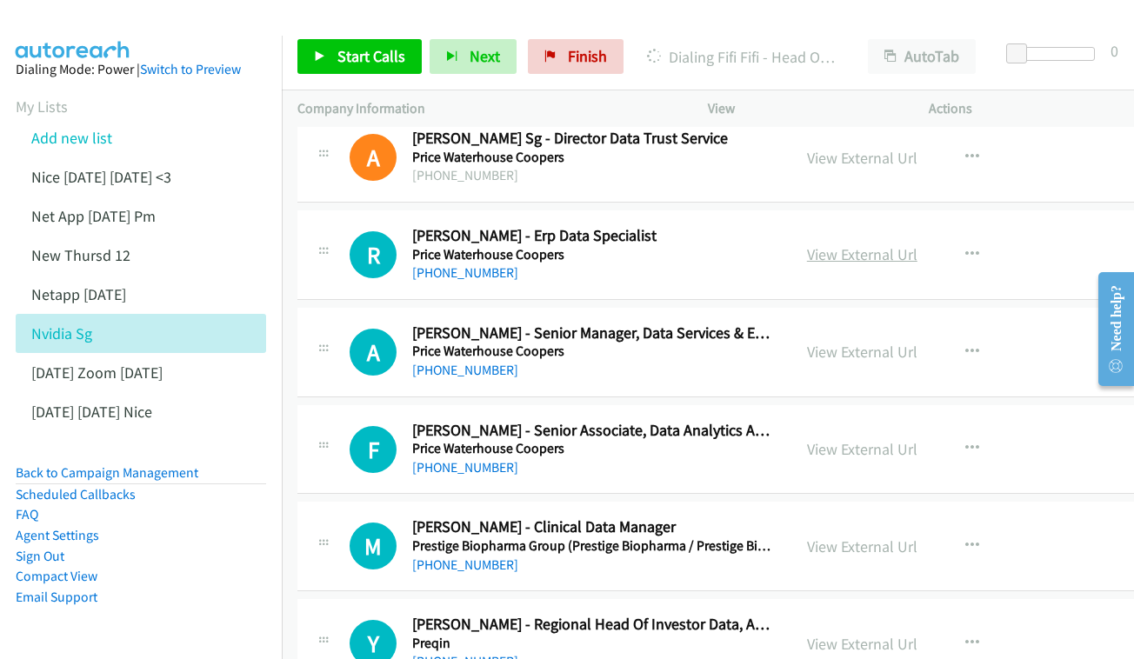
click at [885, 244] on link "View External Url" at bounding box center [862, 254] width 110 height 20
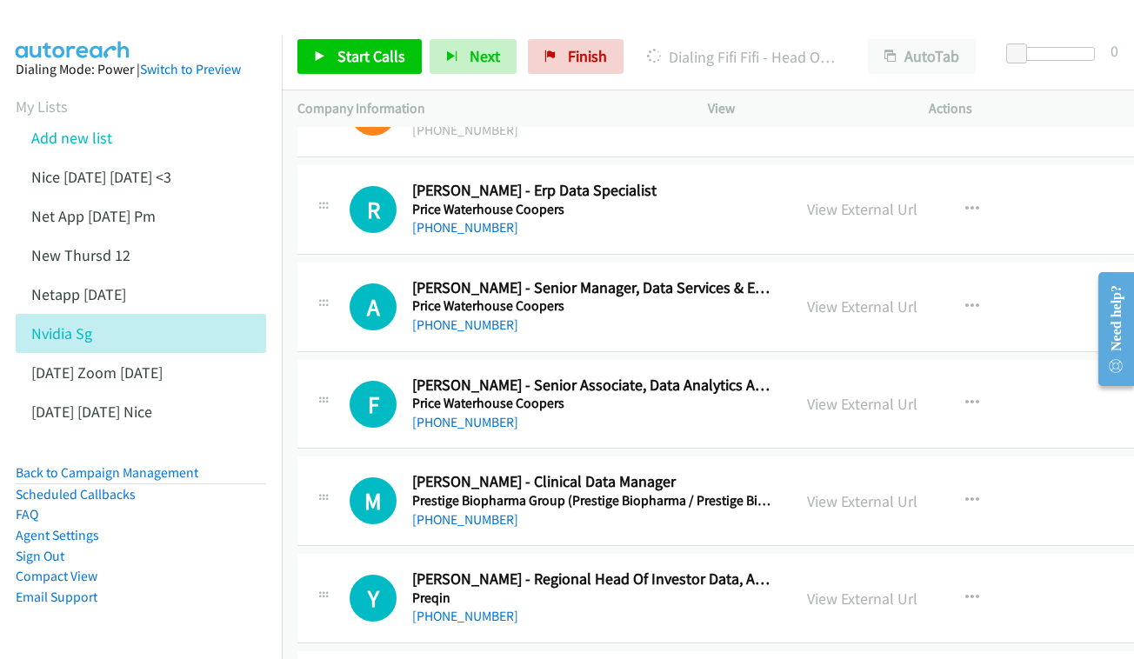
scroll to position [3933, 0]
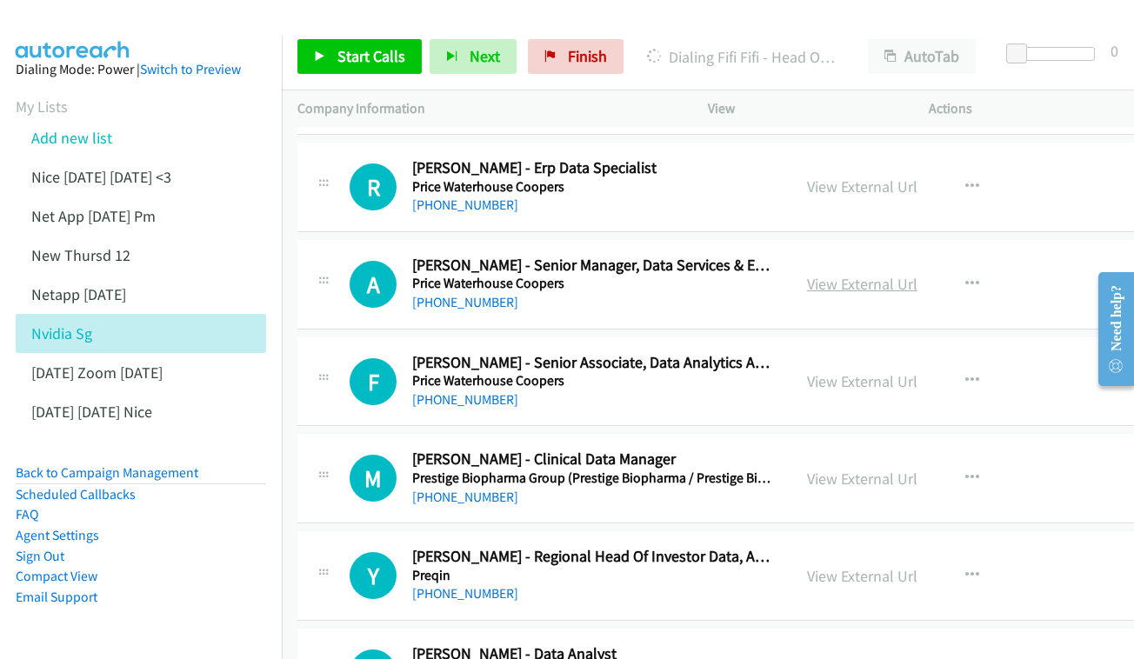
click at [904, 274] on link "View External Url" at bounding box center [862, 284] width 110 height 20
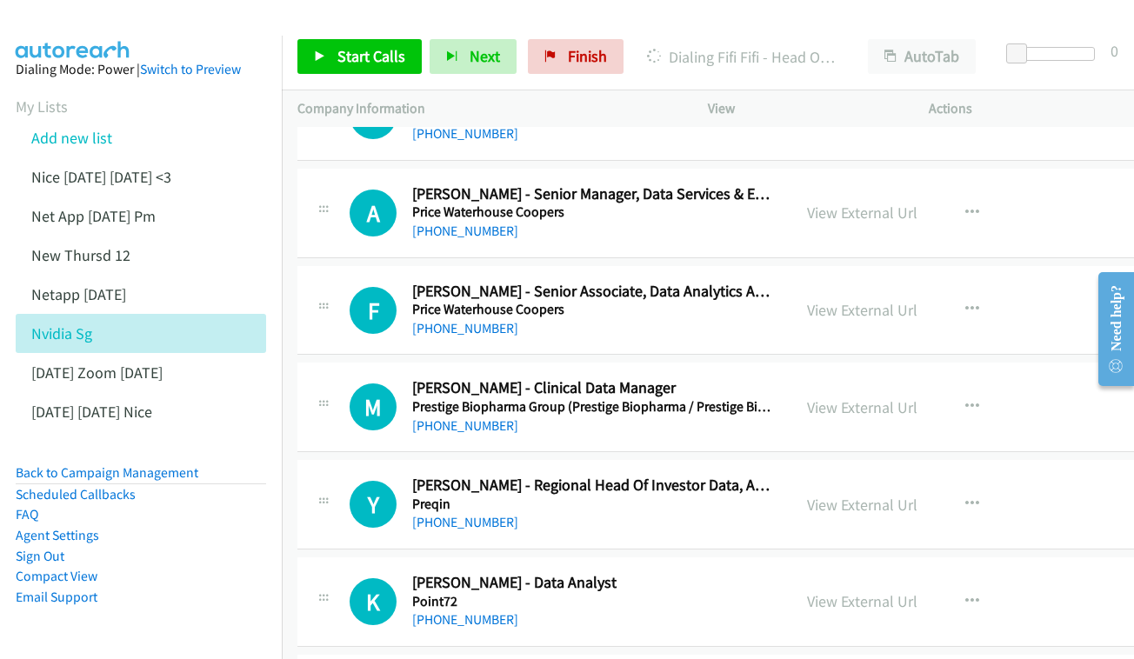
scroll to position [4007, 0]
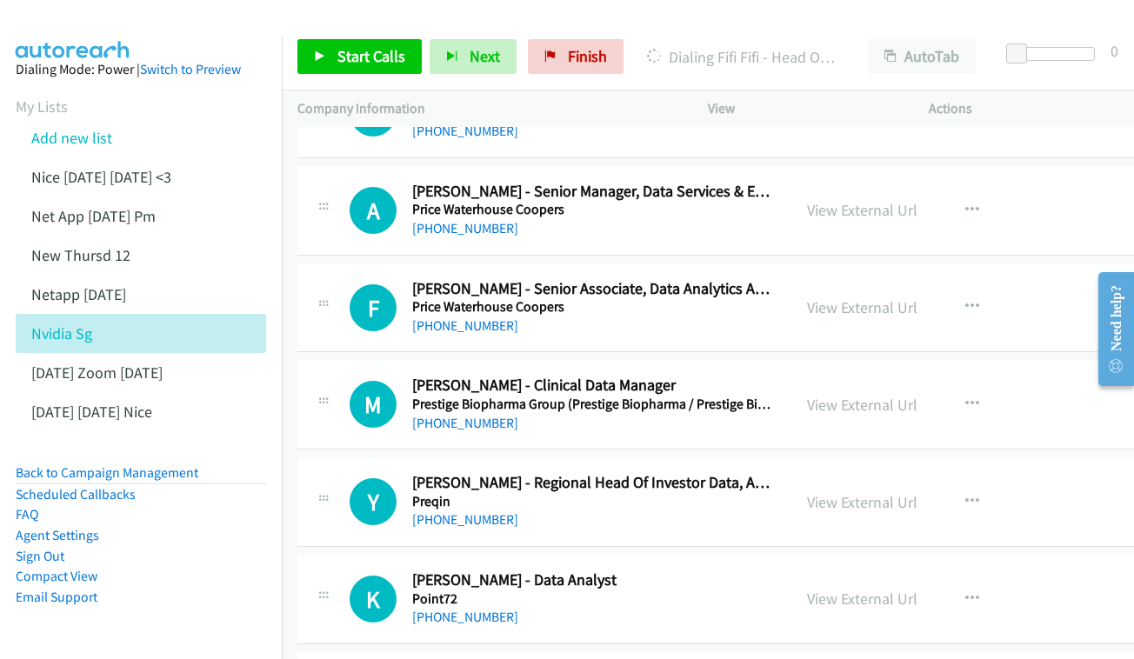
click at [908, 279] on div "View External Url View External Url Schedule/Manage Callback Start Calls Here R…" at bounding box center [922, 307] width 263 height 57
click at [894, 297] on link "View External Url" at bounding box center [862, 307] width 110 height 20
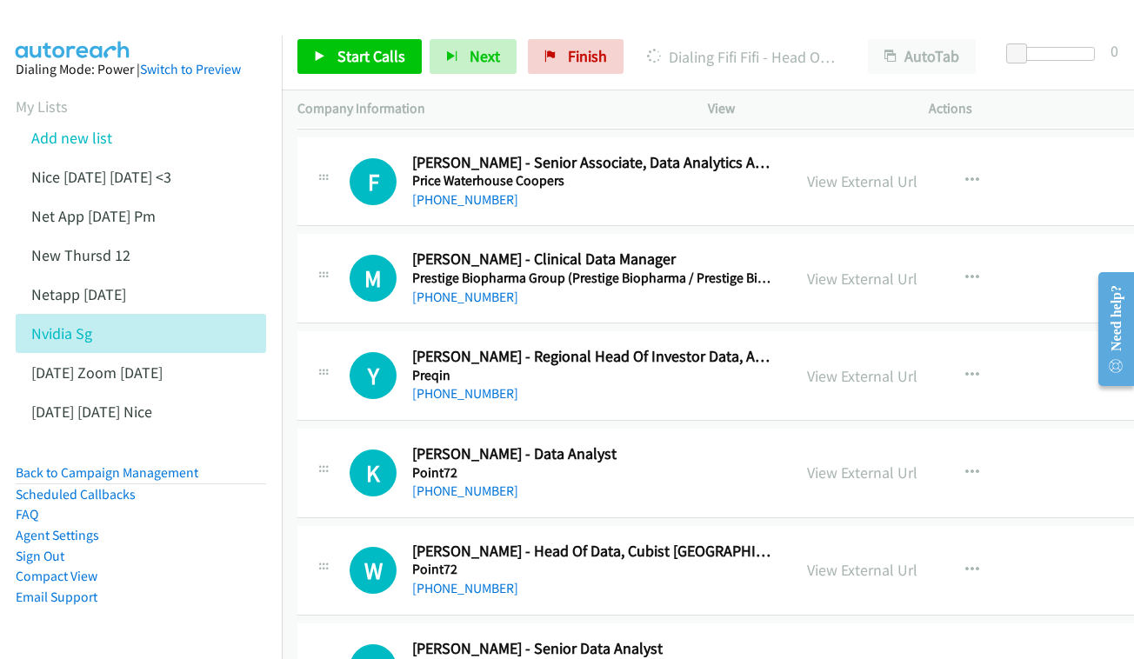
scroll to position [4202, 0]
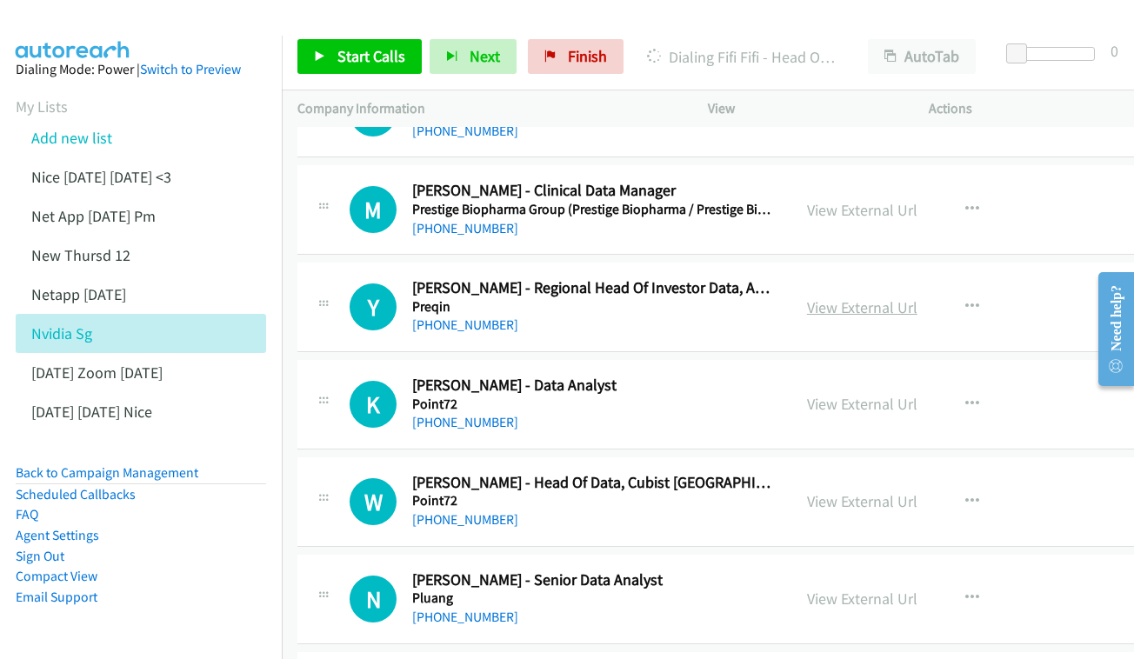
click at [868, 297] on link "View External Url" at bounding box center [862, 307] width 110 height 20
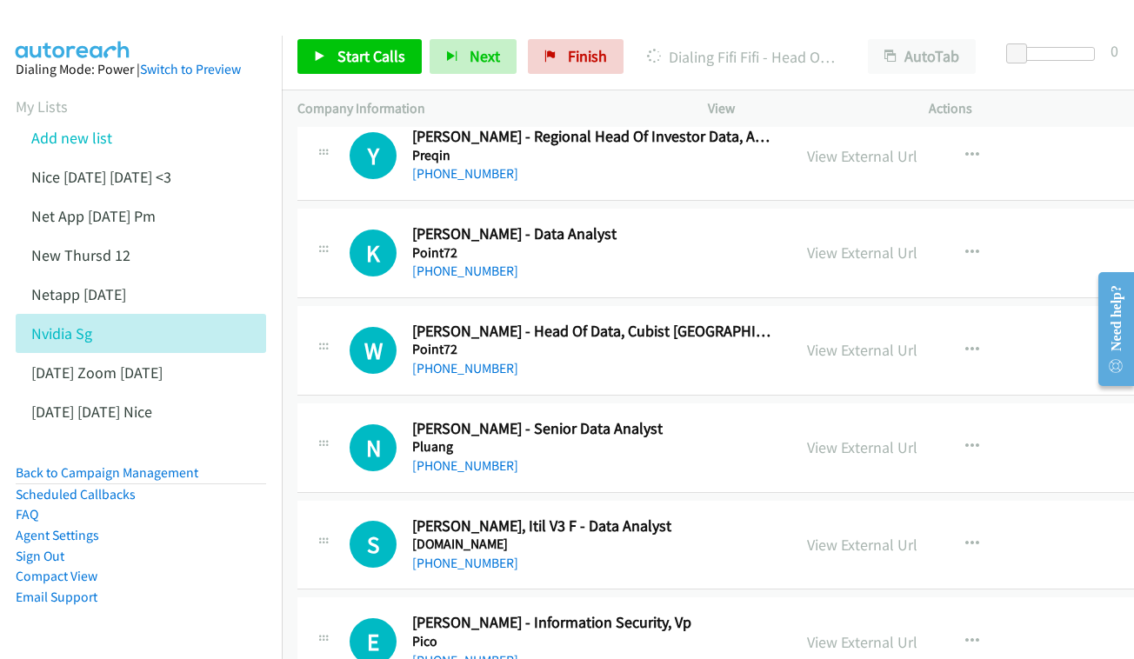
scroll to position [4354, 0]
click at [875, 242] on link "View External Url" at bounding box center [862, 252] width 110 height 20
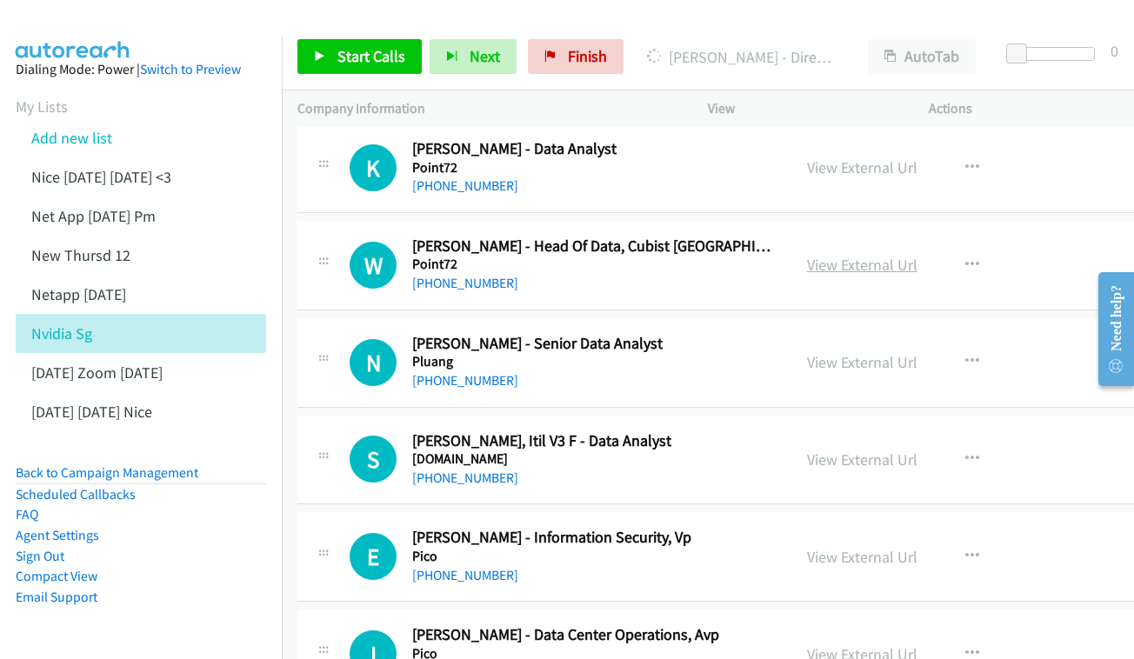
scroll to position [4459, 0]
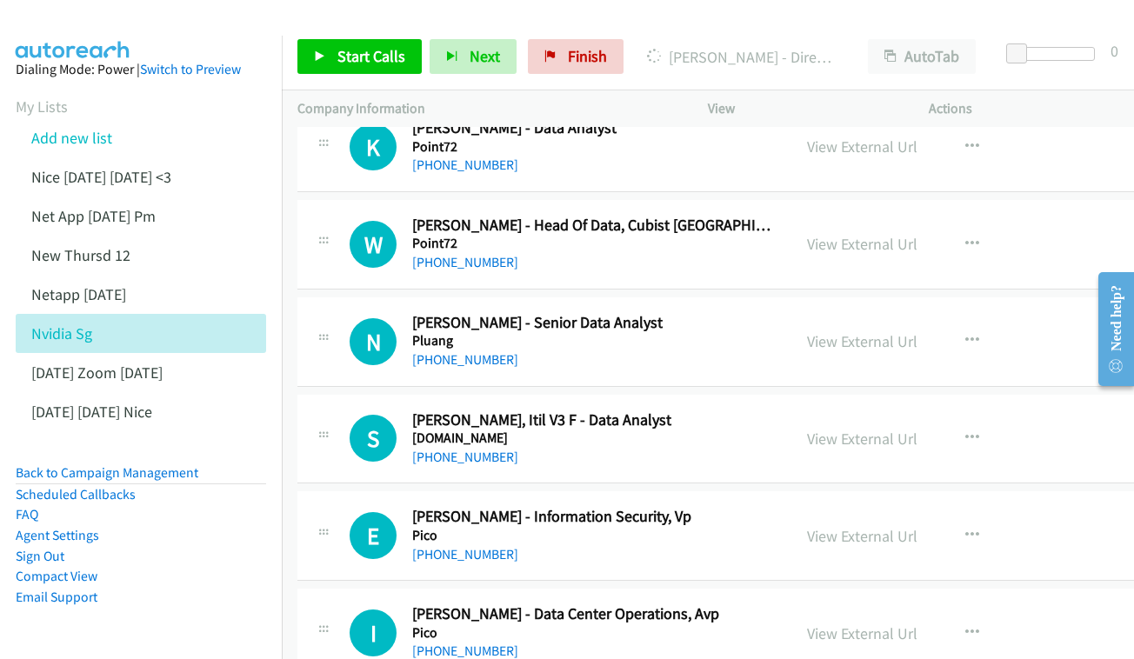
click at [887, 216] on div "View External Url View External Url Schedule/Manage Callback Start Calls Here R…" at bounding box center [922, 244] width 263 height 57
click at [883, 234] on link "View External Url" at bounding box center [862, 244] width 110 height 20
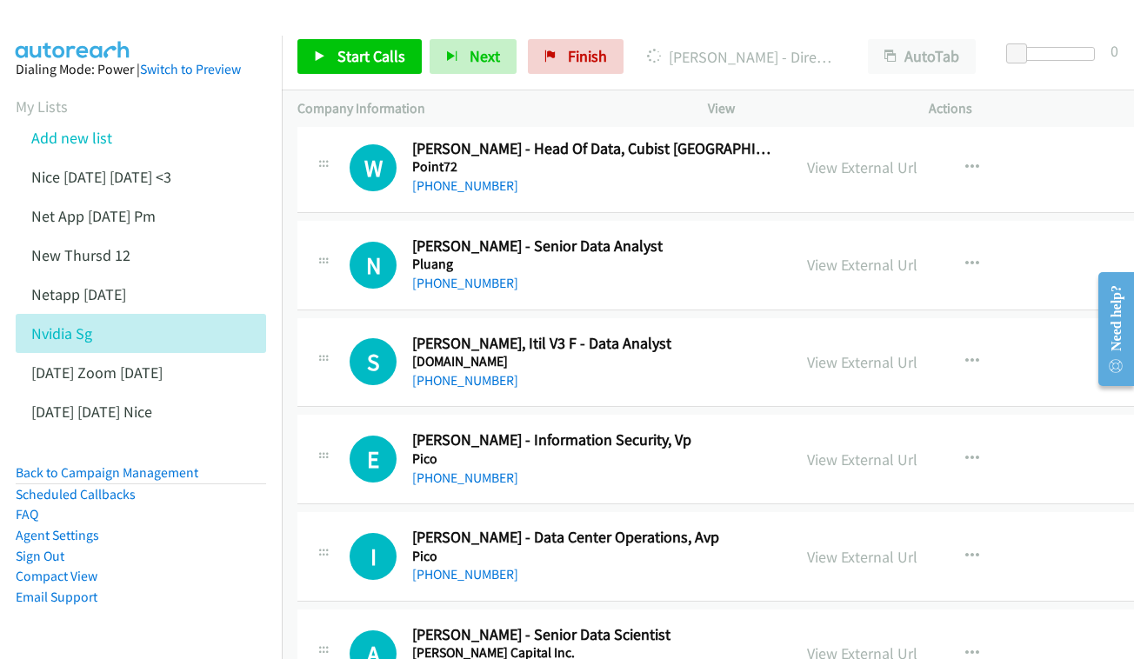
scroll to position [4550, 0]
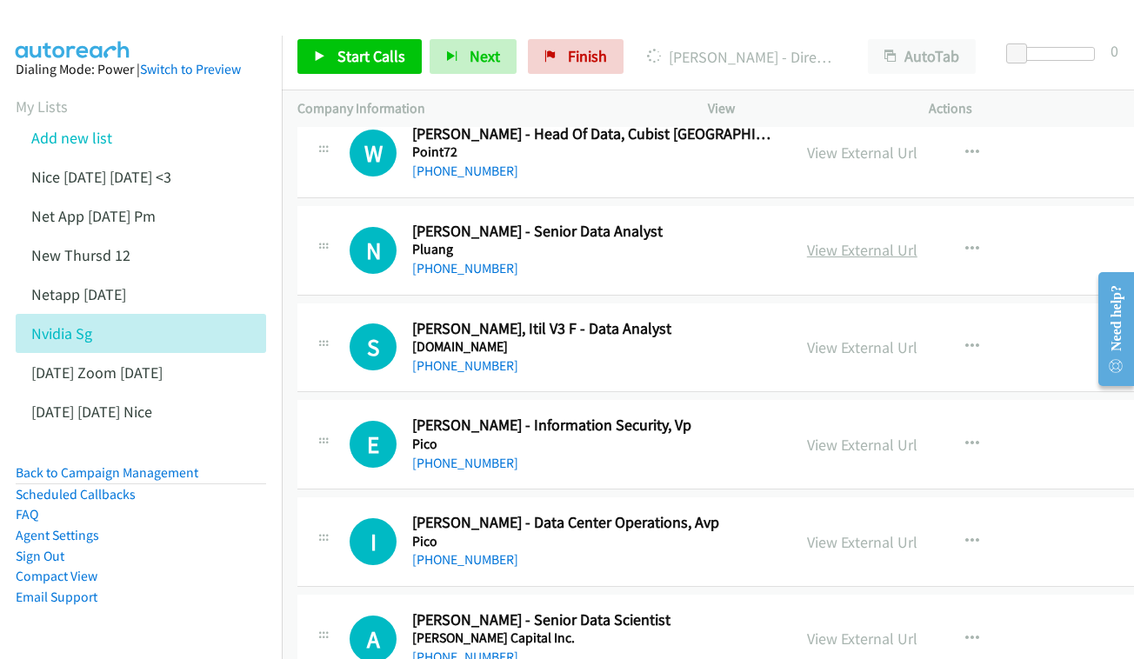
drag, startPoint x: 880, startPoint y: 183, endPoint x: 872, endPoint y: 177, distance: 10.5
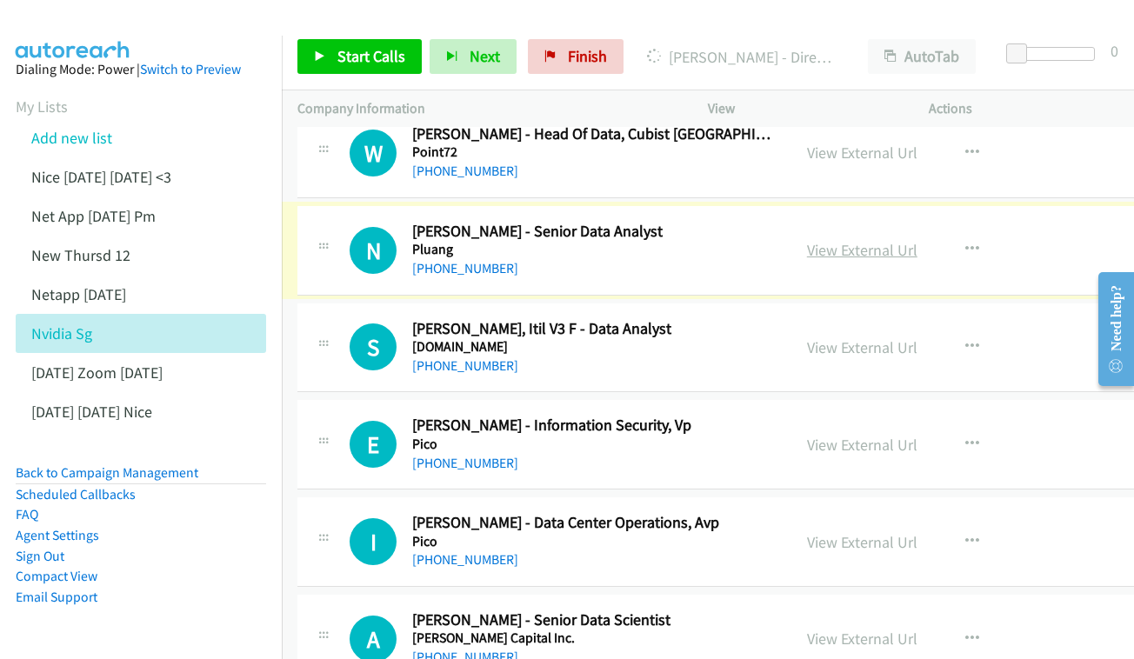
click at [897, 240] on link "View External Url" at bounding box center [862, 250] width 110 height 20
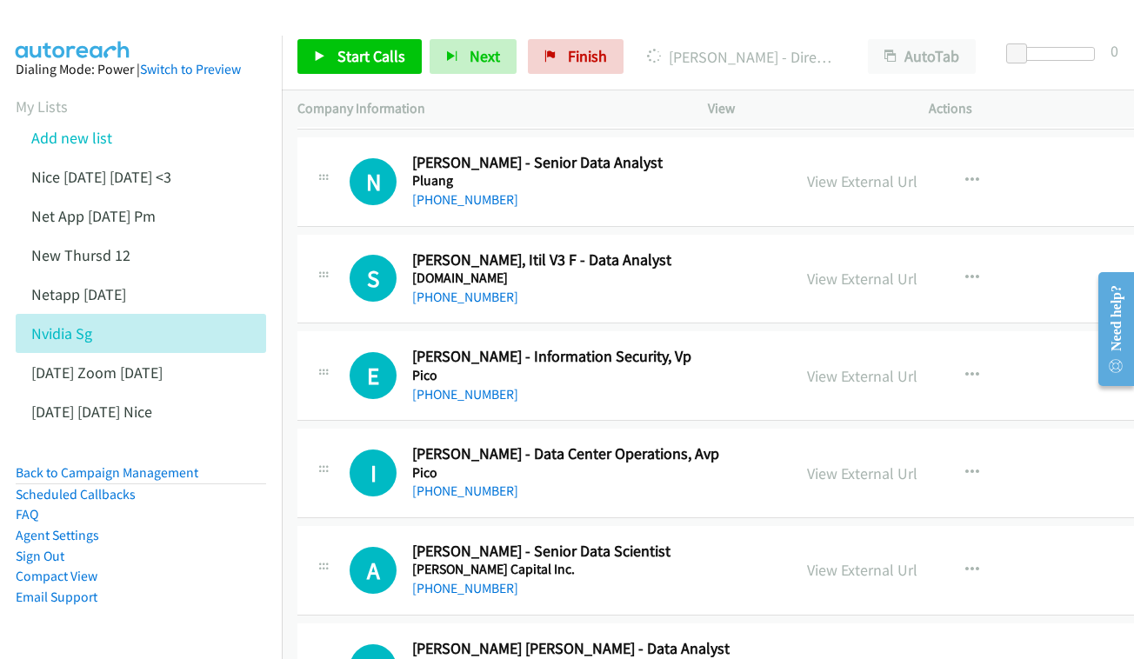
scroll to position [4641, 0]
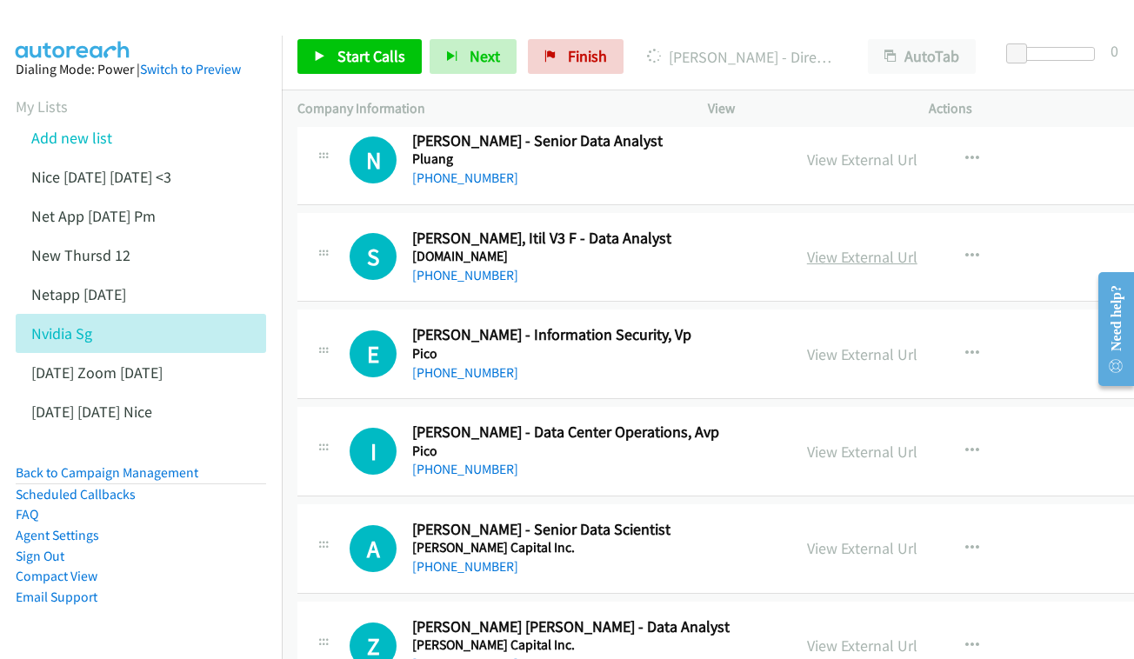
click at [902, 247] on link "View External Url" at bounding box center [862, 257] width 110 height 20
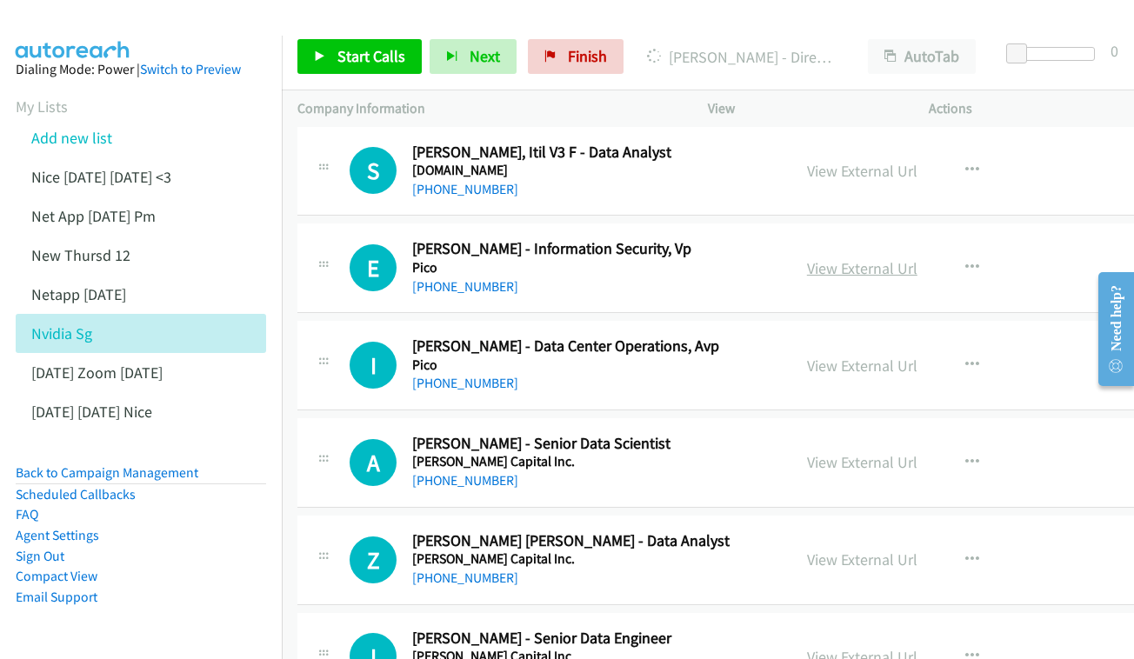
drag, startPoint x: 868, startPoint y: 194, endPoint x: 839, endPoint y: 192, distance: 28.7
click at [885, 258] on link "View External Url" at bounding box center [862, 268] width 110 height 20
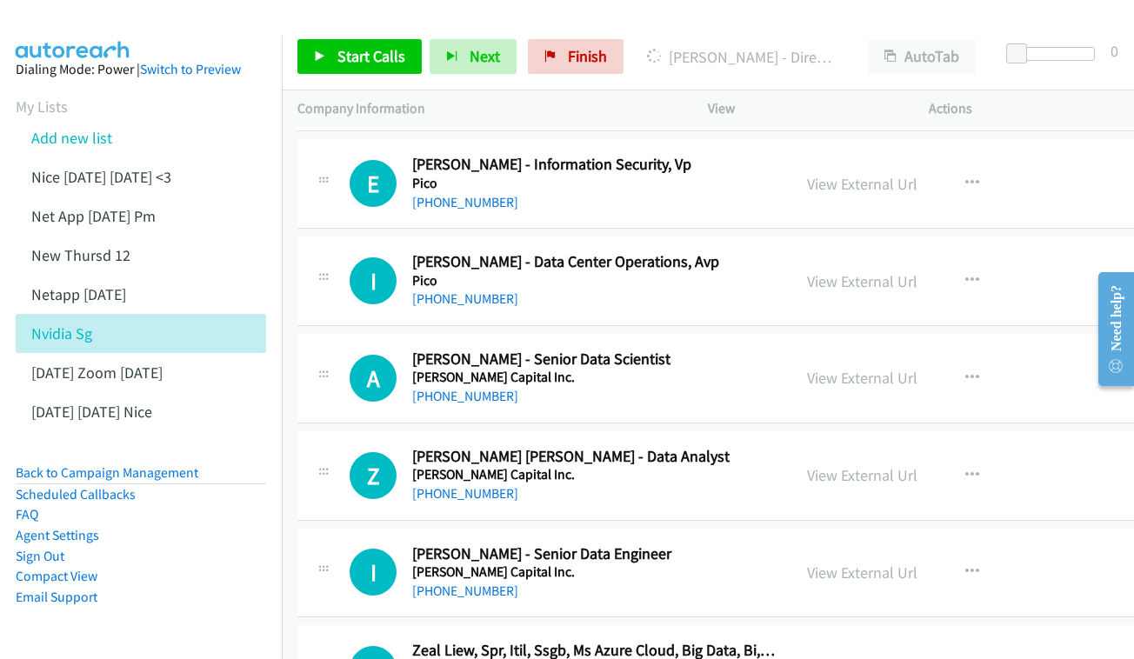
scroll to position [4829, 0]
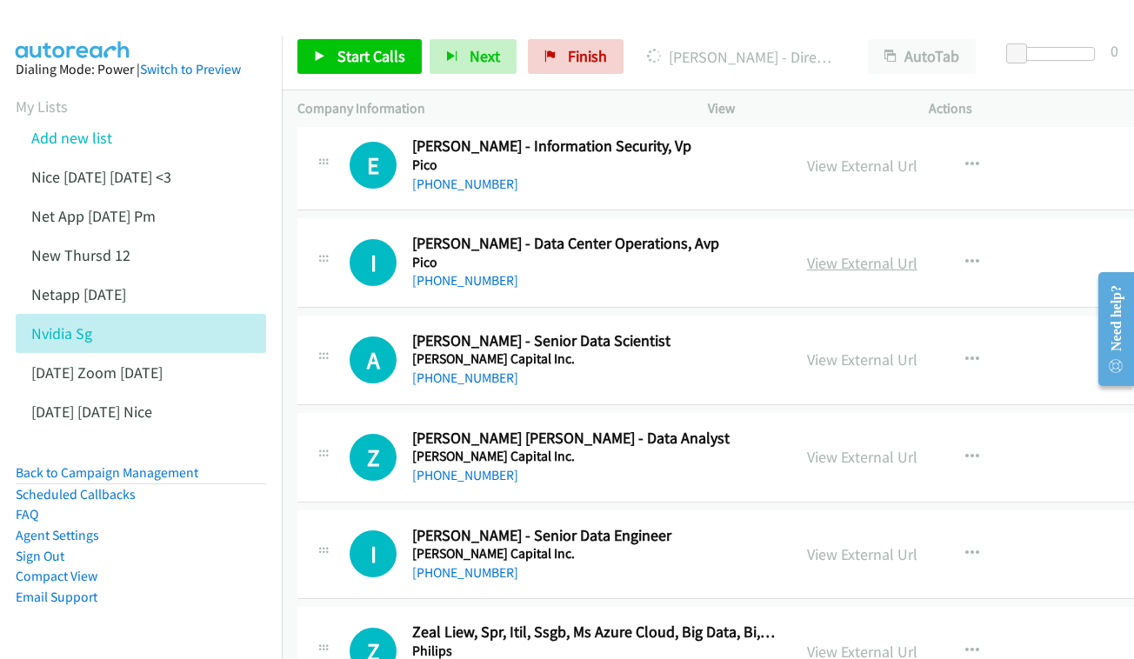
click at [905, 253] on link "View External Url" at bounding box center [862, 263] width 110 height 20
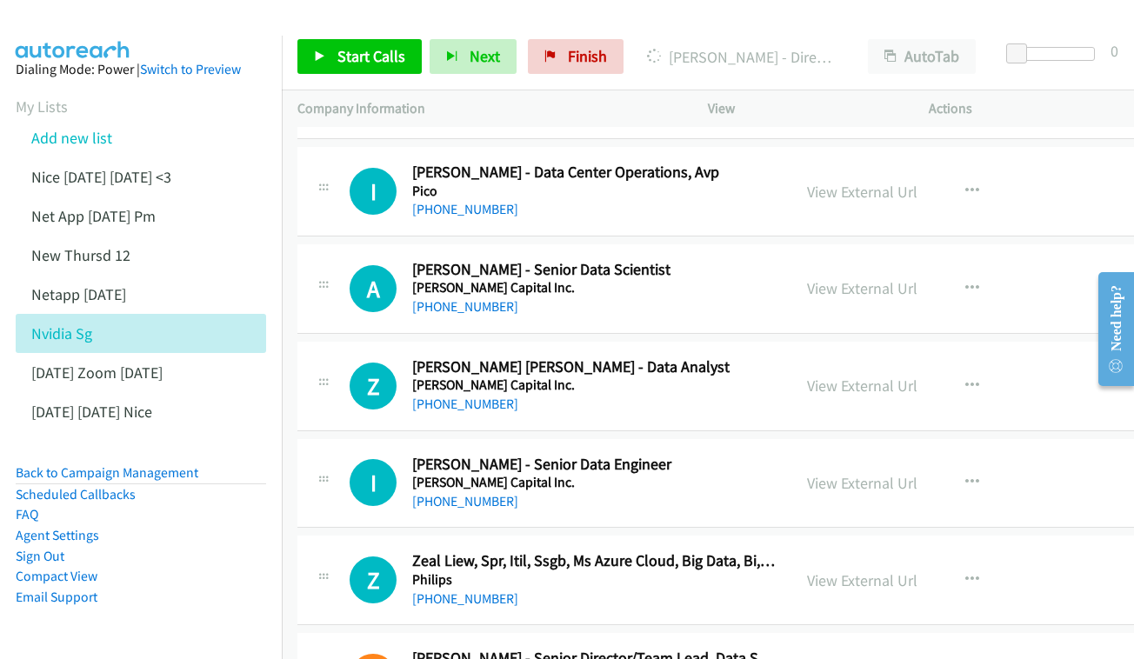
scroll to position [4916, 0]
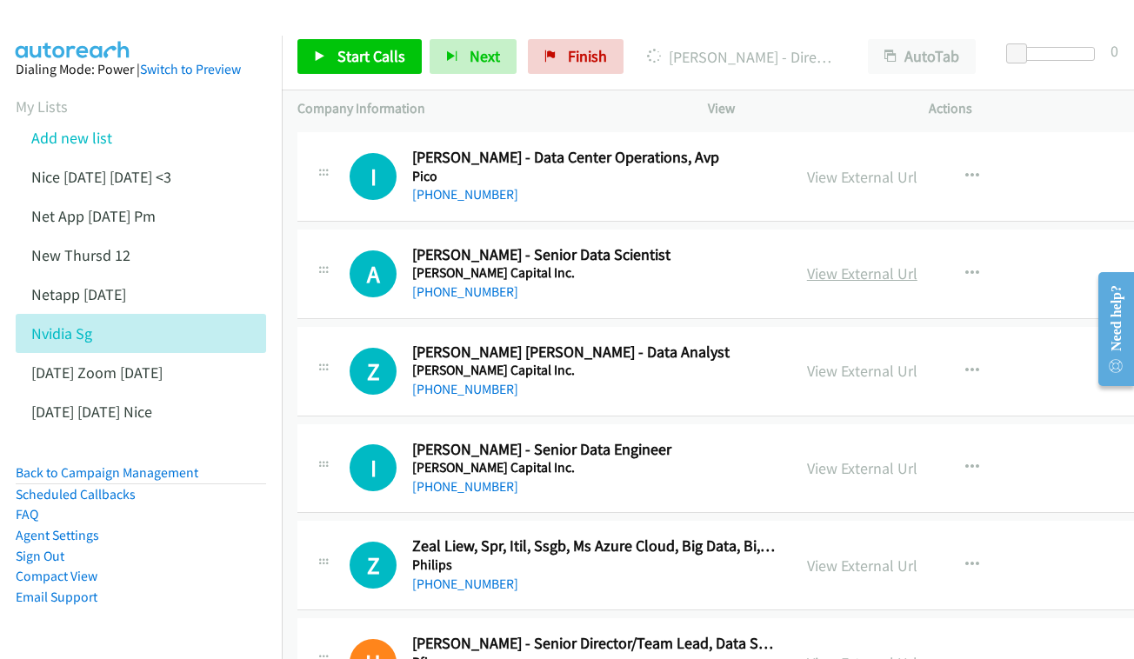
click at [900, 263] on link "View External Url" at bounding box center [862, 273] width 110 height 20
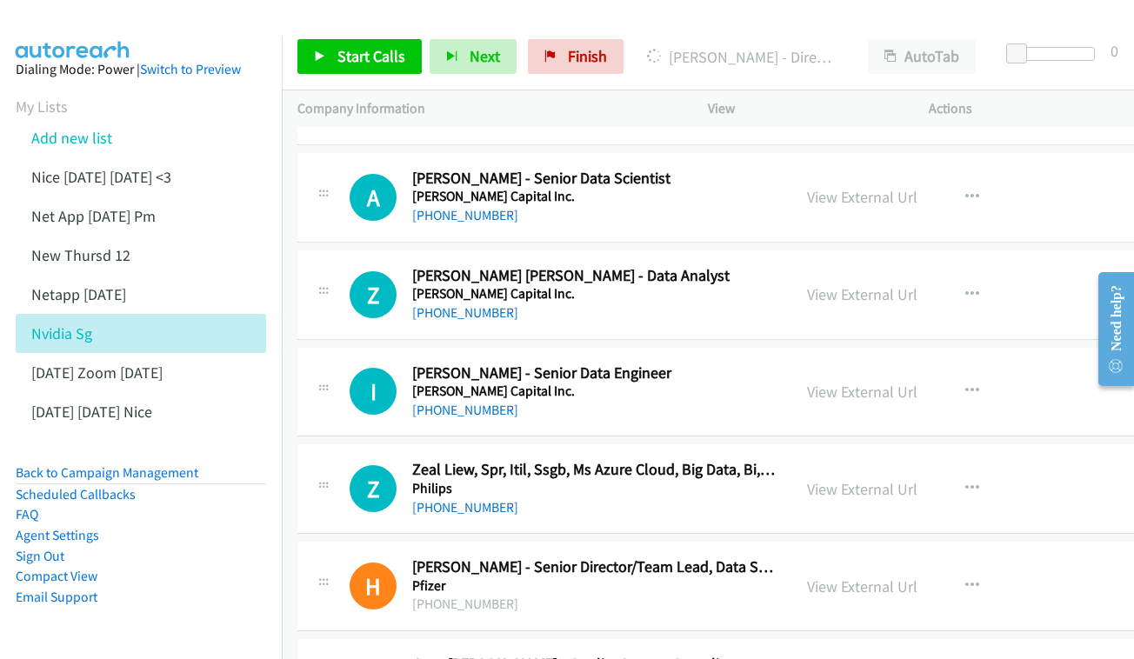
scroll to position [5017, 0]
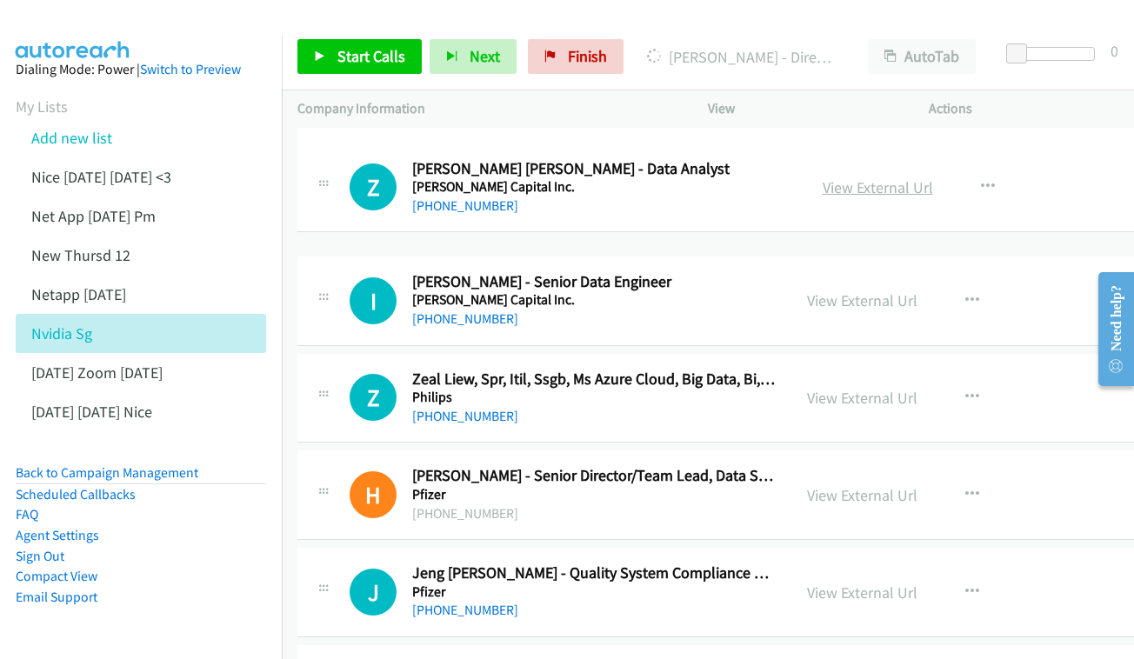
click at [861, 187] on link "View External Url" at bounding box center [878, 187] width 110 height 20
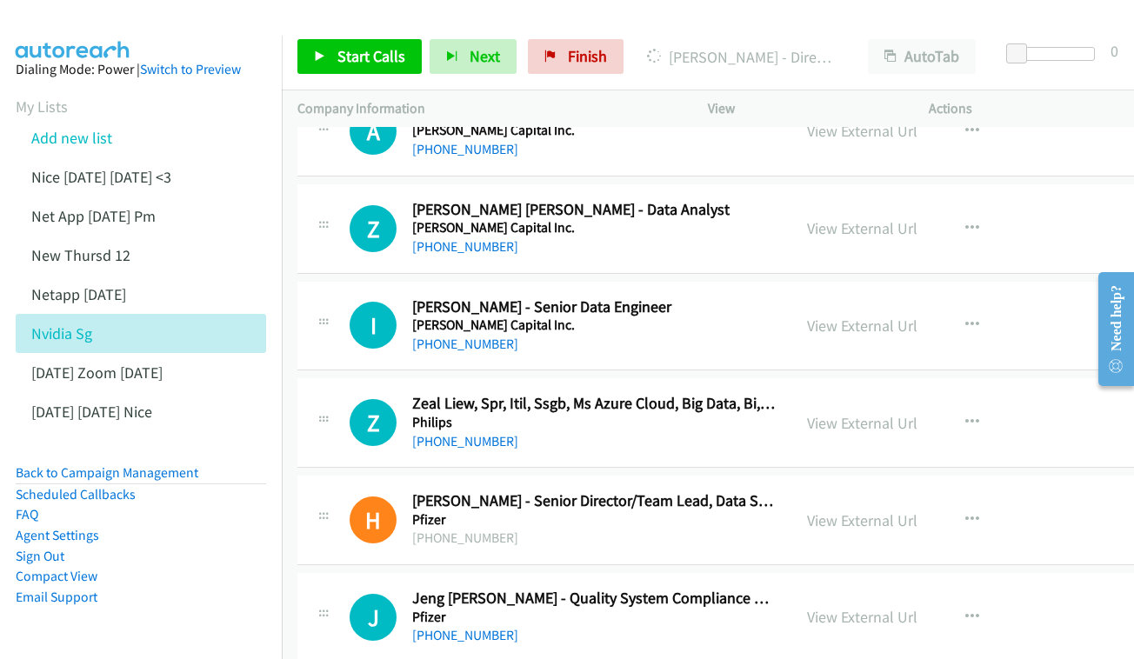
scroll to position [5099, 0]
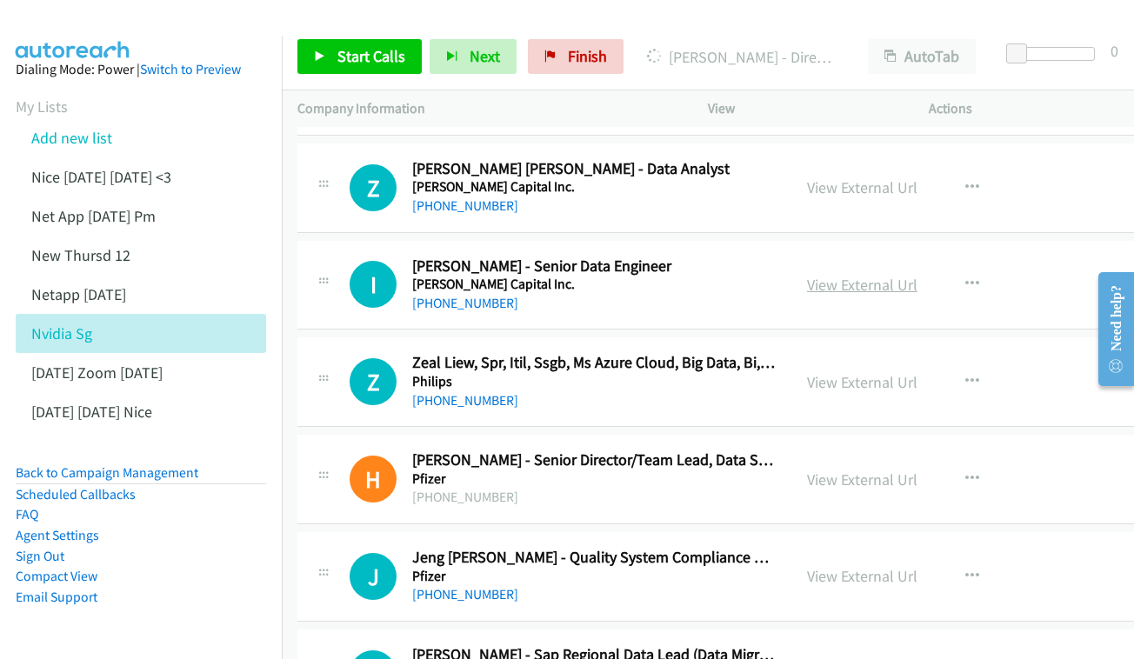
click at [900, 275] on link "View External Url" at bounding box center [862, 285] width 110 height 20
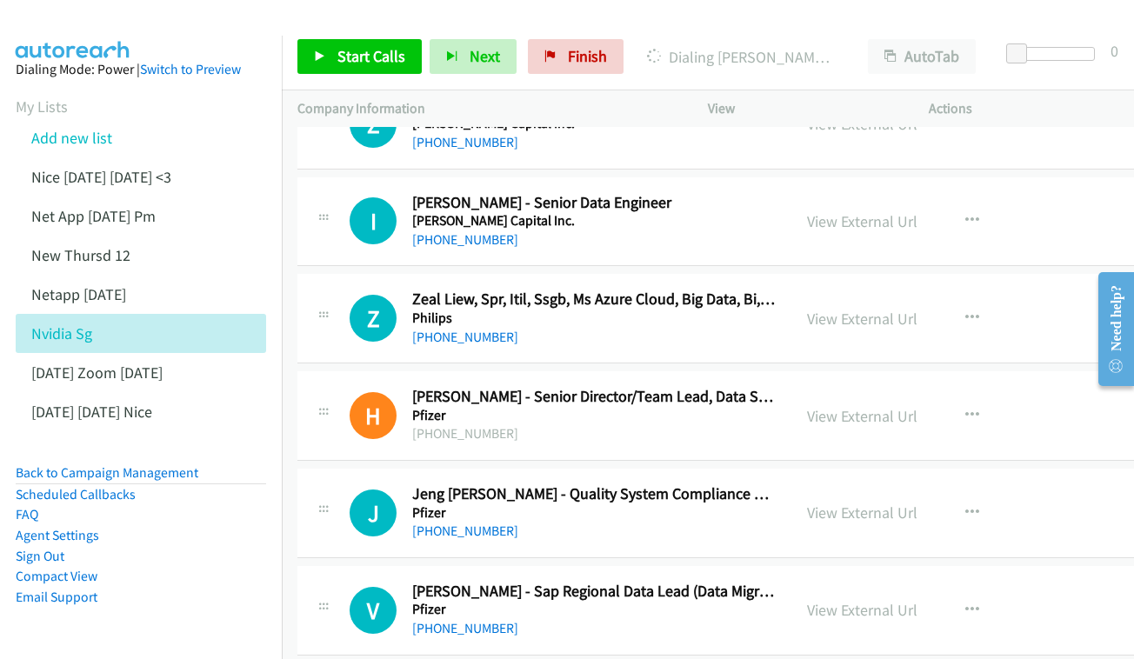
scroll to position [5191, 0]
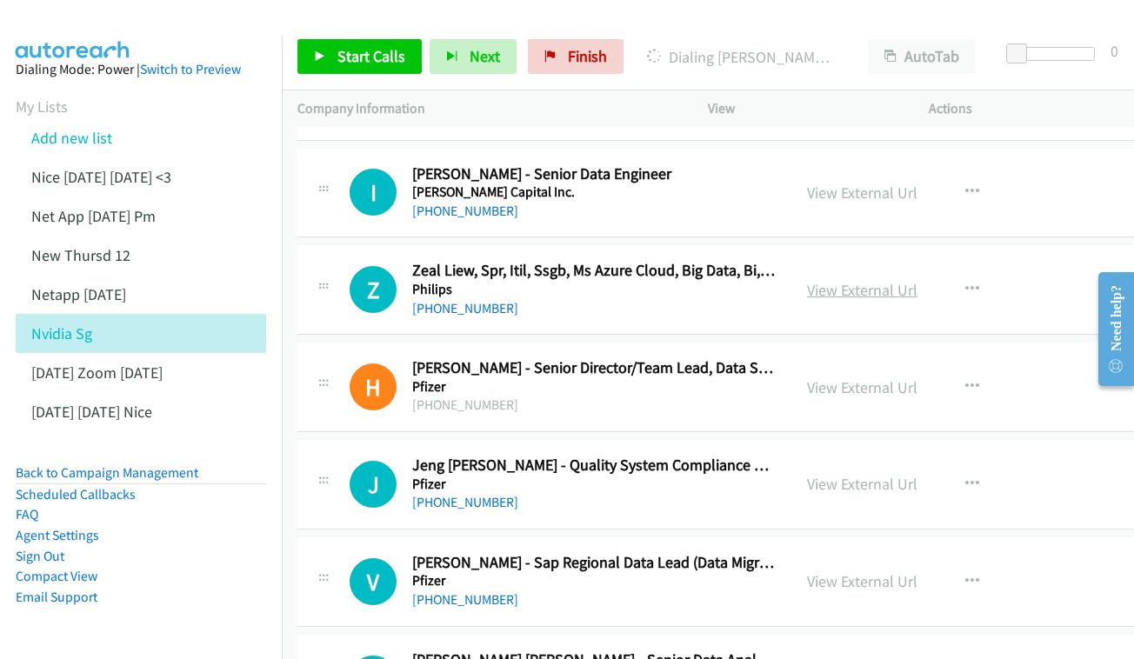
click at [902, 280] on link "View External Url" at bounding box center [862, 290] width 110 height 20
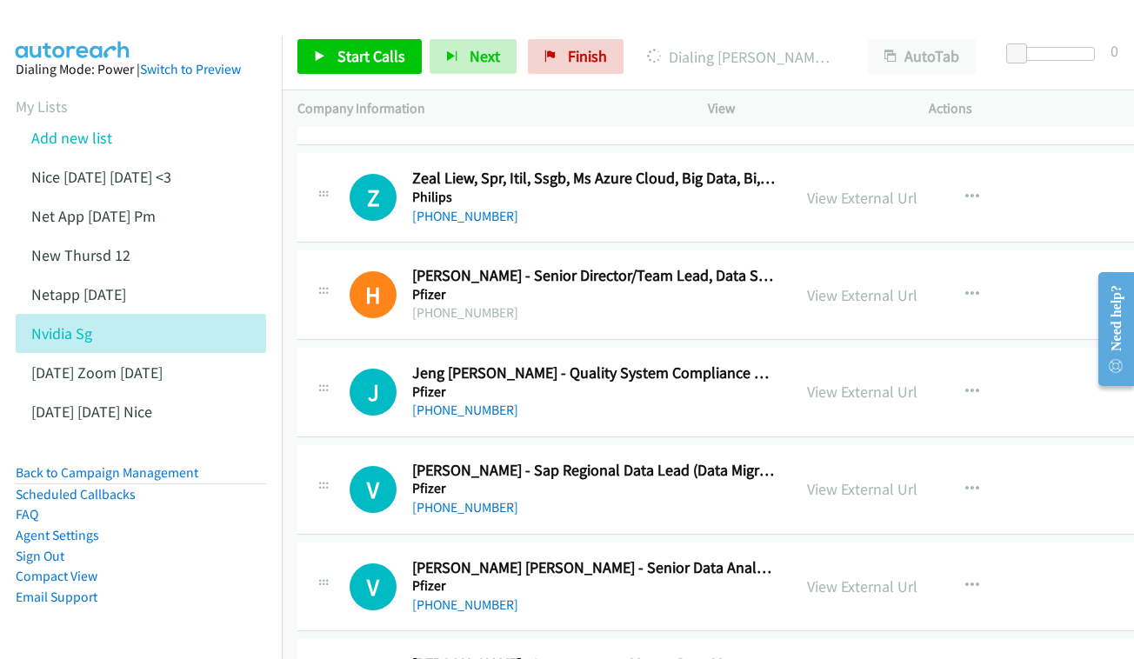
scroll to position [5287, 0]
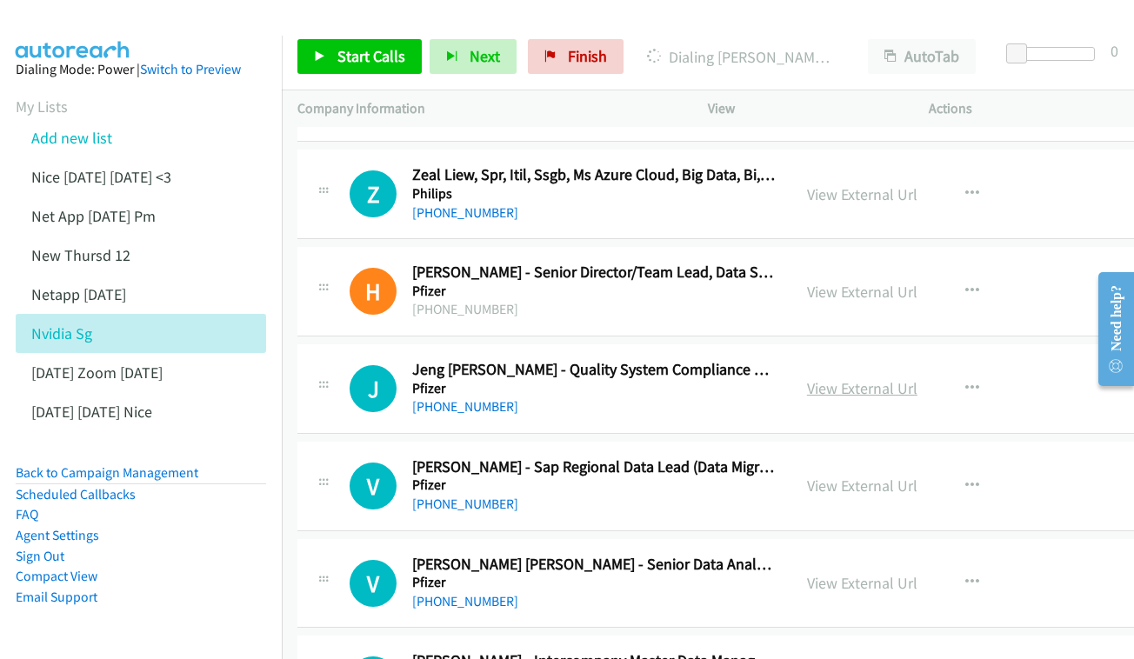
click at [883, 378] on link "View External Url" at bounding box center [862, 388] width 110 height 20
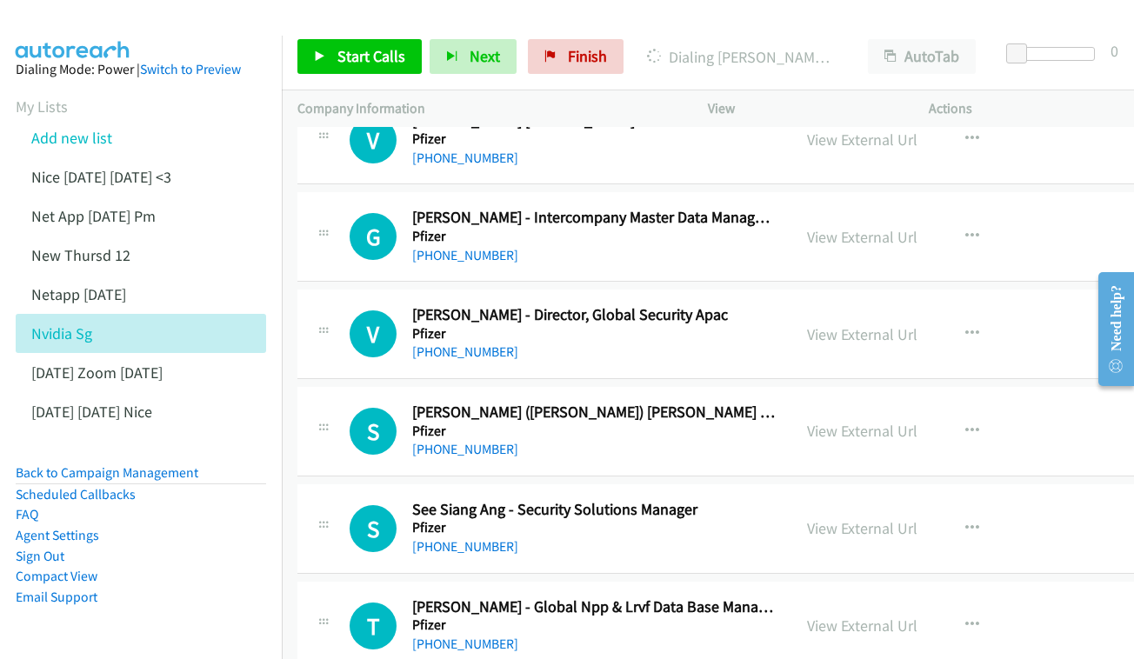
scroll to position [5756, 0]
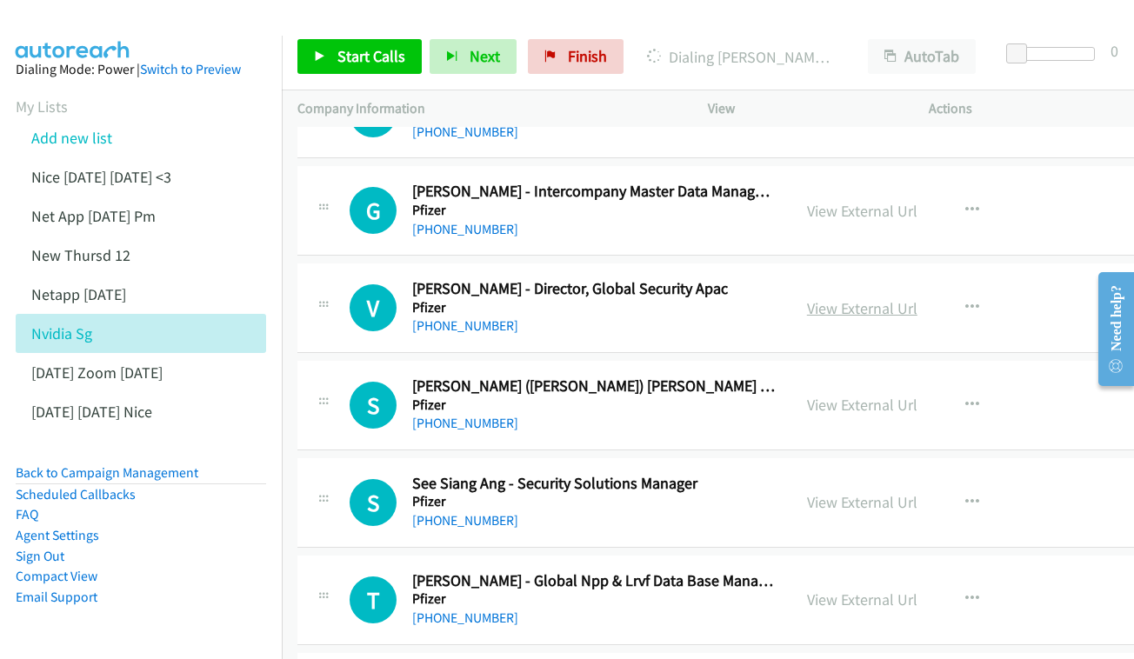
click at [900, 298] on link "View External Url" at bounding box center [862, 308] width 110 height 20
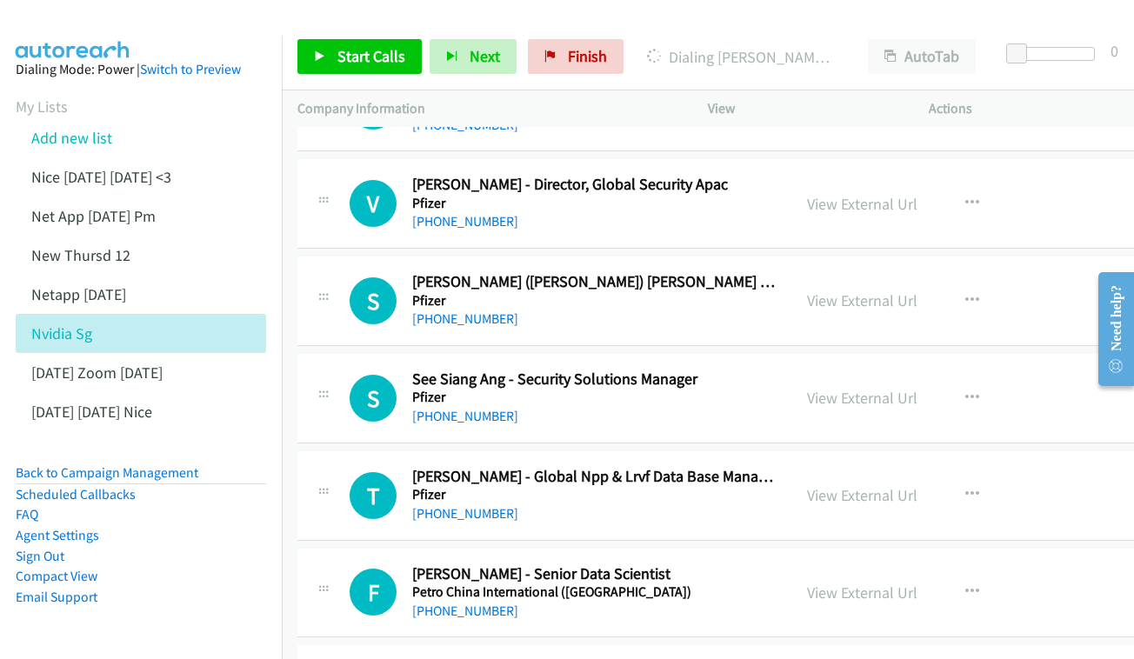
scroll to position [5864, 0]
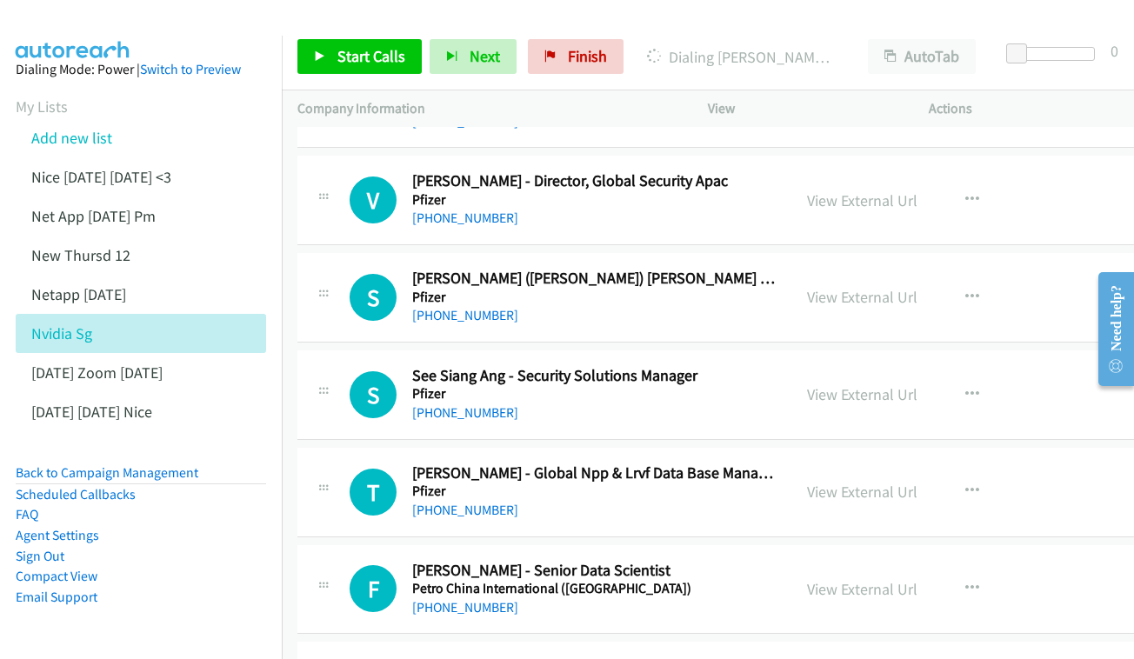
click at [921, 269] on div "View External Url View External Url Schedule/Manage Callback Start Calls Here R…" at bounding box center [922, 297] width 263 height 57
click at [900, 287] on link "View External Url" at bounding box center [862, 297] width 110 height 20
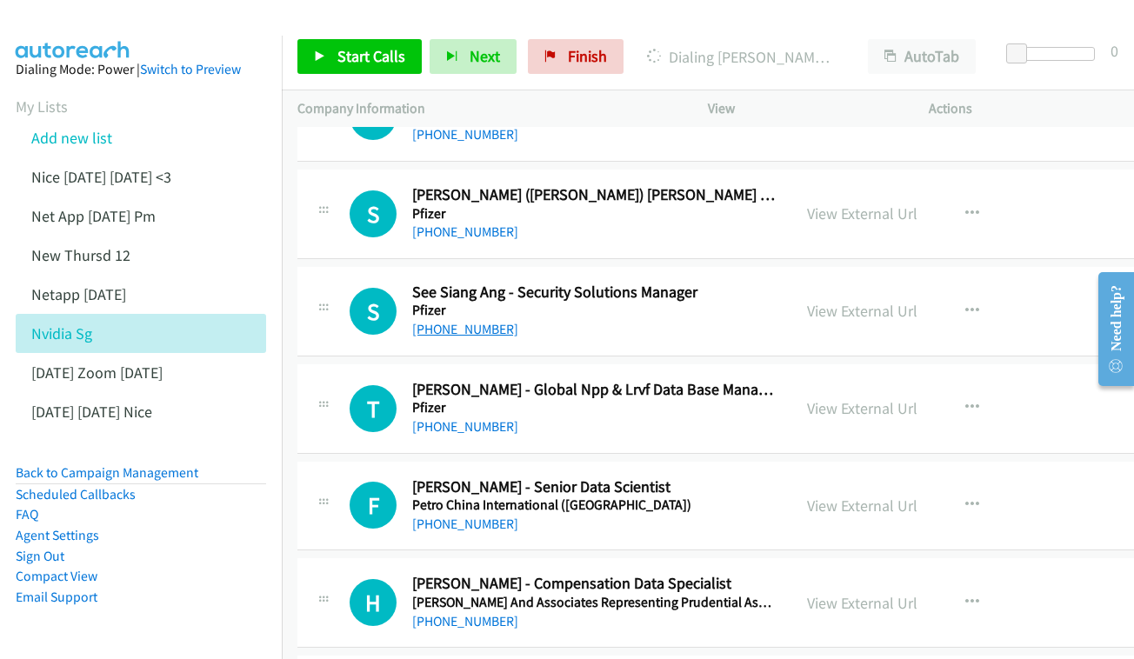
scroll to position [5951, 0]
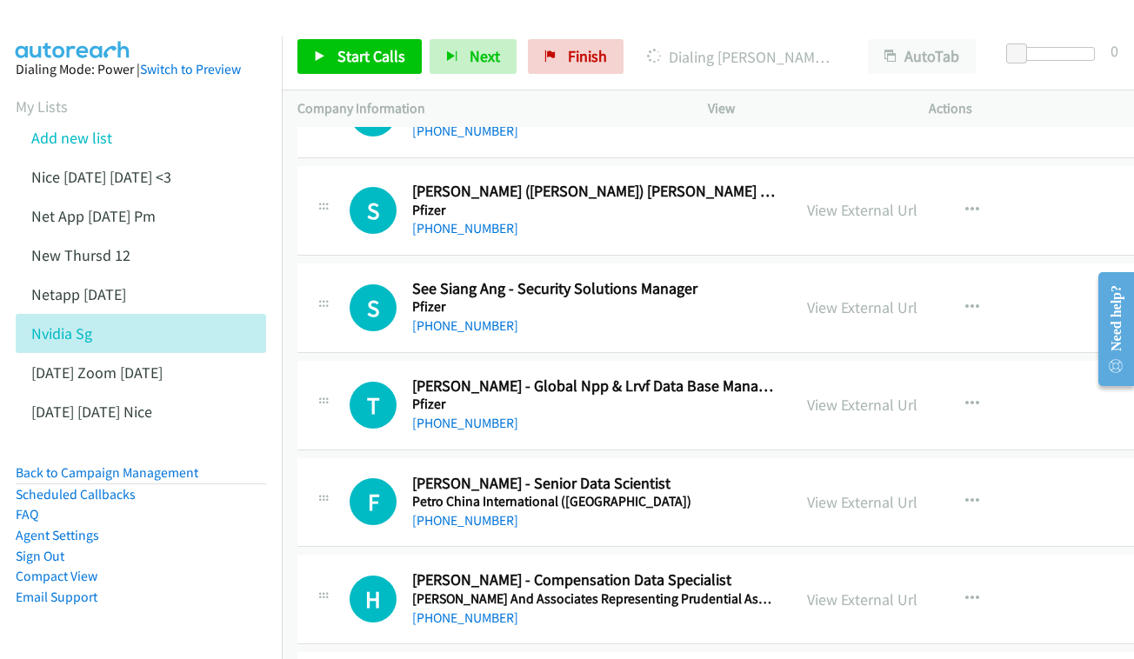
click at [917, 279] on div "View External Url View External Url Schedule/Manage Callback Start Calls Here R…" at bounding box center [922, 307] width 263 height 57
click at [897, 297] on link "View External Url" at bounding box center [862, 307] width 110 height 20
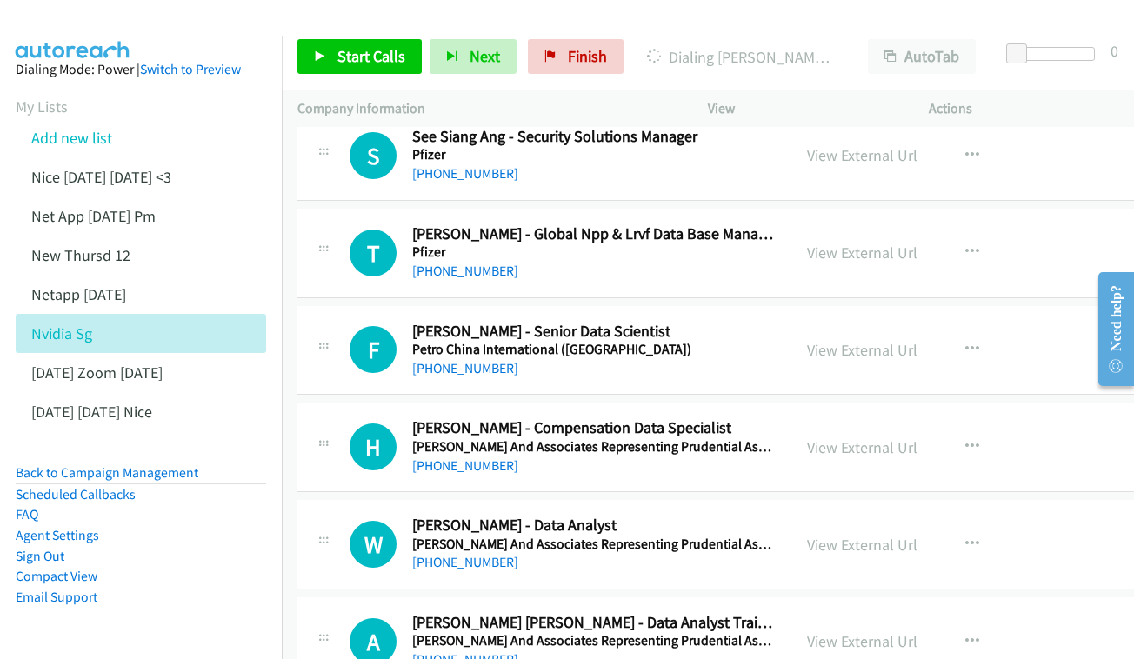
scroll to position [6129, 0]
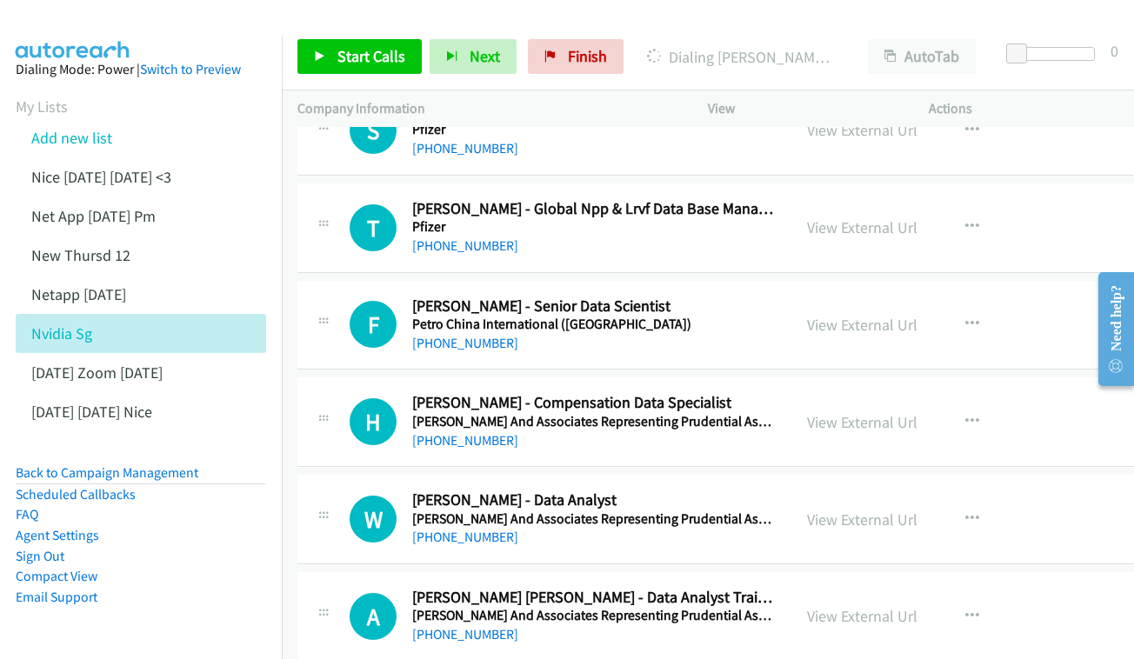
click at [903, 297] on div "View External Url View External Url Schedule/Manage Callback Start Calls Here R…" at bounding box center [922, 325] width 263 height 57
click at [901, 315] on link "View External Url" at bounding box center [862, 325] width 110 height 20
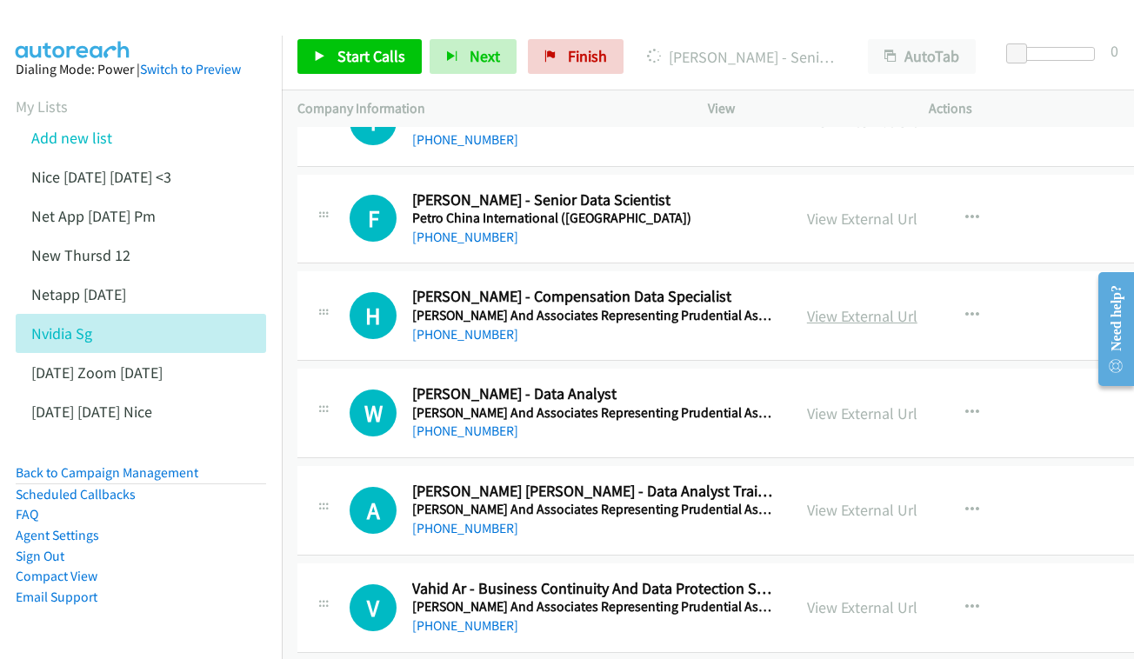
scroll to position [6331, 0]
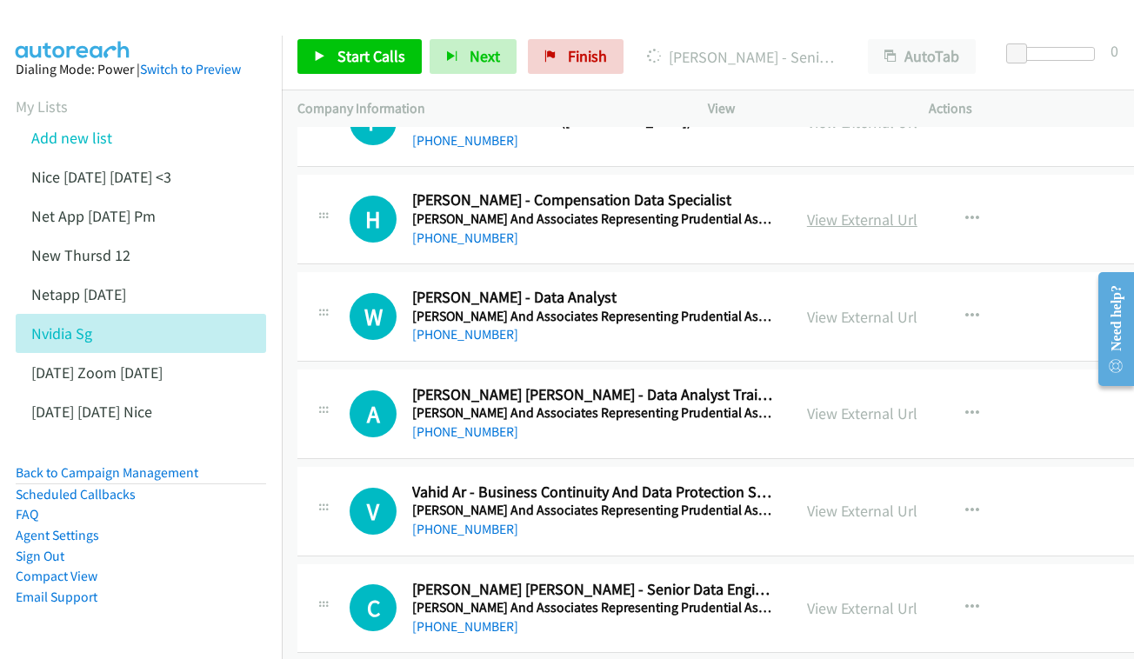
click at [901, 307] on link "View External Url" at bounding box center [862, 317] width 110 height 20
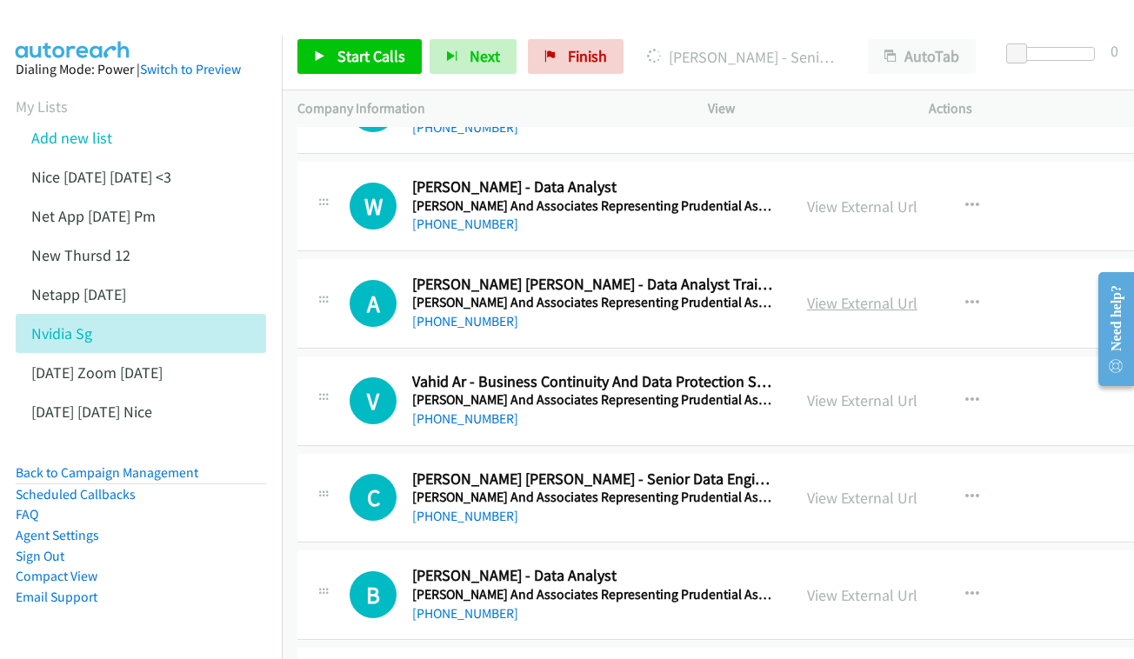
scroll to position [6441, 0]
click at [866, 294] on link "View External Url" at bounding box center [862, 304] width 110 height 20
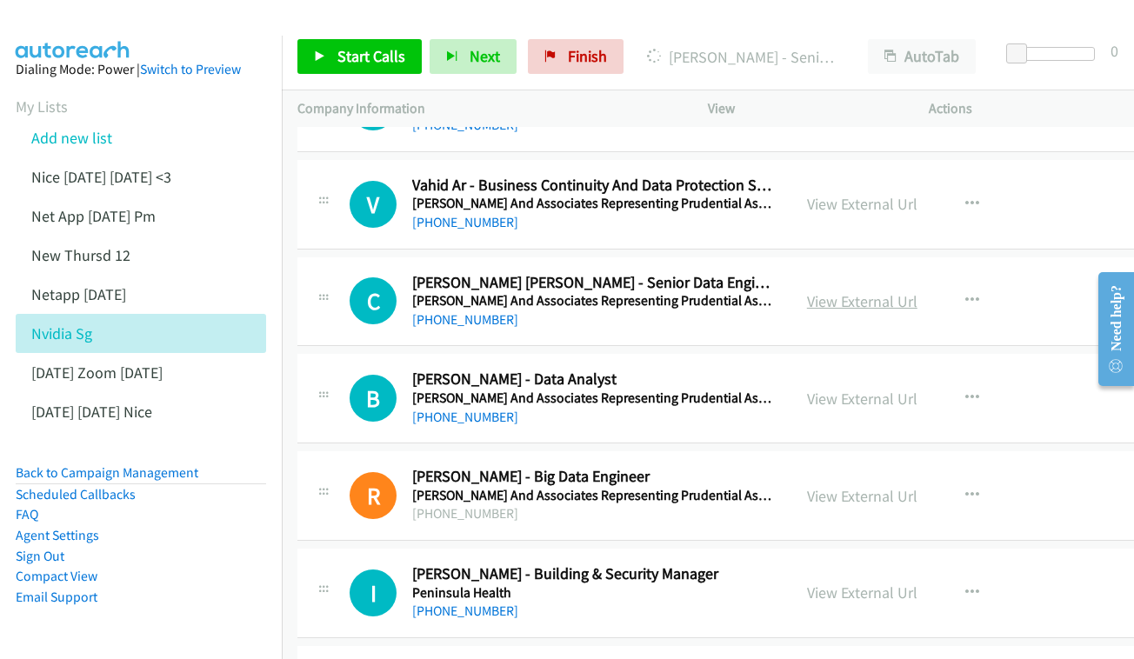
scroll to position [6637, 0]
click at [917, 292] on link "View External Url" at bounding box center [862, 302] width 110 height 20
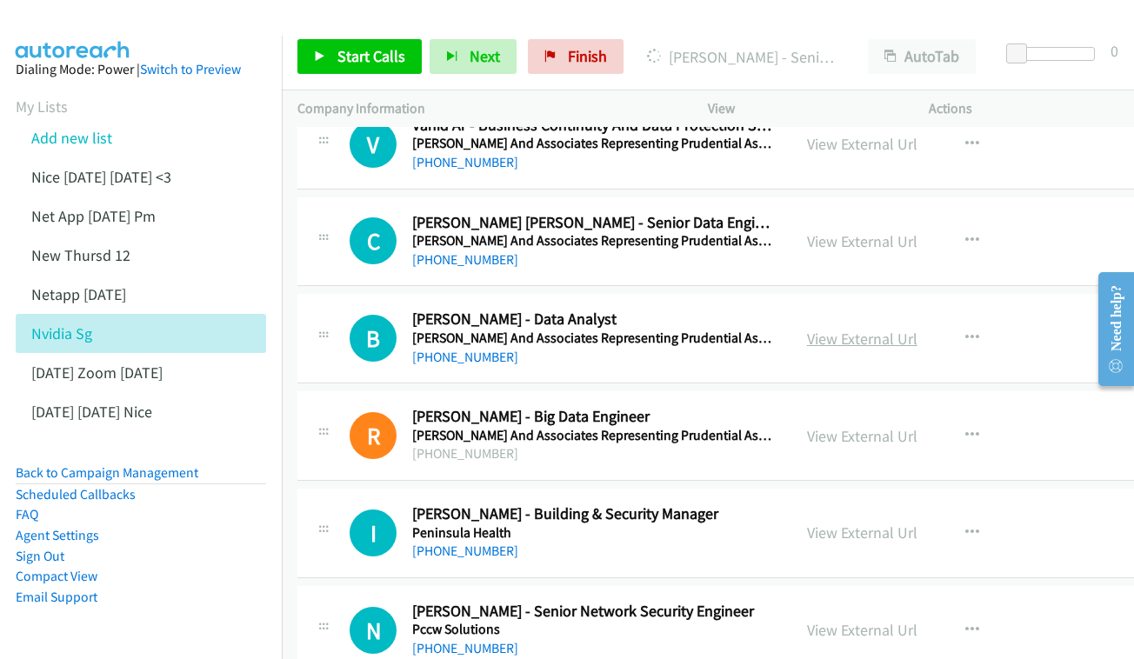
scroll to position [6714, 0]
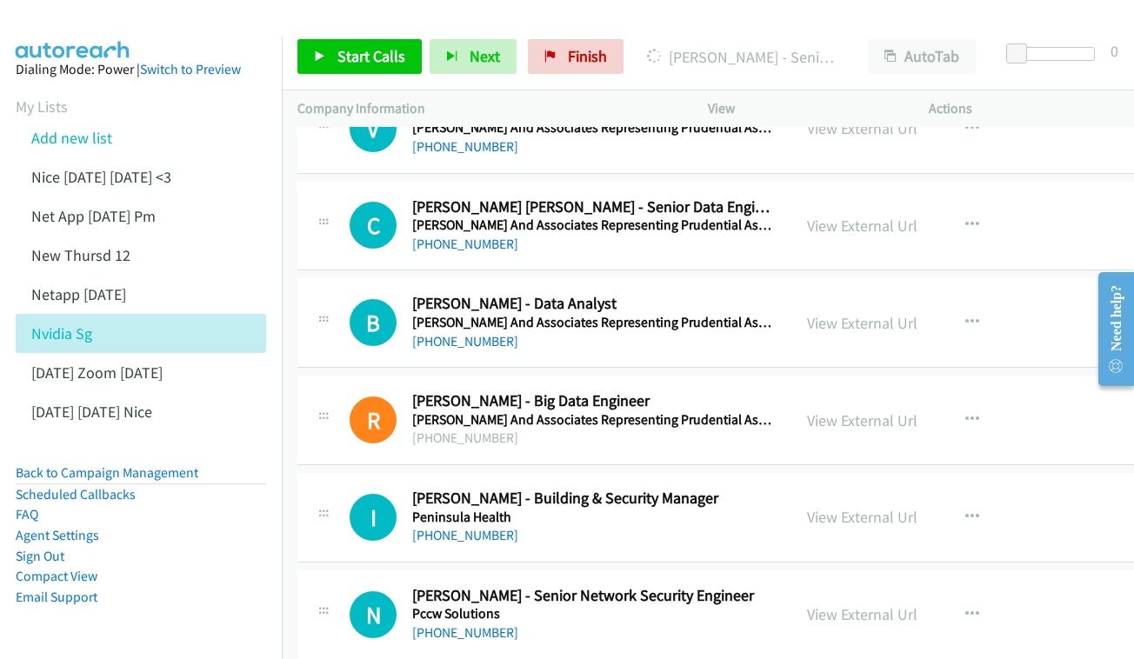
click at [884, 311] on div "View External Url" at bounding box center [862, 322] width 110 height 23
click at [883, 313] on link "View External Url" at bounding box center [862, 323] width 110 height 20
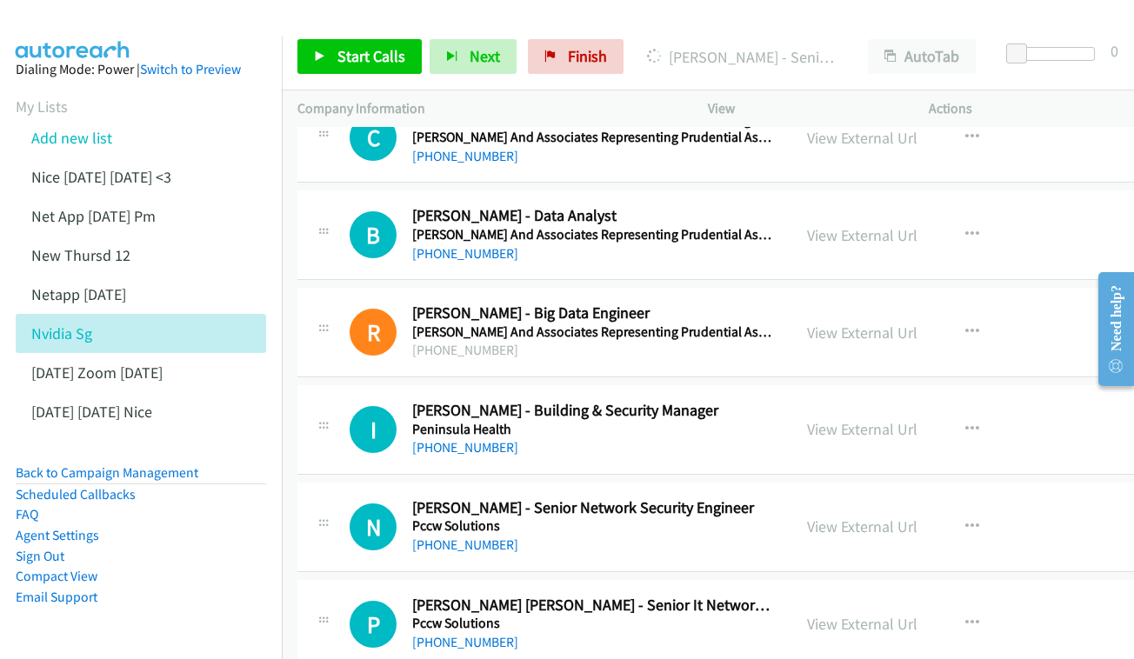
scroll to position [6803, 0]
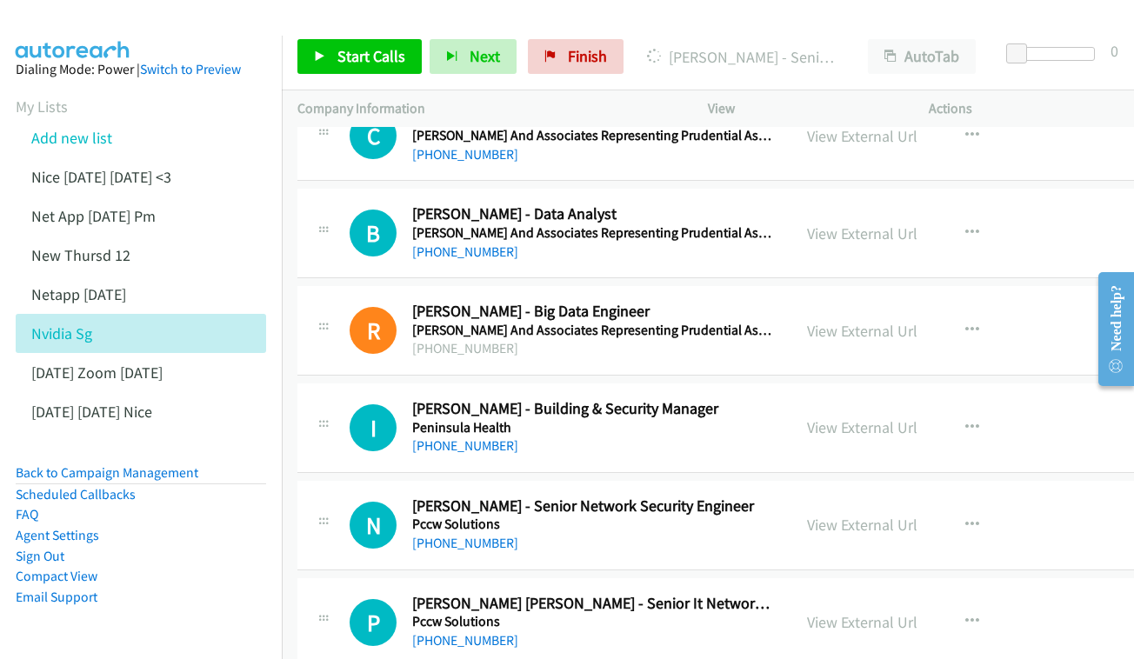
click at [886, 302] on div "View External Url View External Url Schedule/Manage Callback Start Calls Here R…" at bounding box center [922, 330] width 263 height 57
click at [869, 321] on link "View External Url" at bounding box center [862, 331] width 110 height 20
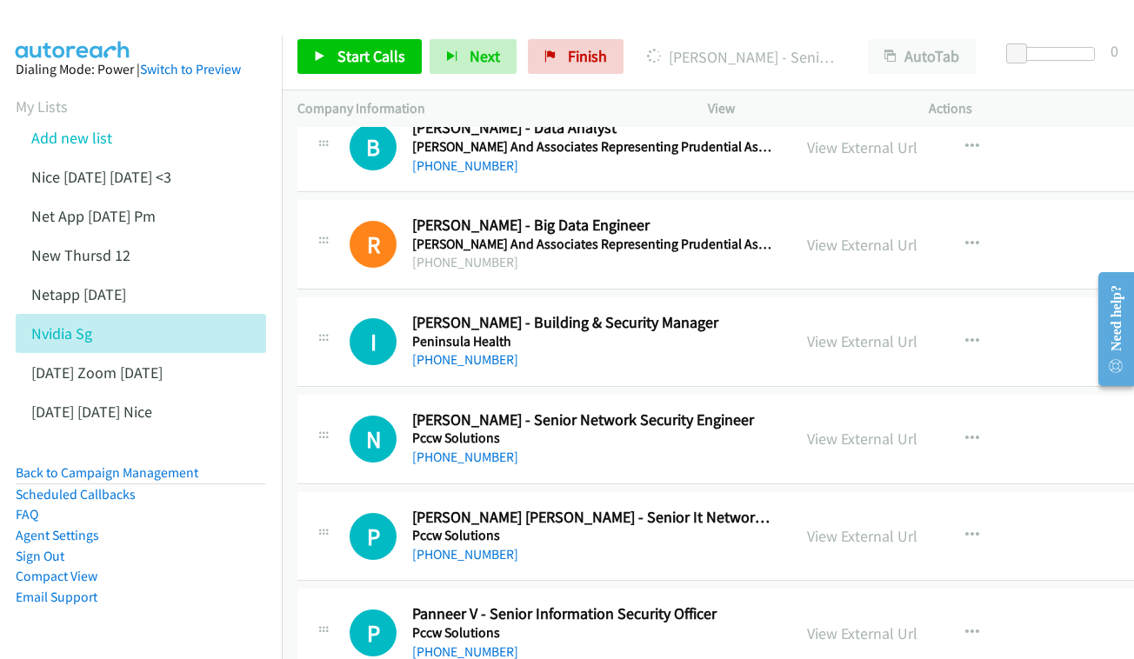
scroll to position [7012, 0]
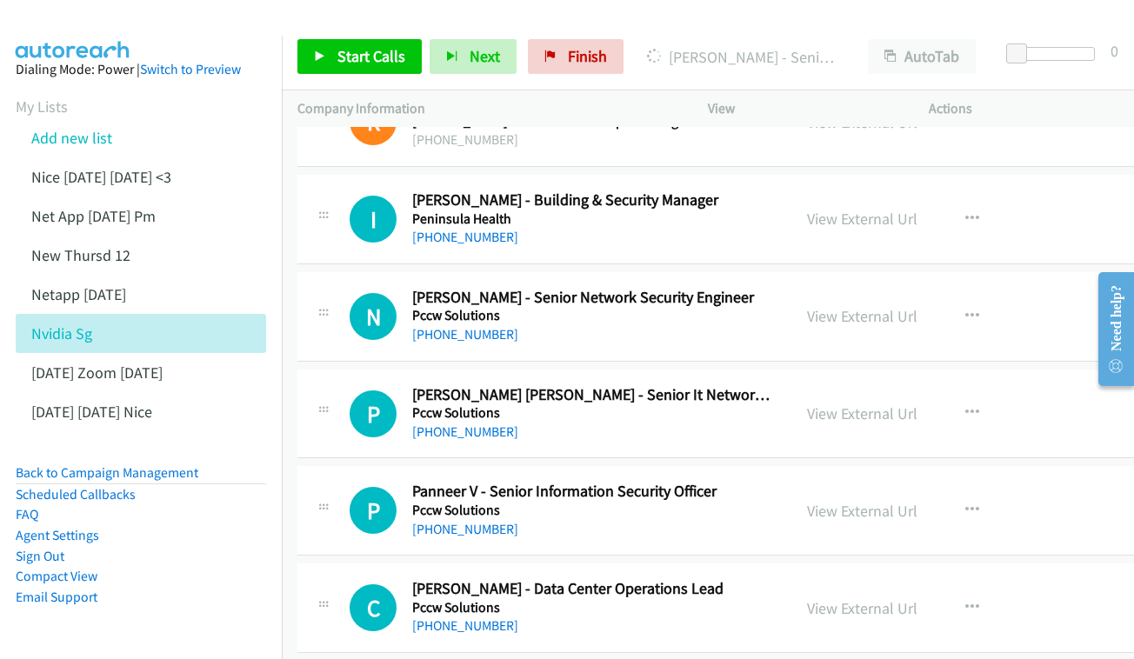
click at [859, 288] on div "View External Url View External Url Schedule/Manage Callback Start Calls Here R…" at bounding box center [922, 316] width 263 height 57
click at [876, 306] on link "View External Url" at bounding box center [862, 316] width 110 height 20
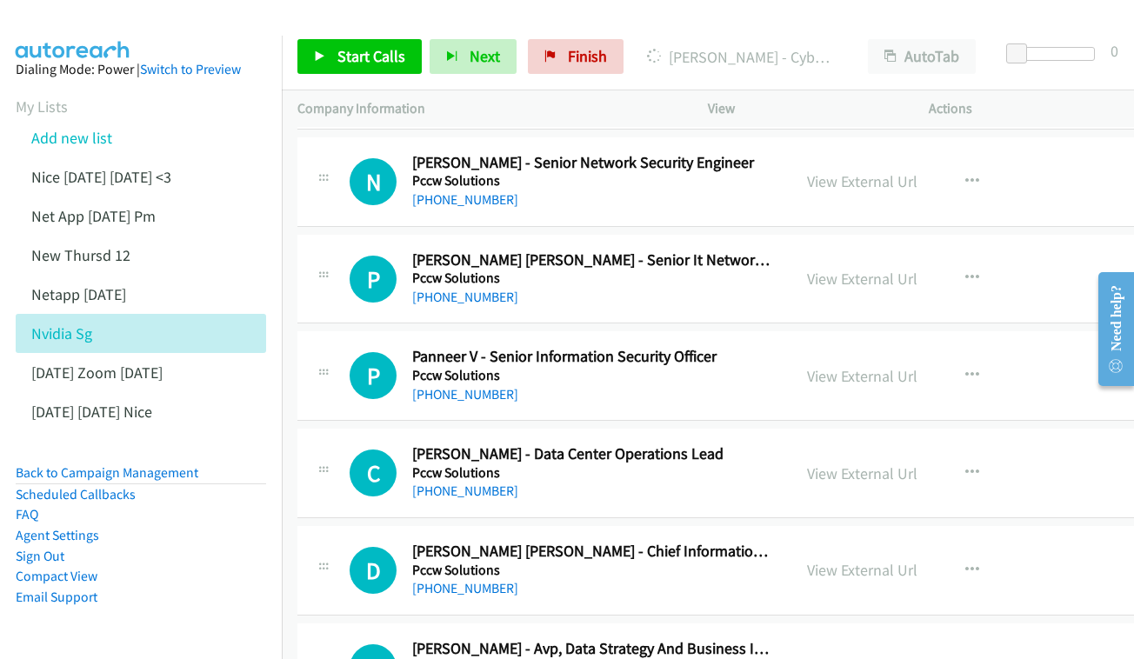
scroll to position [7150, 0]
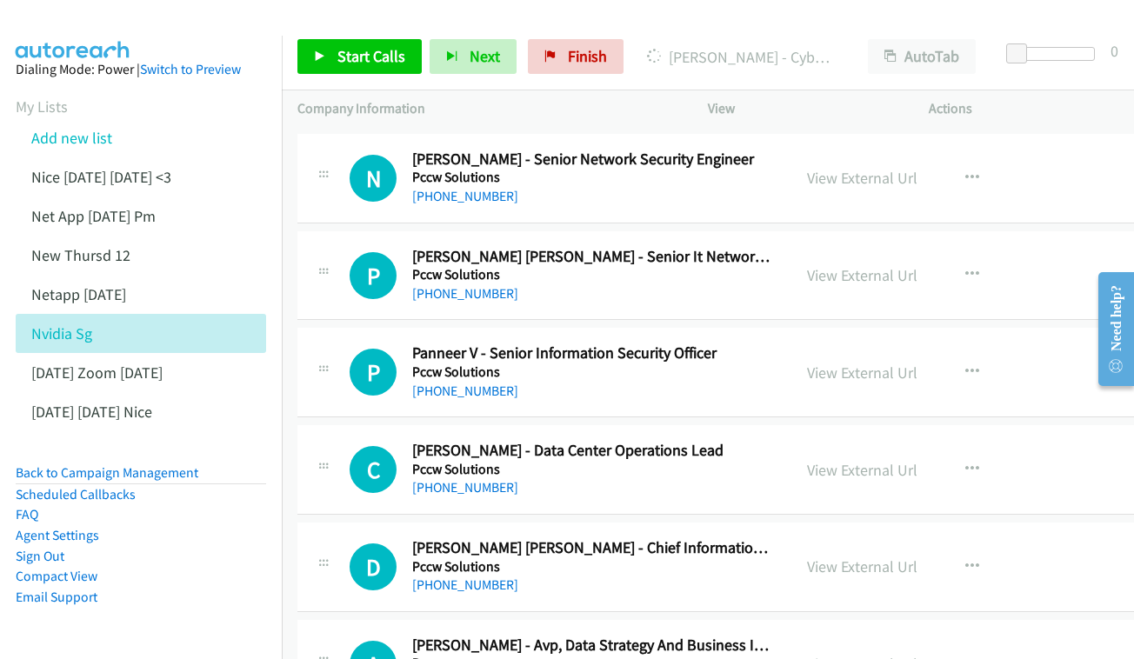
click at [884, 247] on div "View External Url View External Url Schedule/Manage Callback Start Calls Here R…" at bounding box center [922, 275] width 263 height 57
drag, startPoint x: 865, startPoint y: 158, endPoint x: 705, endPoint y: 162, distance: 160.0
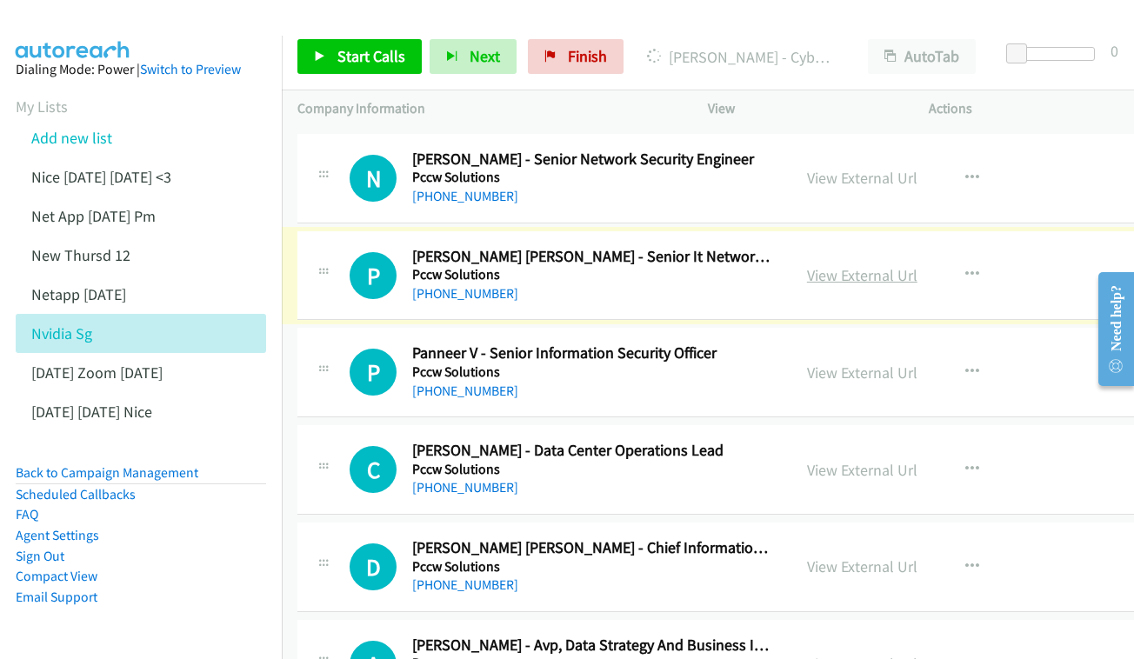
click at [896, 265] on link "View External Url" at bounding box center [862, 275] width 110 height 20
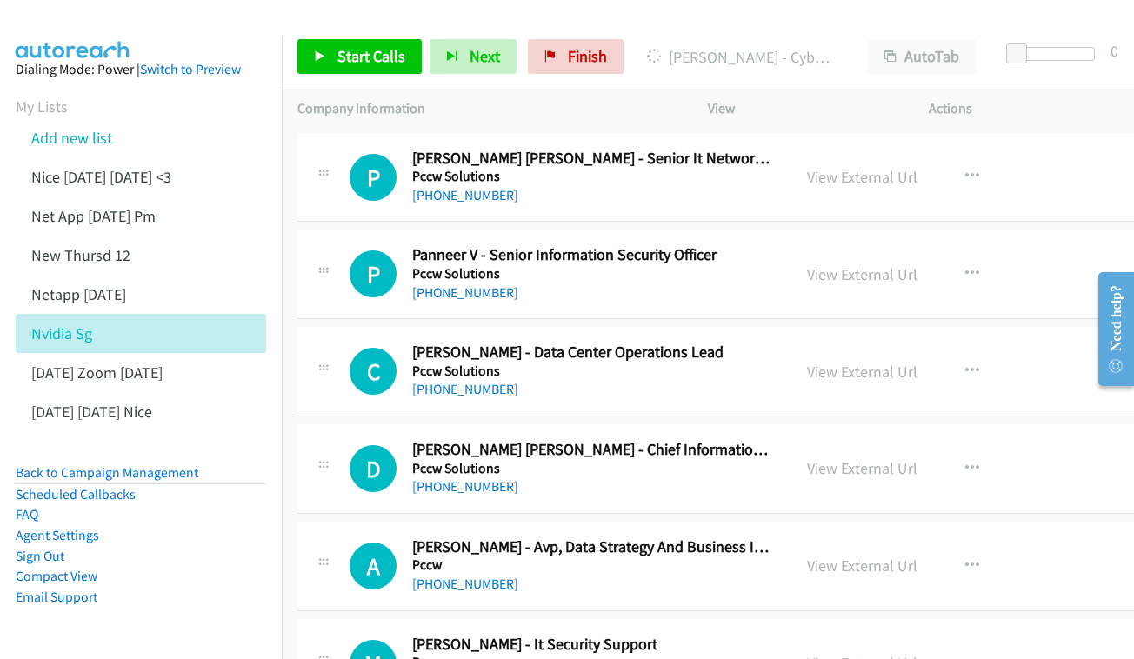
scroll to position [7245, 0]
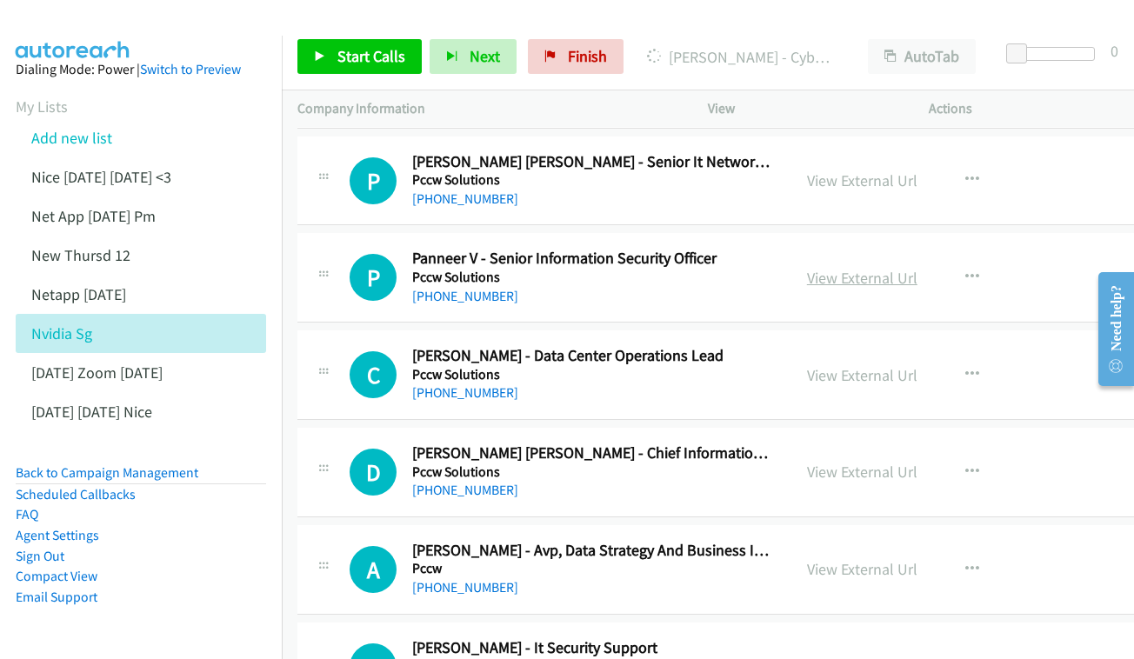
click at [874, 268] on link "View External Url" at bounding box center [862, 278] width 110 height 20
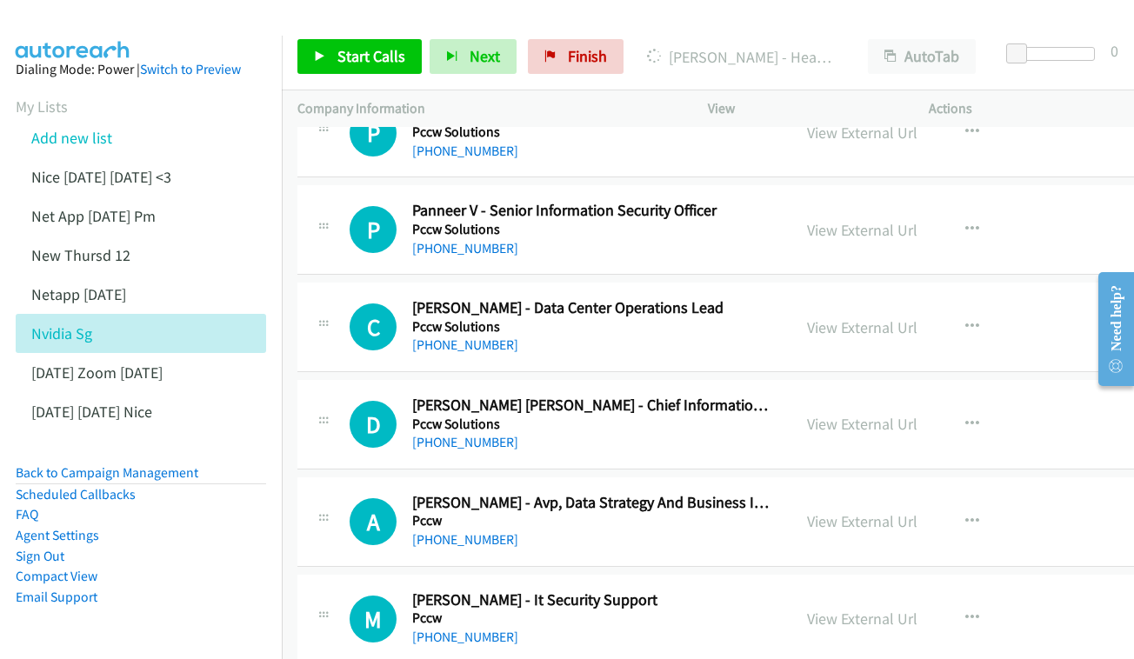
scroll to position [7296, 0]
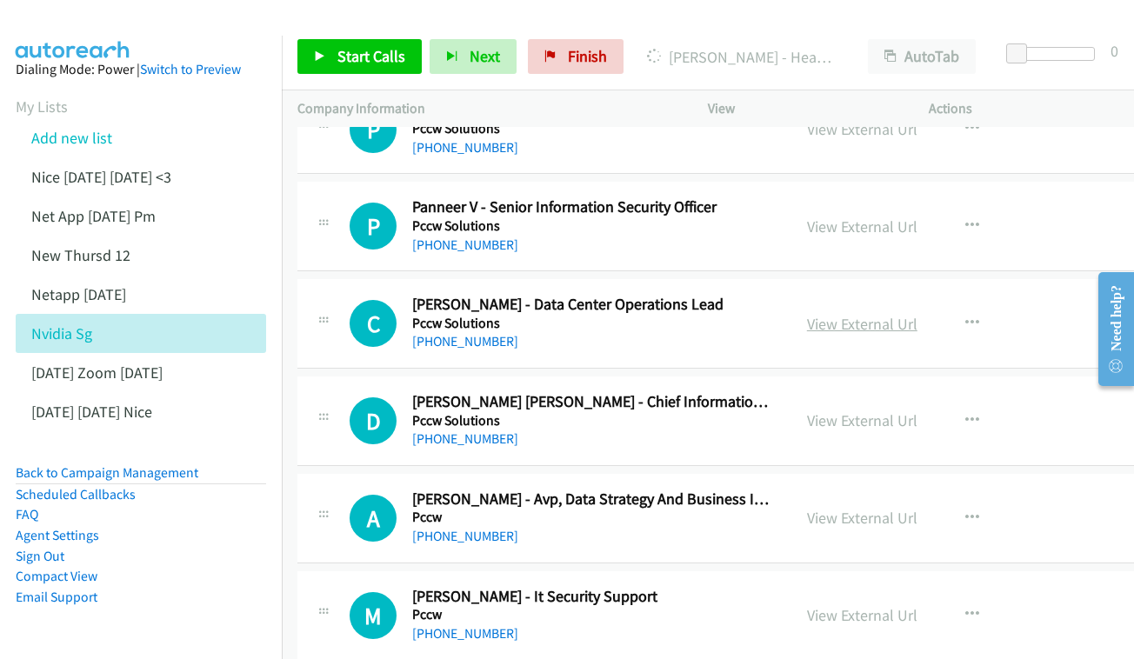
click at [876, 314] on link "View External Url" at bounding box center [862, 324] width 110 height 20
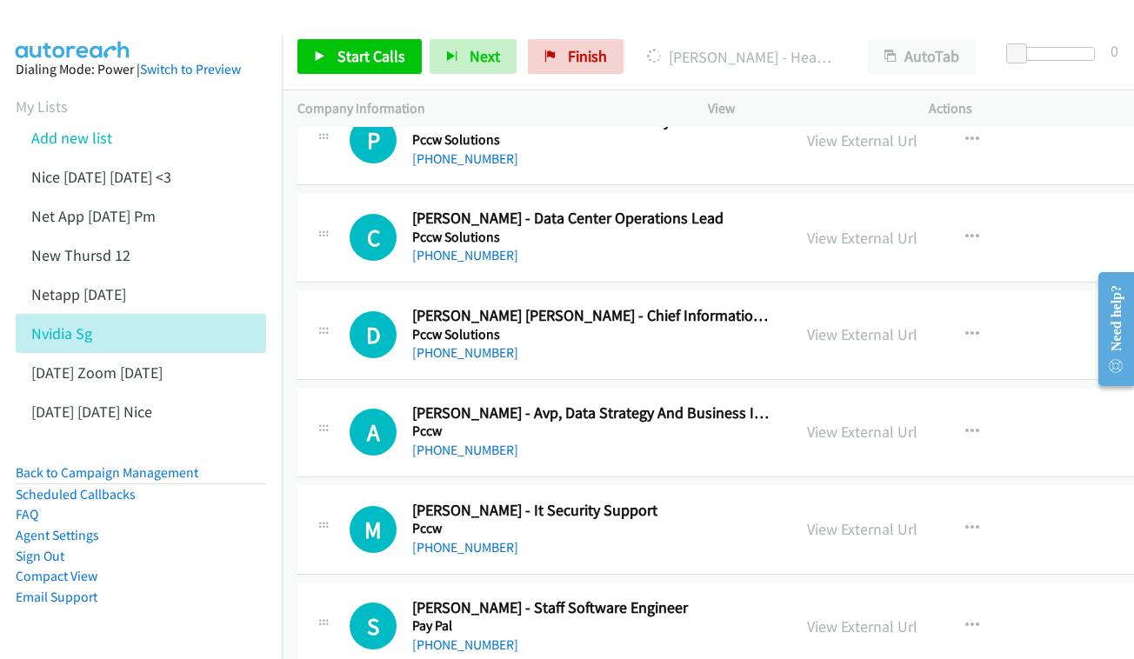
scroll to position [7386, 0]
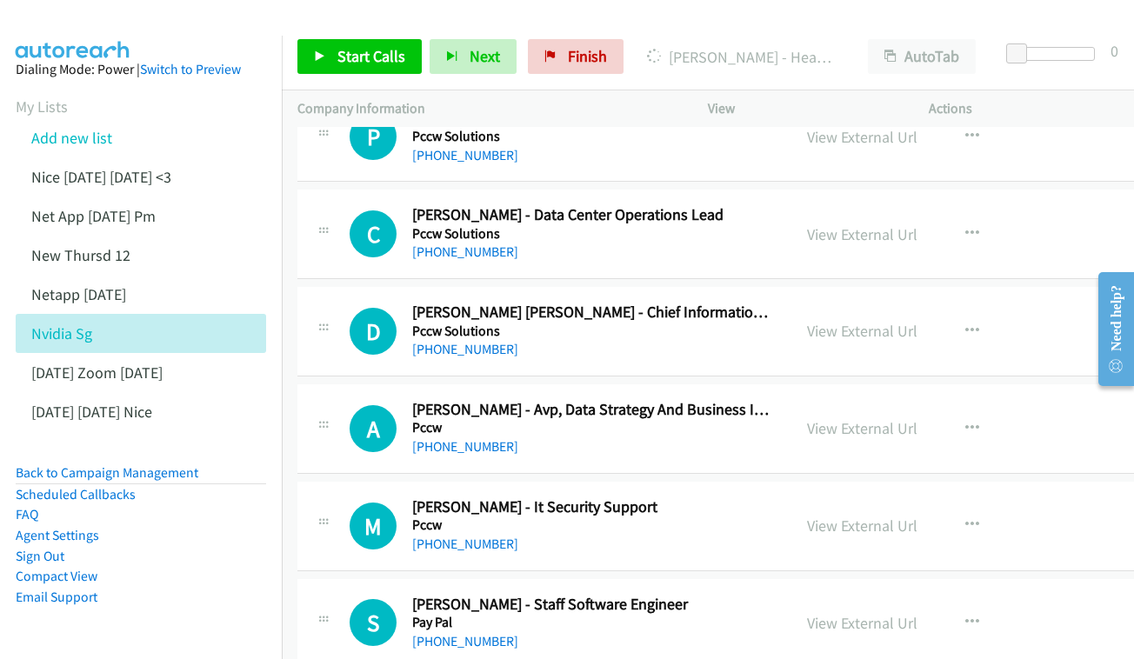
click at [938, 303] on div "View External Url View External Url Schedule/Manage Callback Start Calls Here R…" at bounding box center [922, 331] width 263 height 57
click at [915, 321] on link "View External Url" at bounding box center [862, 331] width 110 height 20
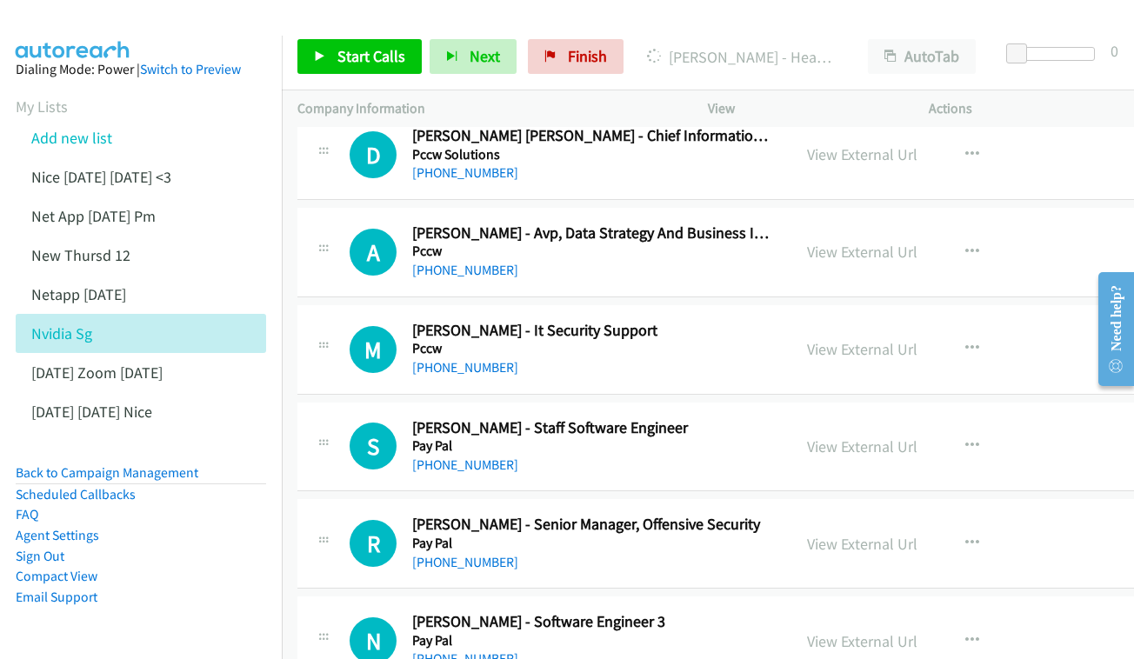
scroll to position [7566, 0]
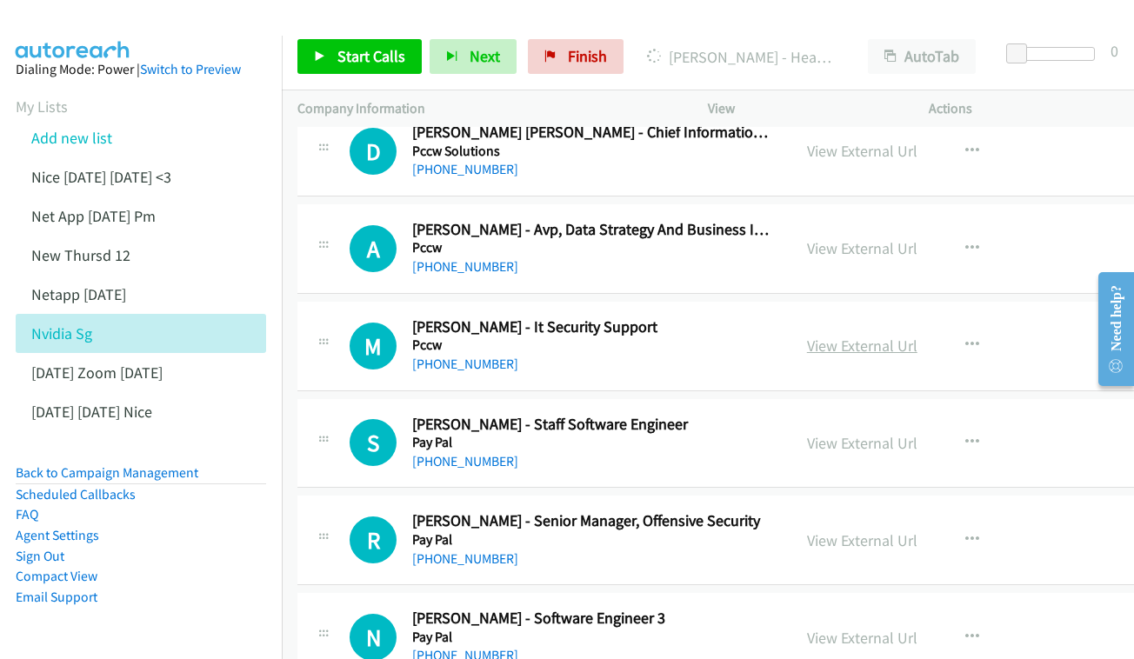
click at [884, 336] on link "View External Url" at bounding box center [862, 346] width 110 height 20
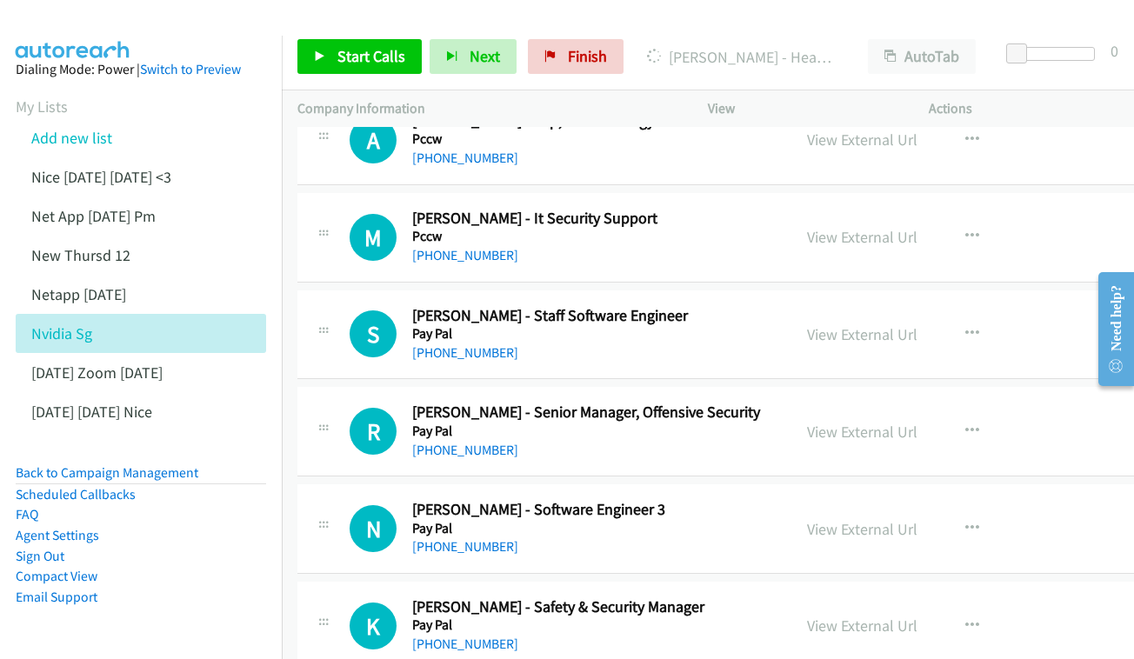
scroll to position [7678, 0]
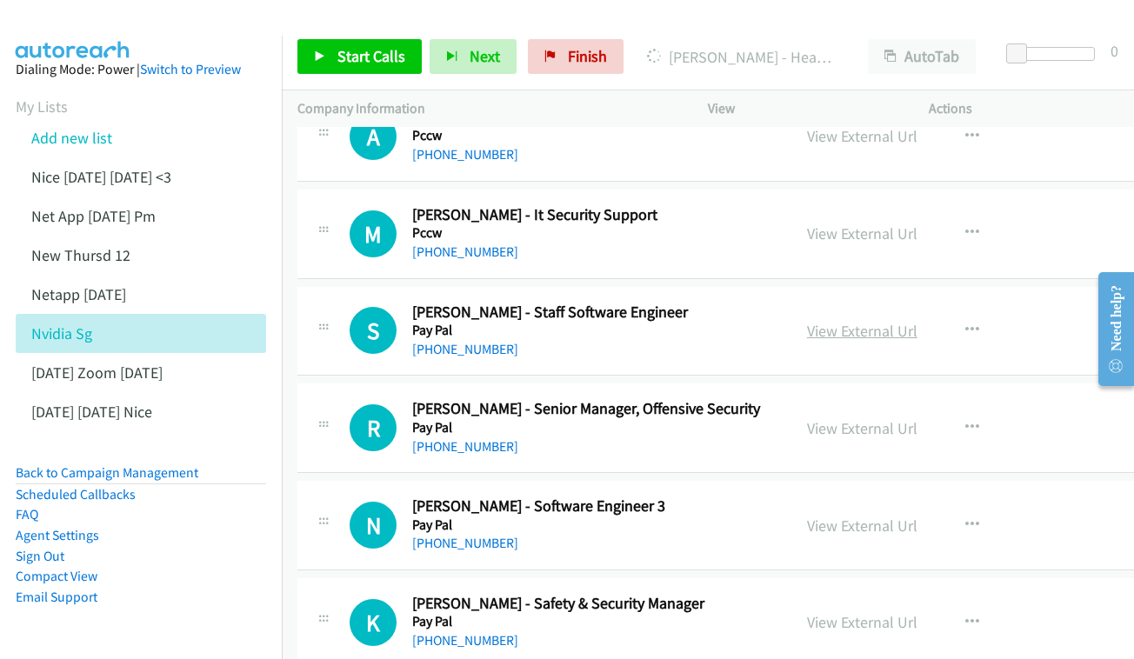
click at [889, 321] on link "View External Url" at bounding box center [862, 331] width 110 height 20
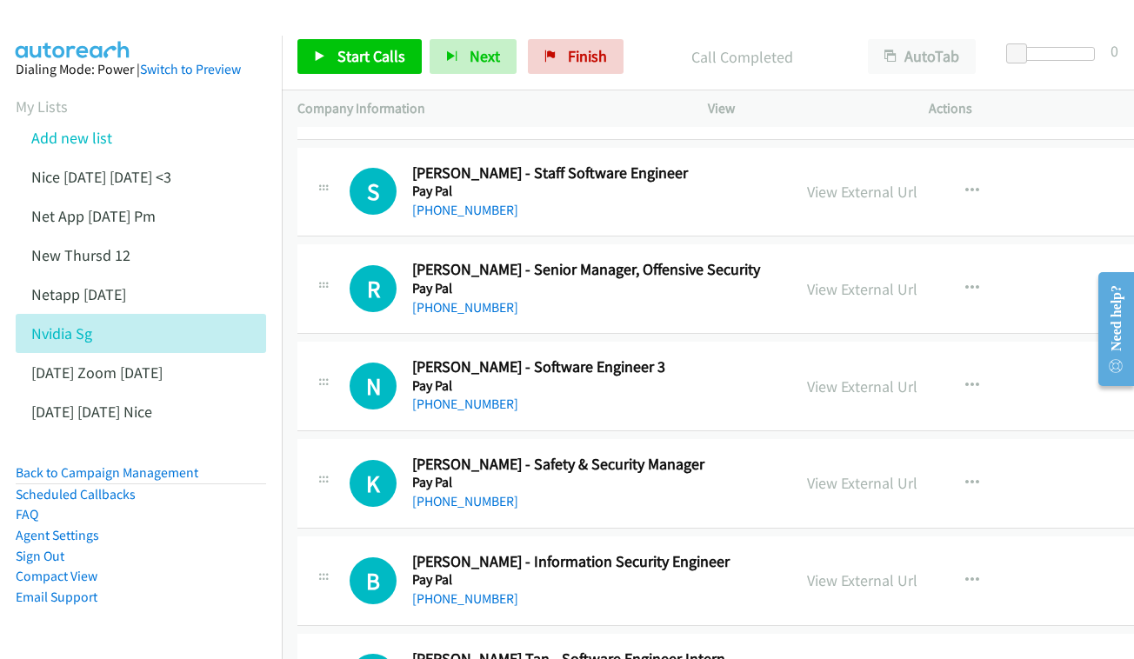
scroll to position [7814, 0]
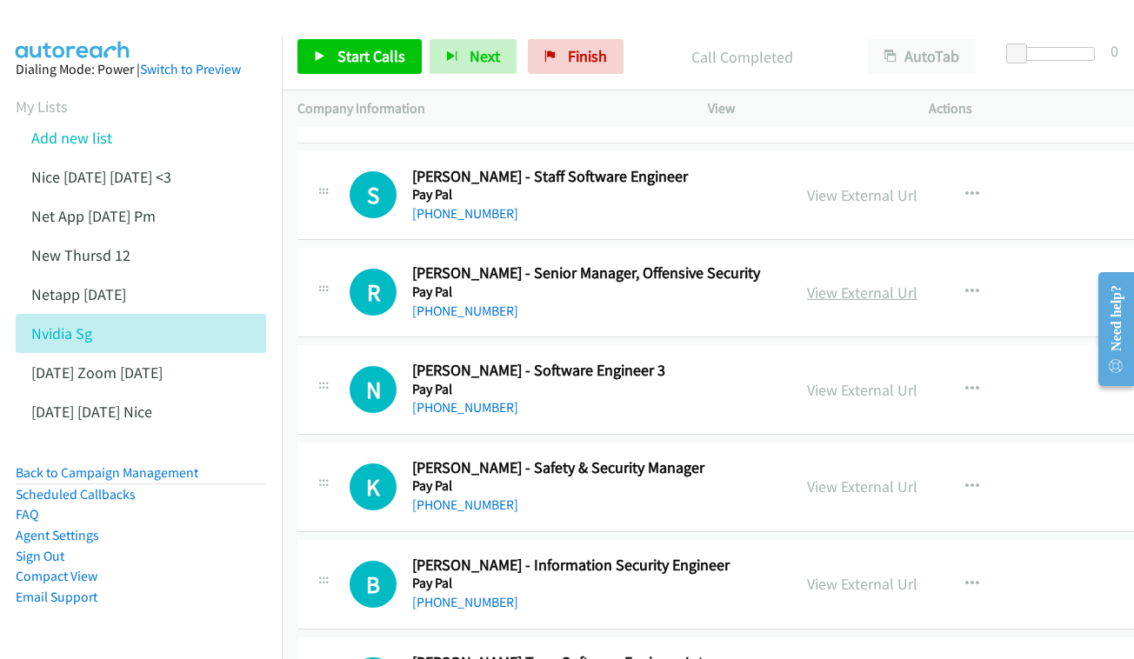
click at [897, 283] on link "View External Url" at bounding box center [862, 293] width 110 height 20
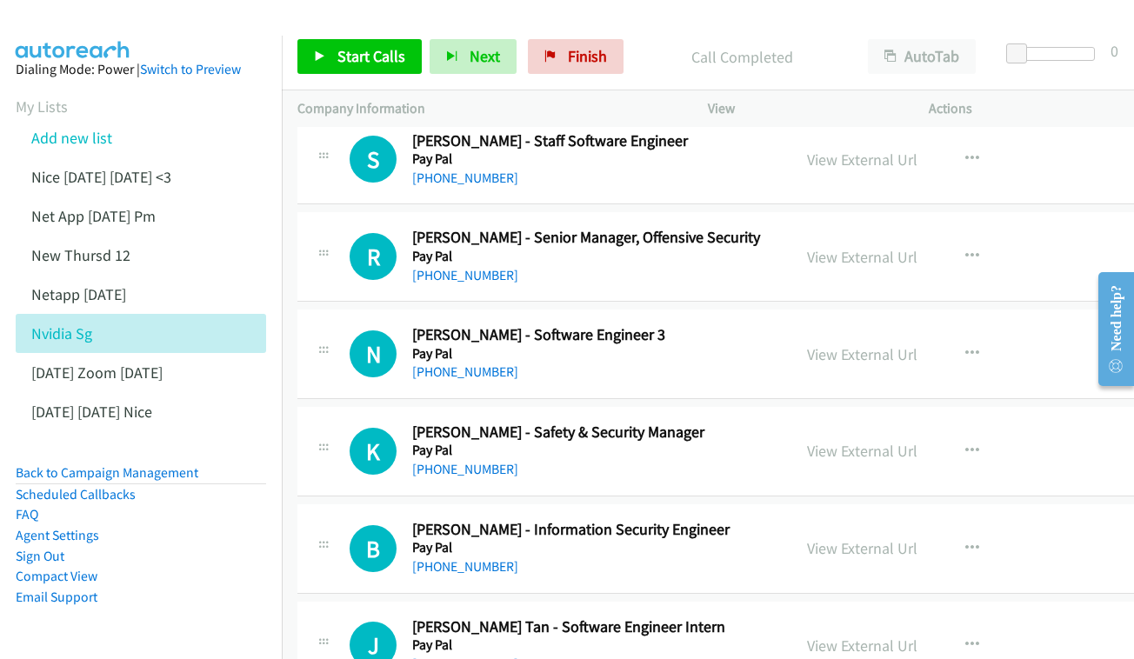
scroll to position [7873, 0]
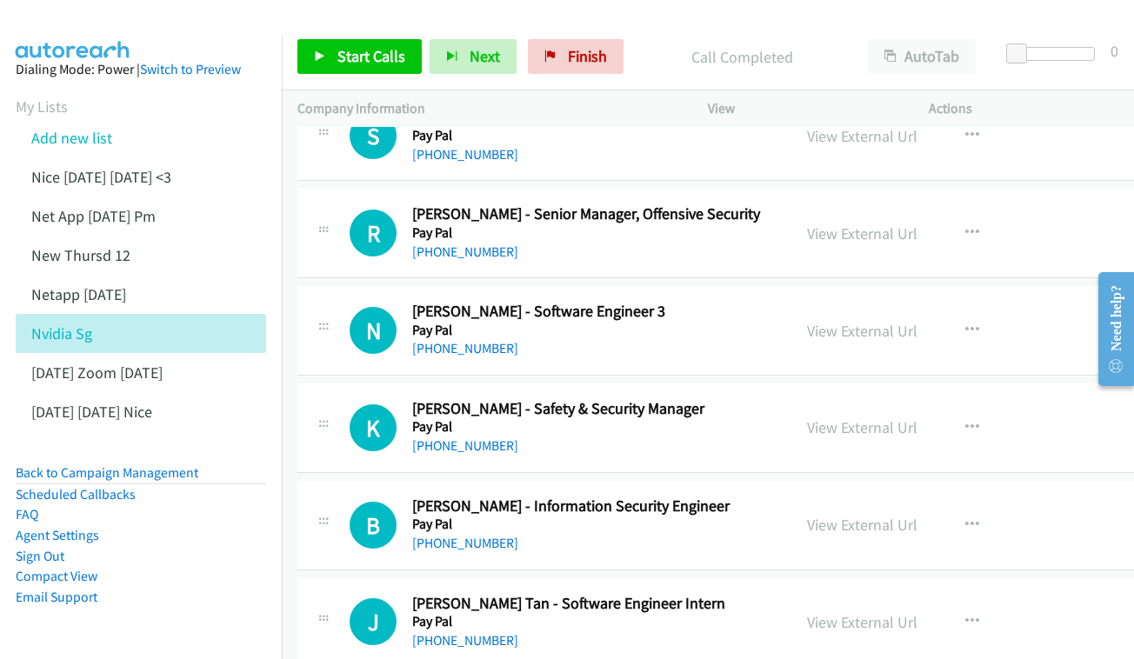
click at [944, 302] on div "View External Url View External Url Schedule/Manage Callback Start Calls Here R…" at bounding box center [922, 330] width 263 height 57
click at [917, 321] on link "View External Url" at bounding box center [862, 331] width 110 height 20
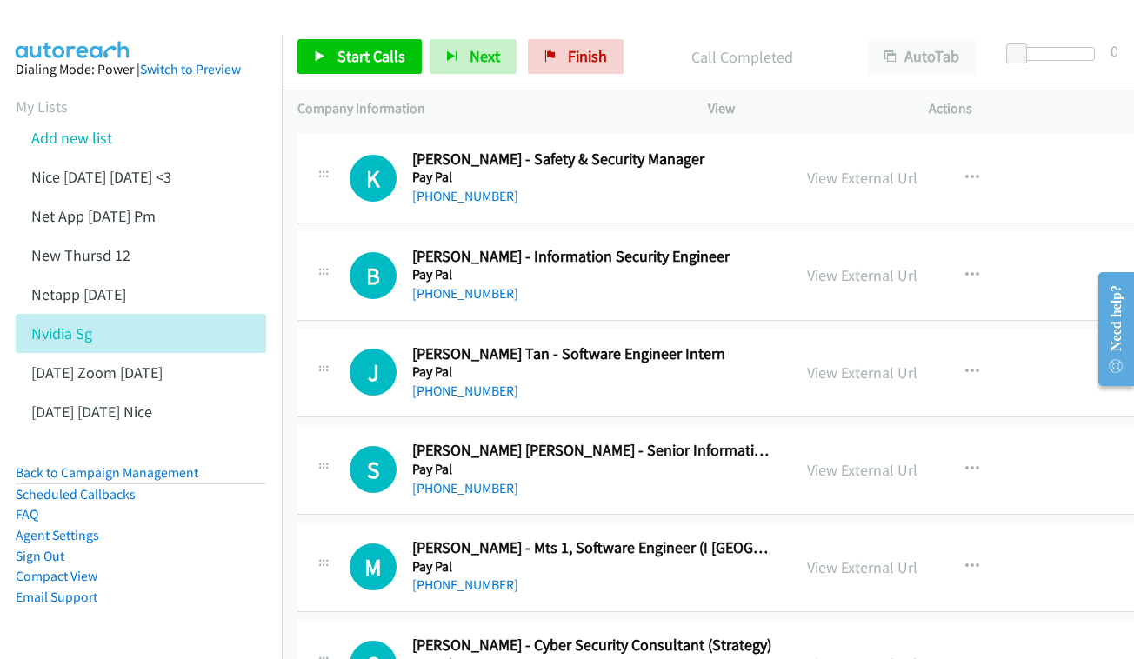
scroll to position [8095, 0]
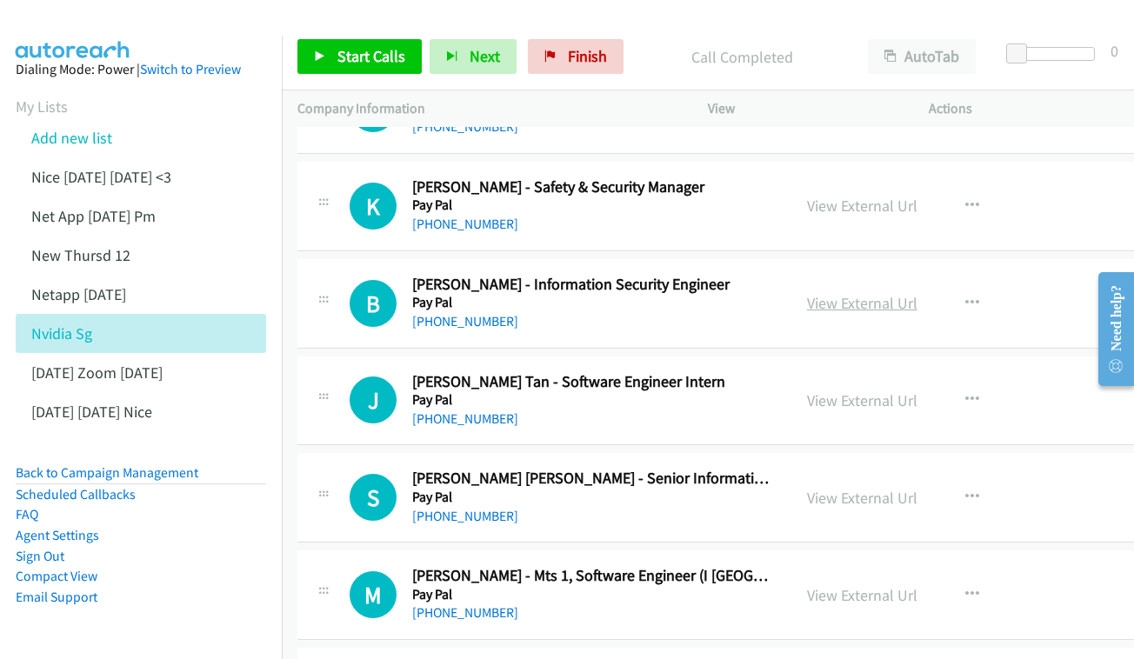
click at [894, 293] on link "View External Url" at bounding box center [862, 303] width 110 height 20
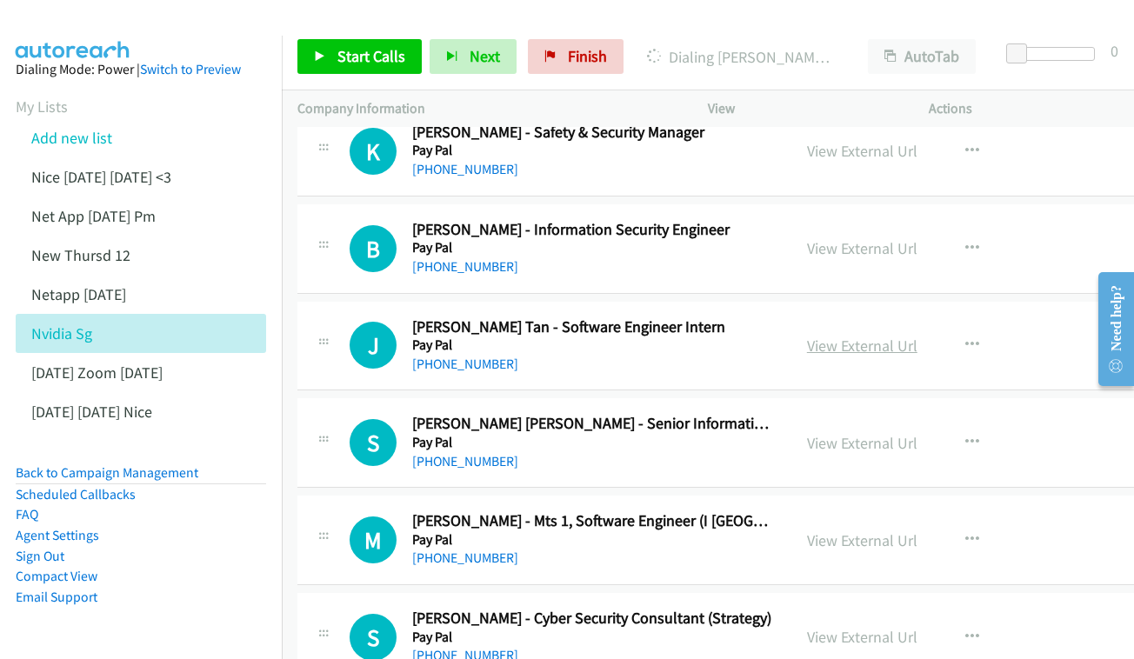
scroll to position [8153, 0]
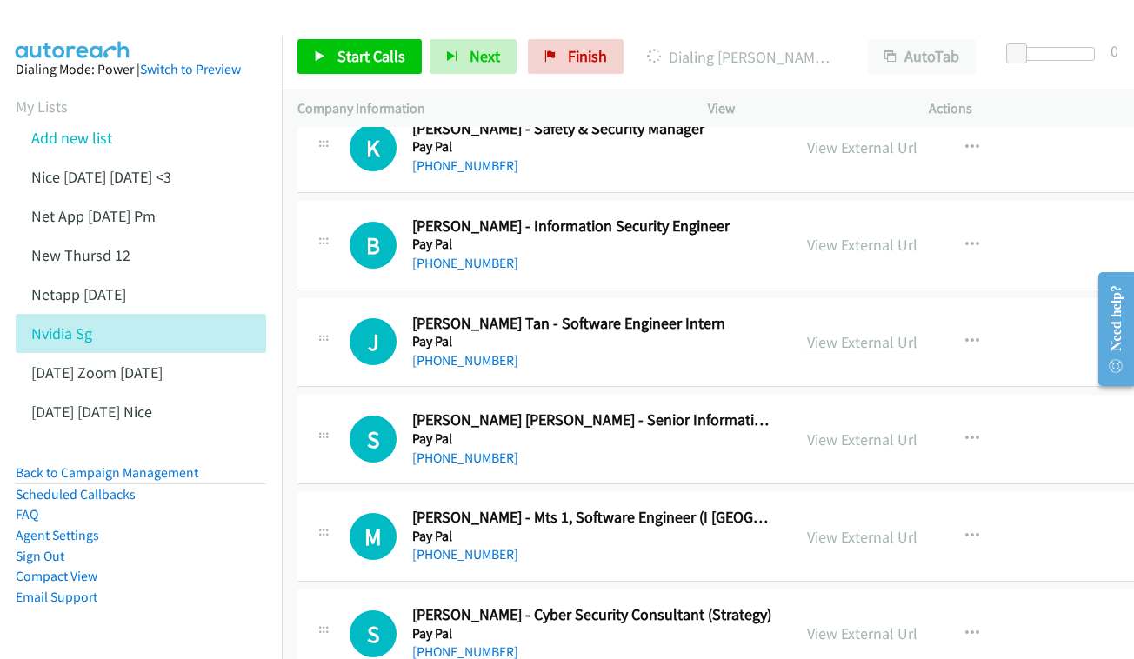
click at [897, 332] on link "View External Url" at bounding box center [862, 342] width 110 height 20
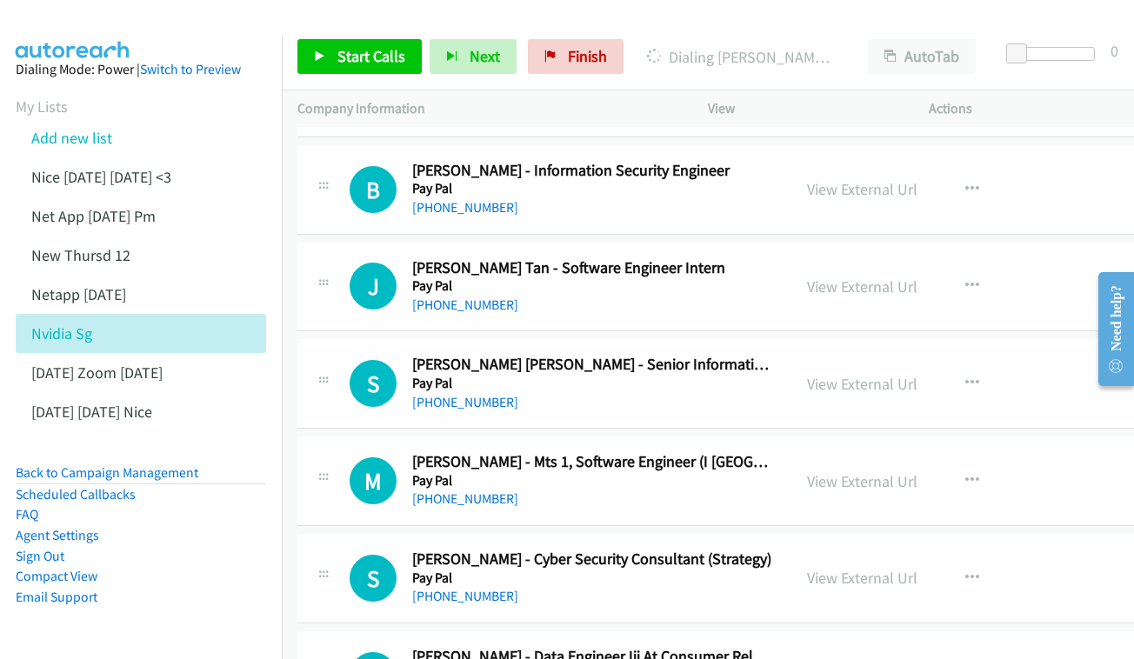
scroll to position [8229, 0]
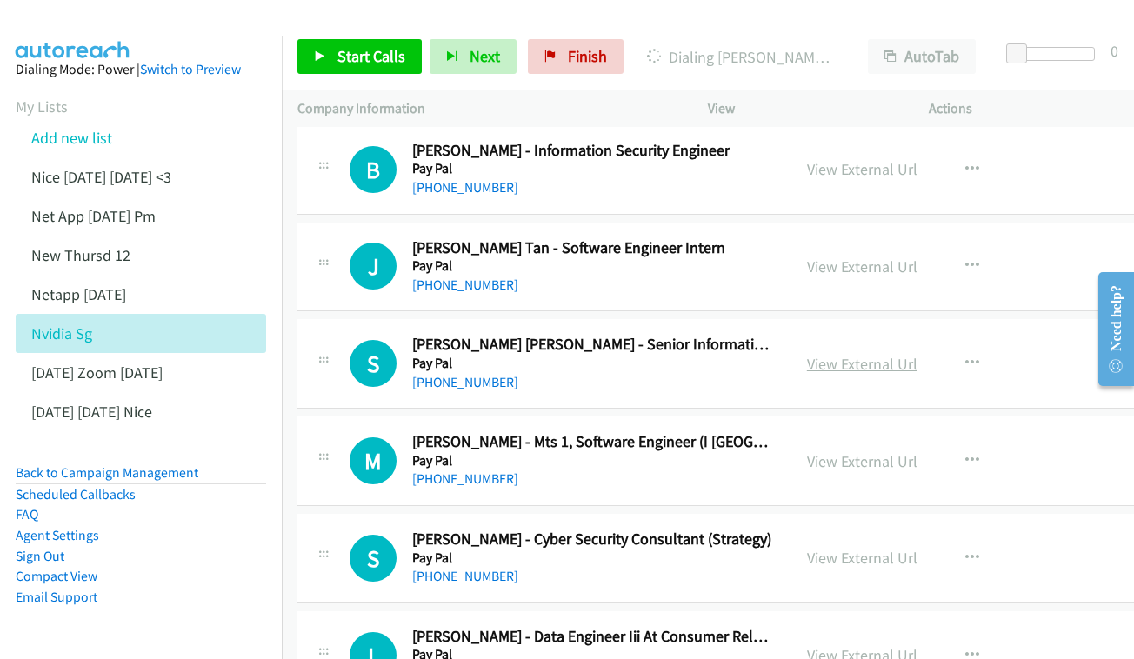
click at [917, 354] on link "View External Url" at bounding box center [862, 364] width 110 height 20
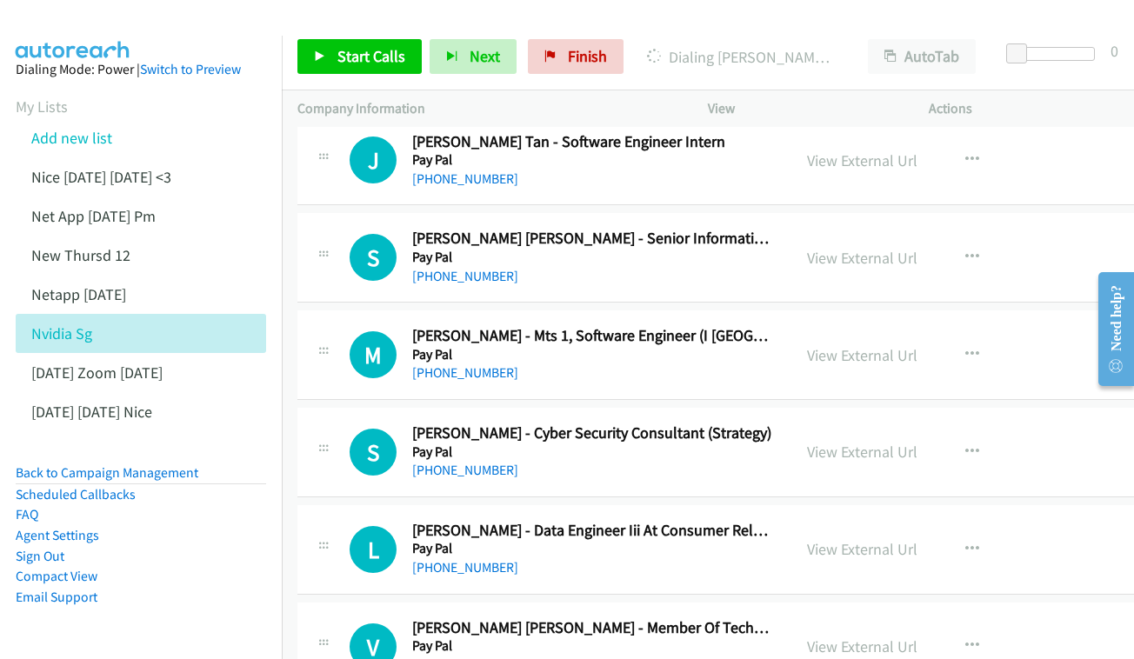
scroll to position [8338, 0]
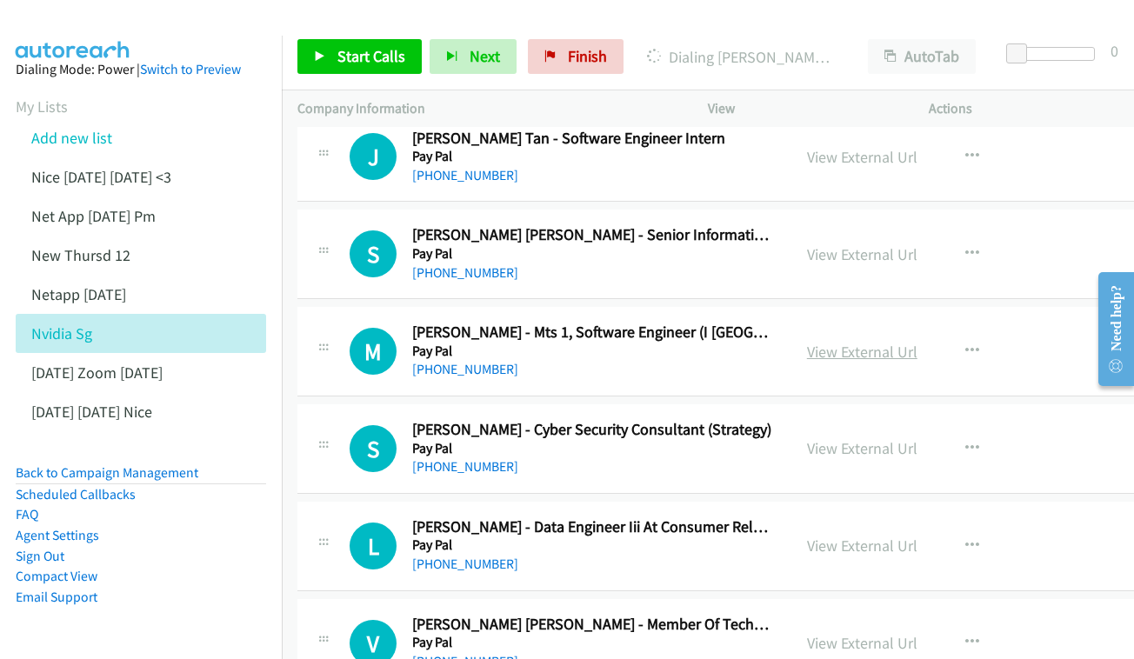
click at [888, 342] on link "View External Url" at bounding box center [862, 352] width 110 height 20
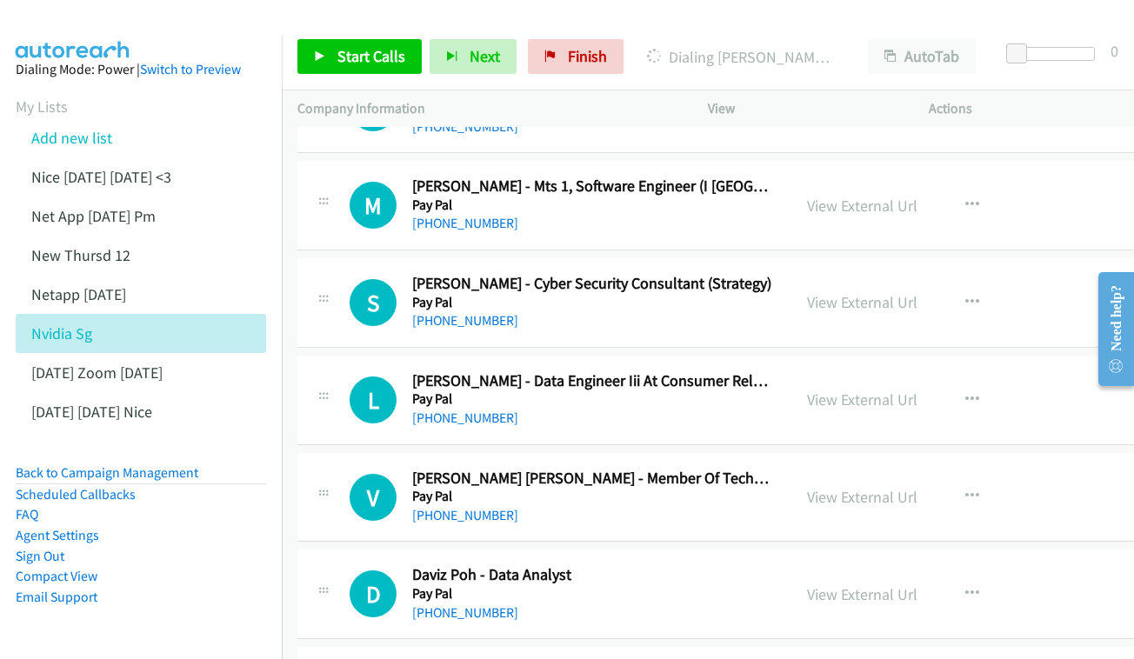
scroll to position [8488, 0]
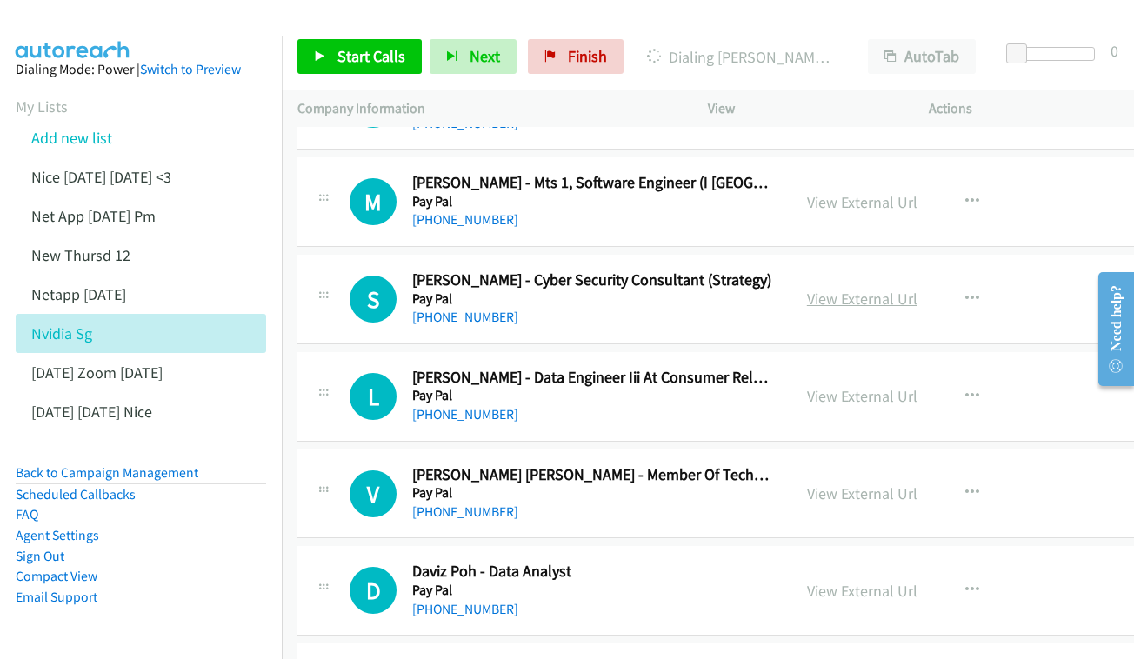
click at [859, 289] on link "View External Url" at bounding box center [862, 299] width 110 height 20
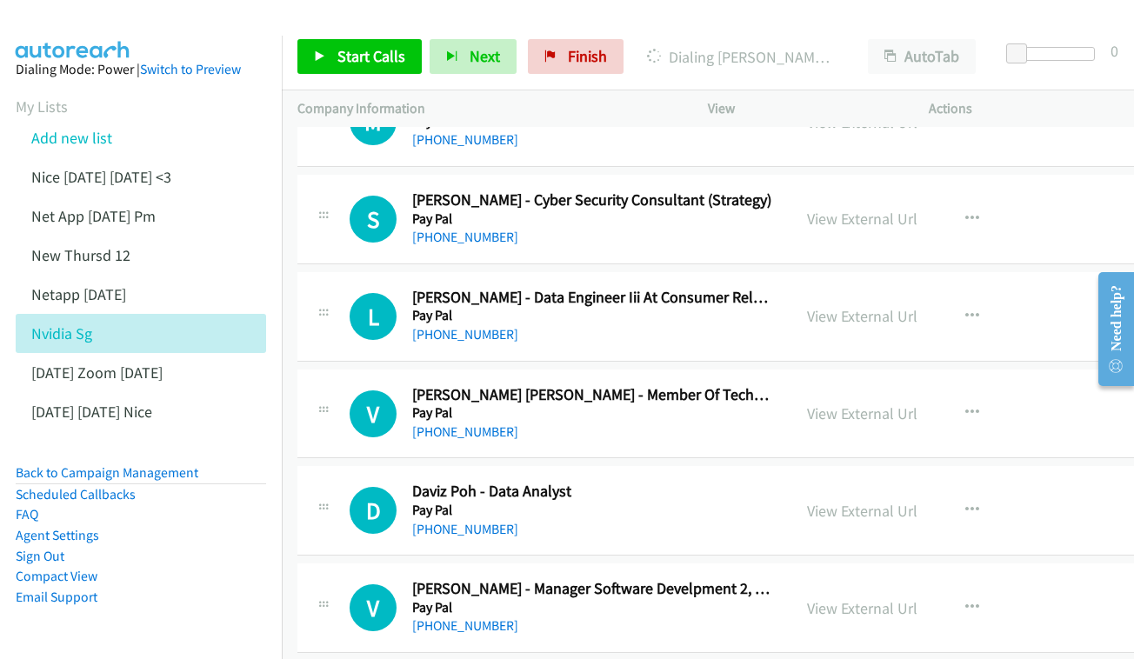
scroll to position [8571, 0]
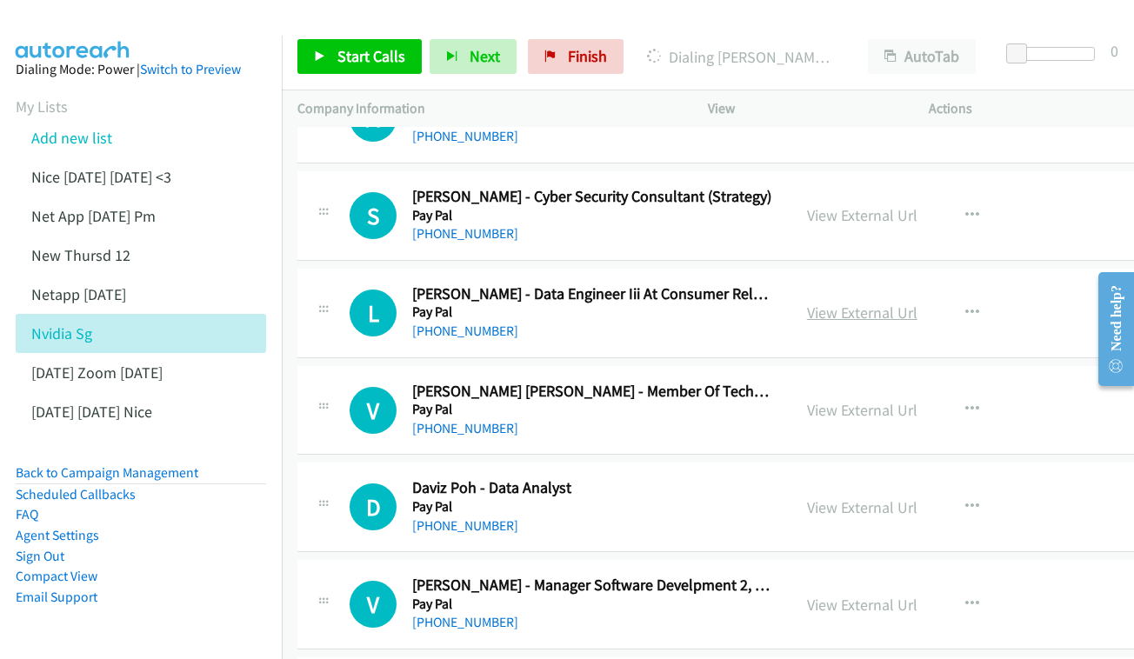
click at [902, 303] on link "View External Url" at bounding box center [862, 313] width 110 height 20
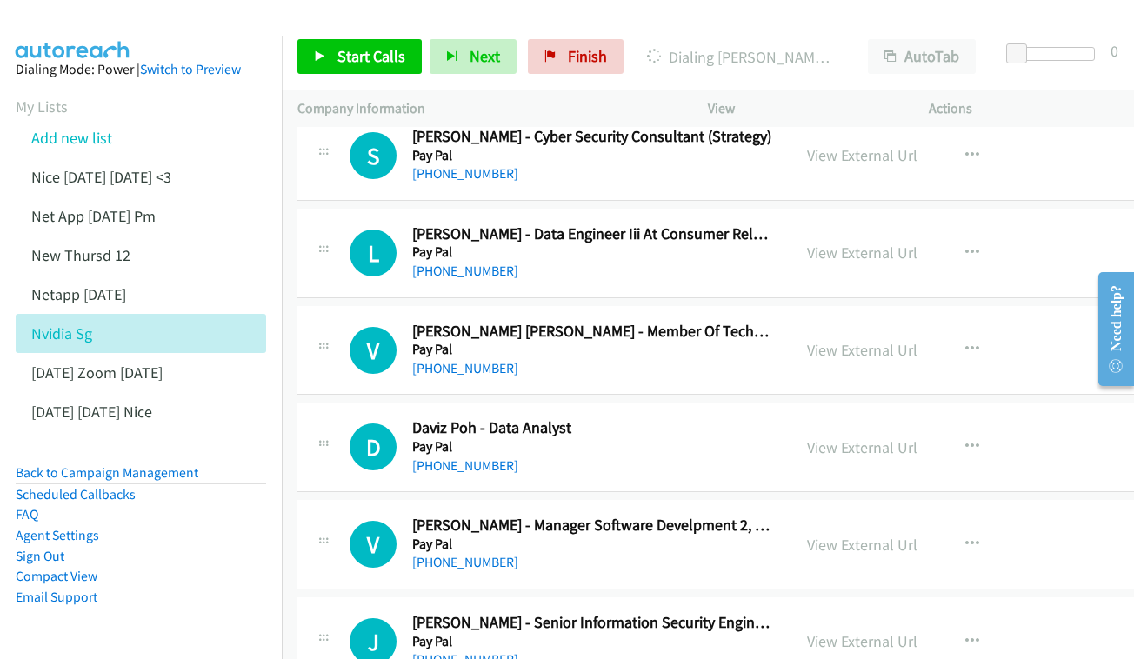
scroll to position [8660, 0]
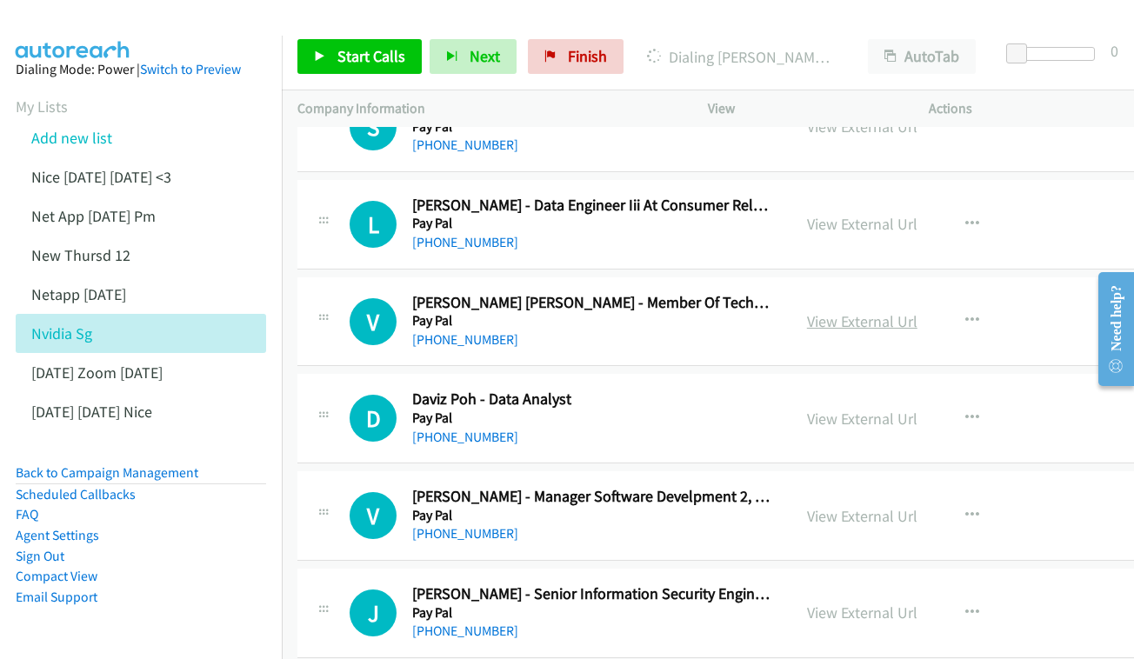
click at [892, 311] on link "View External Url" at bounding box center [862, 321] width 110 height 20
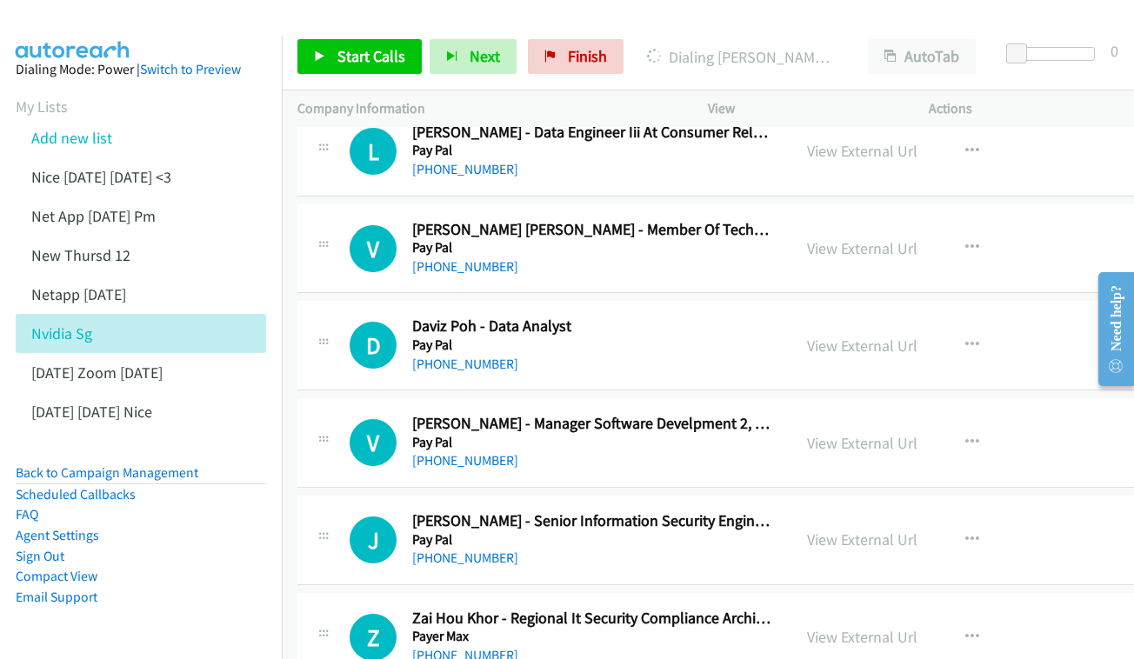
scroll to position [8736, 0]
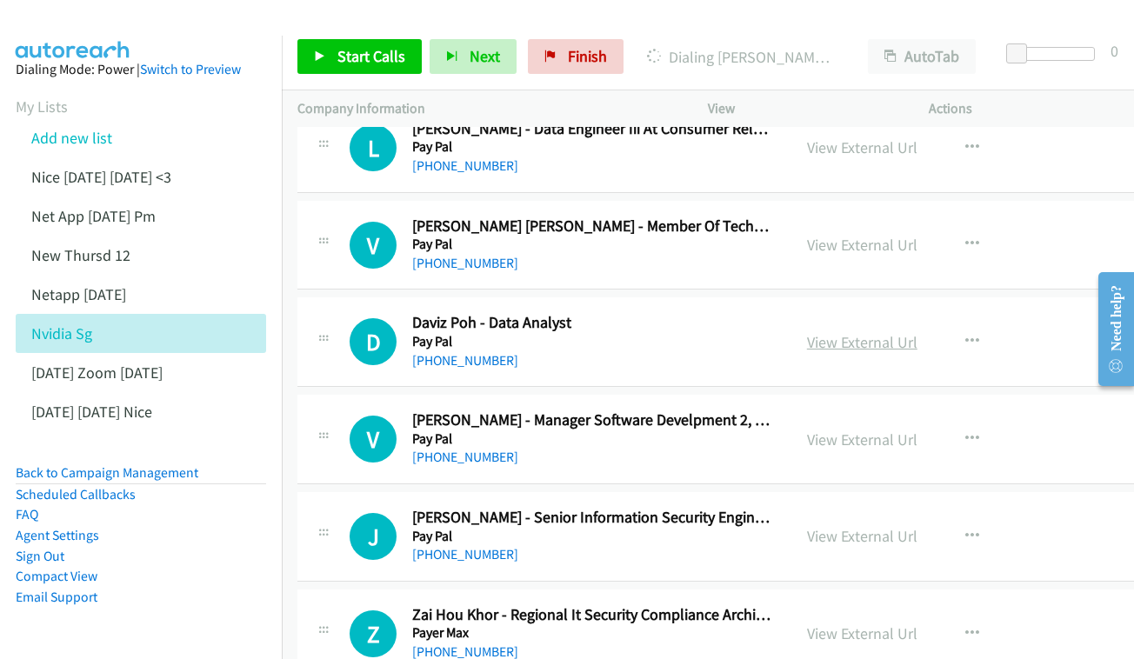
click at [852, 332] on link "View External Url" at bounding box center [862, 342] width 110 height 20
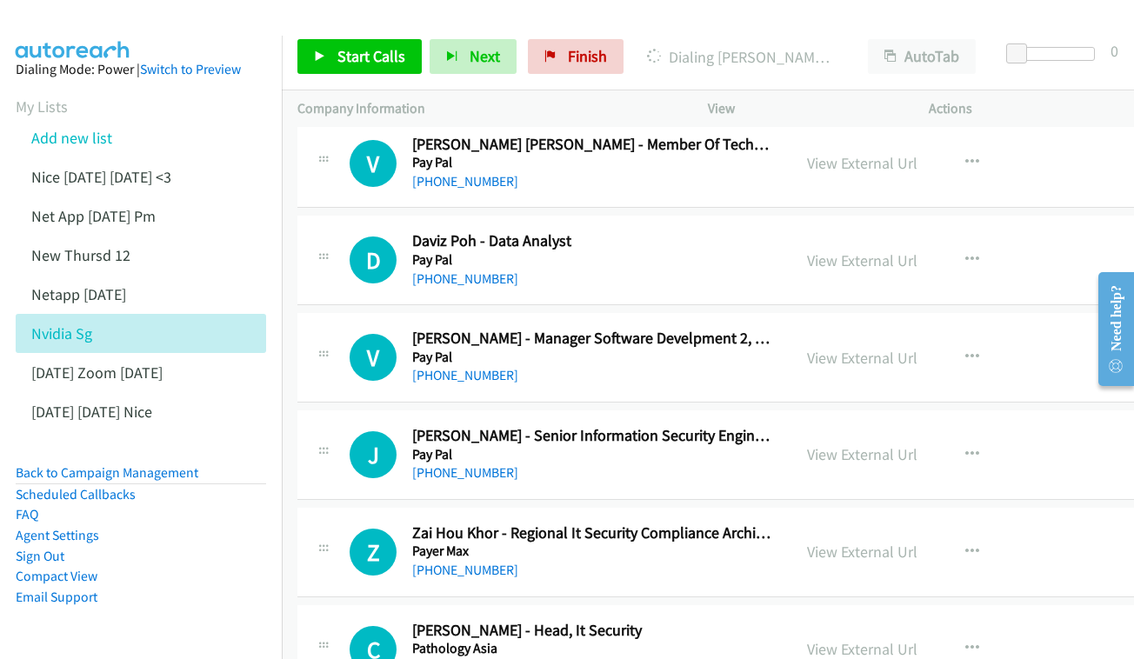
scroll to position [8822, 0]
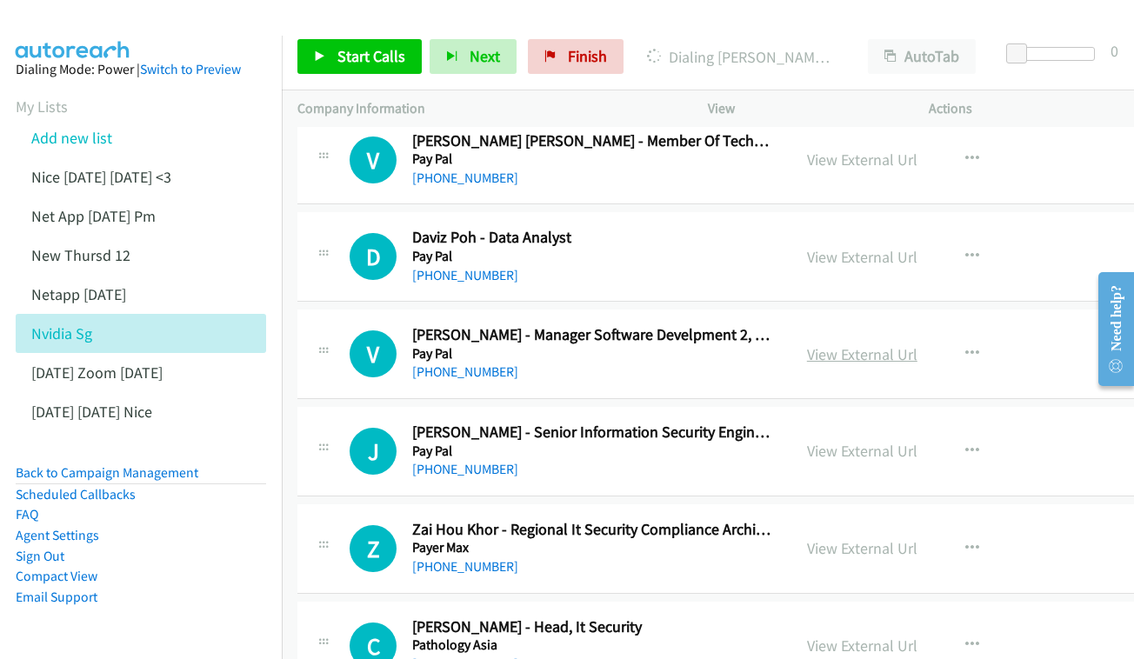
click at [901, 344] on link "View External Url" at bounding box center [862, 354] width 110 height 20
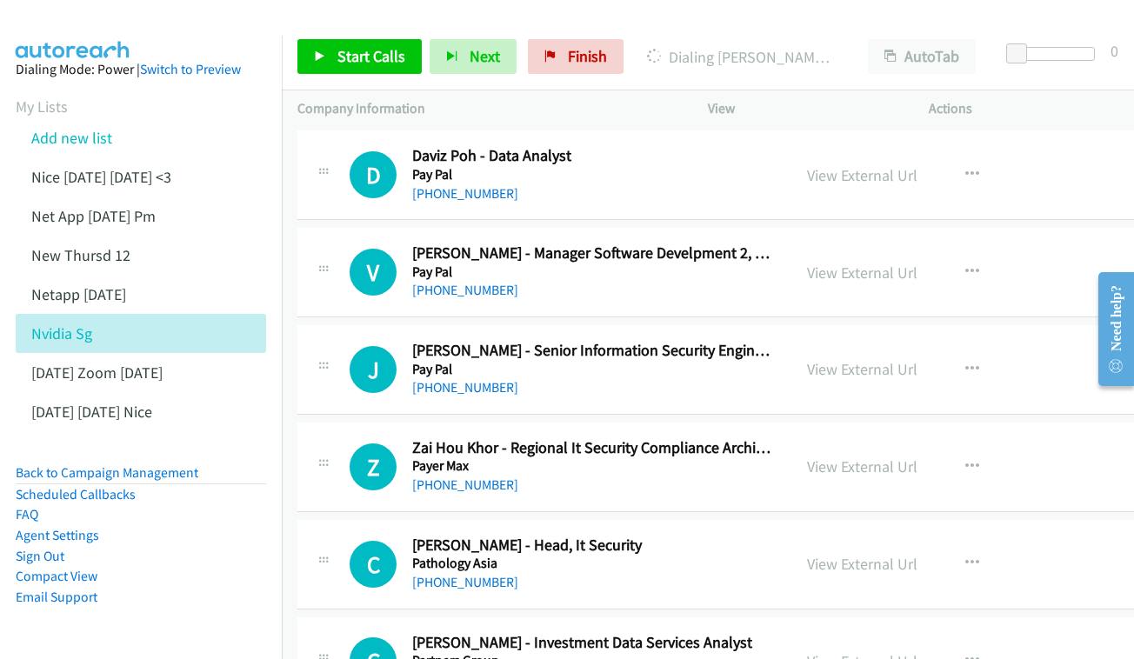
scroll to position [8907, 0]
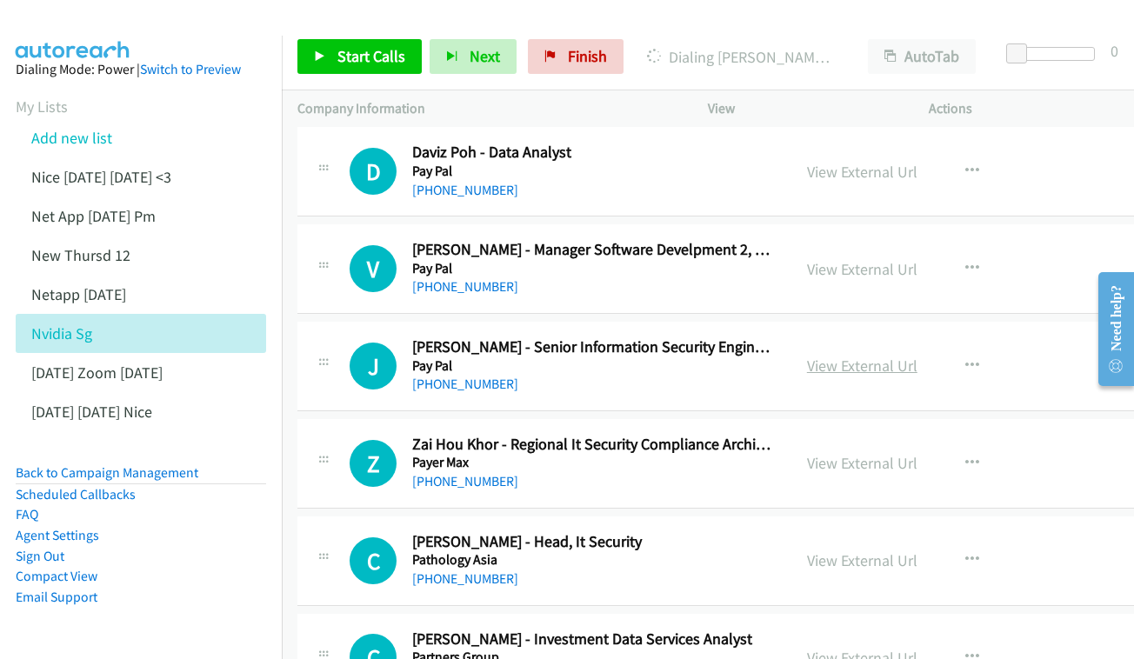
click at [895, 356] on link "View External Url" at bounding box center [862, 366] width 110 height 20
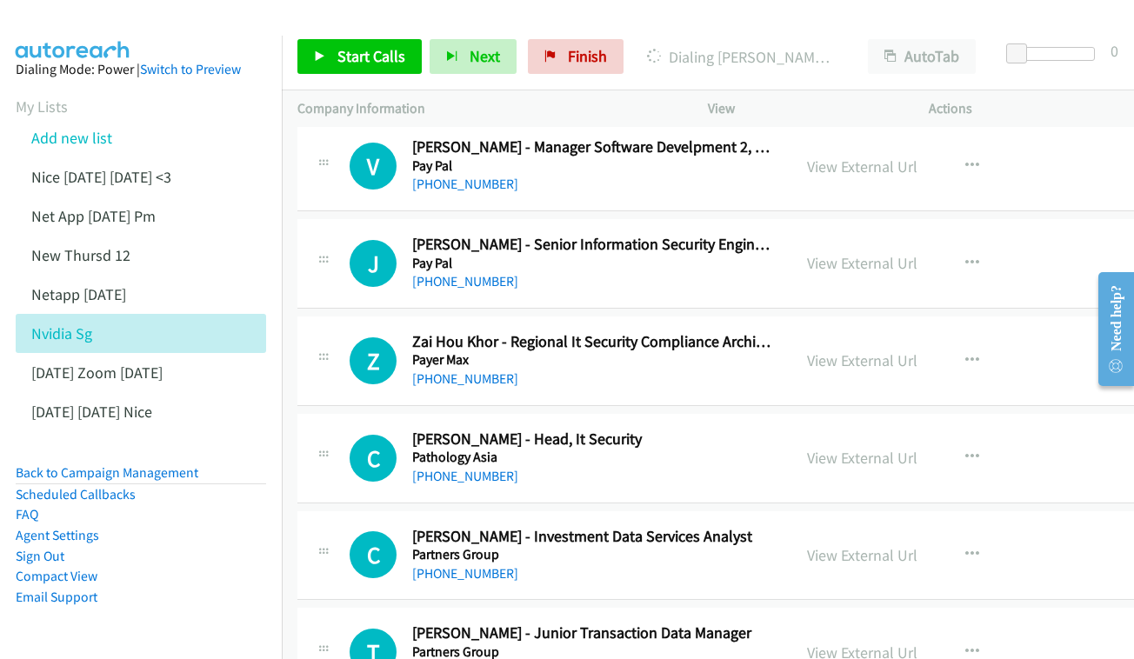
scroll to position [9013, 0]
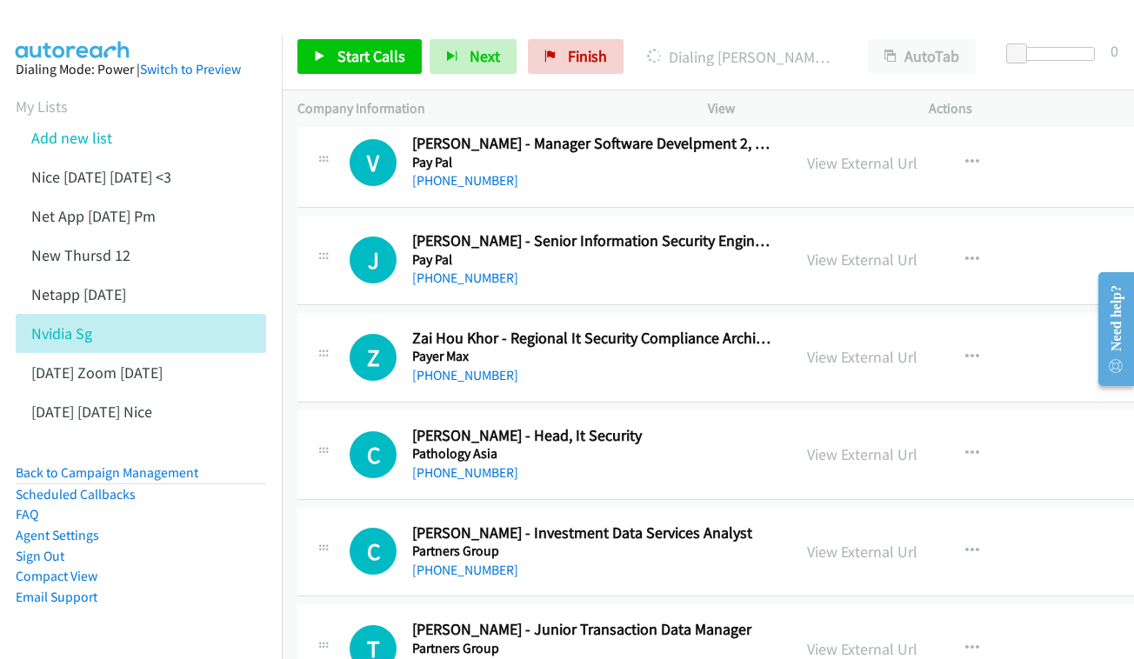
click at [871, 329] on div "View External Url View External Url Schedule/Manage Callback Start Calls Here R…" at bounding box center [922, 357] width 263 height 57
click at [886, 347] on link "View External Url" at bounding box center [862, 357] width 110 height 20
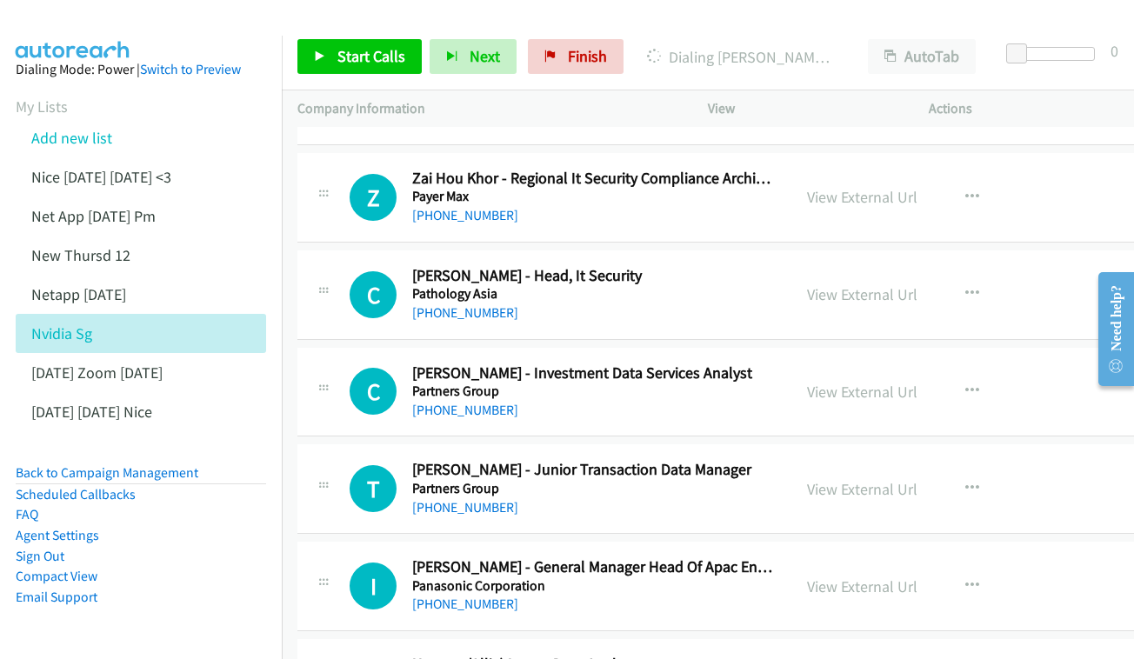
scroll to position [9152, 0]
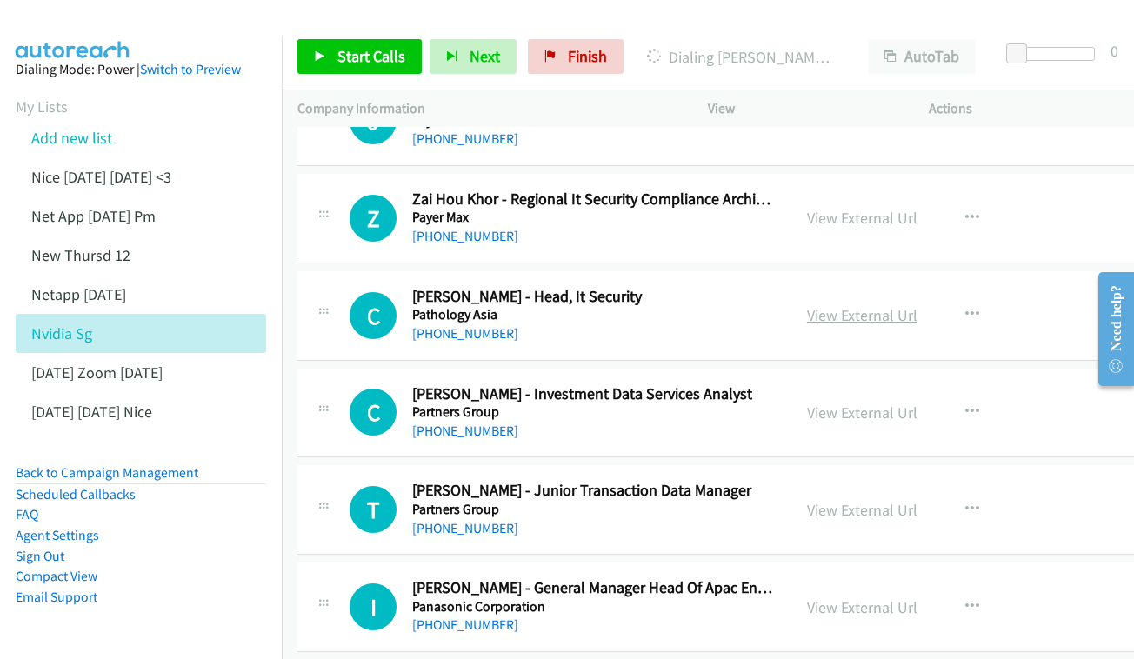
click at [916, 305] on link "View External Url" at bounding box center [862, 315] width 110 height 20
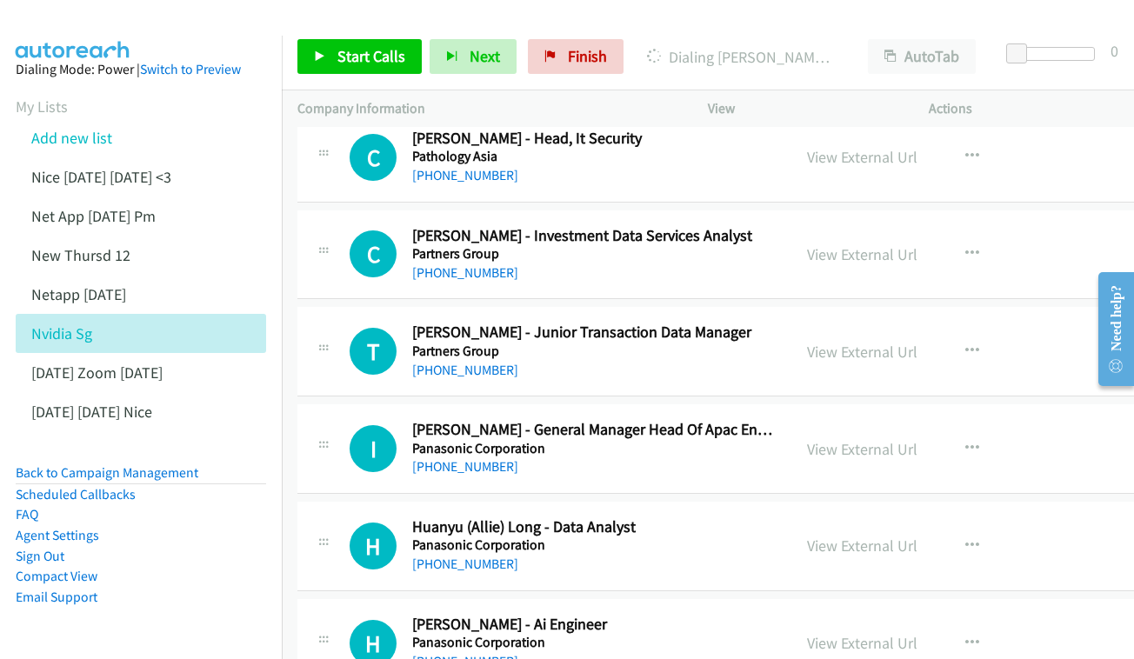
scroll to position [9408, 0]
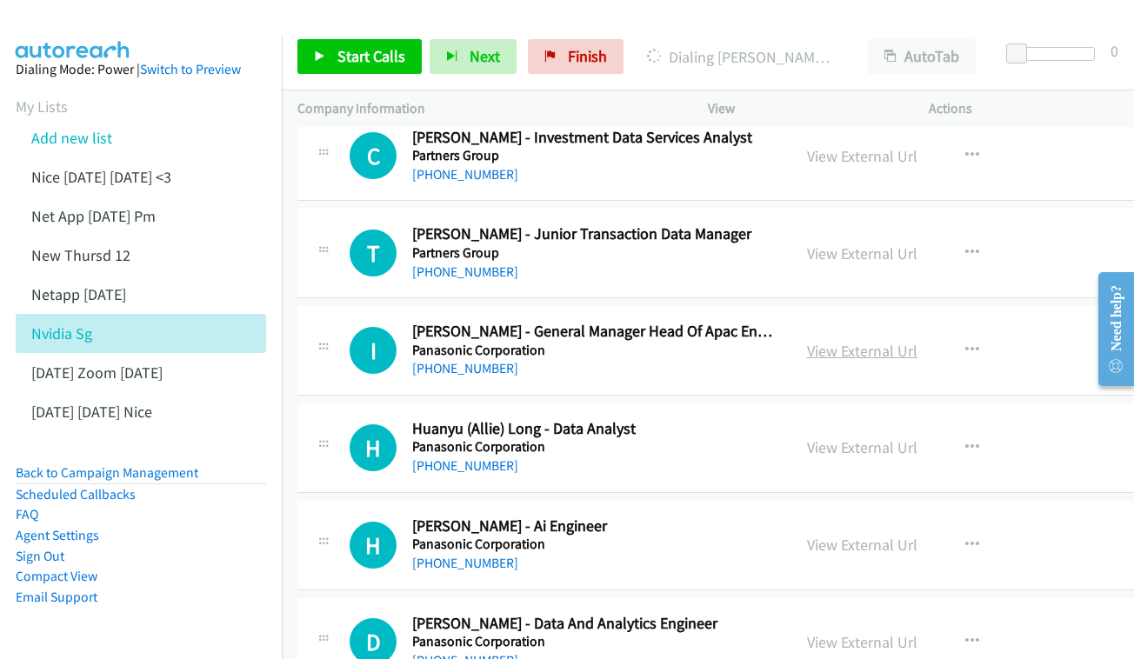
click at [855, 341] on link "View External Url" at bounding box center [862, 351] width 110 height 20
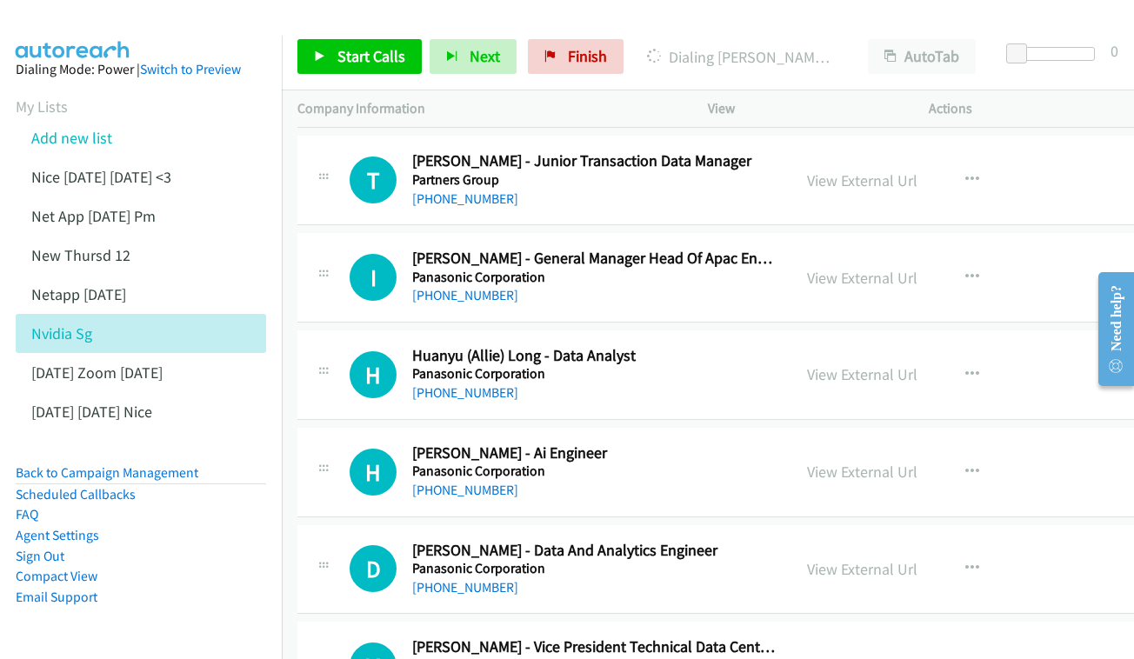
scroll to position [9482, 1]
click at [867, 363] on link "View External Url" at bounding box center [861, 373] width 110 height 20
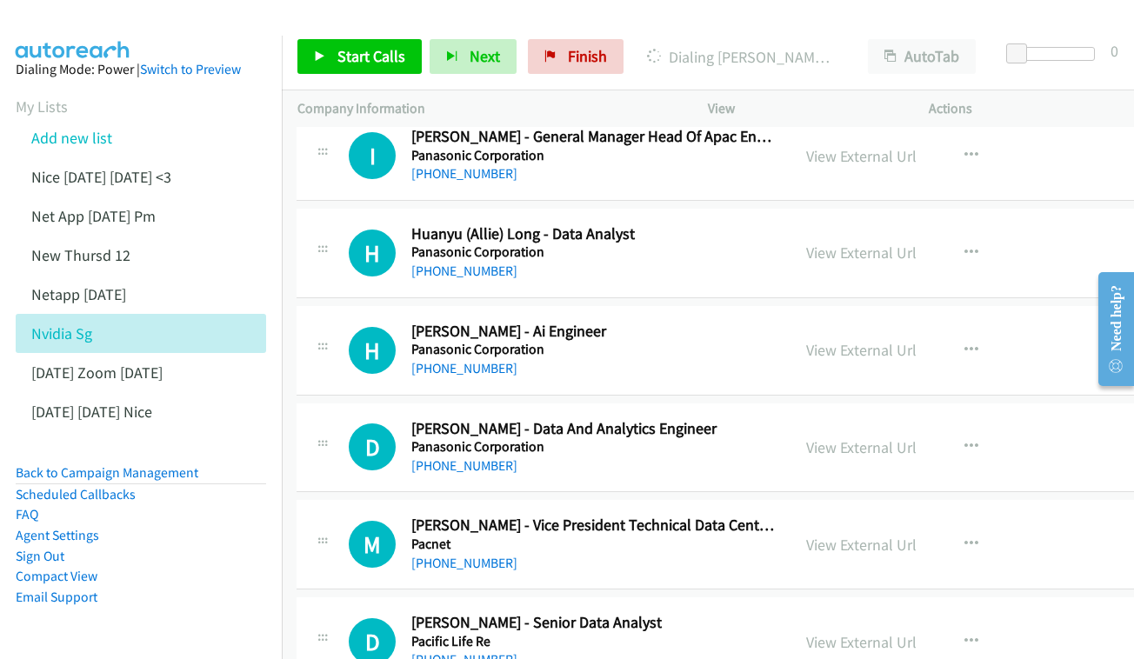
scroll to position [9604, 1]
click at [841, 339] on link "View External Url" at bounding box center [861, 349] width 110 height 20
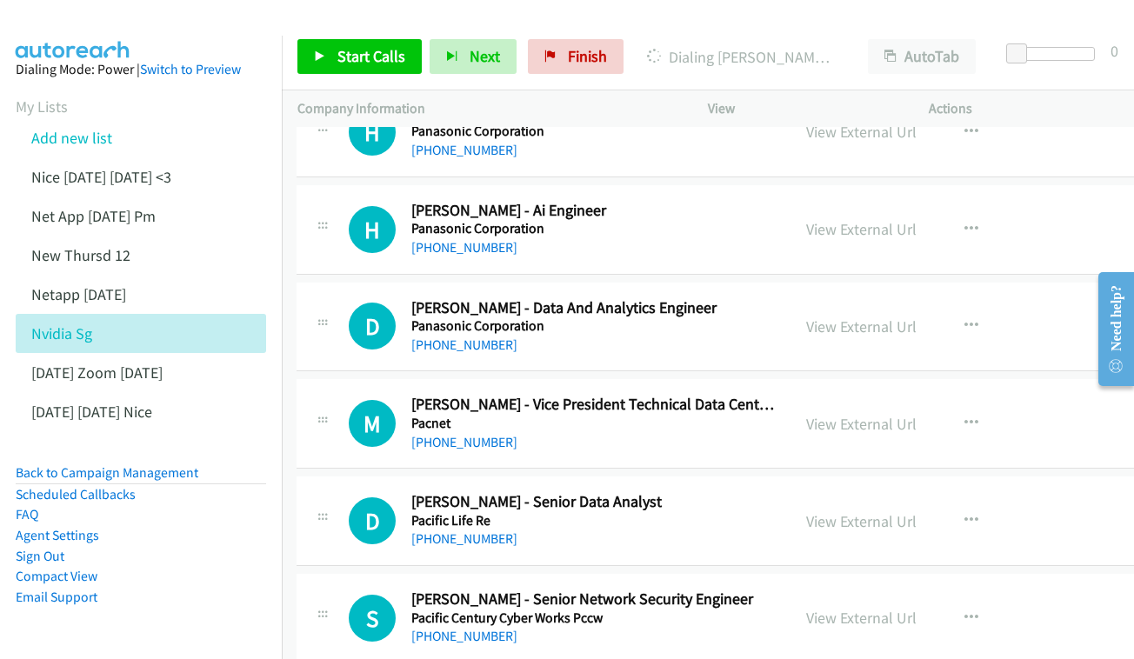
scroll to position [9724, 0]
click at [897, 317] on link "View External Url" at bounding box center [862, 327] width 110 height 20
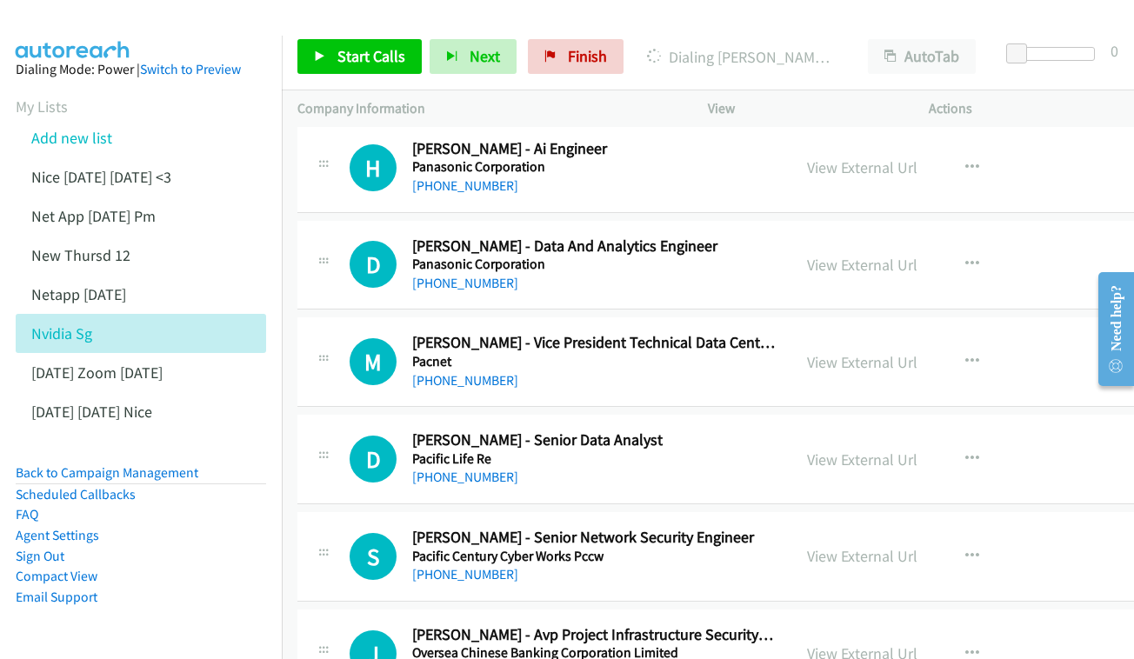
scroll to position [9806, 0]
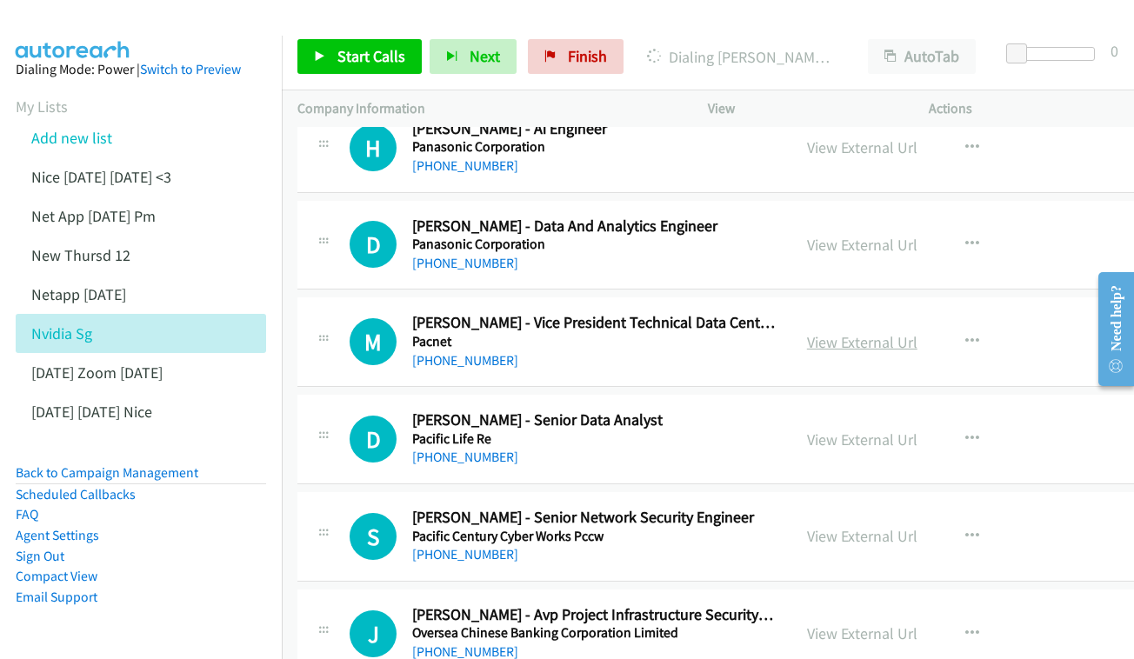
click at [908, 332] on link "View External Url" at bounding box center [862, 342] width 110 height 20
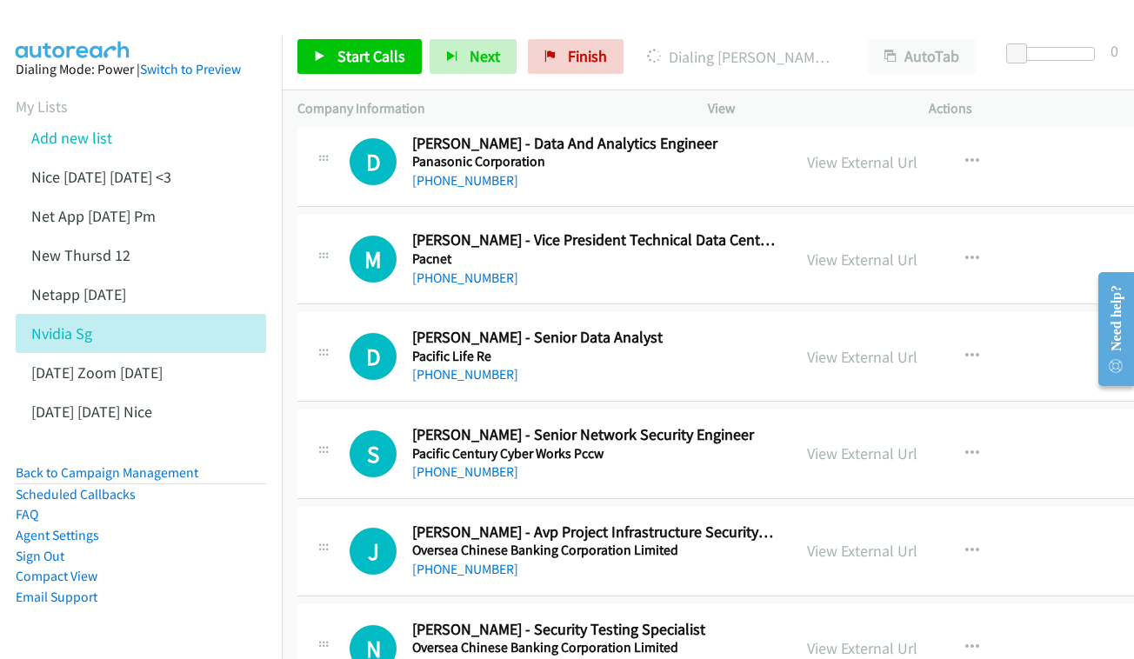
scroll to position [9889, 0]
click at [918, 327] on div "View External Url View External Url Schedule/Manage Callback Start Calls Here R…" at bounding box center [922, 355] width 263 height 57
click at [907, 346] on link "View External Url" at bounding box center [862, 356] width 110 height 20
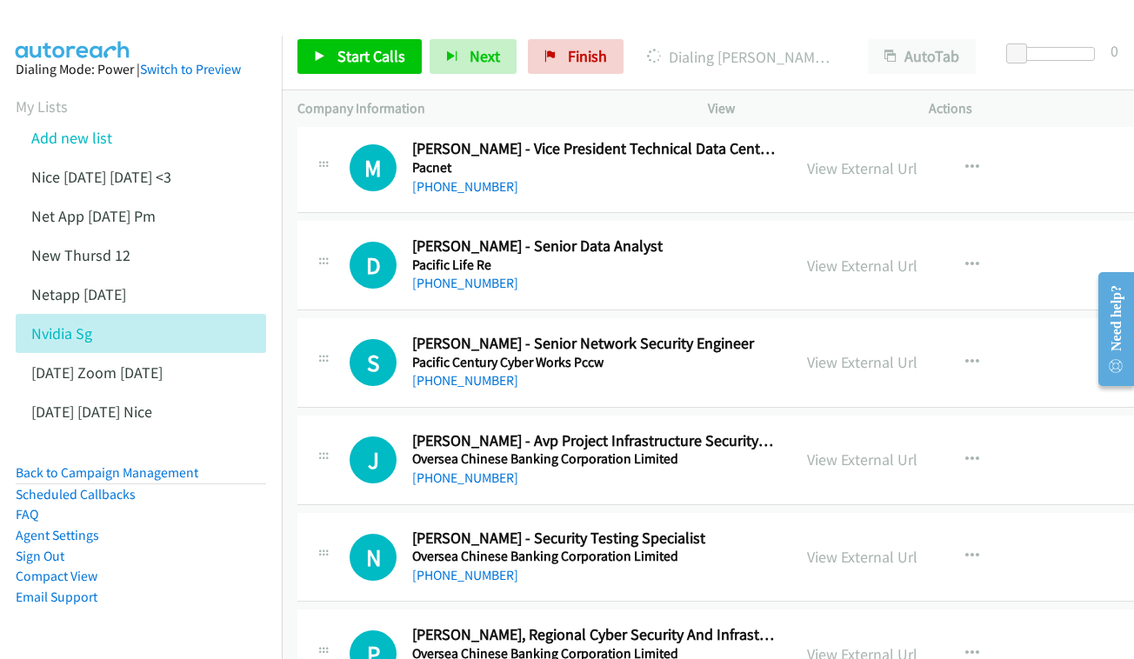
click at [846, 350] on div "View External Url" at bounding box center [862, 361] width 110 height 23
click at [856, 352] on link "View External Url" at bounding box center [862, 362] width 110 height 20
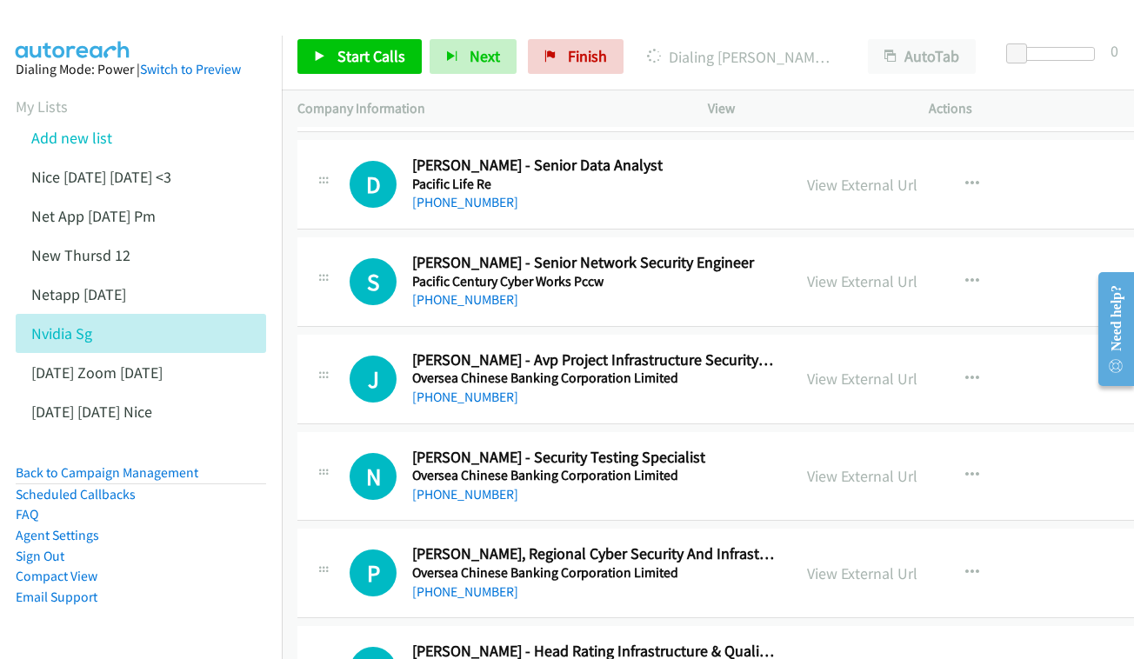
scroll to position [10105, 0]
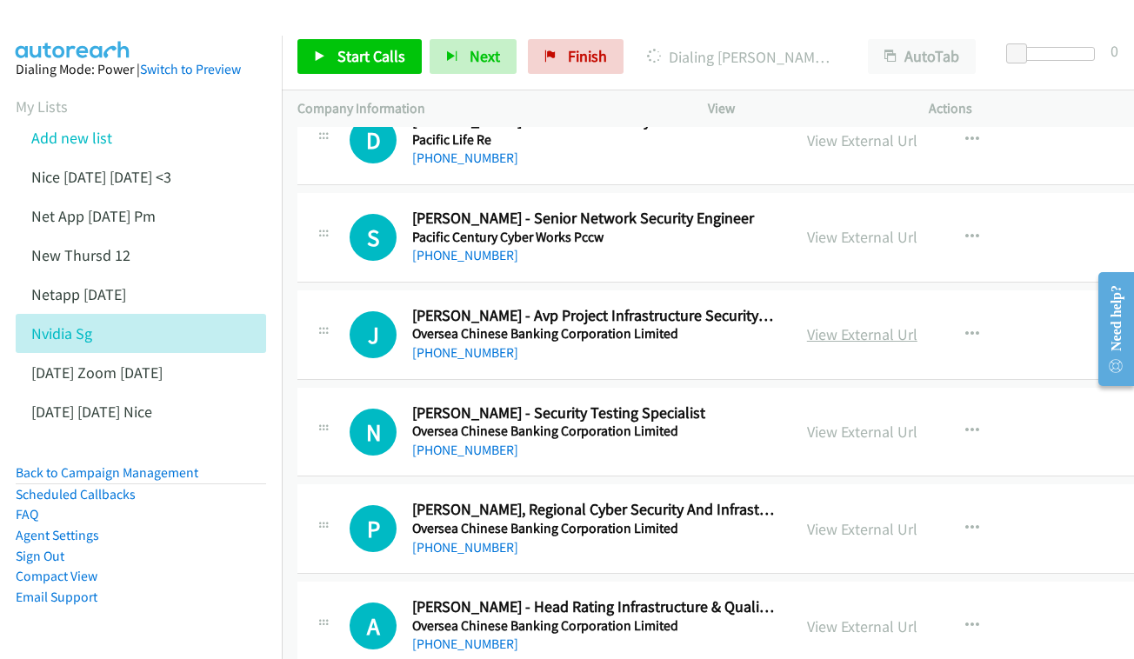
click at [876, 324] on link "View External Url" at bounding box center [862, 334] width 110 height 20
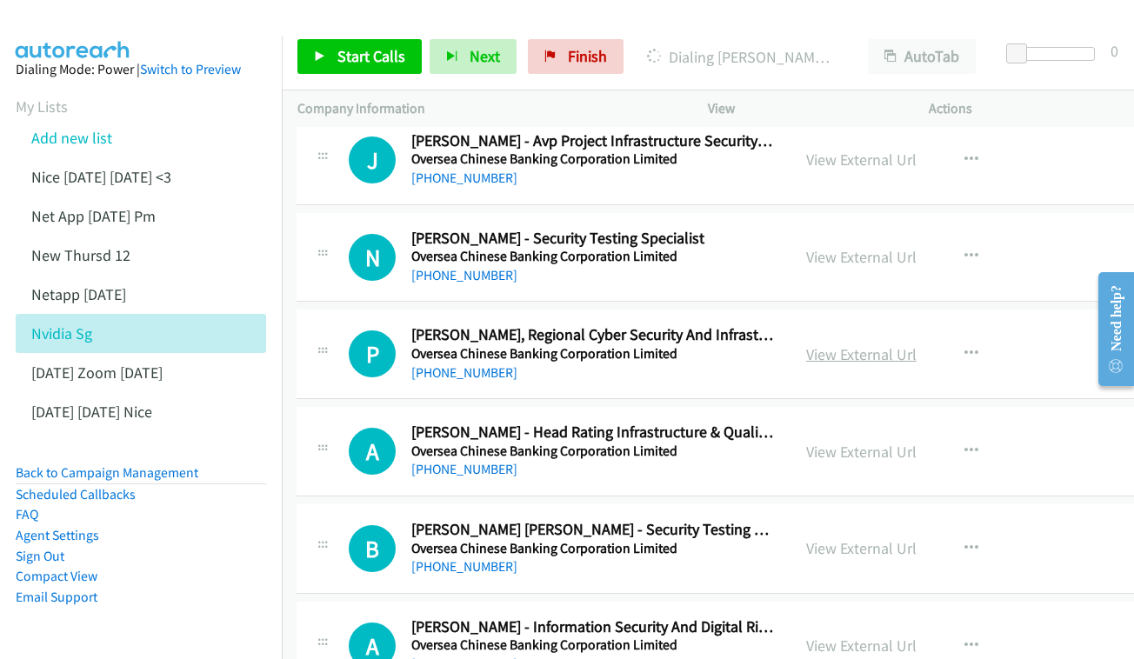
scroll to position [10281, 1]
click at [883, 343] on link "View External Url" at bounding box center [861, 353] width 110 height 20
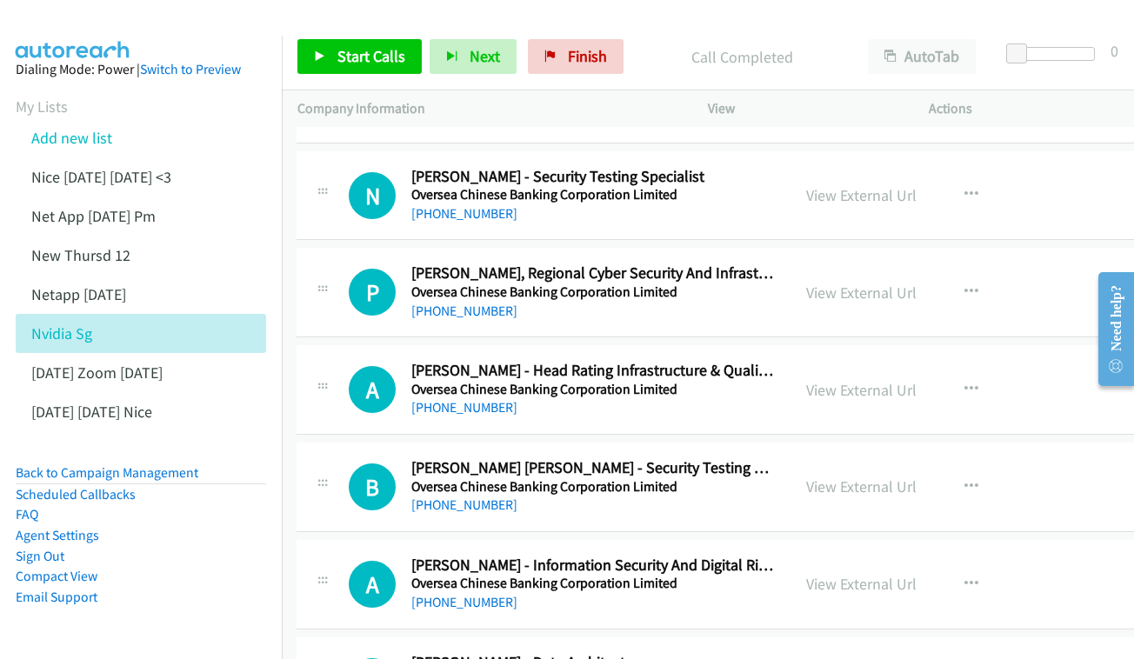
scroll to position [10359, 1]
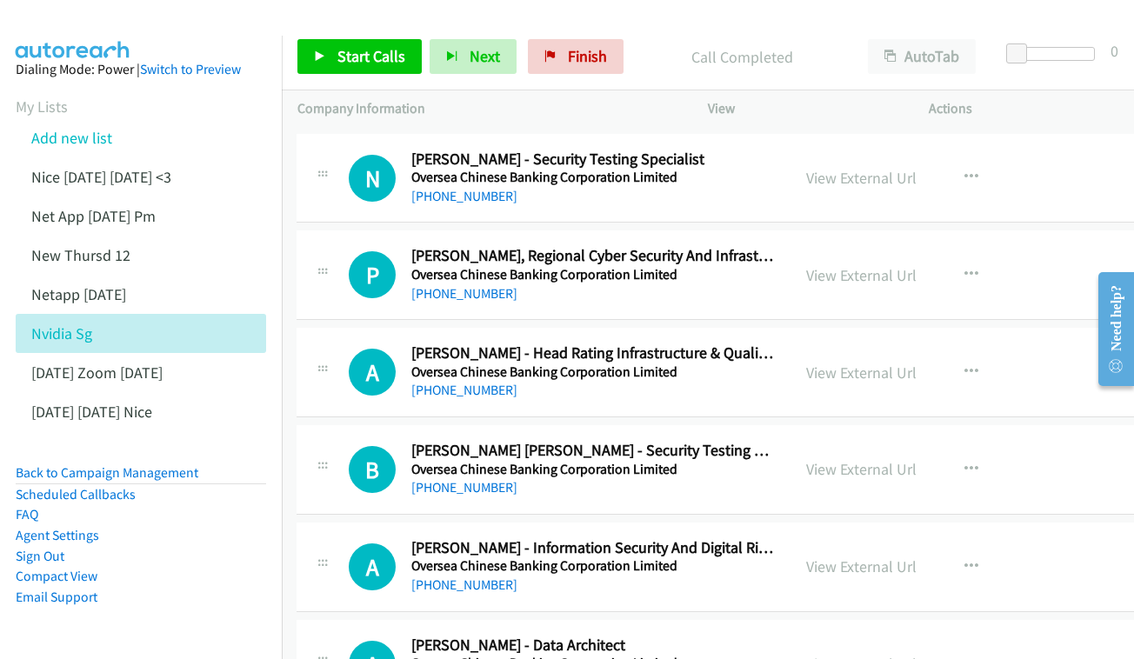
drag, startPoint x: 866, startPoint y: 199, endPoint x: 544, endPoint y: 127, distance: 329.7
click at [901, 363] on link "View External Url" at bounding box center [861, 373] width 110 height 20
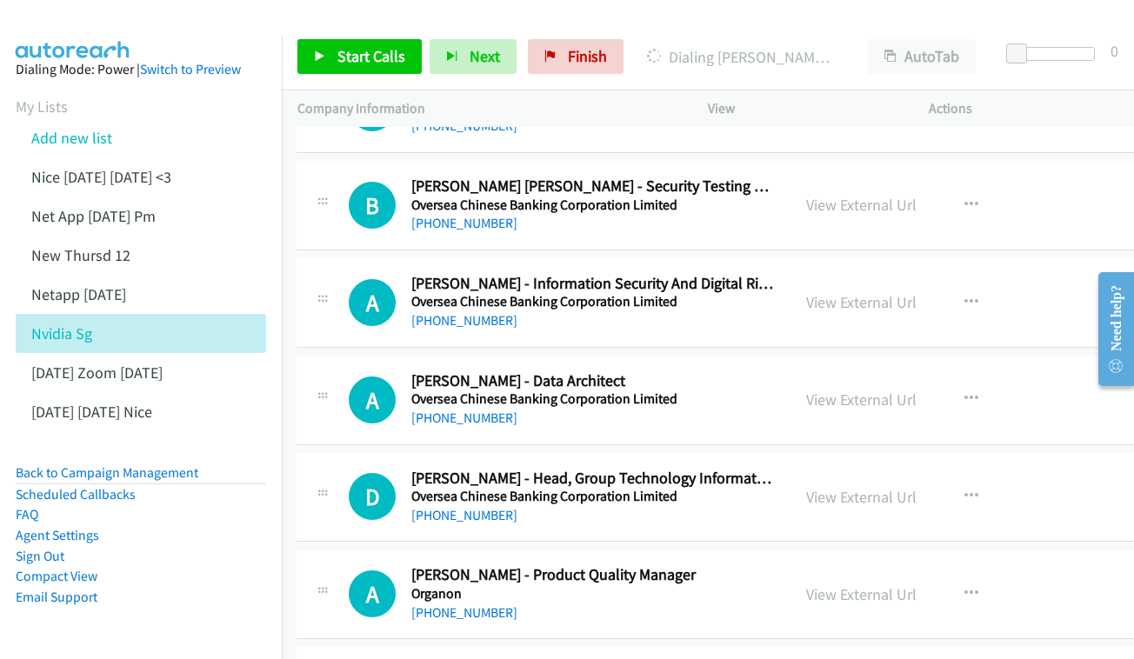
scroll to position [10627, 1]
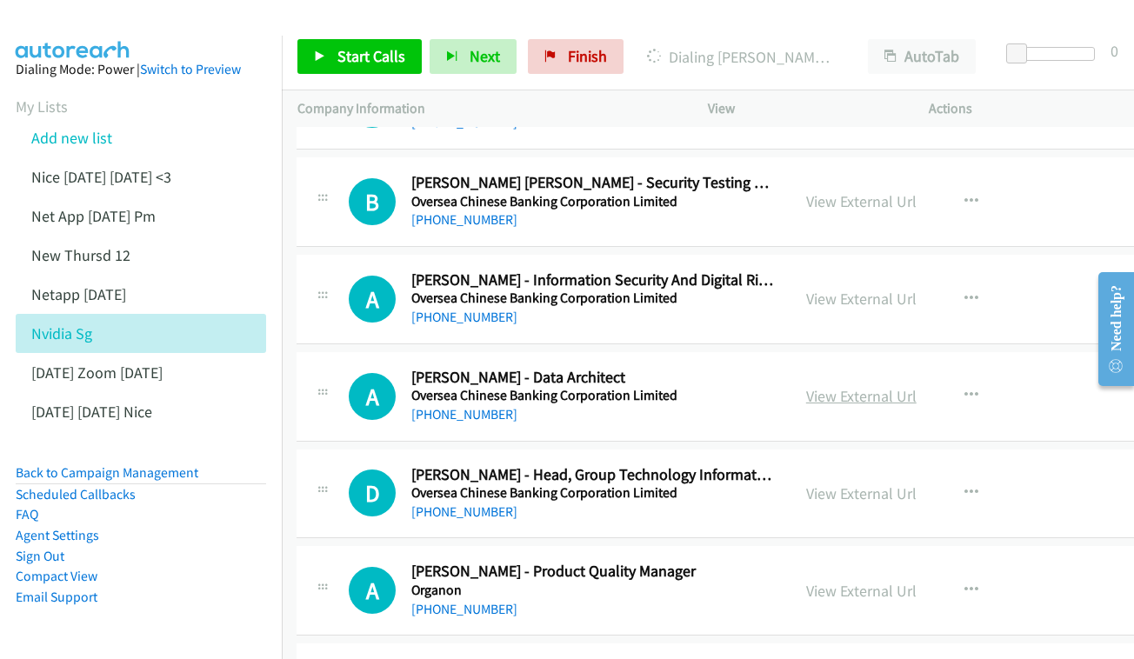
click at [892, 386] on link "View External Url" at bounding box center [861, 396] width 110 height 20
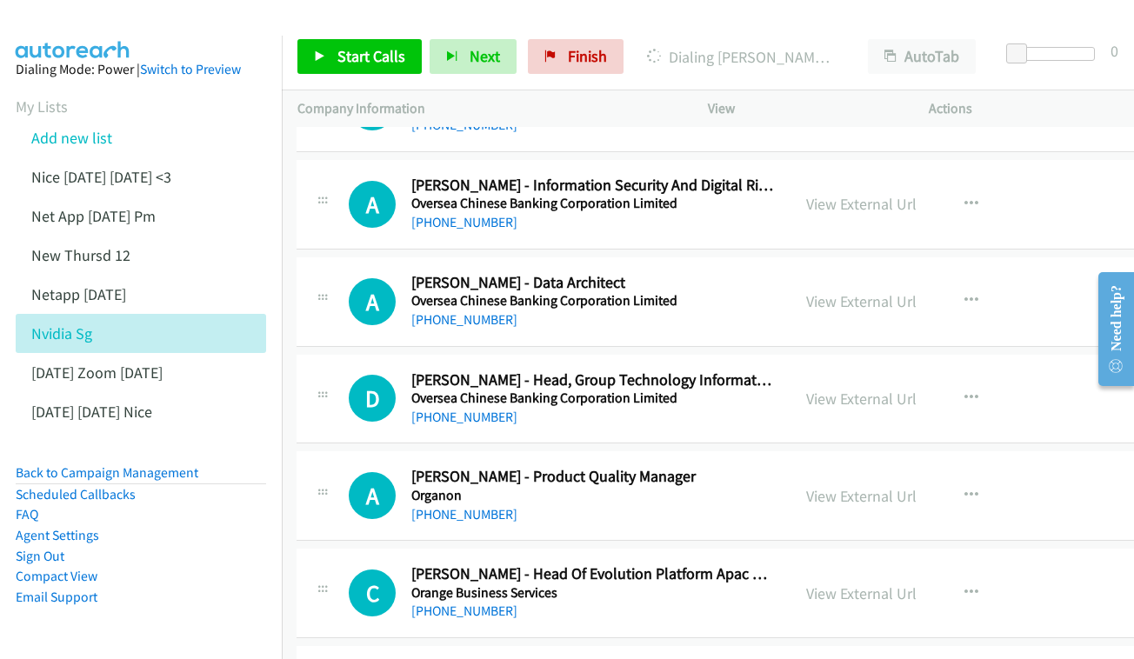
scroll to position [10725, 1]
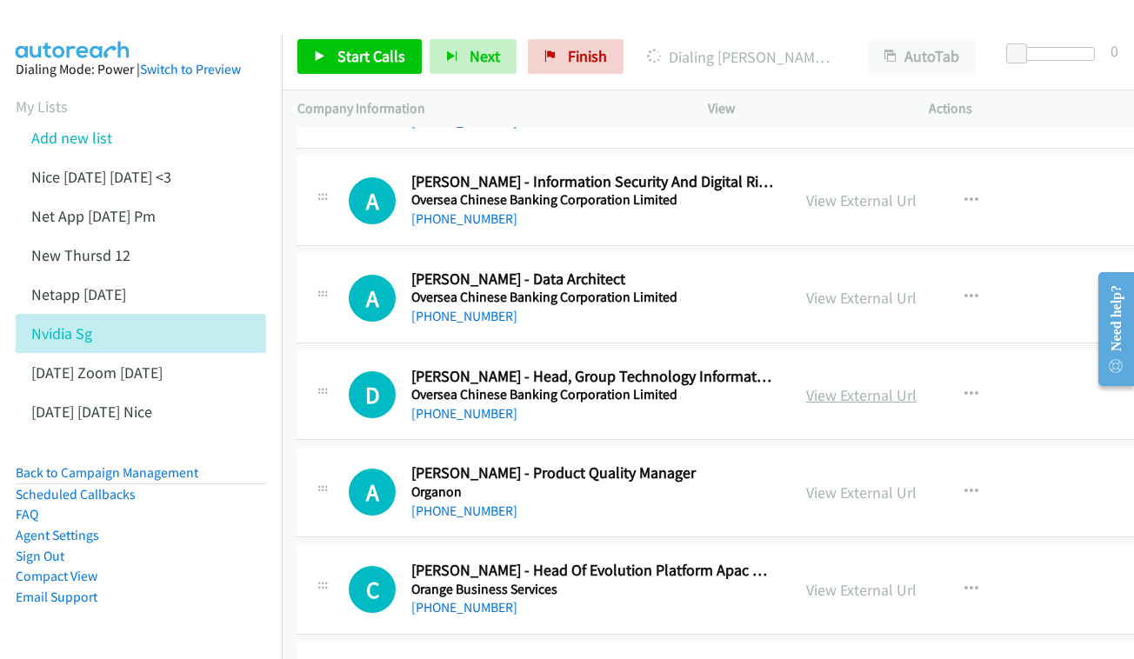
click at [917, 385] on link "View External Url" at bounding box center [861, 395] width 110 height 20
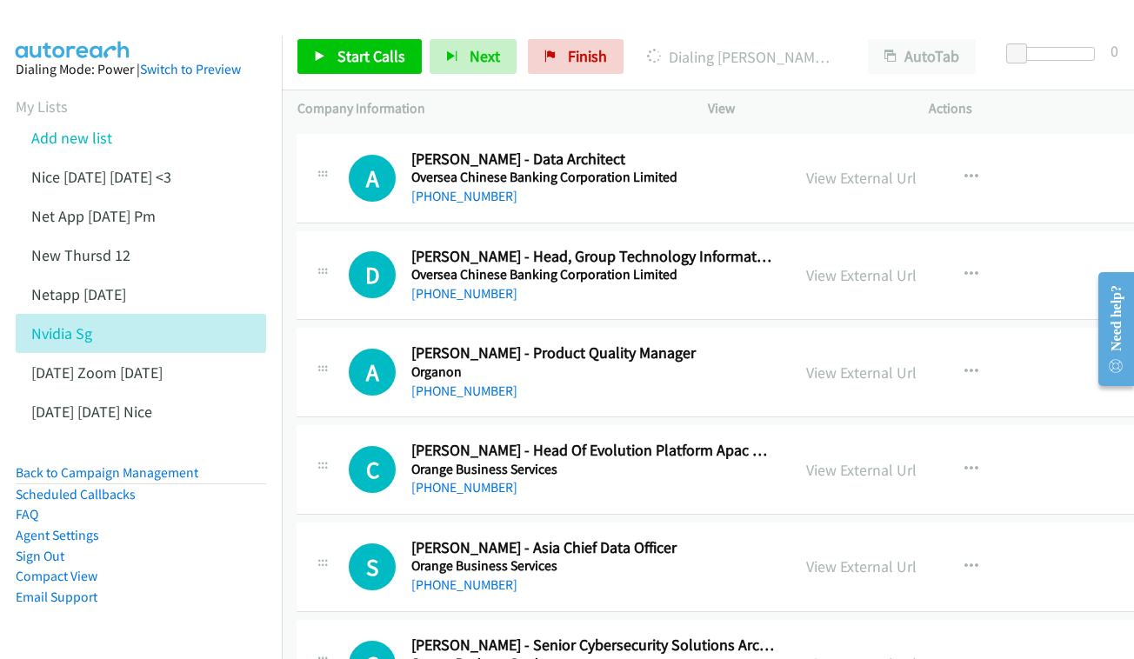
scroll to position [10848, 1]
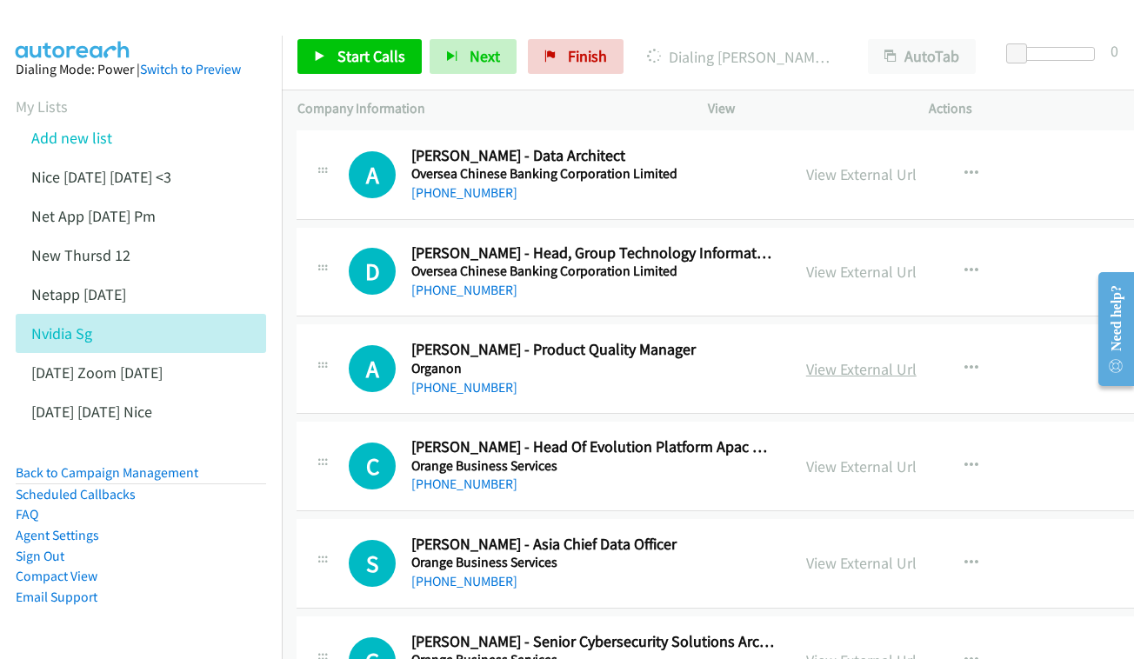
click at [860, 359] on link "View External Url" at bounding box center [861, 369] width 110 height 20
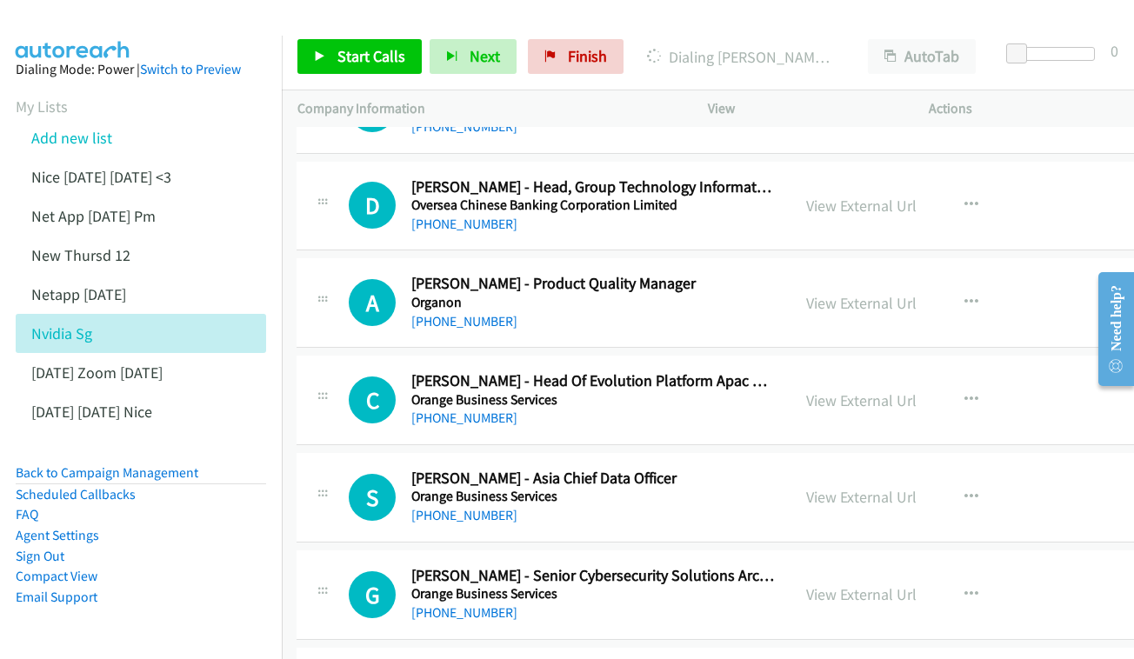
scroll to position [10918, 1]
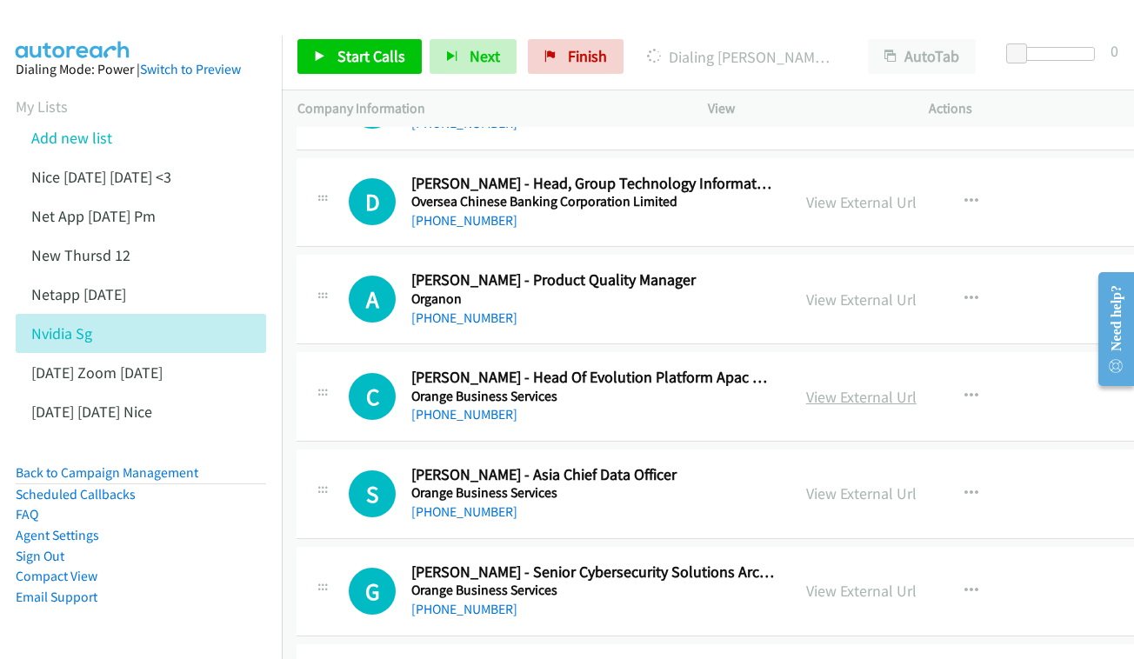
click at [894, 387] on link "View External Url" at bounding box center [861, 397] width 110 height 20
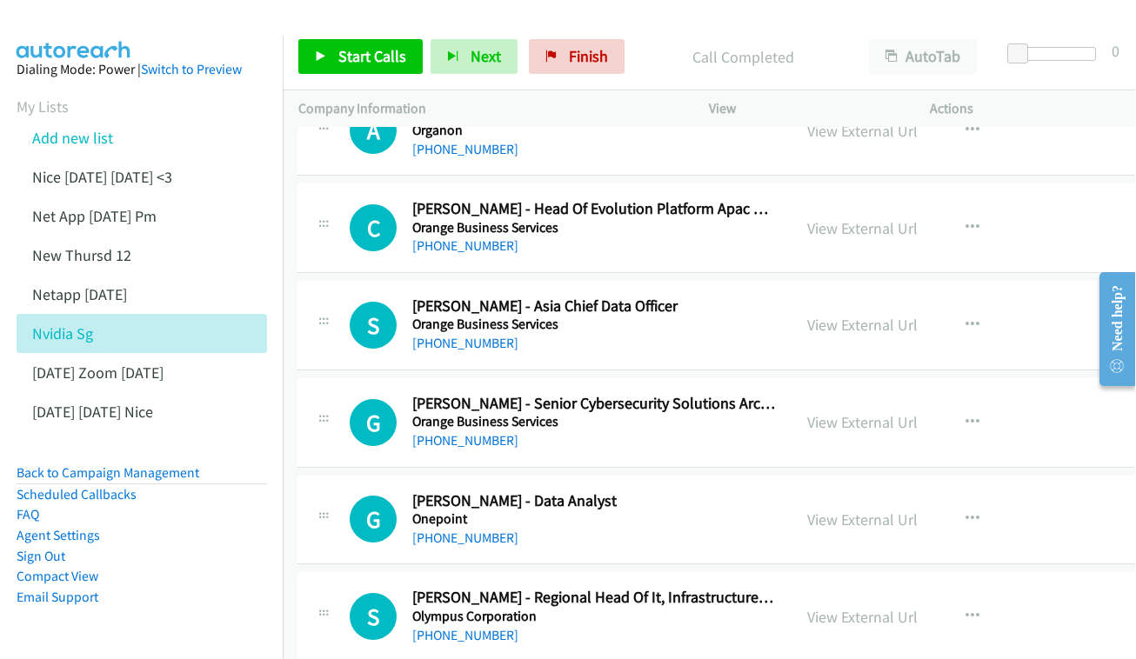
scroll to position [11121, 1]
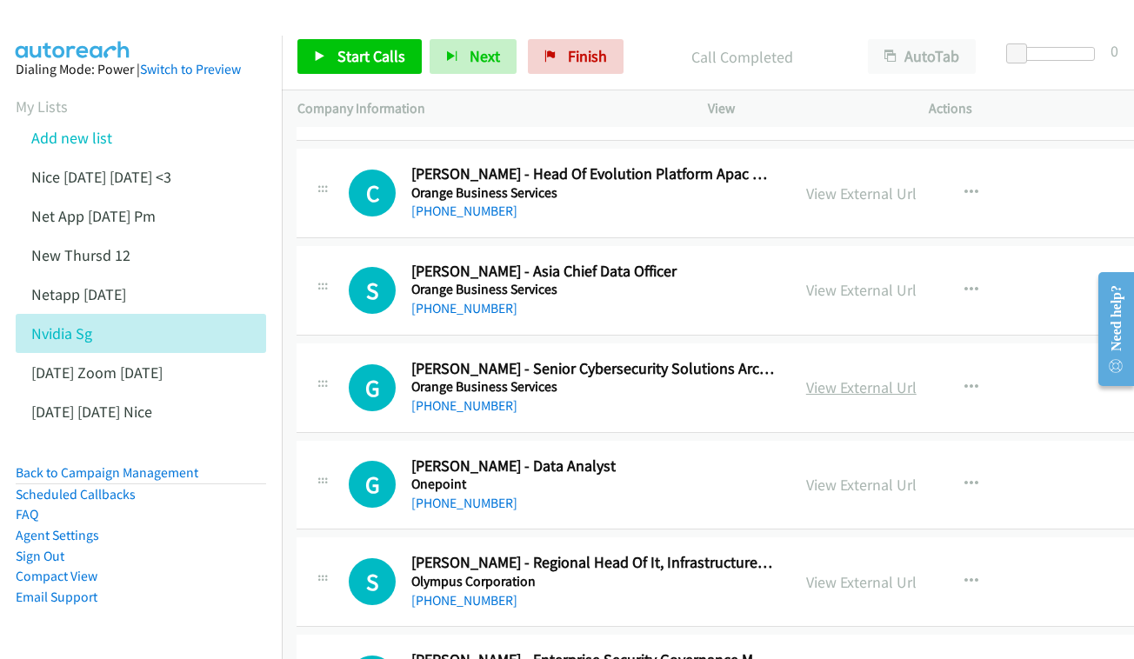
click at [903, 377] on link "View External Url" at bounding box center [861, 387] width 110 height 20
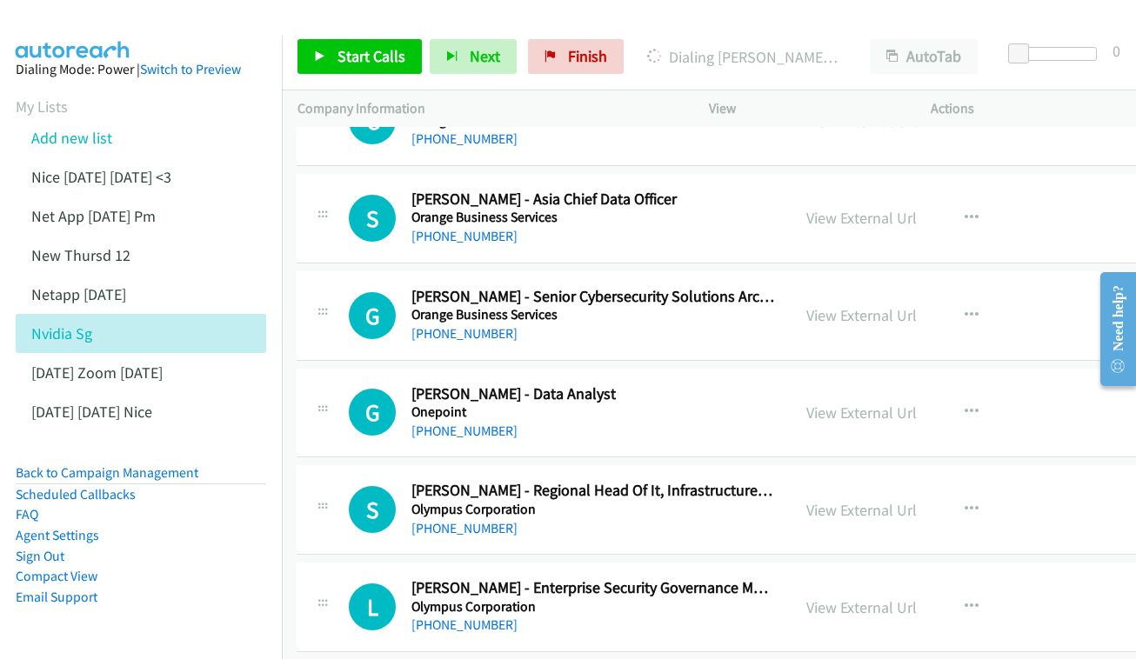
scroll to position [11197, 1]
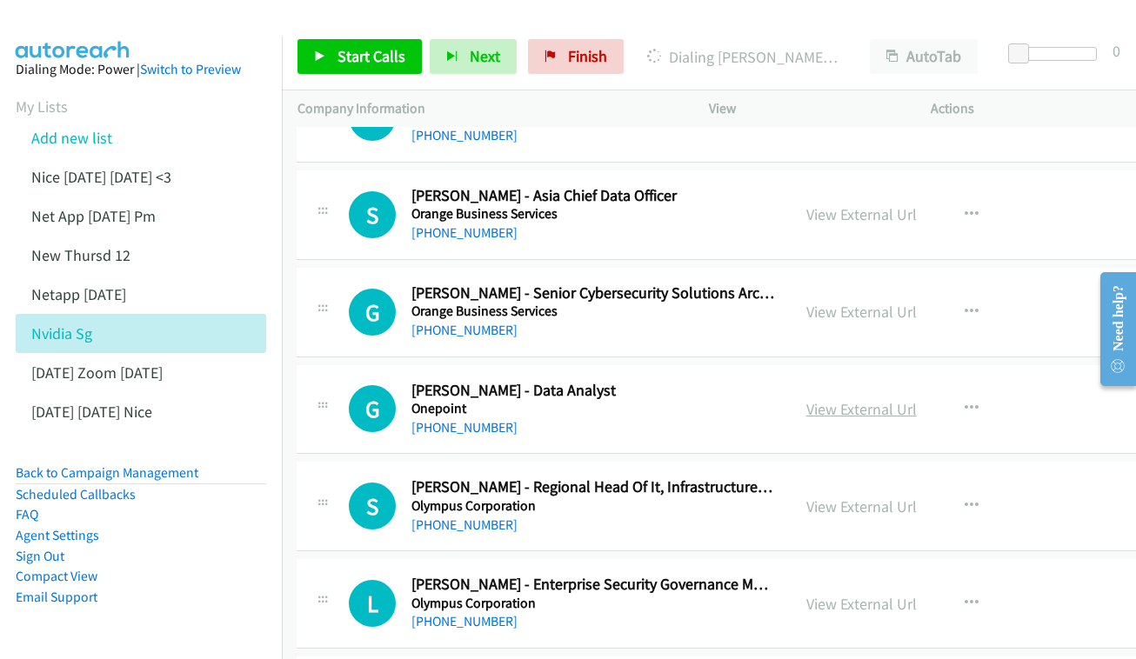
click at [904, 399] on link "View External Url" at bounding box center [861, 409] width 110 height 20
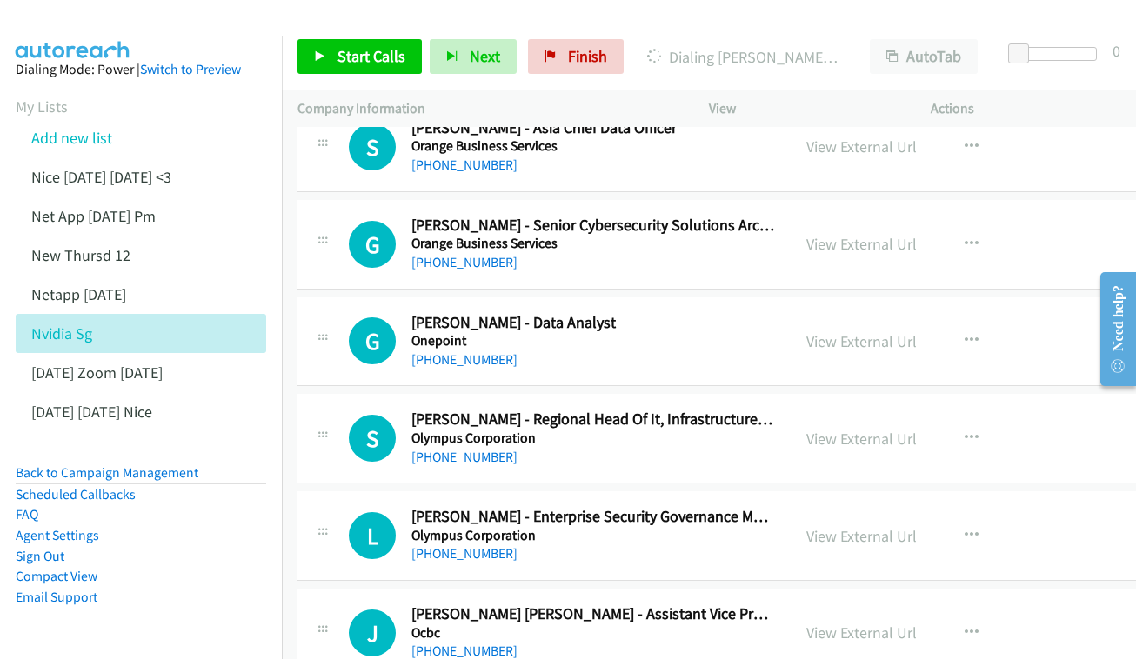
scroll to position [11295, 1]
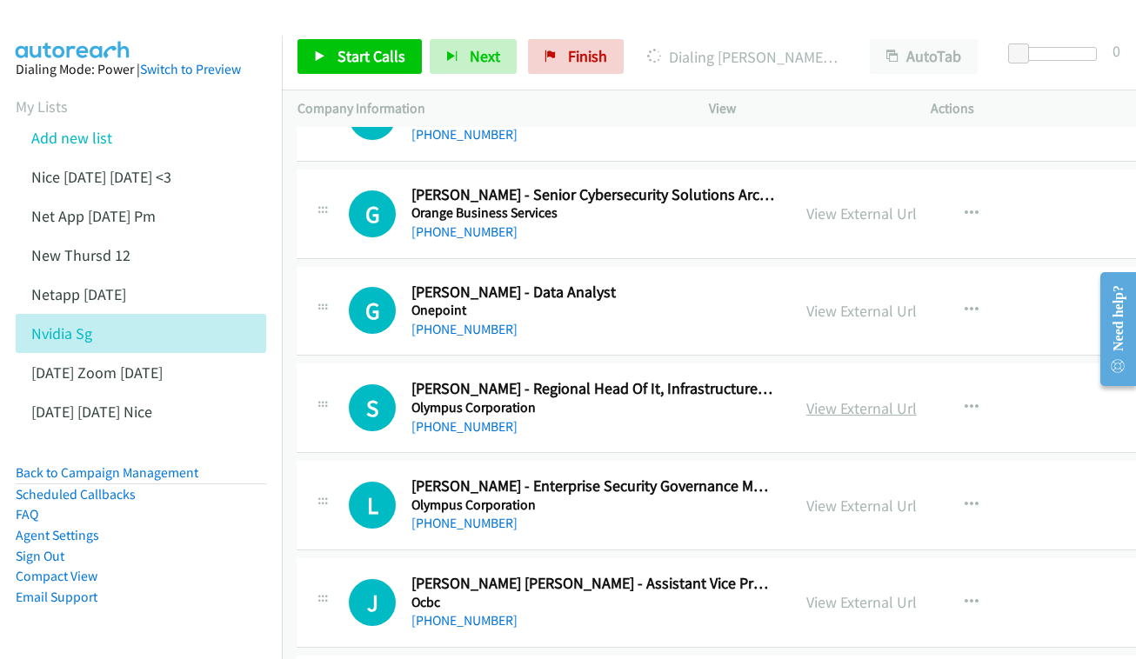
click at [875, 398] on link "View External Url" at bounding box center [861, 408] width 110 height 20
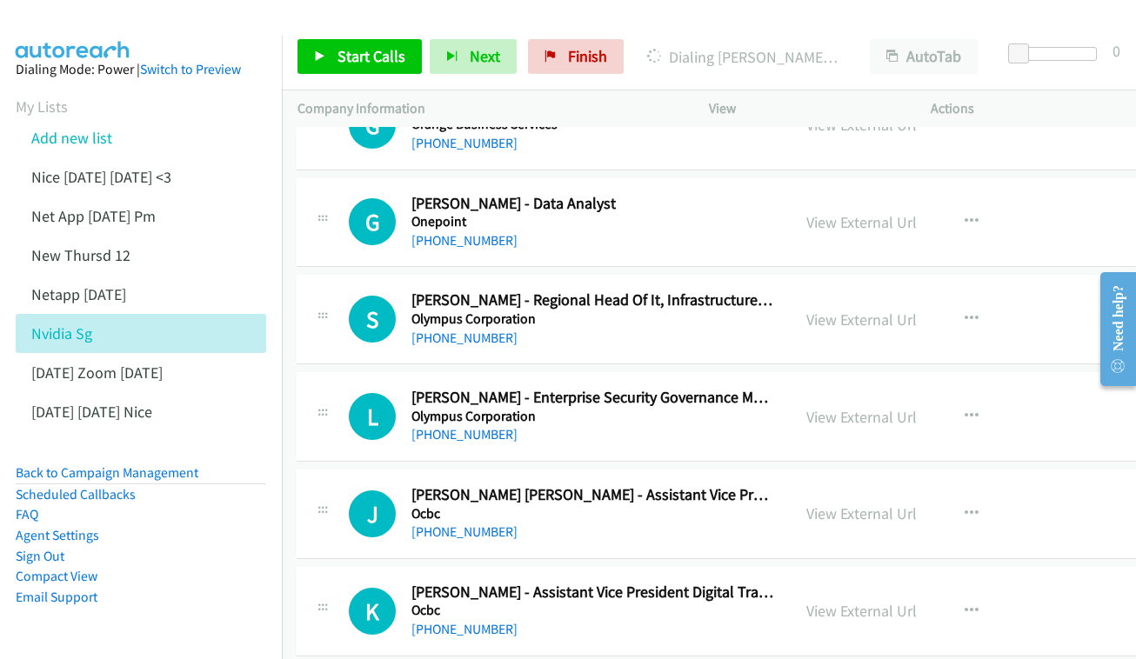
scroll to position [11402, 1]
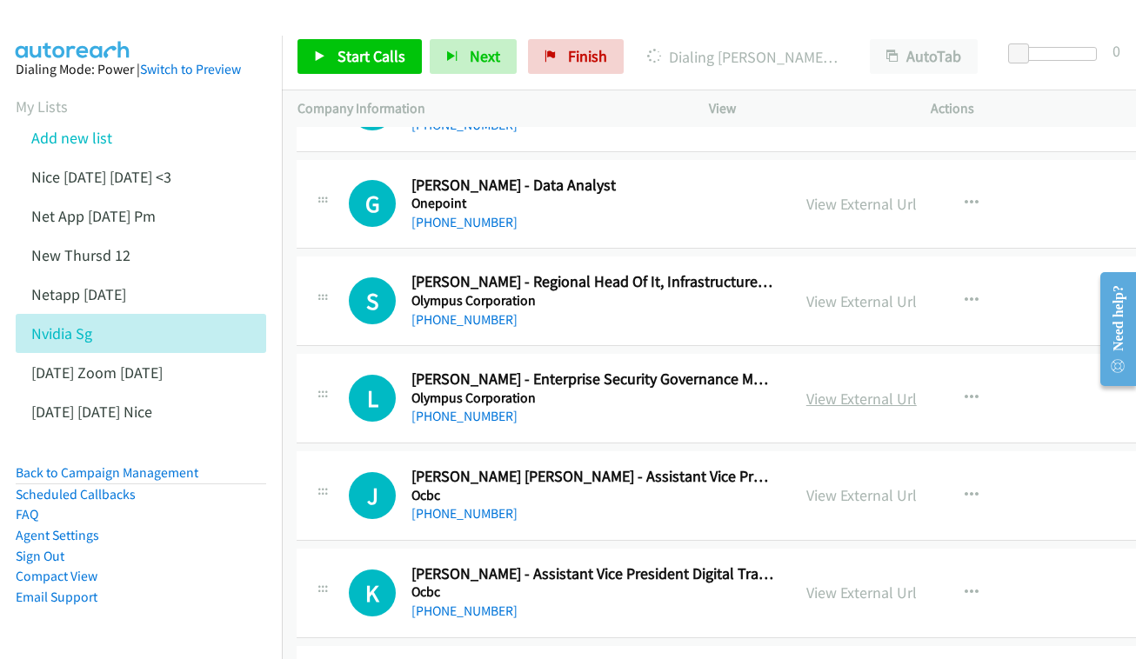
click at [876, 389] on link "View External Url" at bounding box center [861, 399] width 110 height 20
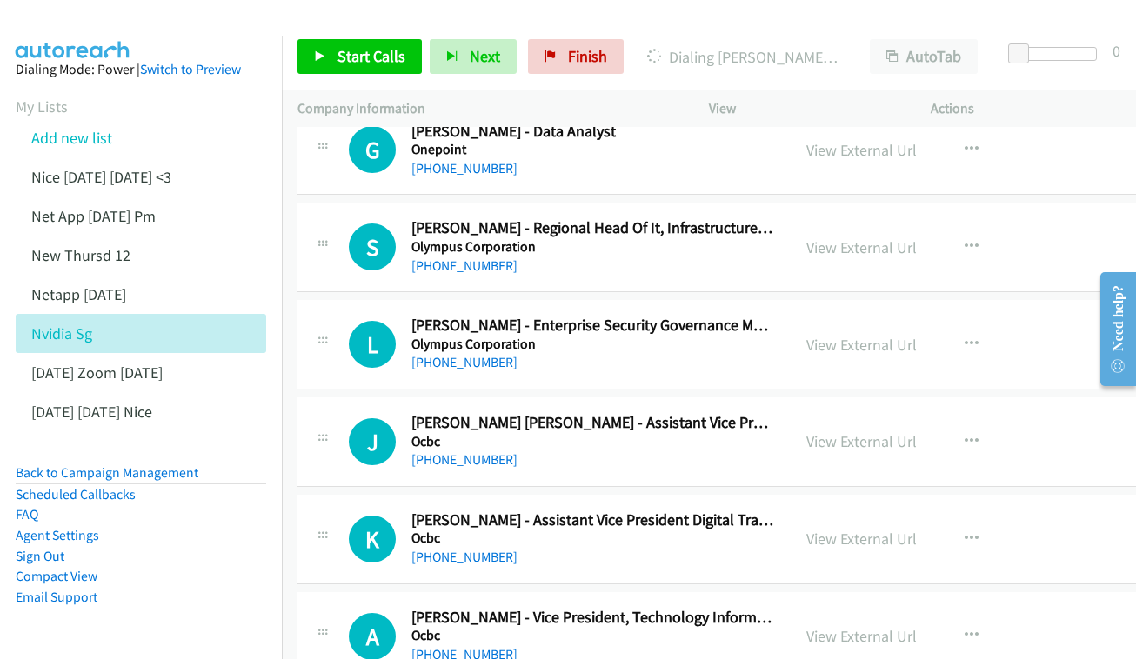
scroll to position [11487, 1]
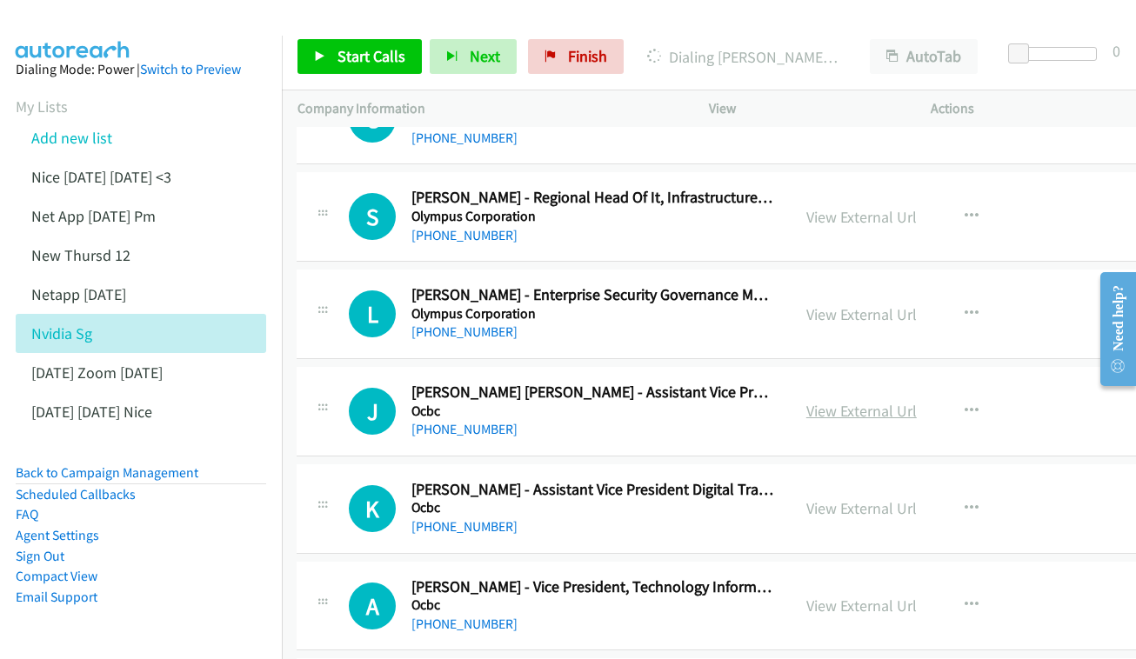
click at [853, 401] on link "View External Url" at bounding box center [861, 411] width 110 height 20
click at [849, 480] on div "View External Url View External Url Schedule/Manage Callback Start Calls Here R…" at bounding box center [921, 508] width 263 height 57
click at [865, 498] on link "View External Url" at bounding box center [861, 508] width 110 height 20
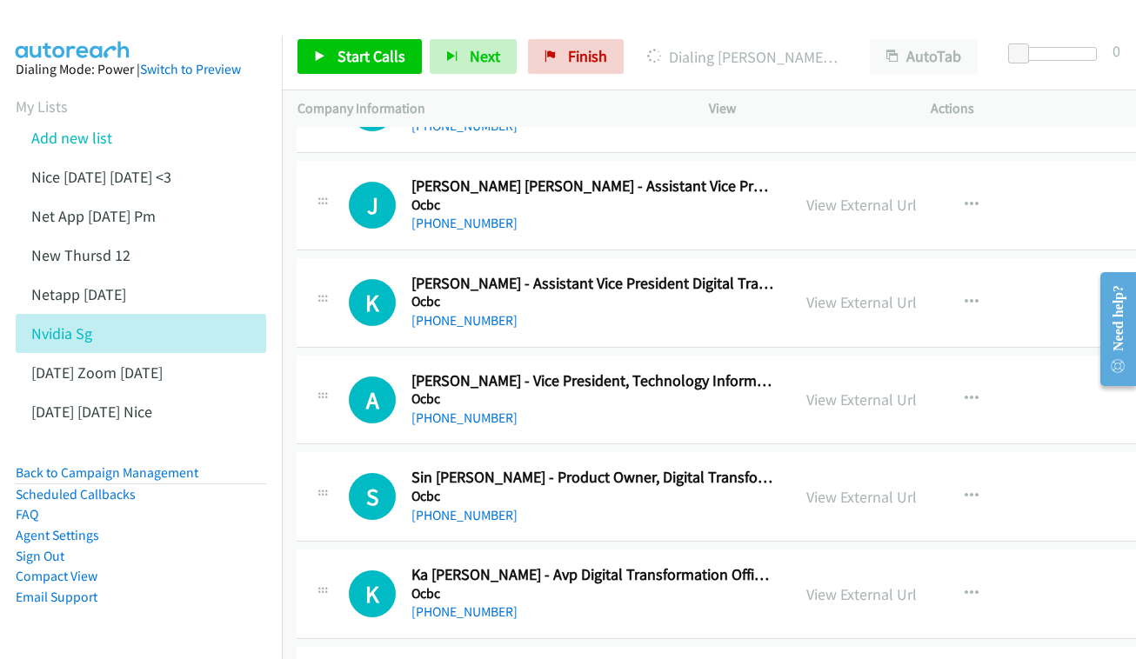
scroll to position [11719, 1]
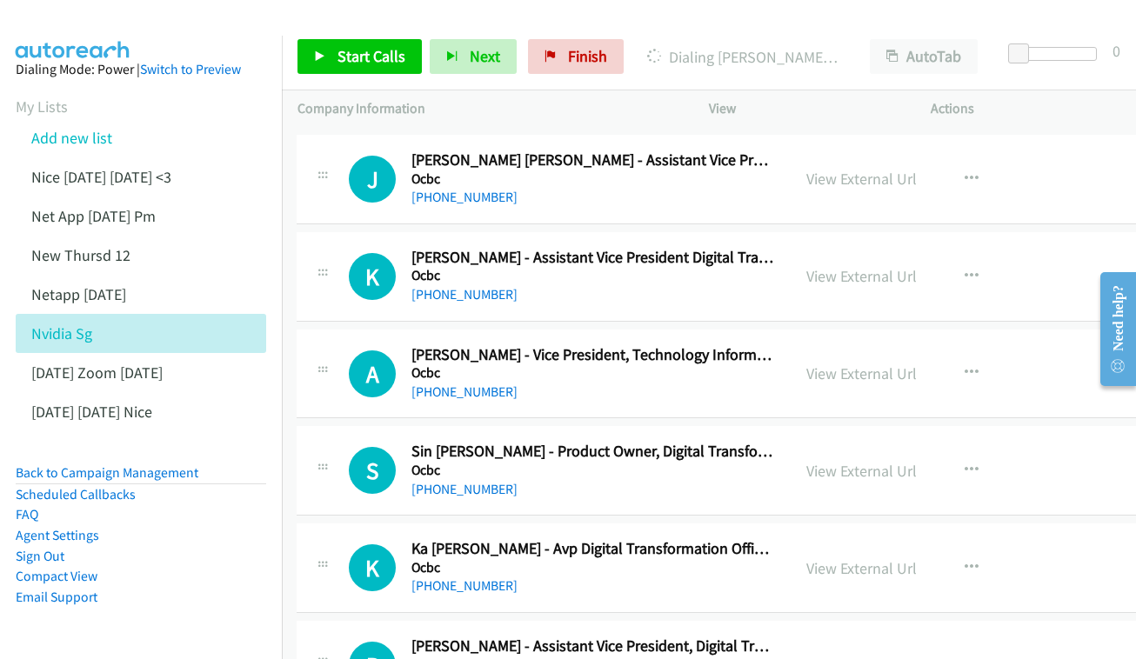
click at [883, 345] on div "View External Url View External Url Schedule/Manage Callback Start Calls Here R…" at bounding box center [921, 373] width 263 height 57
click at [884, 363] on link "View External Url" at bounding box center [861, 373] width 110 height 20
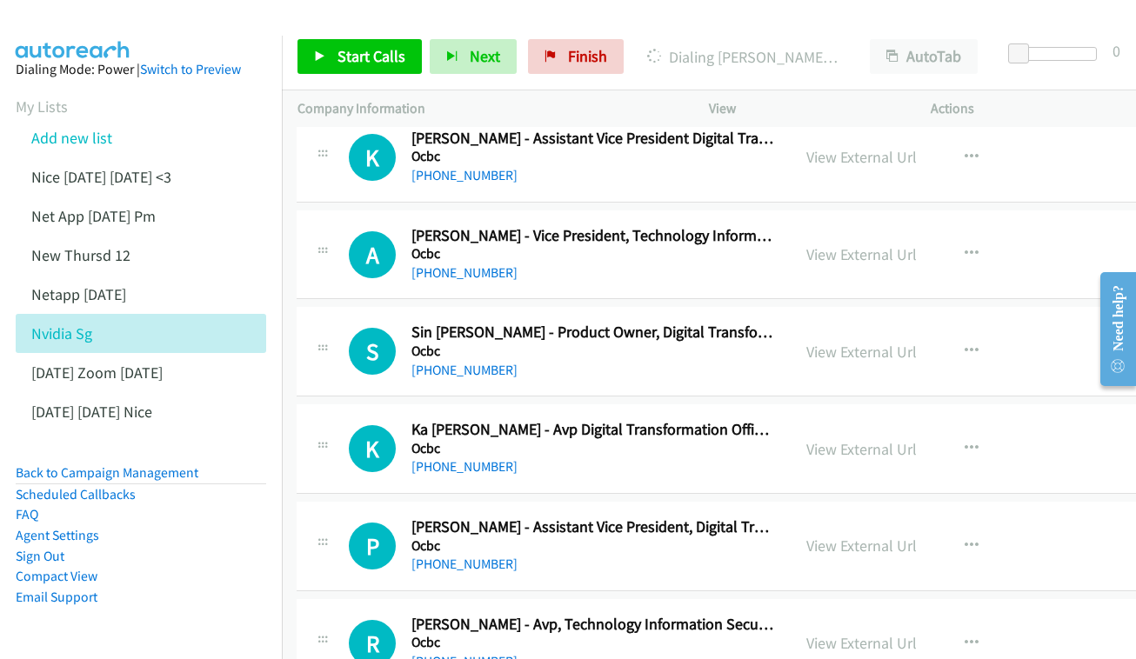
scroll to position [11805, 1]
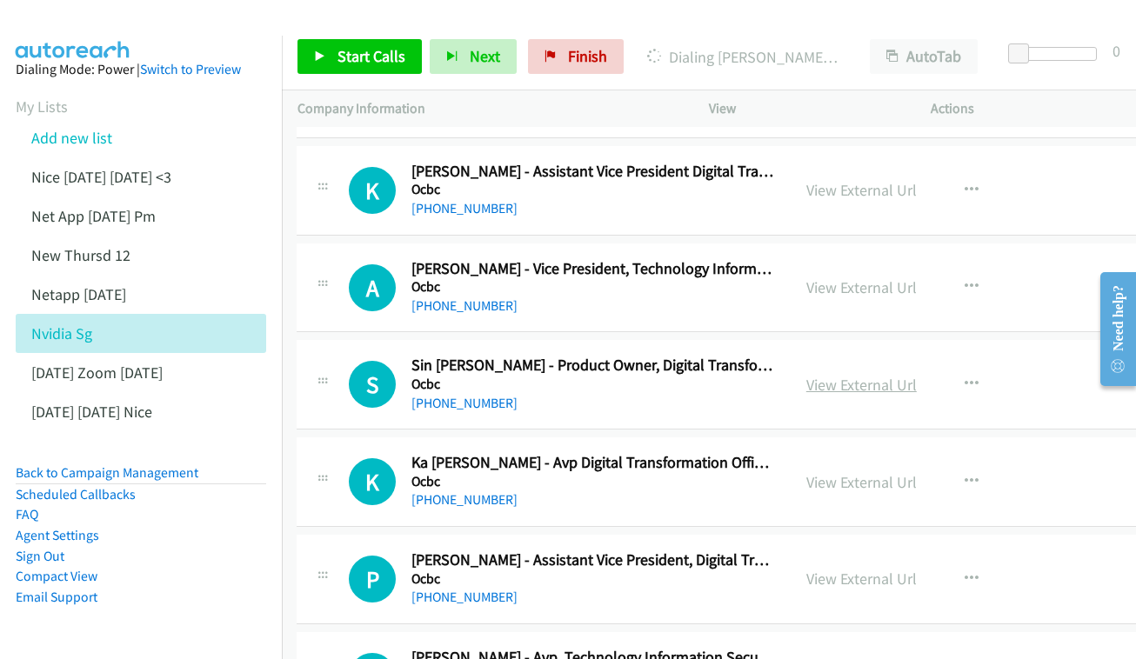
click at [883, 375] on link "View External Url" at bounding box center [861, 385] width 110 height 20
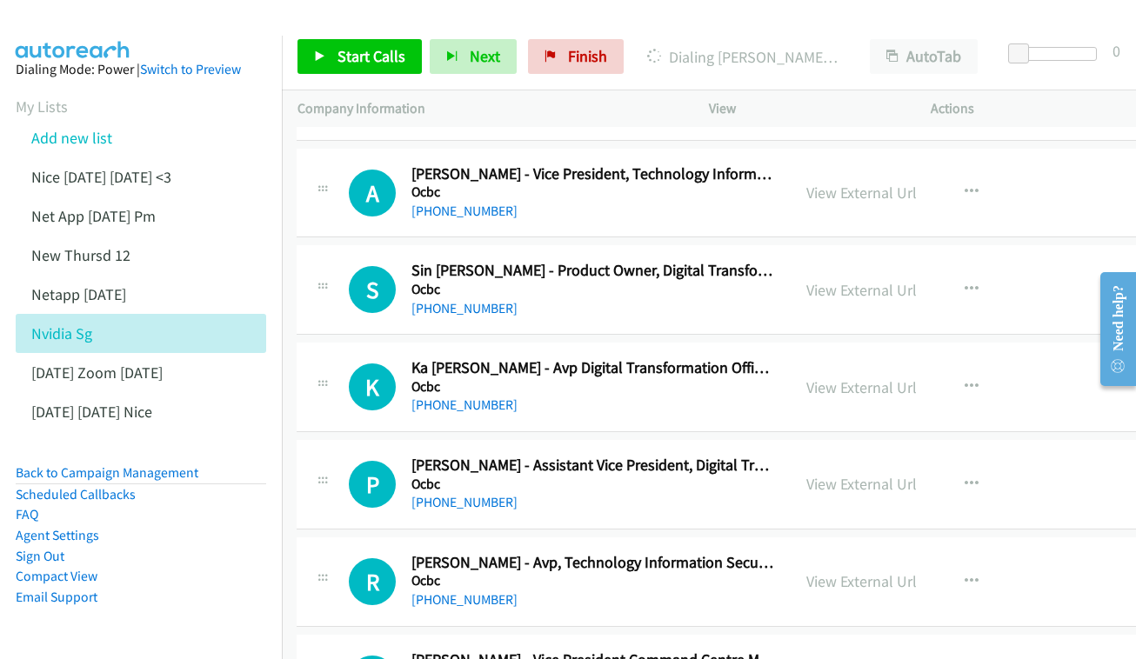
scroll to position [11903, 1]
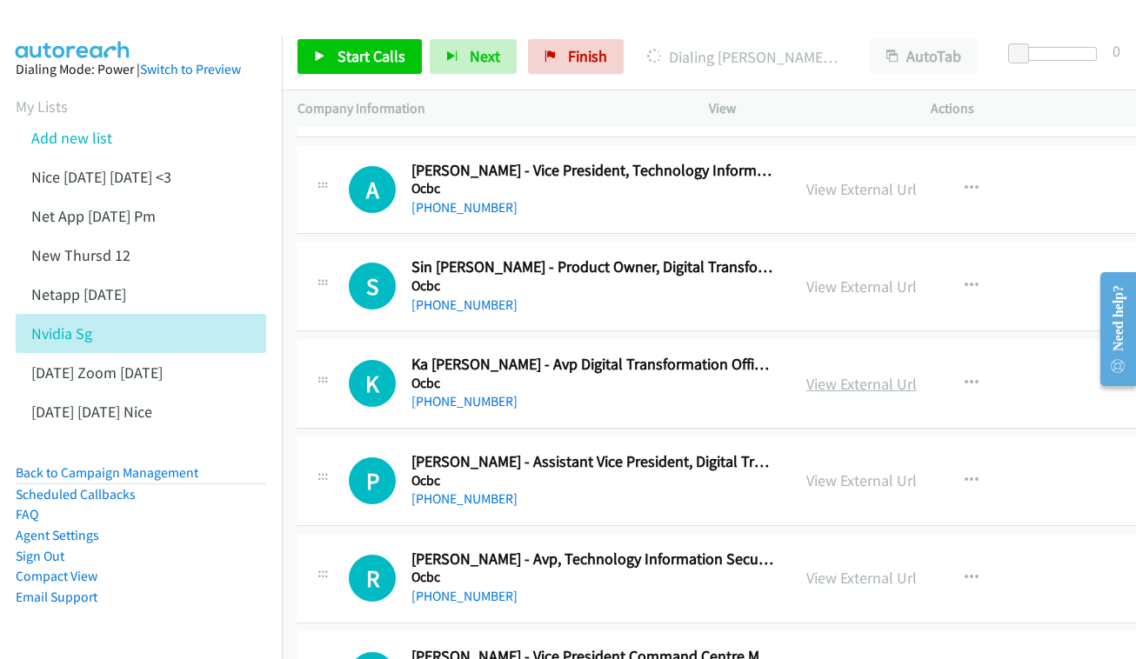
click at [901, 374] on link "View External Url" at bounding box center [861, 384] width 110 height 20
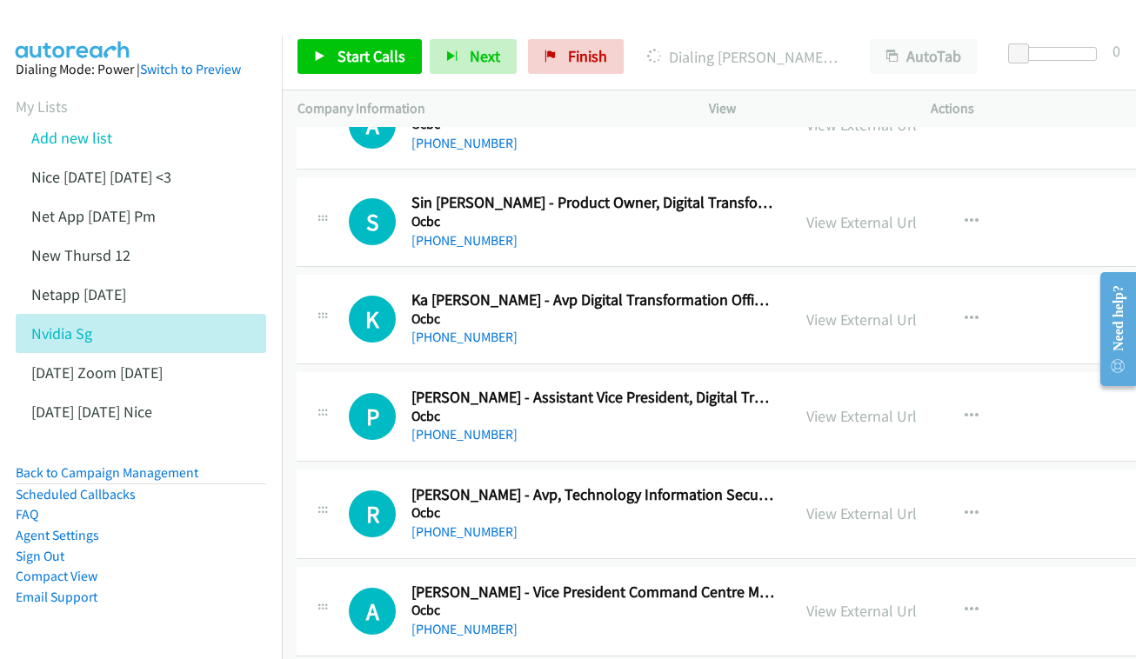
scroll to position [11971, 1]
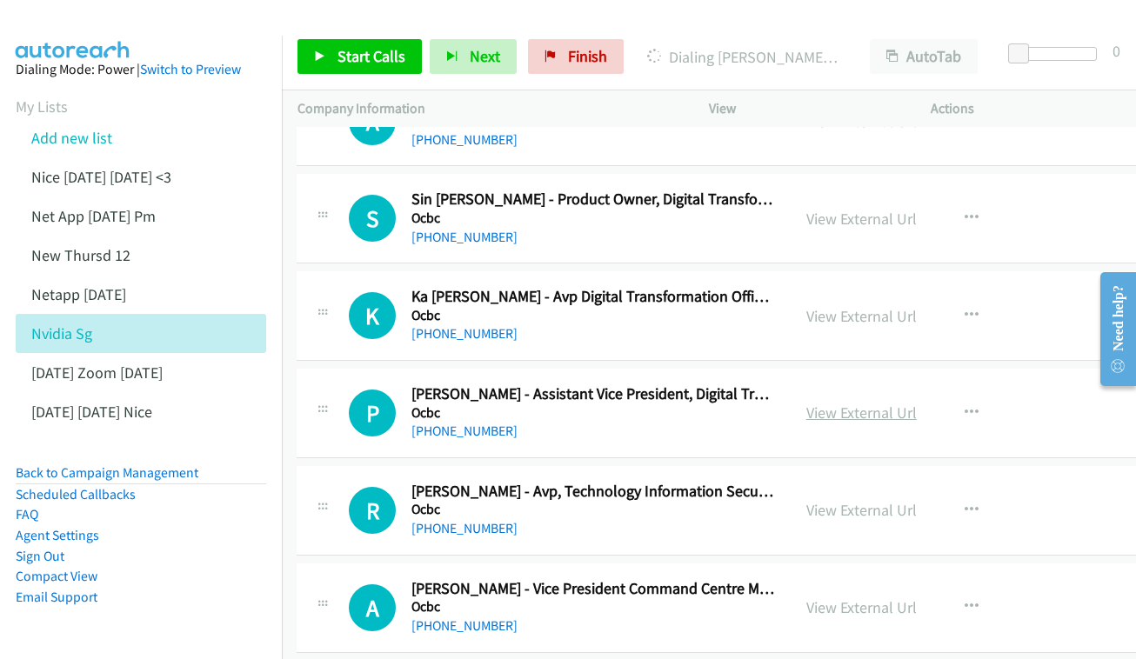
click at [902, 403] on link "View External Url" at bounding box center [861, 413] width 110 height 20
